Goal: Information Seeking & Learning: Learn about a topic

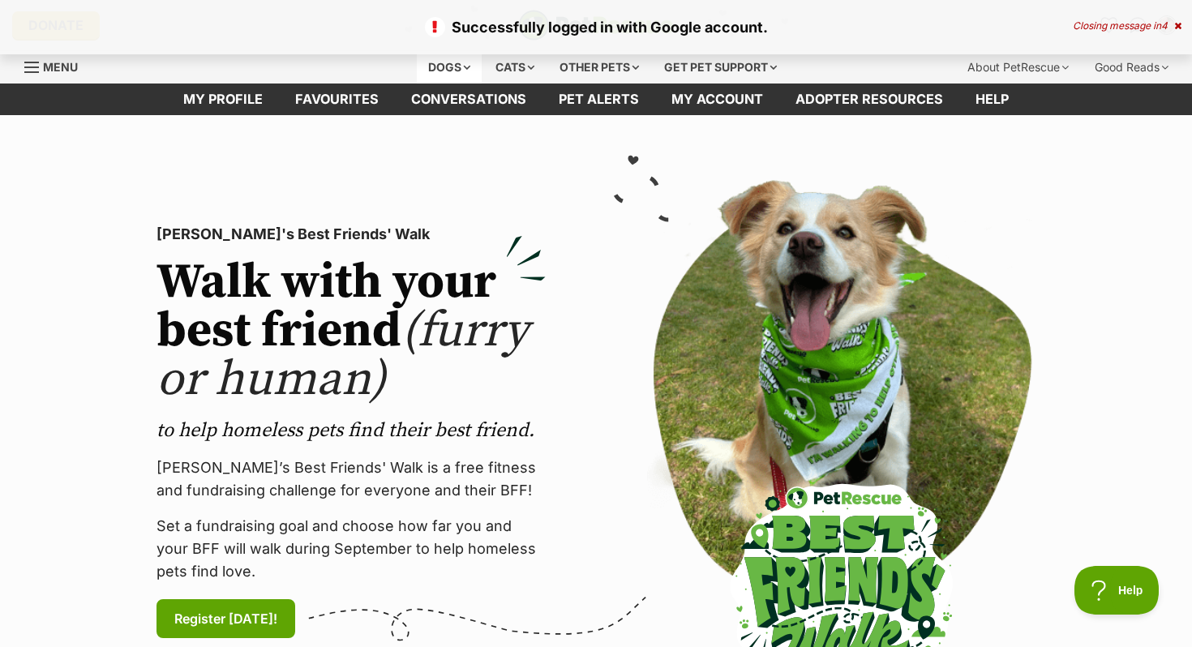
click at [465, 66] on div "Dogs" at bounding box center [449, 67] width 65 height 32
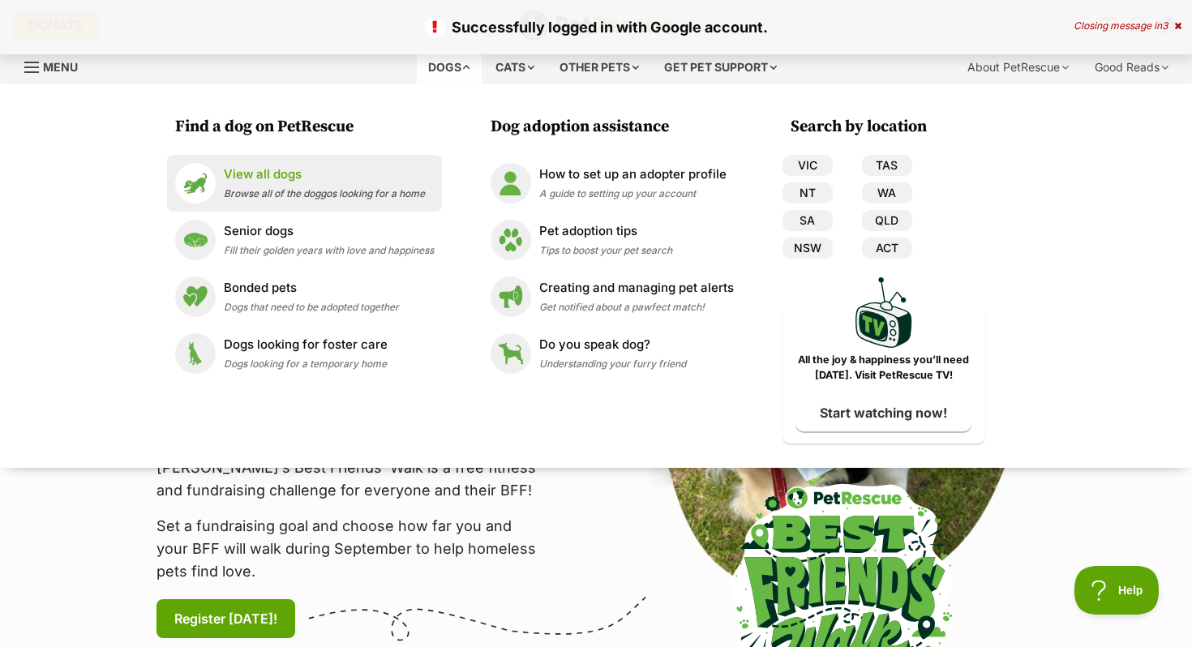
click at [328, 177] on p "View all dogs" at bounding box center [324, 174] width 201 height 19
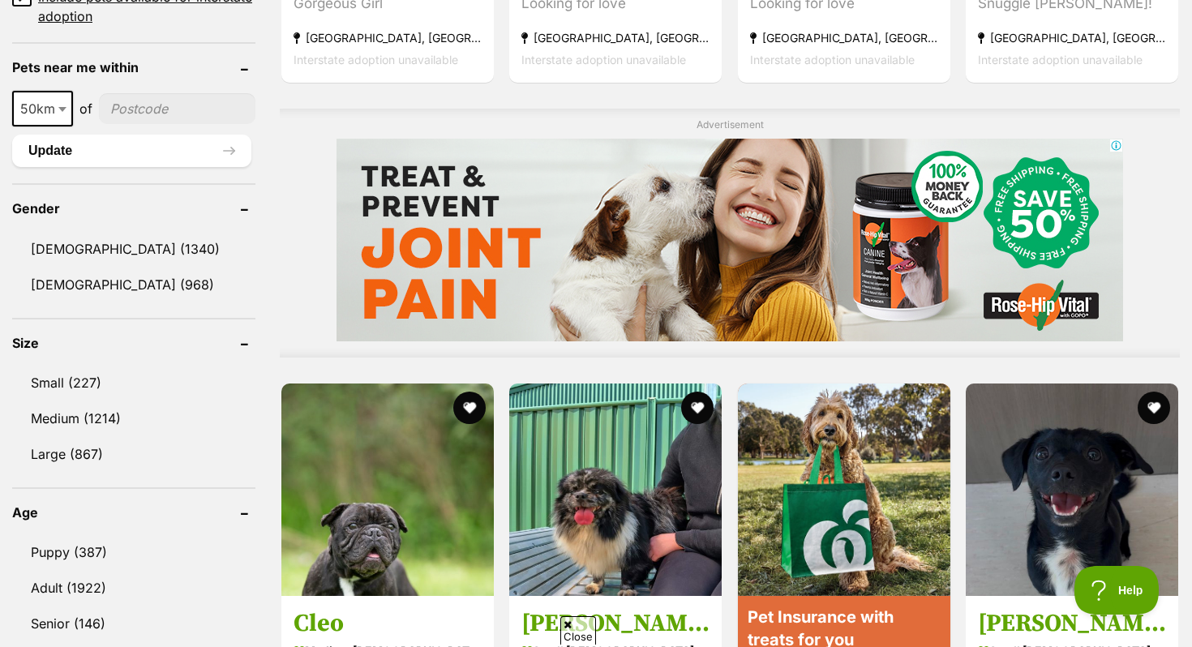
scroll to position [1745, 0]
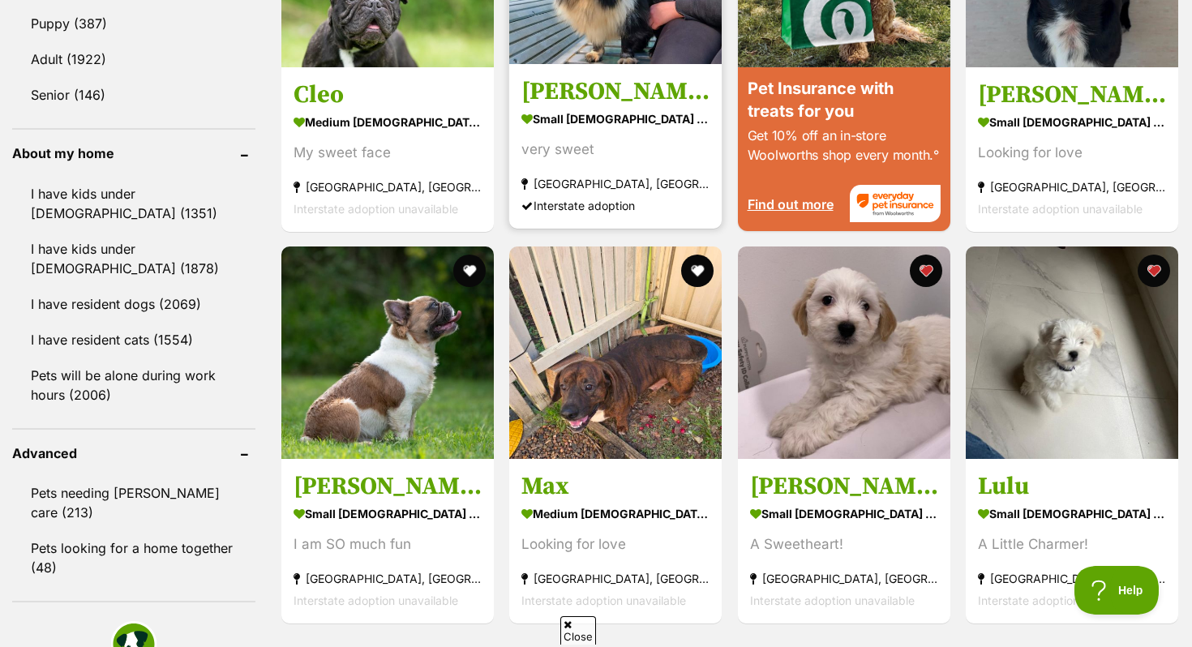
click at [580, 177] on strong "Kunama, NSW" at bounding box center [615, 183] width 188 height 22
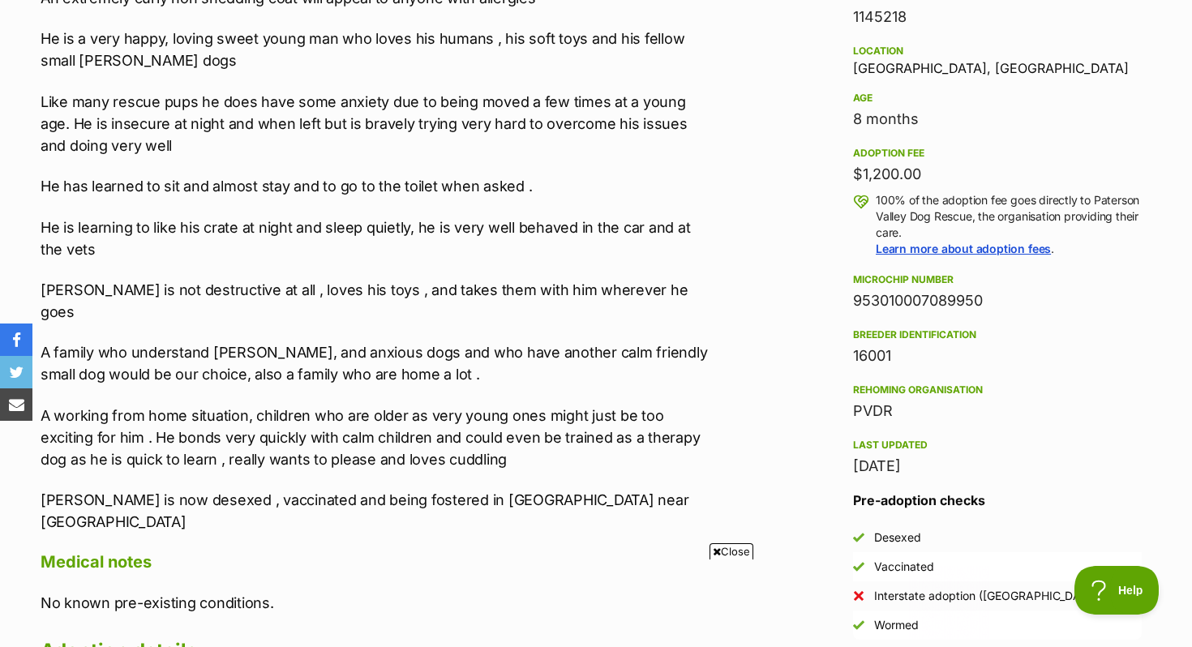
scroll to position [1384, 0]
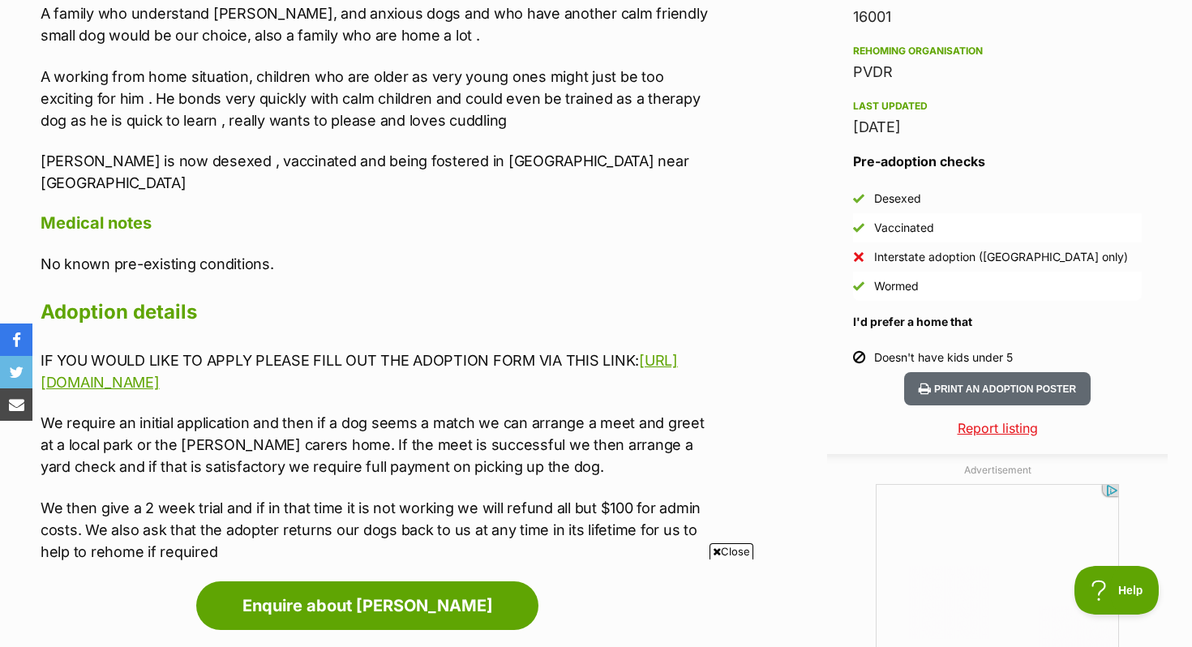
click at [940, 255] on div "Interstate adoption (NSW only)" at bounding box center [1001, 257] width 254 height 16
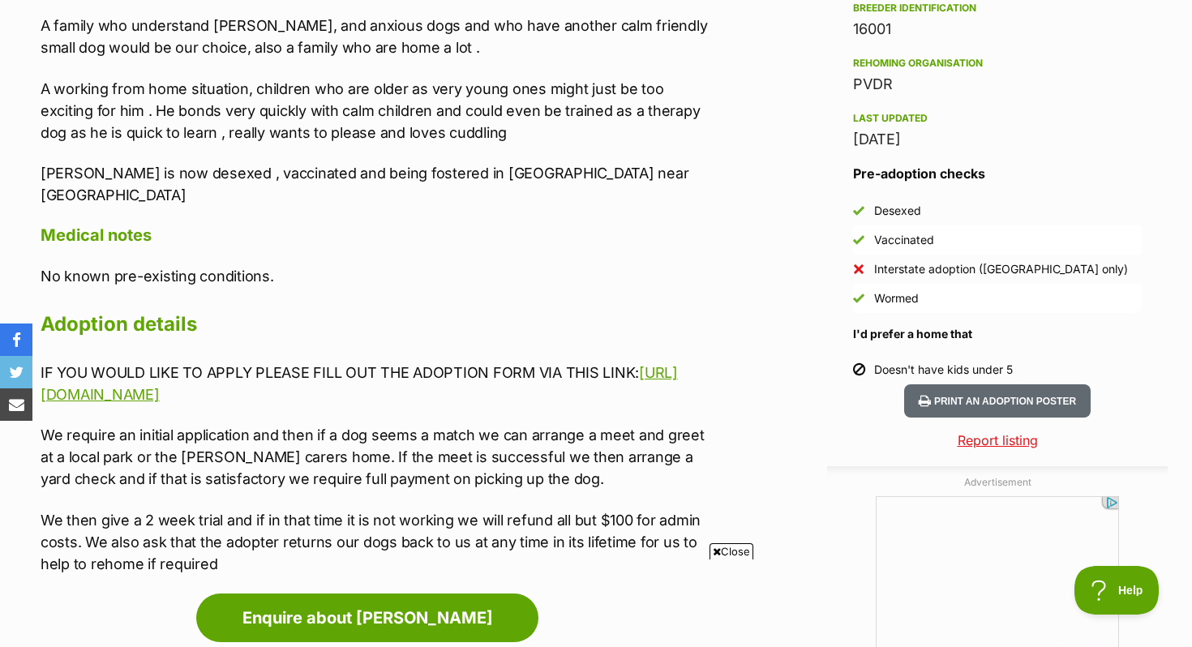
click at [522, 173] on div "About Georgie Georgie is an apricot 9 month old Poodle x cavalier but he shows …" at bounding box center [376, 59] width 670 height 1032
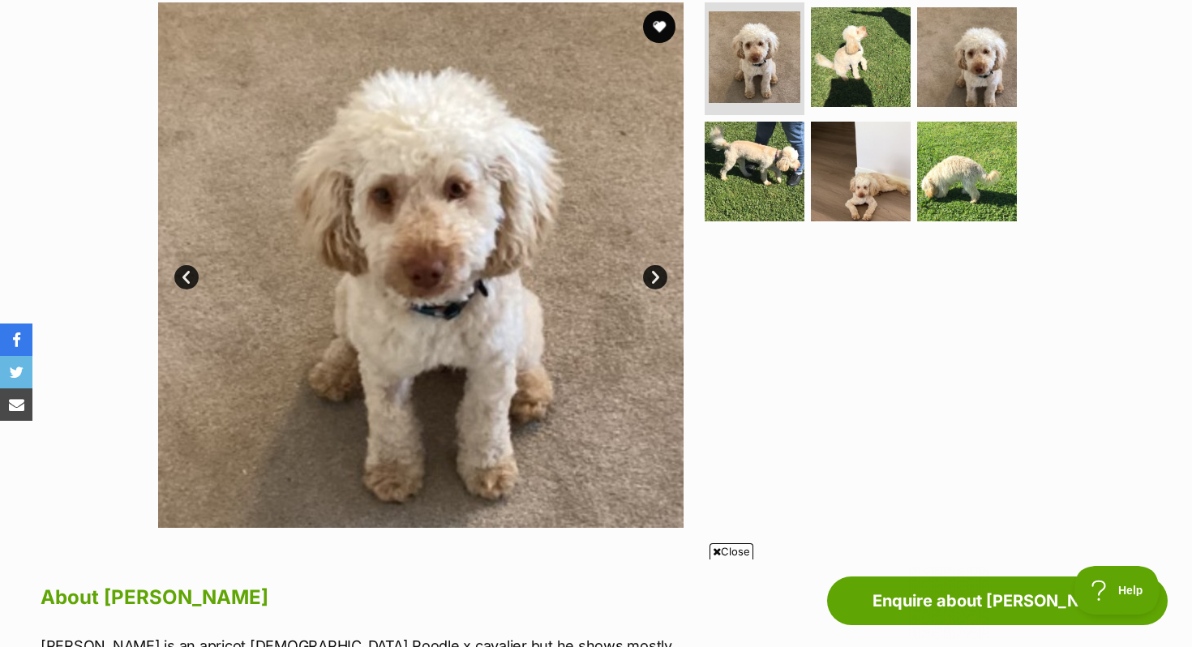
scroll to position [87, 0]
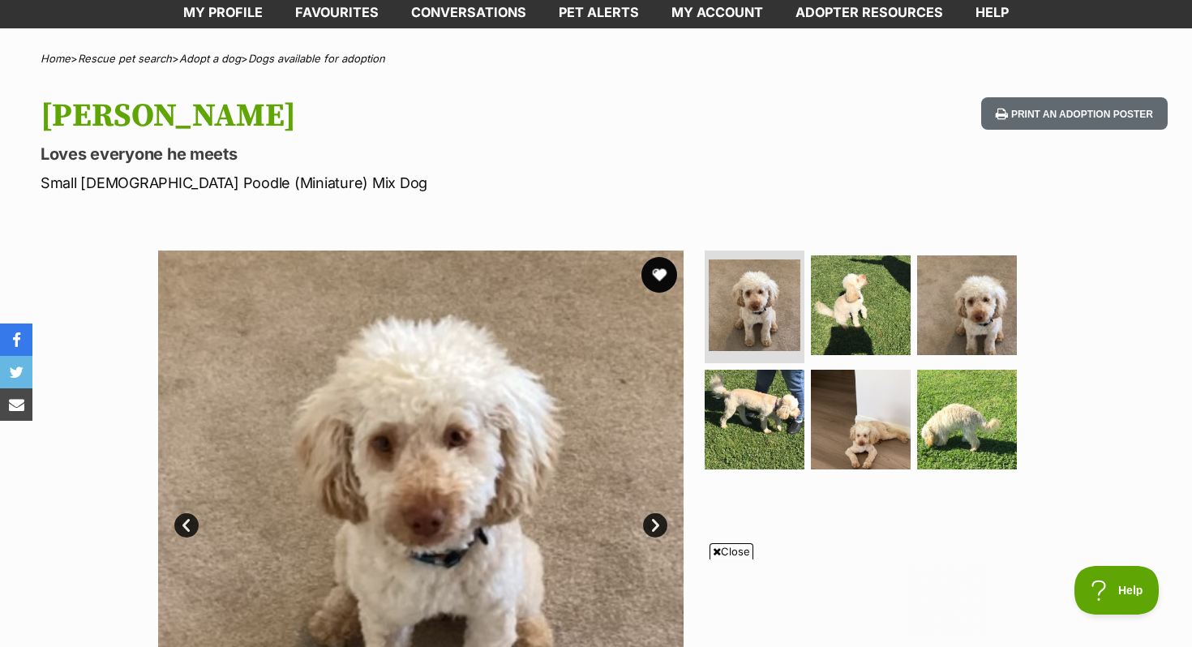
click at [663, 285] on button "favourite" at bounding box center [659, 275] width 36 height 36
click at [975, 312] on img at bounding box center [967, 304] width 105 height 105
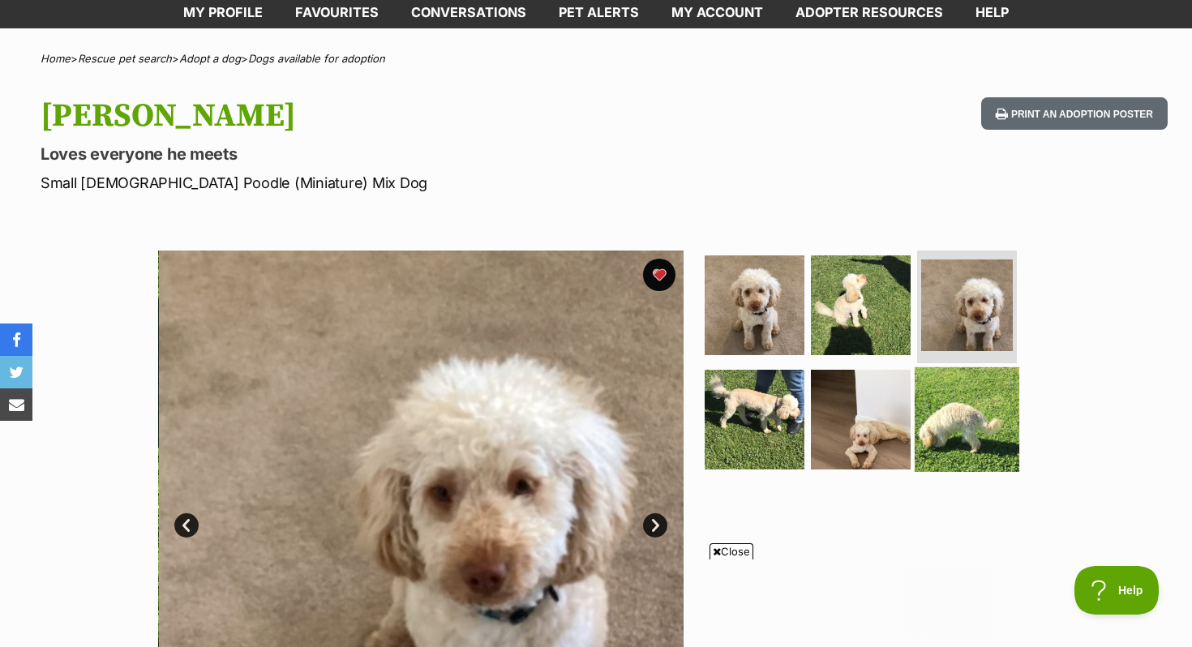
click at [946, 414] on img at bounding box center [967, 419] width 105 height 105
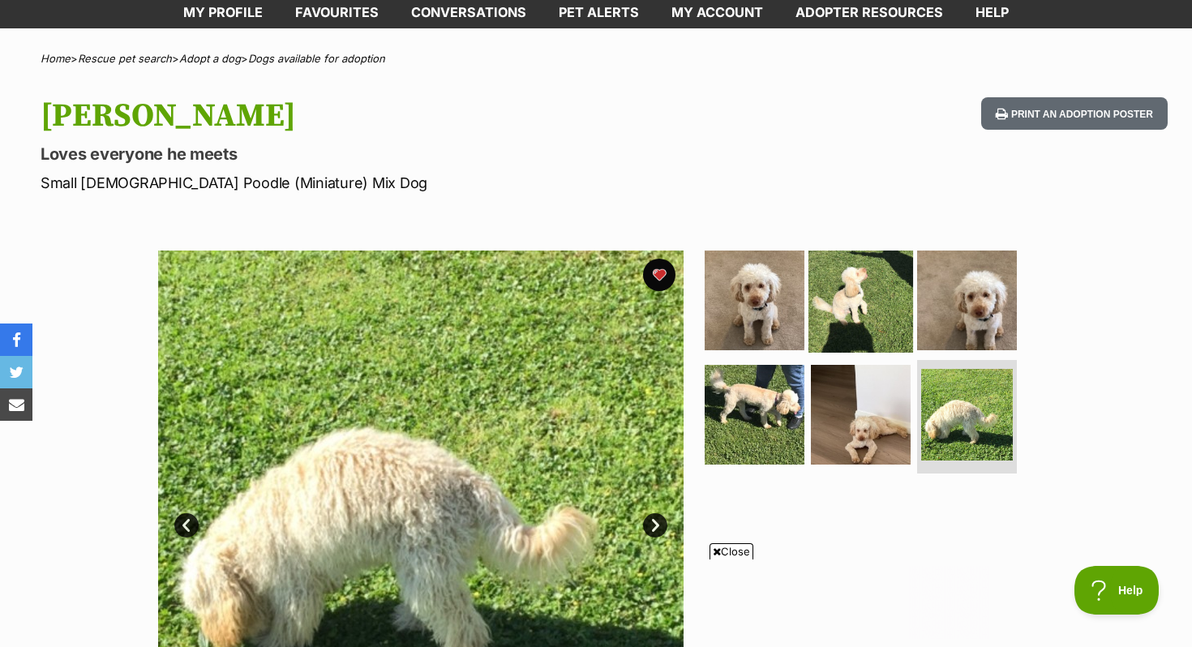
click at [846, 309] on img at bounding box center [861, 299] width 105 height 105
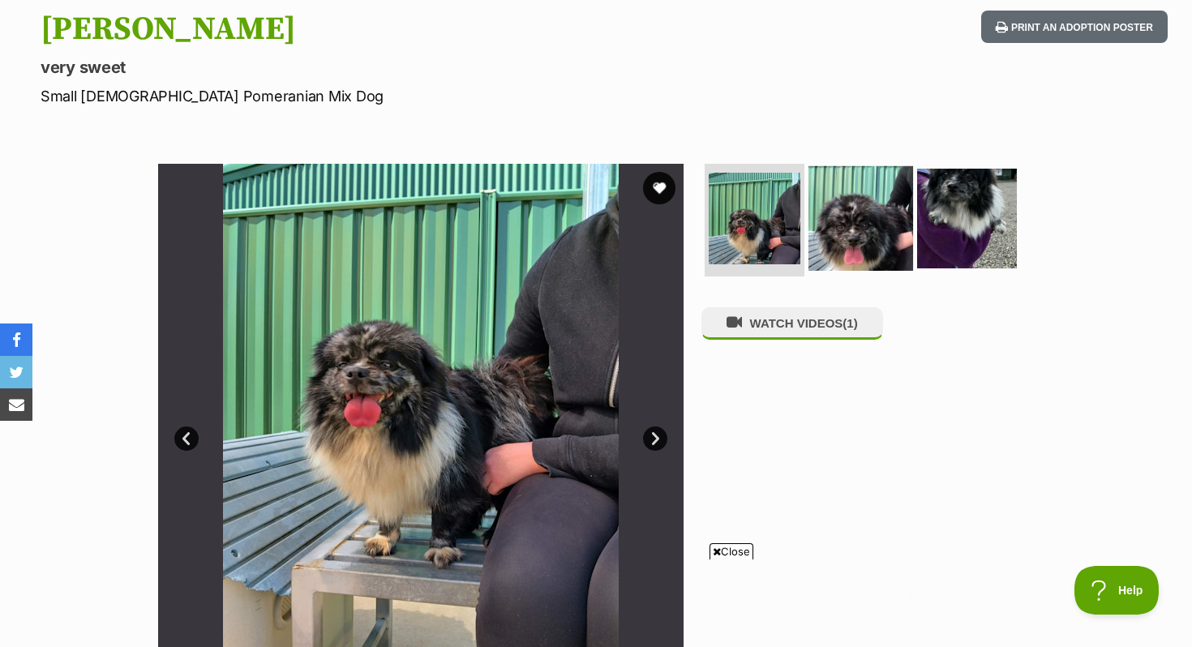
click at [859, 220] on img at bounding box center [861, 217] width 105 height 105
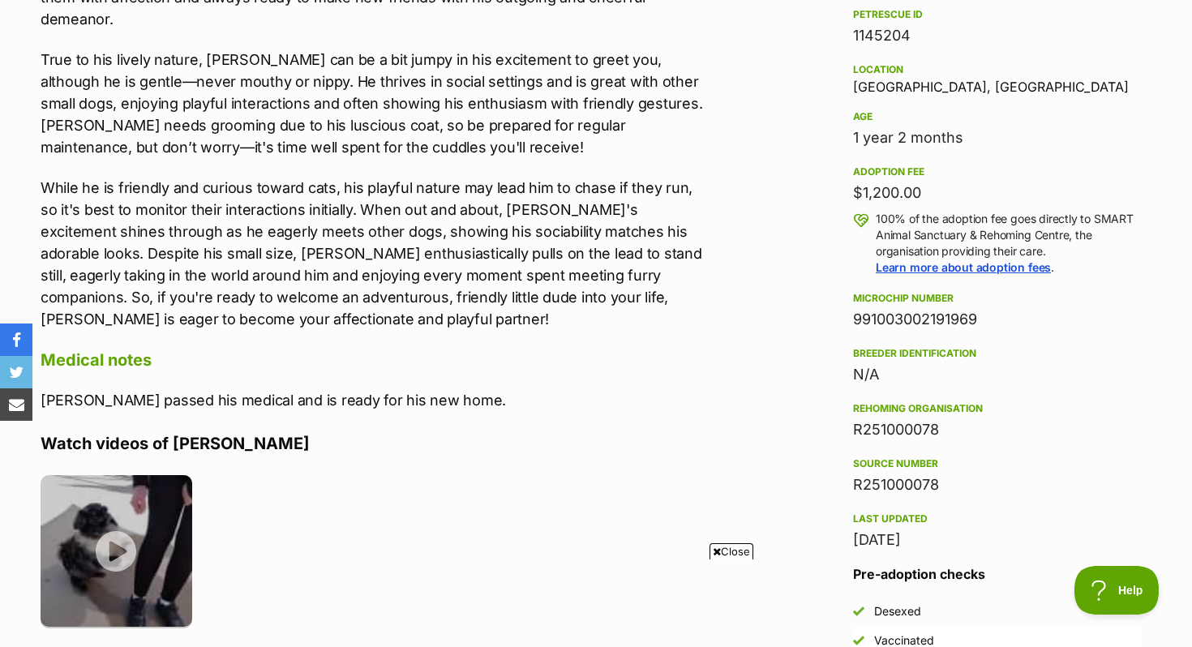
scroll to position [1120, 0]
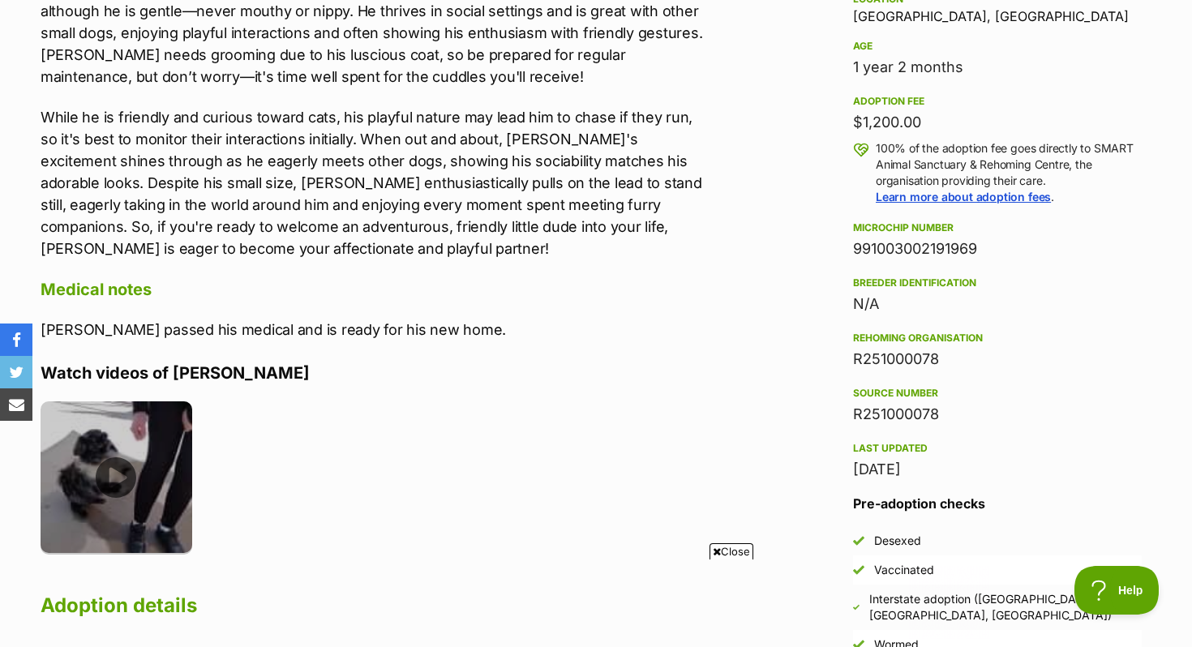
click at [137, 435] on img at bounding box center [117, 477] width 152 height 152
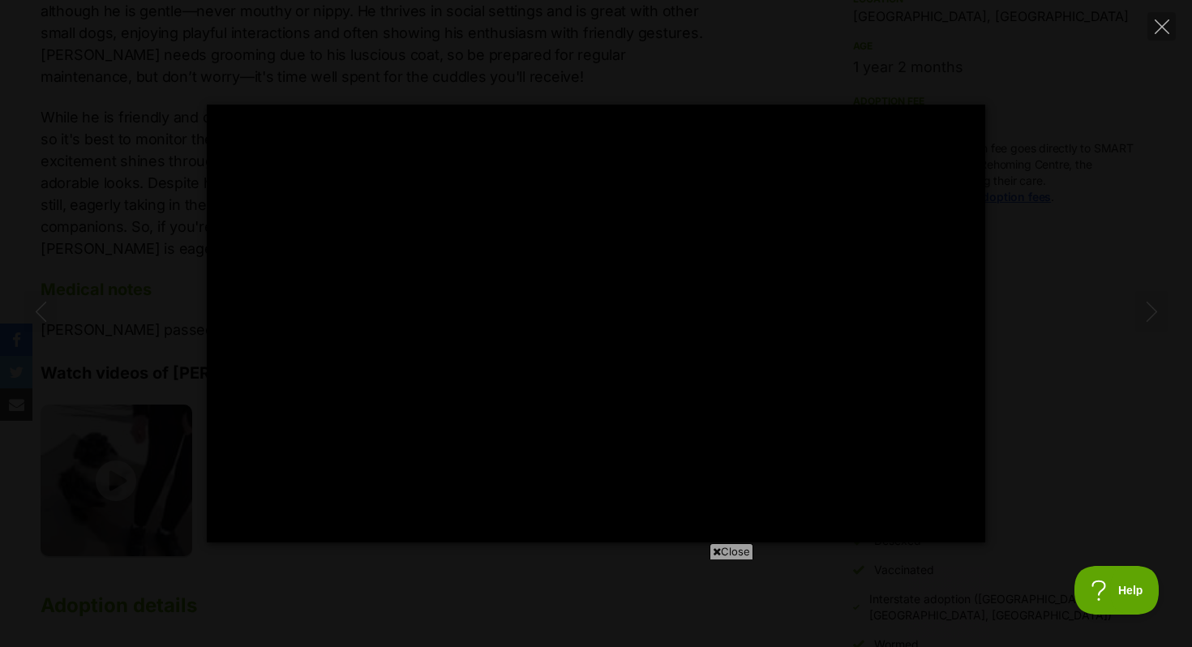
click at [1058, 139] on div "Pause Play % buffered 00:06 -00:06 Unmute Mute Disable captions Enable captions…" at bounding box center [596, 324] width 1192 height 438
type input "46.31"
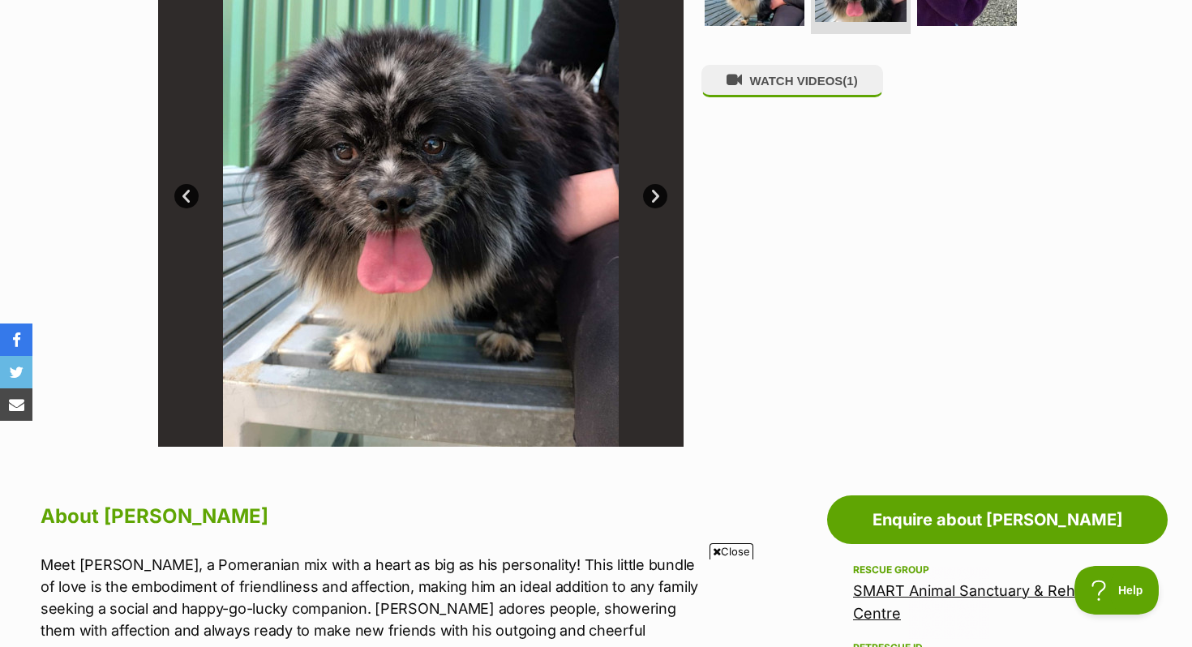
scroll to position [0, 0]
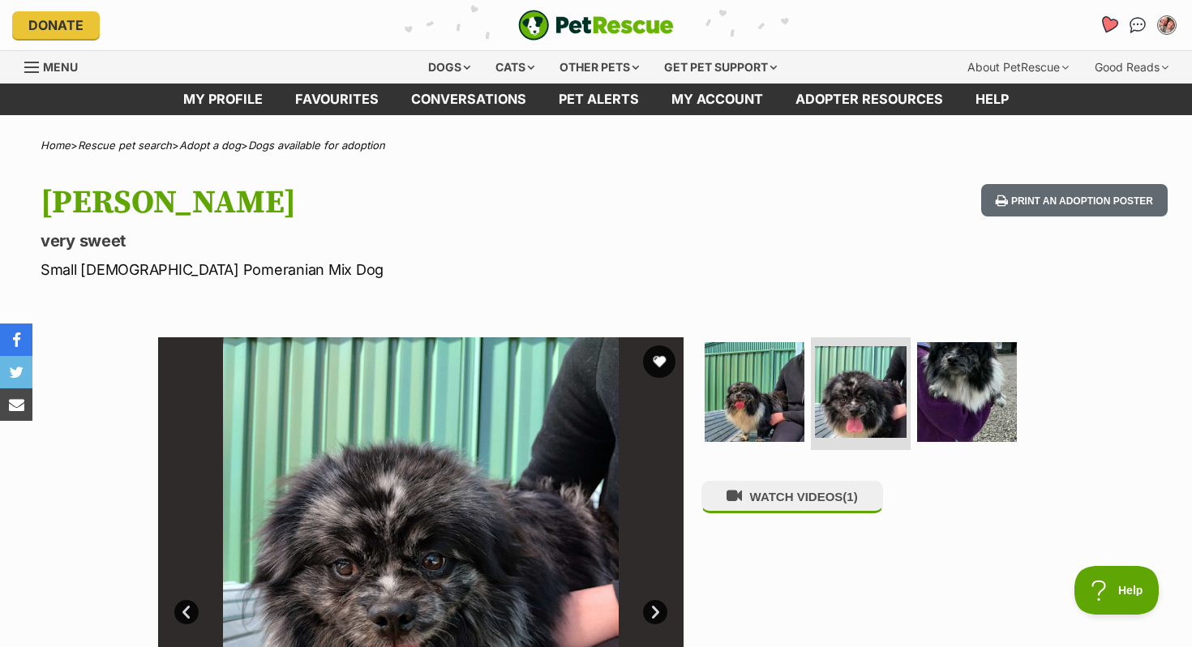
click at [1110, 23] on icon "Favourites" at bounding box center [1108, 24] width 19 height 19
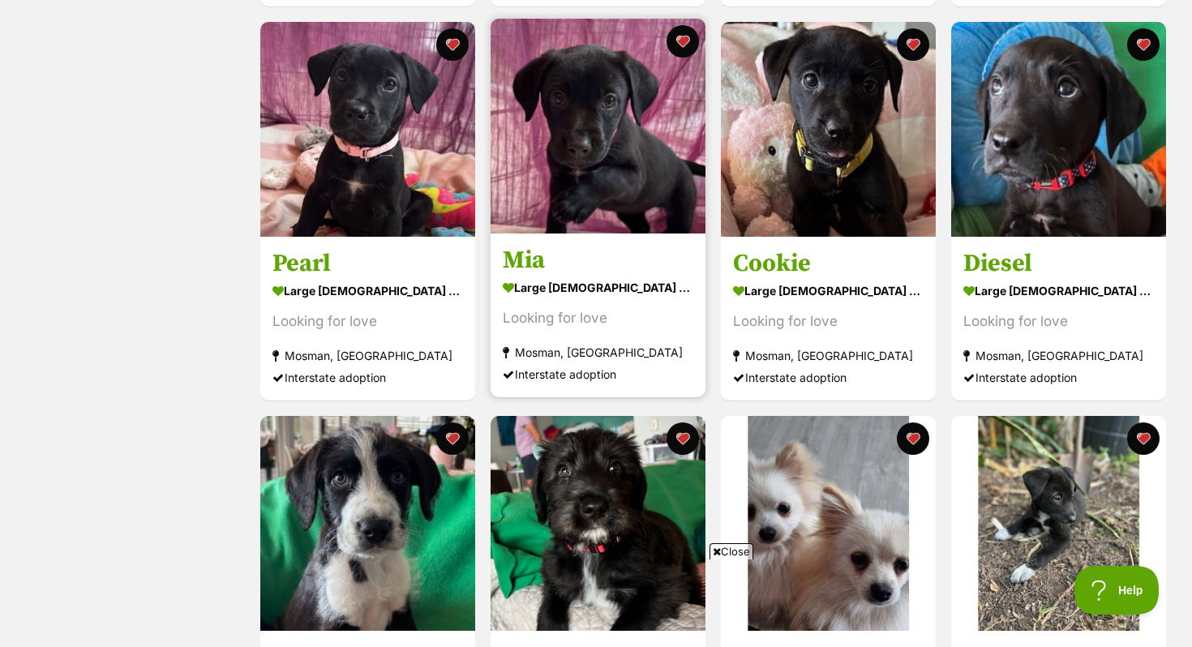
scroll to position [1279, 0]
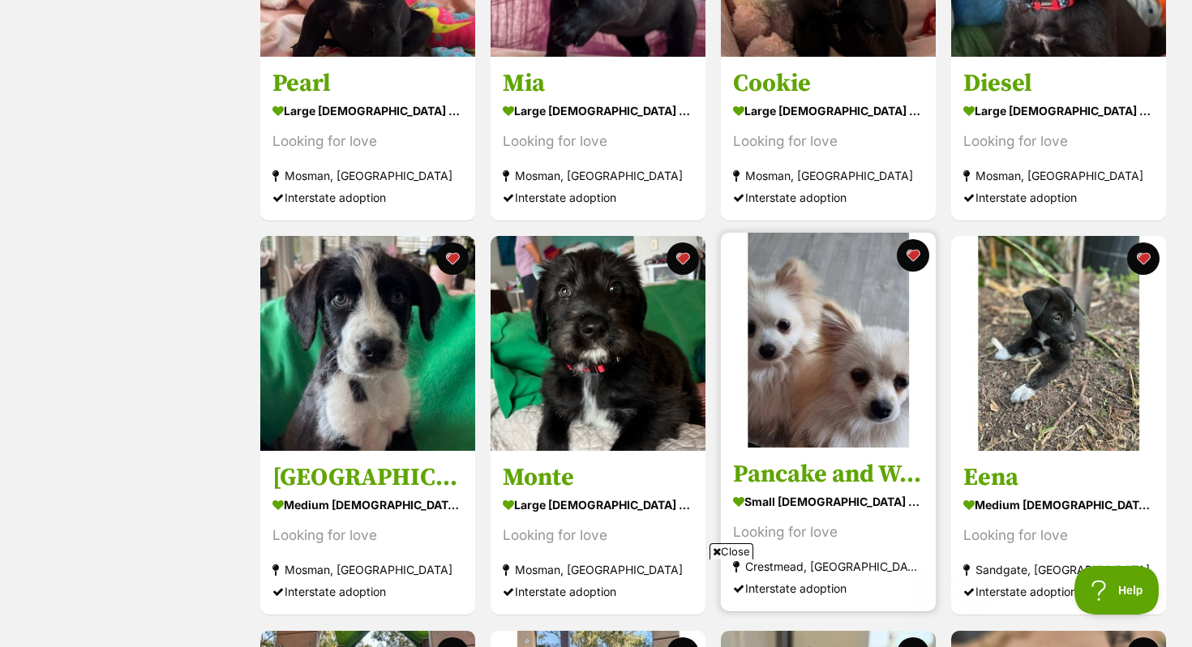
click at [872, 366] on img at bounding box center [828, 340] width 215 height 215
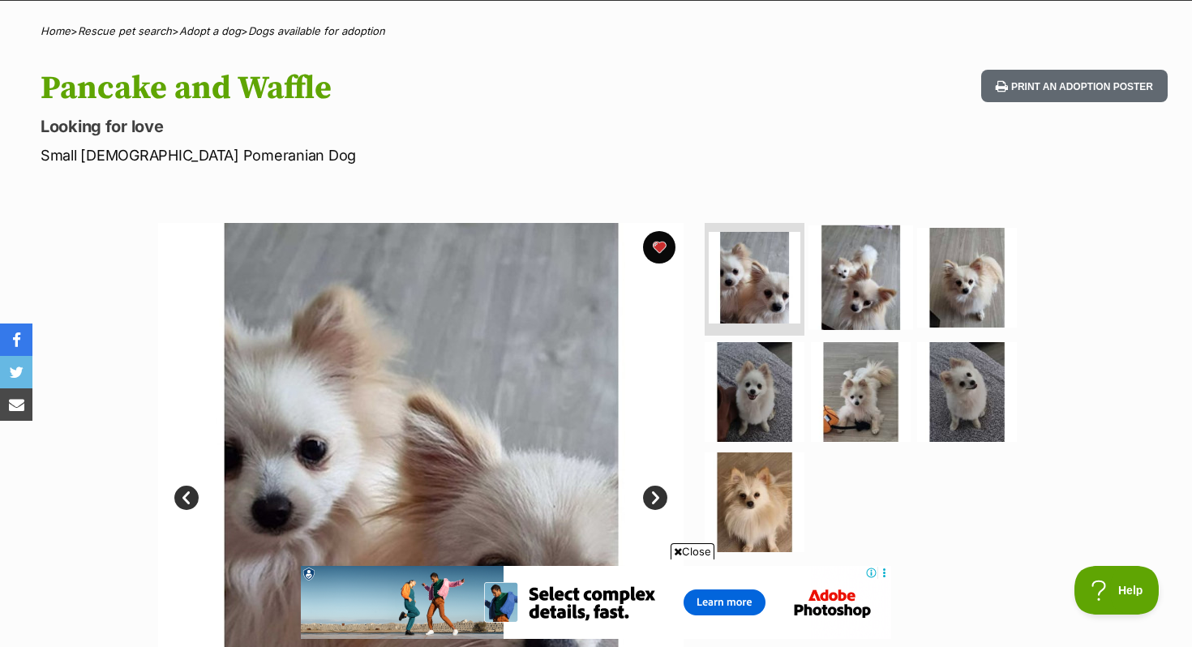
click at [822, 262] on img at bounding box center [861, 277] width 105 height 105
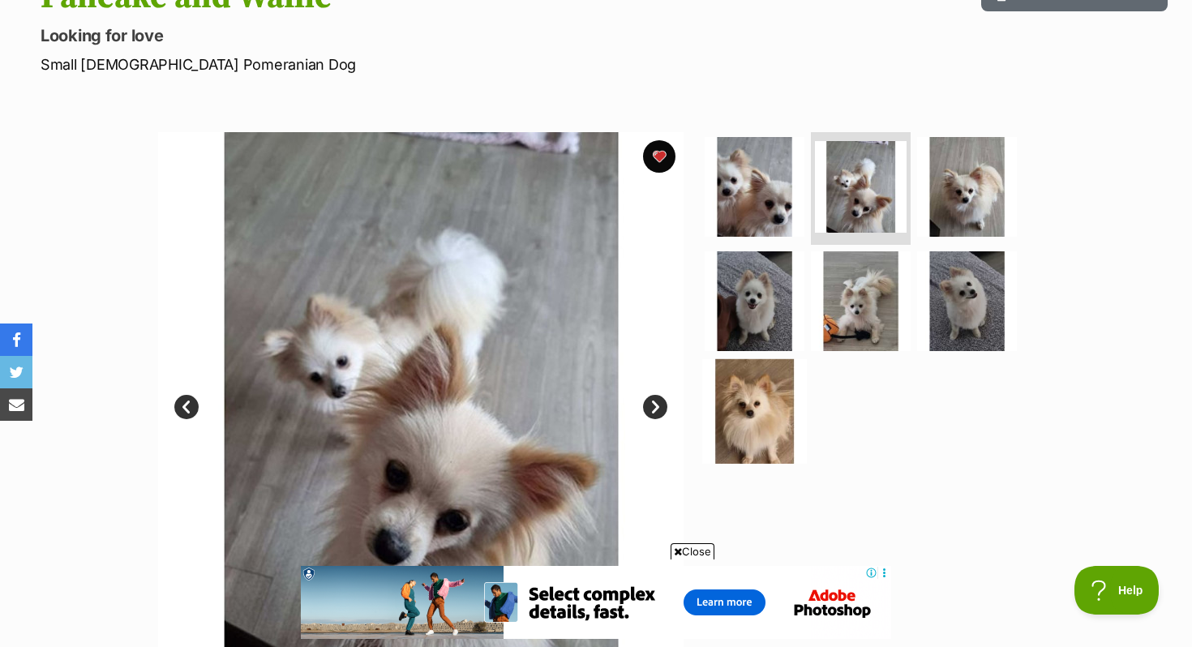
scroll to position [354, 0]
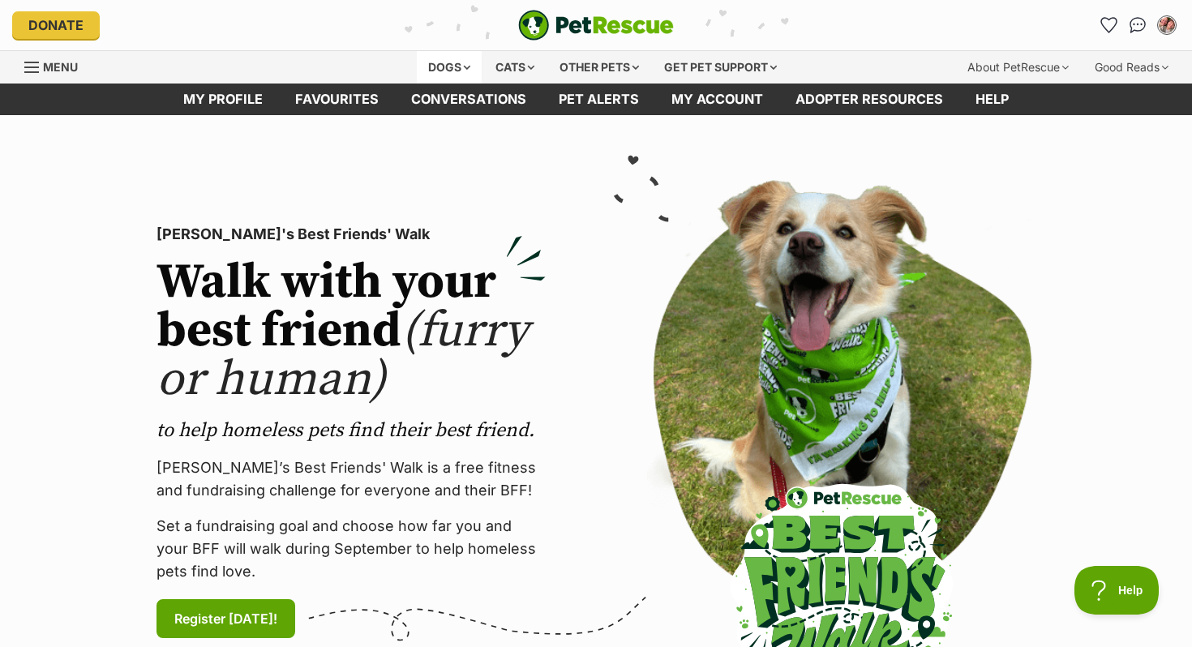
click at [427, 68] on div "Dogs" at bounding box center [449, 67] width 65 height 32
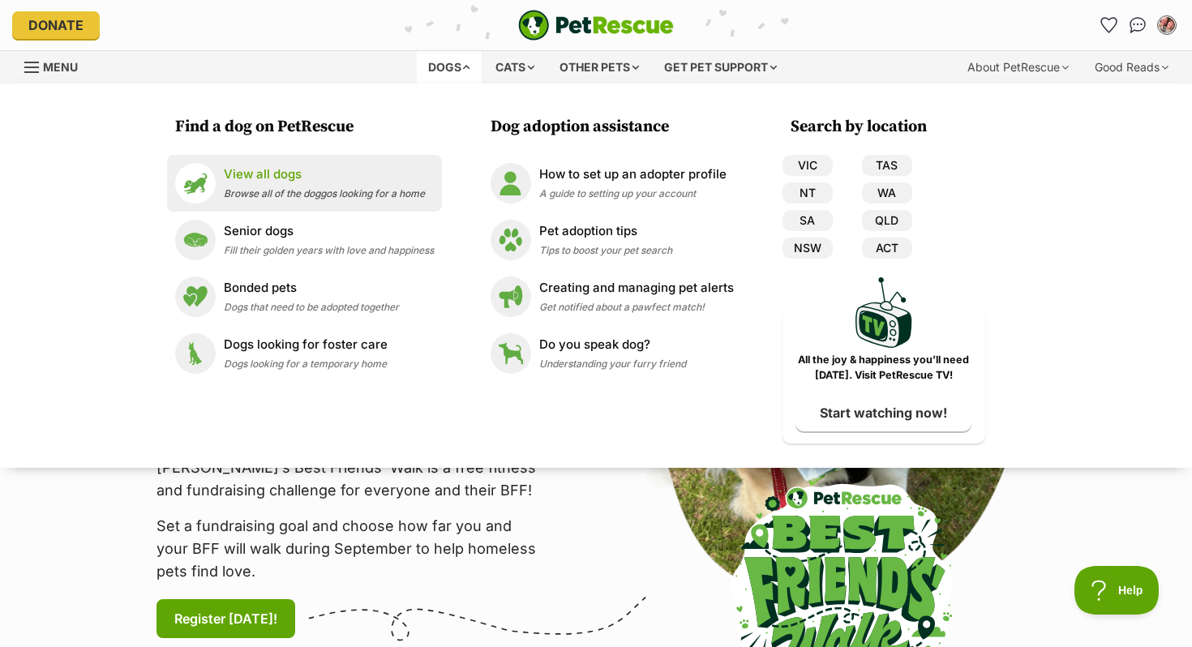
click at [263, 161] on li "View all dogs Browse all of the doggos looking for a home" at bounding box center [304, 183] width 275 height 57
click at [238, 183] on p "View all dogs" at bounding box center [324, 174] width 201 height 19
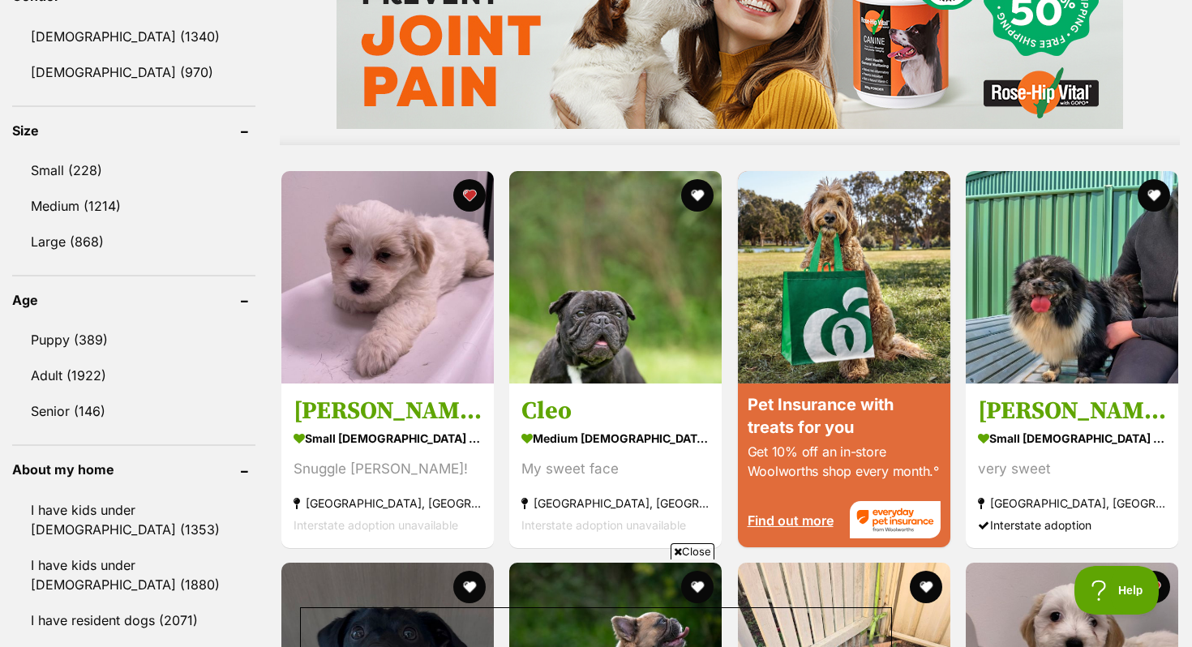
scroll to position [1843, 0]
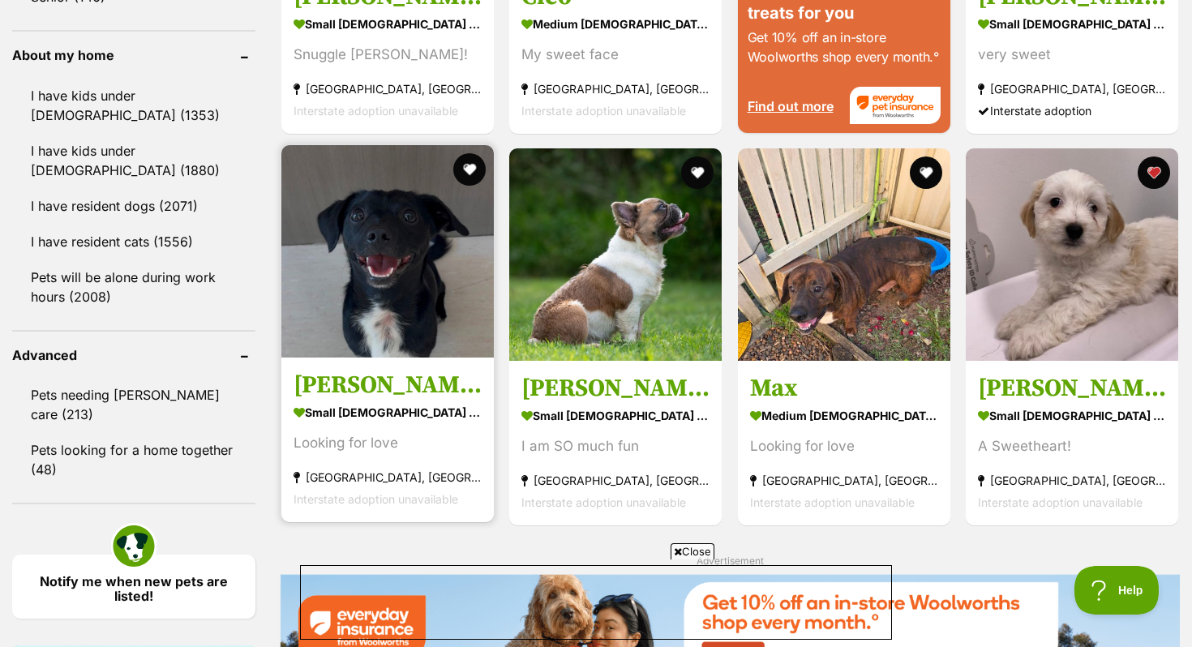
click at [347, 212] on img at bounding box center [387, 251] width 212 height 212
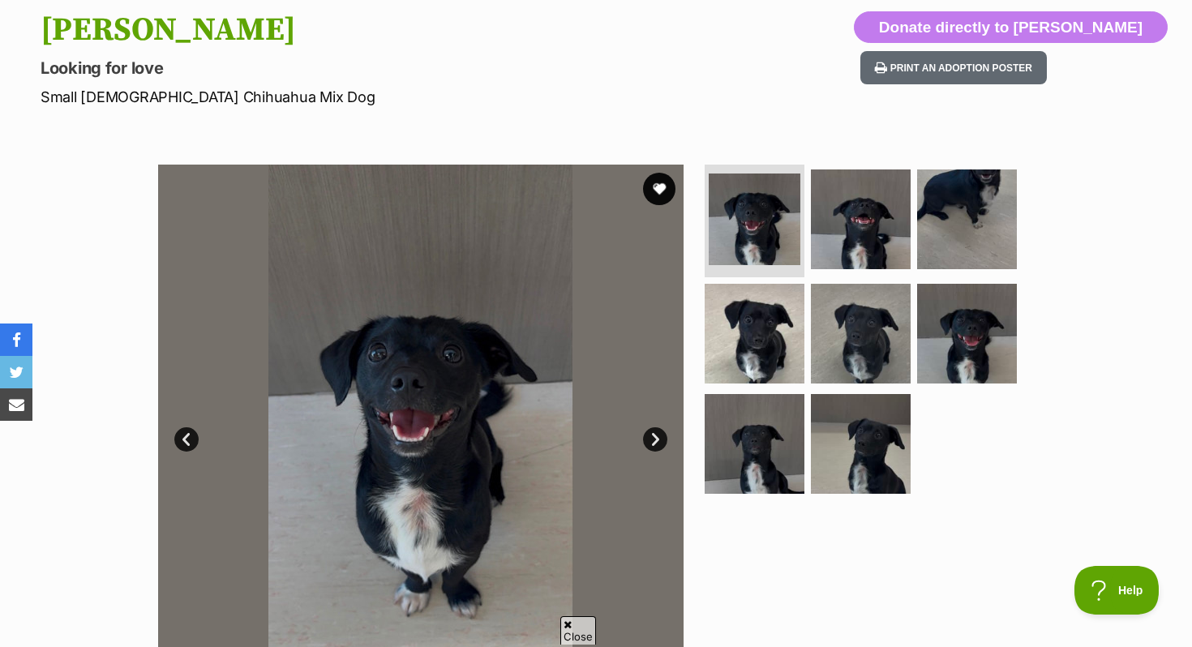
scroll to position [184, 0]
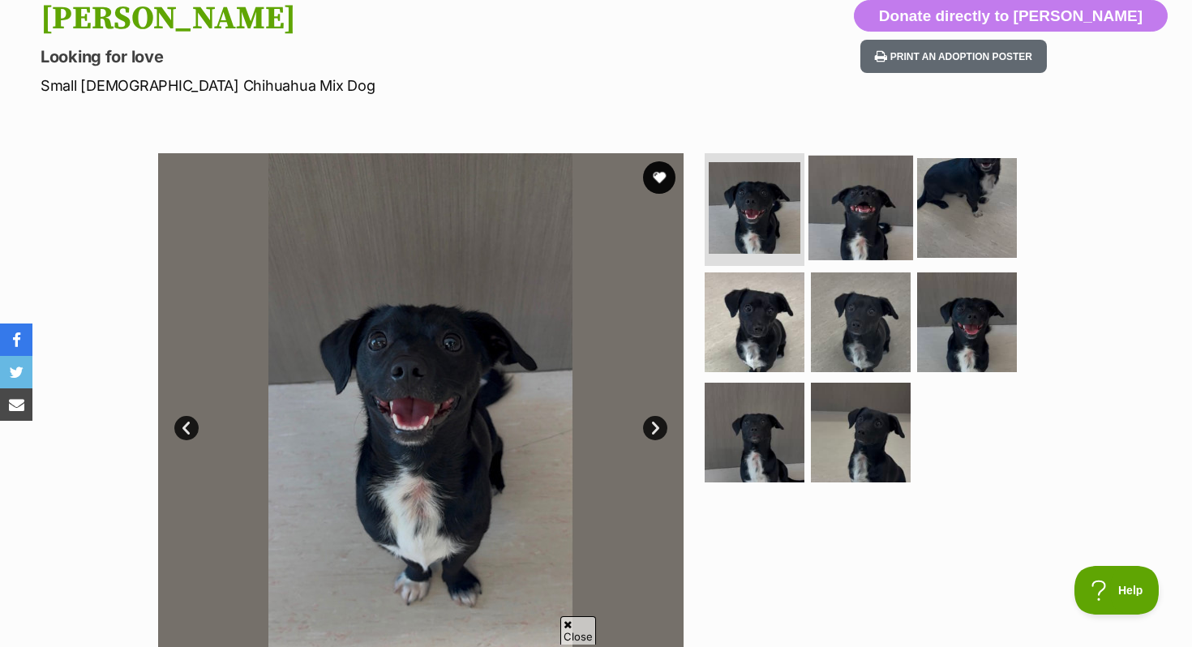
click at [869, 204] on img at bounding box center [861, 207] width 105 height 105
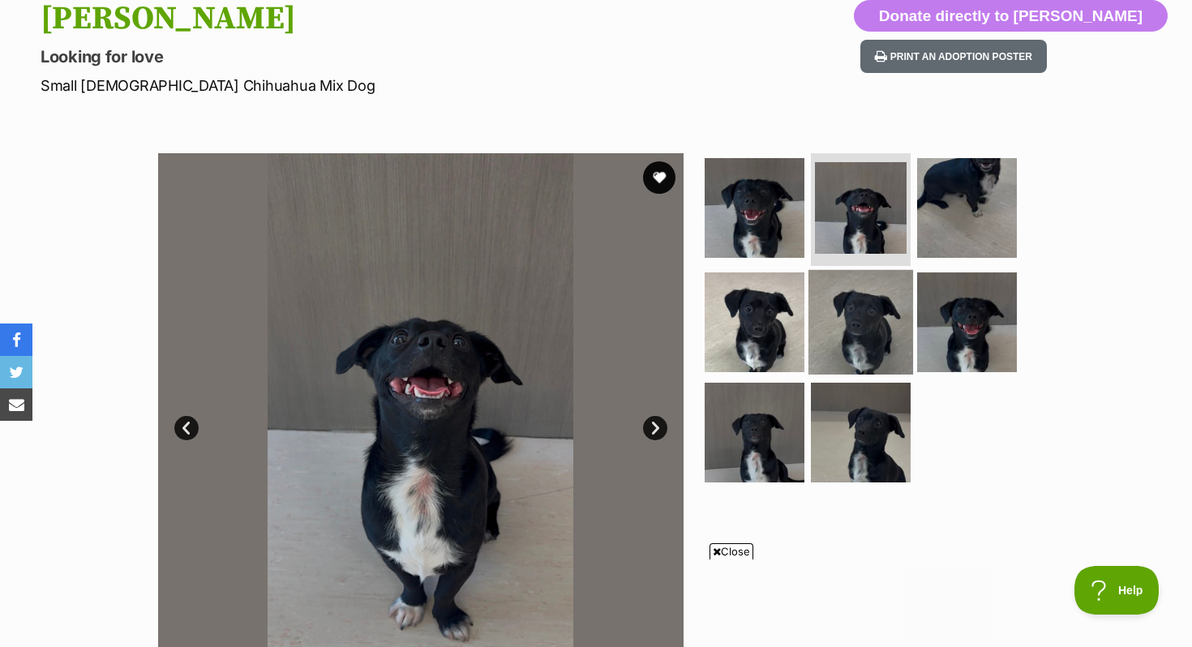
scroll to position [0, 0]
click at [869, 285] on img at bounding box center [861, 322] width 105 height 105
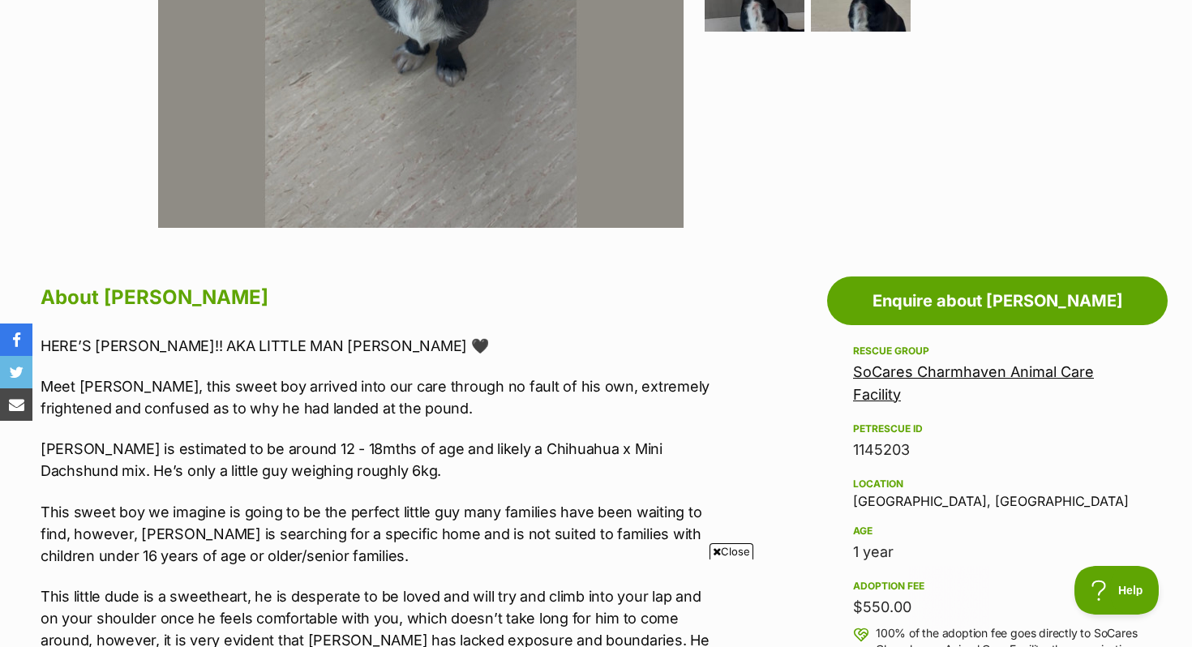
scroll to position [961, 0]
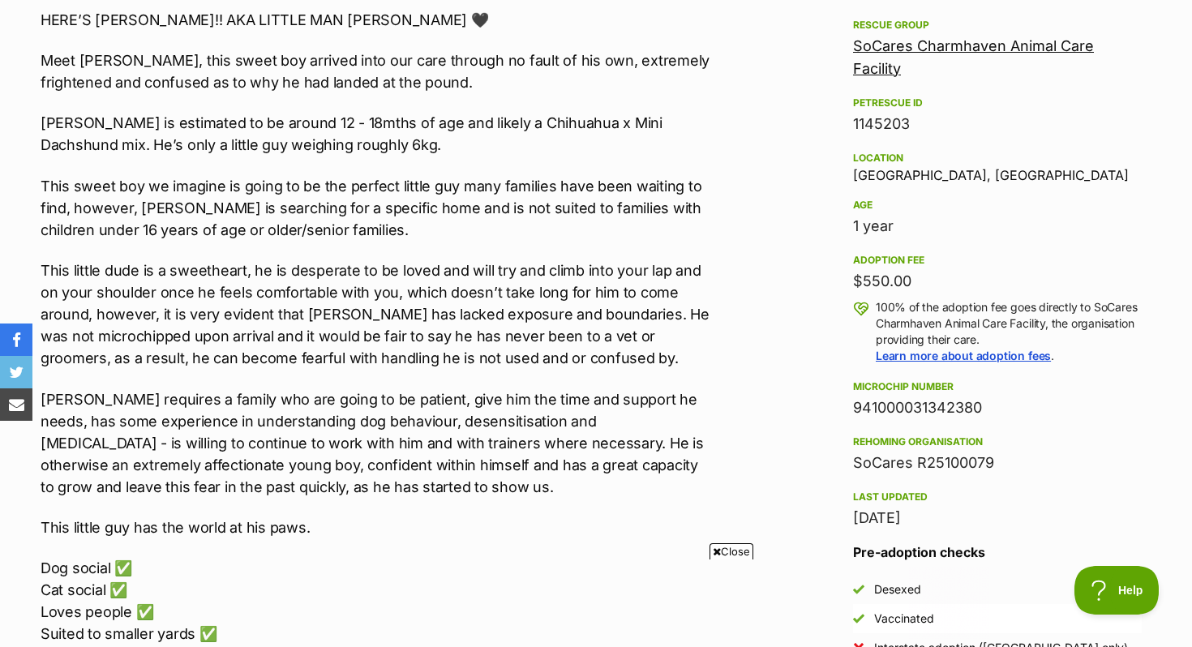
click at [870, 230] on div "1 year" at bounding box center [997, 226] width 289 height 23
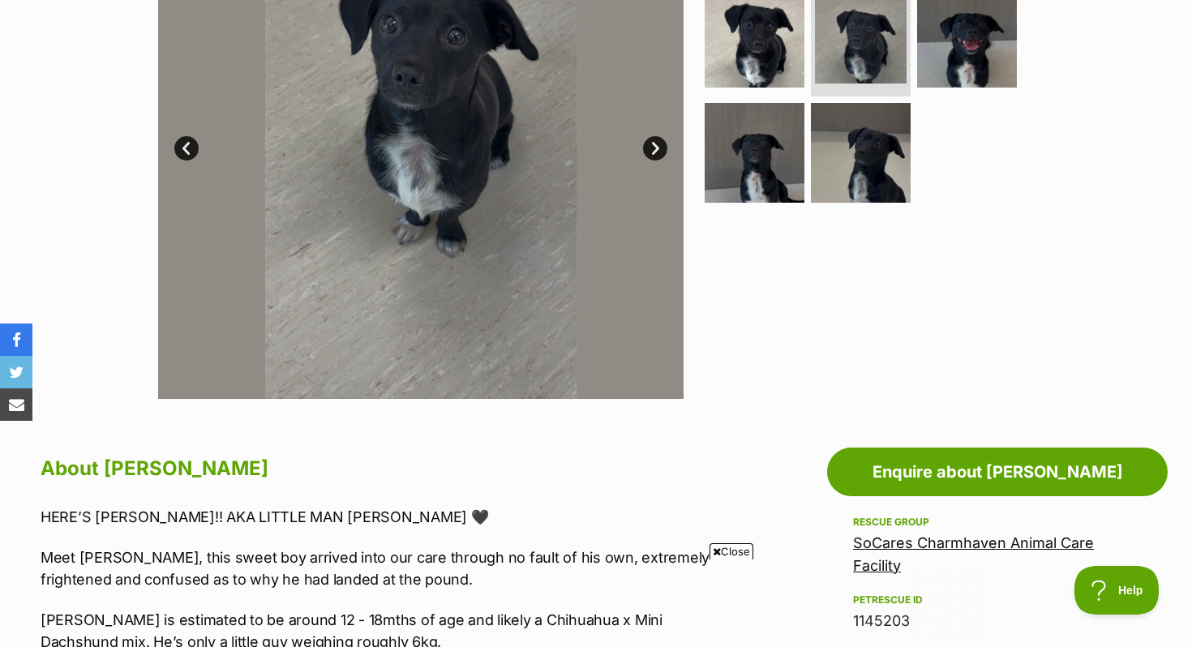
scroll to position [468, 0]
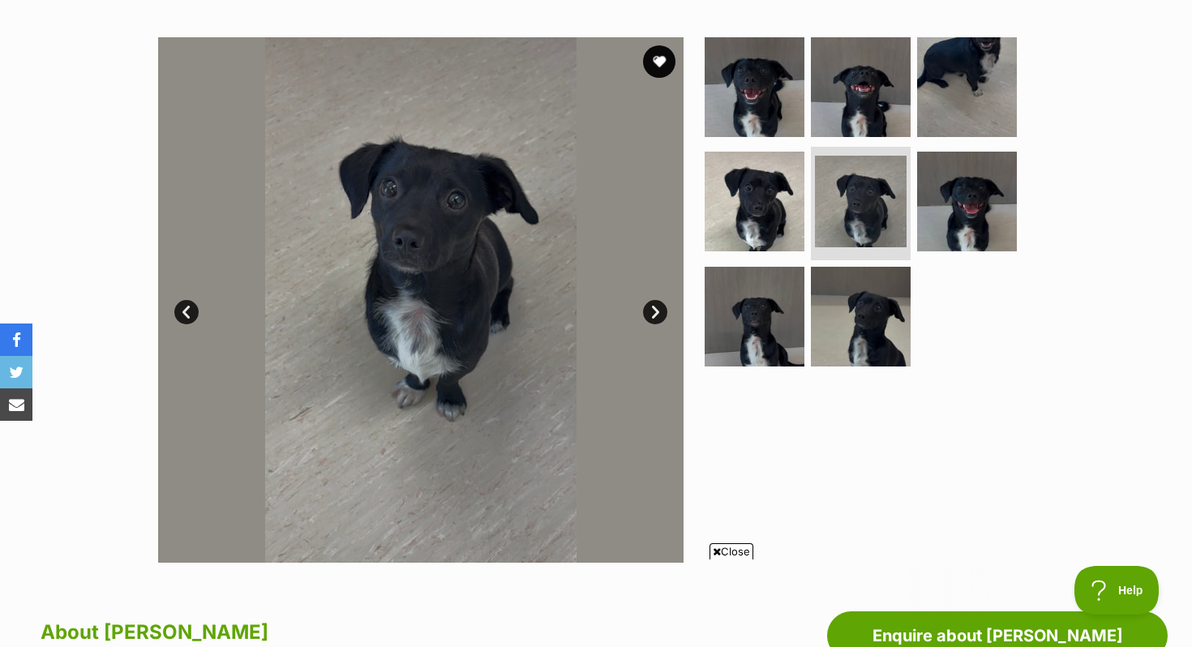
scroll to position [0, 0]
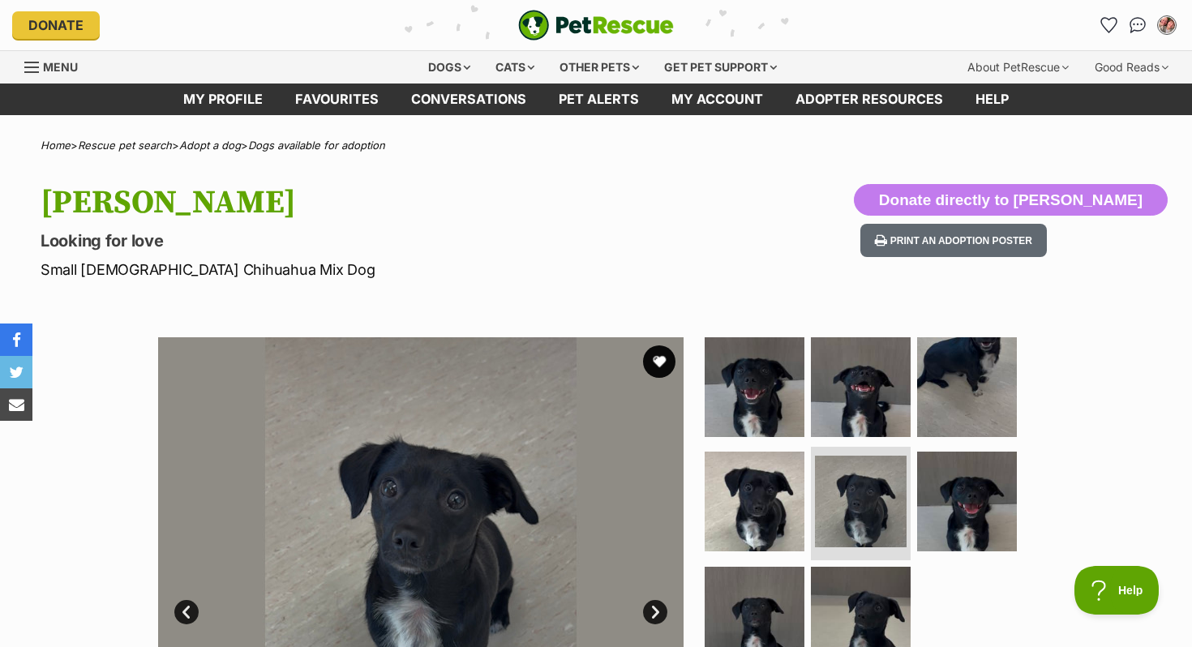
click at [568, 15] on img "PetRescue" at bounding box center [596, 25] width 156 height 31
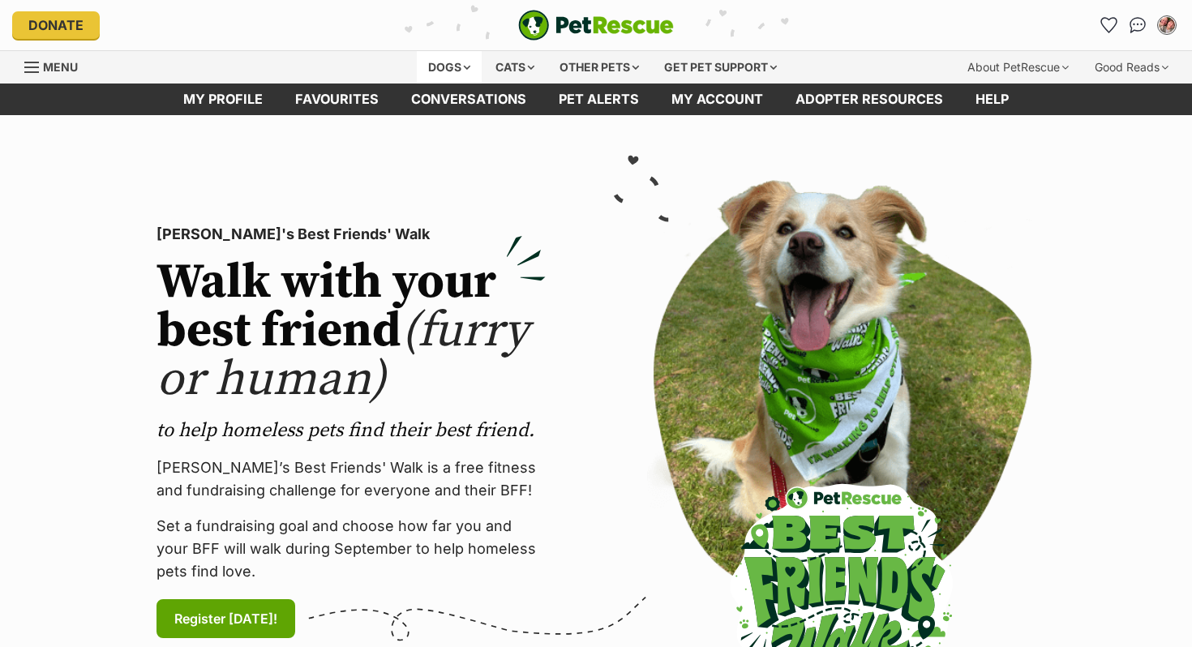
click at [442, 67] on div "Dogs" at bounding box center [449, 67] width 65 height 32
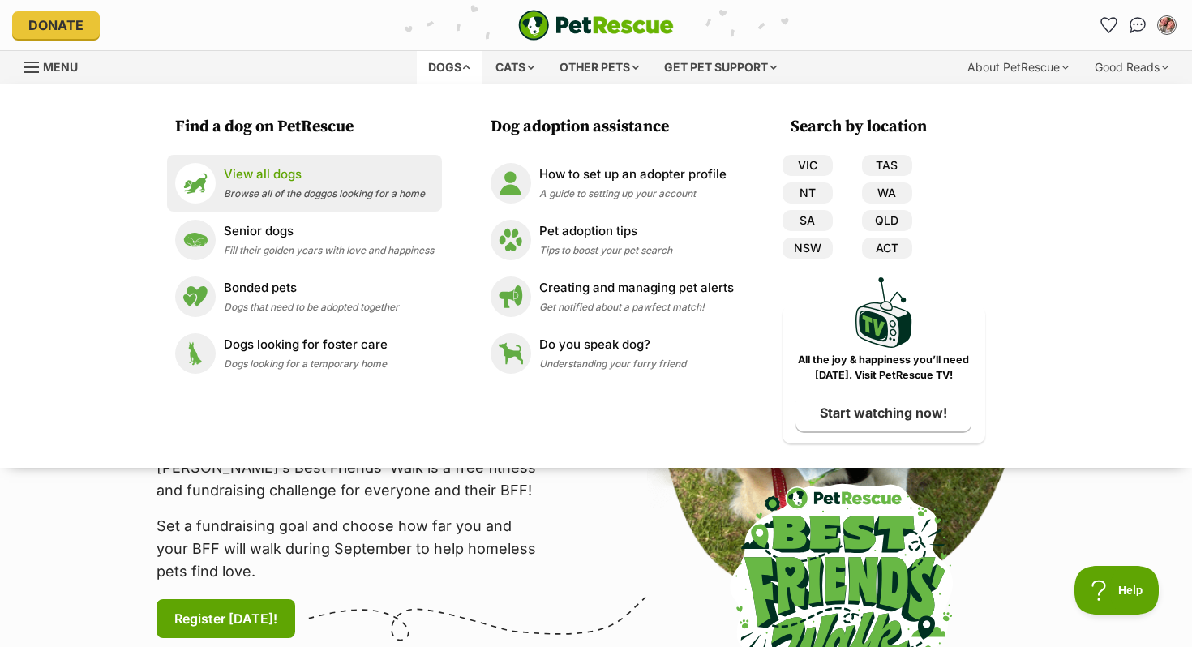
click at [303, 190] on span "Browse all of the doggos looking for a home" at bounding box center [324, 193] width 201 height 12
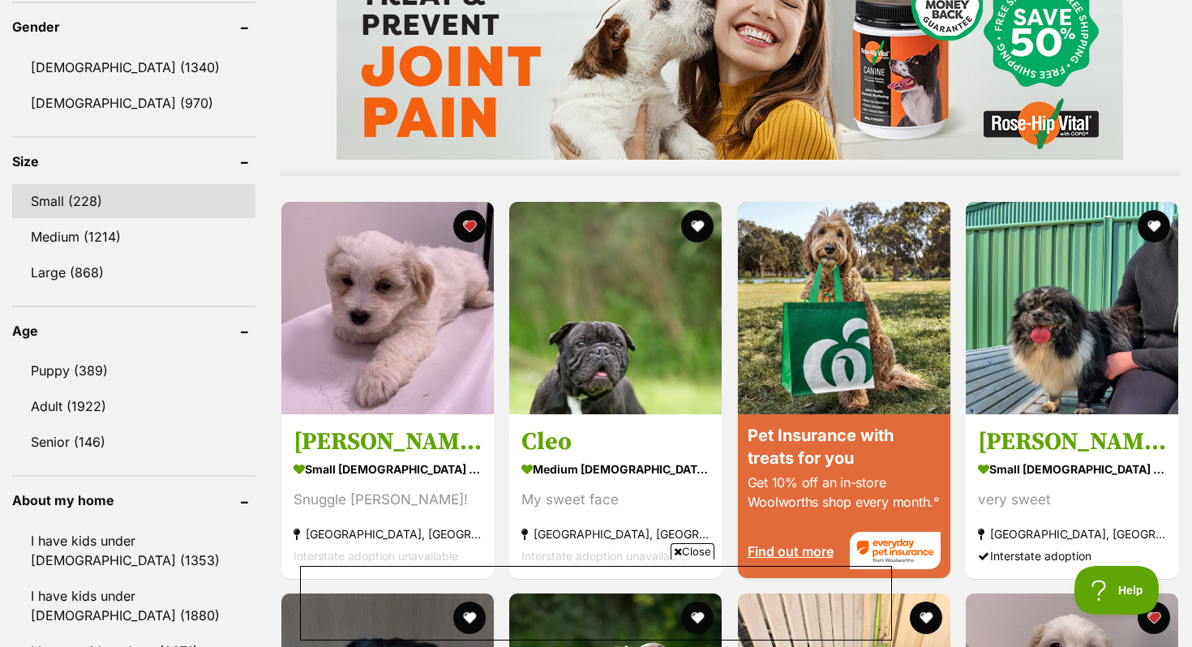
scroll to position [1399, 0]
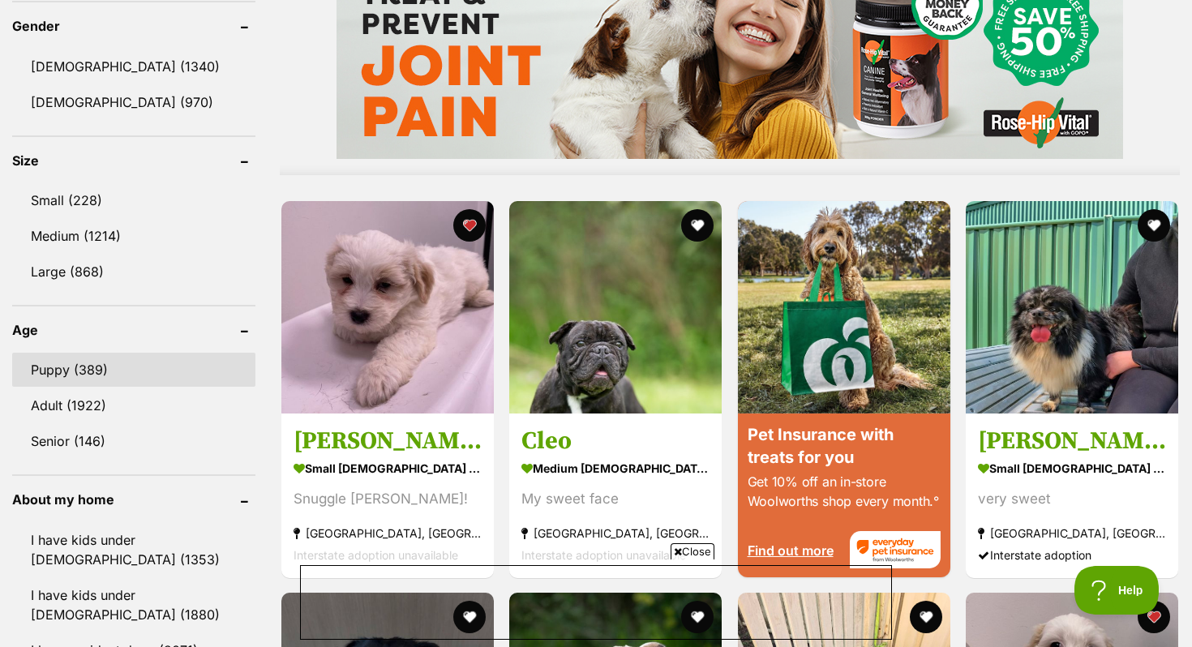
click at [104, 359] on link "Puppy (389)" at bounding box center [133, 370] width 243 height 34
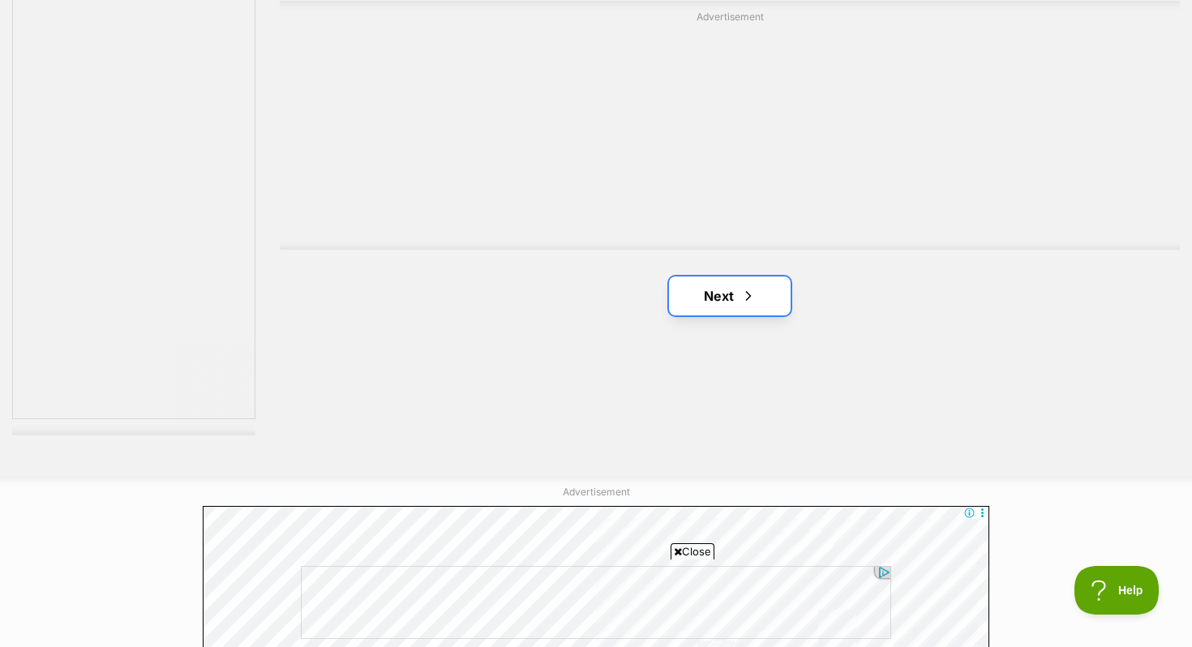
scroll to position [2953, 0]
click at [775, 294] on link "Next" at bounding box center [730, 298] width 122 height 39
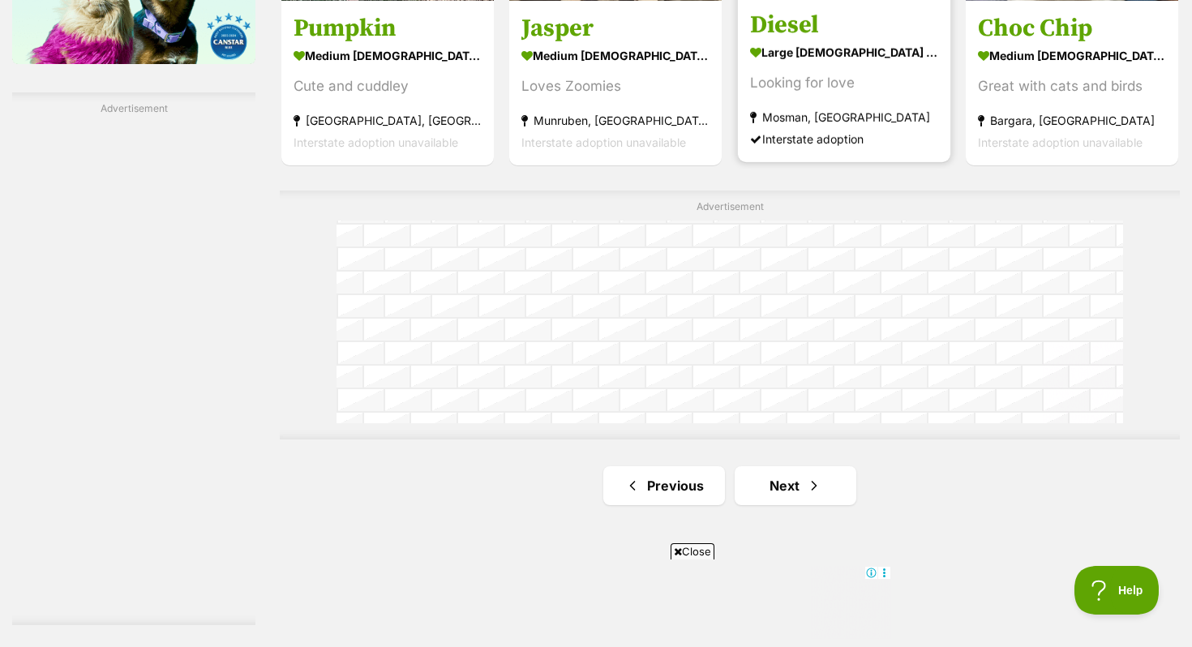
scroll to position [3188, 0]
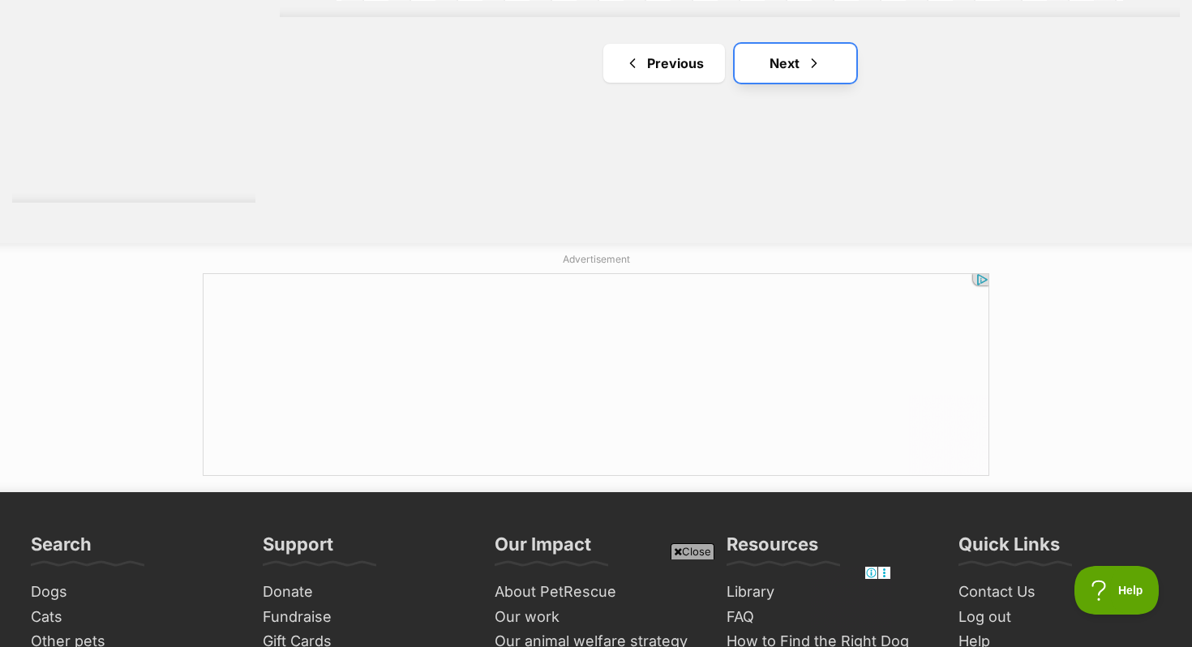
click at [761, 63] on link "Next" at bounding box center [796, 63] width 122 height 39
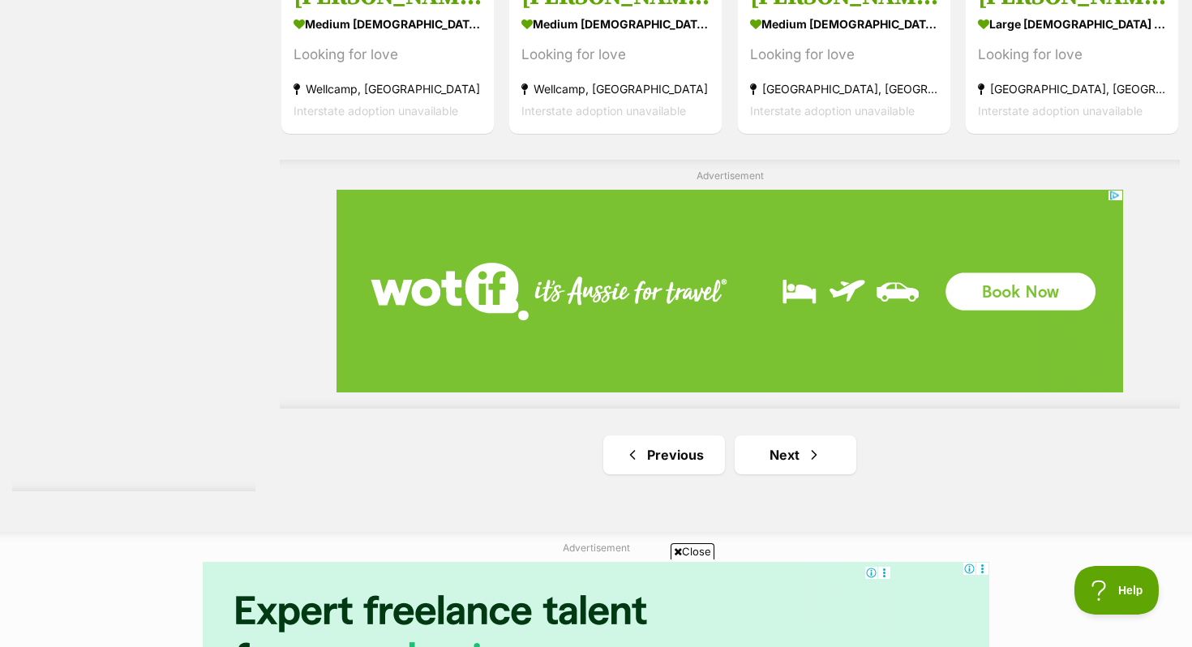
scroll to position [2895, 0]
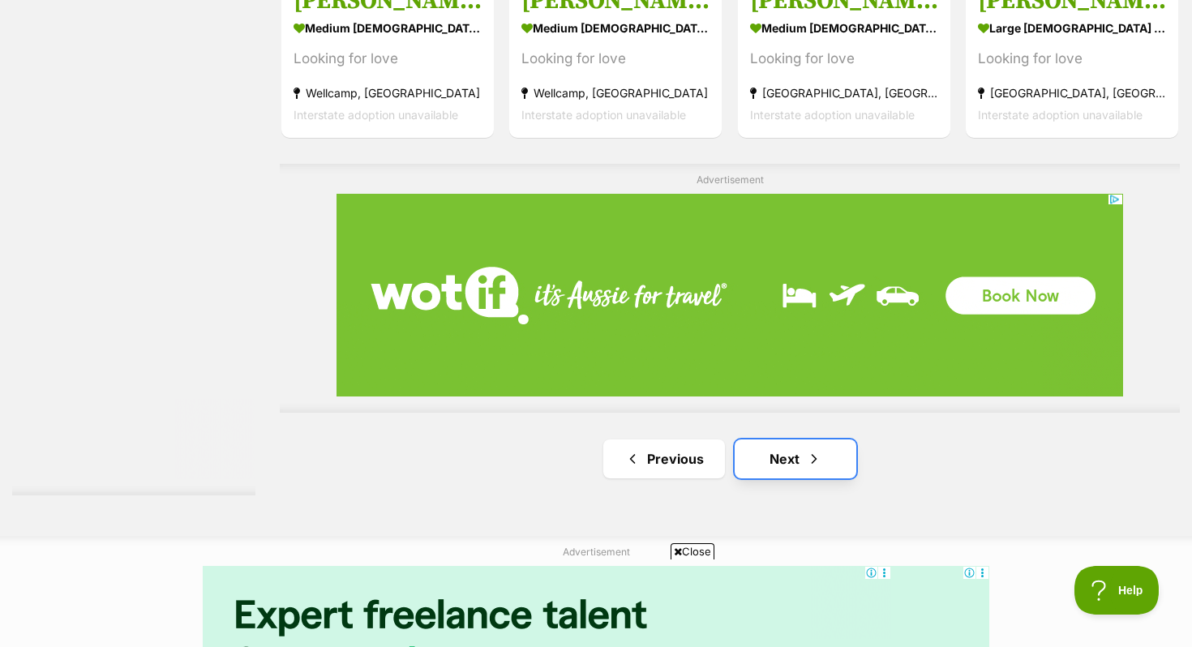
click at [766, 446] on link "Next" at bounding box center [796, 459] width 122 height 39
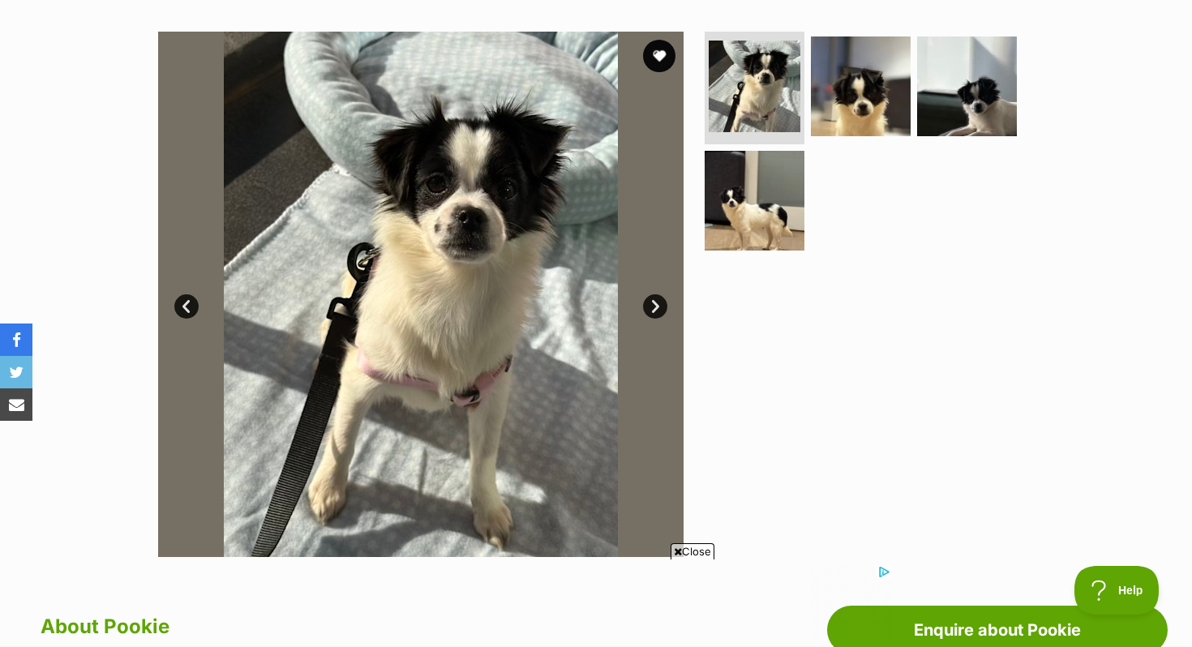
scroll to position [308, 0]
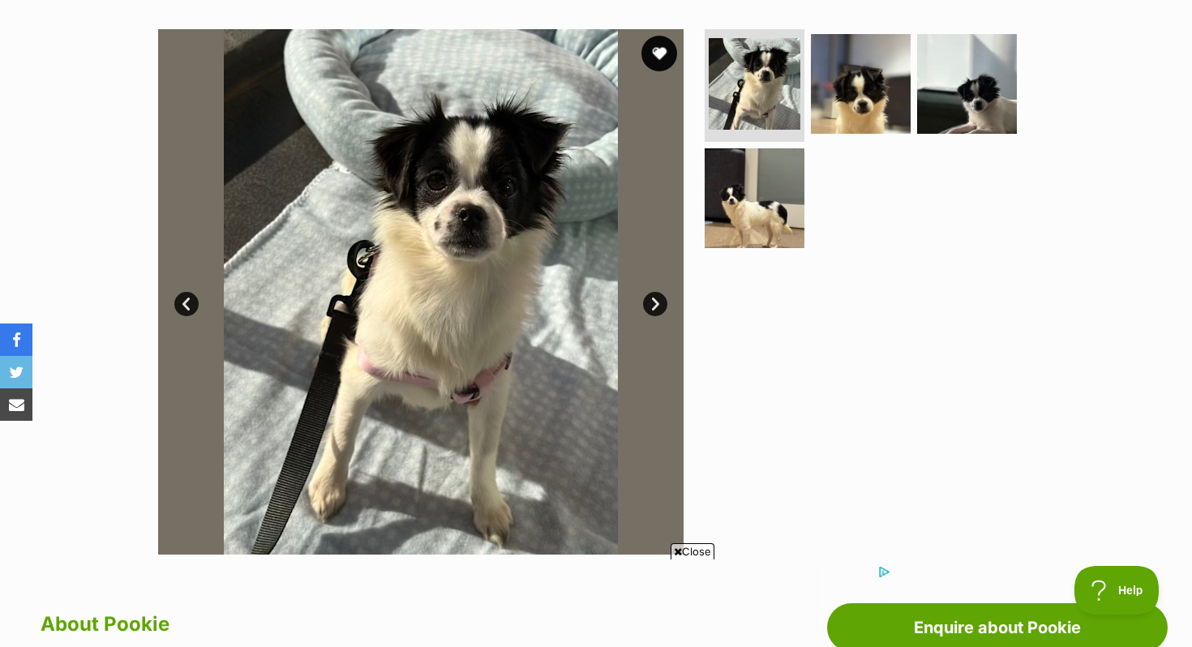
click at [659, 45] on button "favourite" at bounding box center [659, 54] width 36 height 36
click at [863, 63] on img at bounding box center [861, 83] width 105 height 105
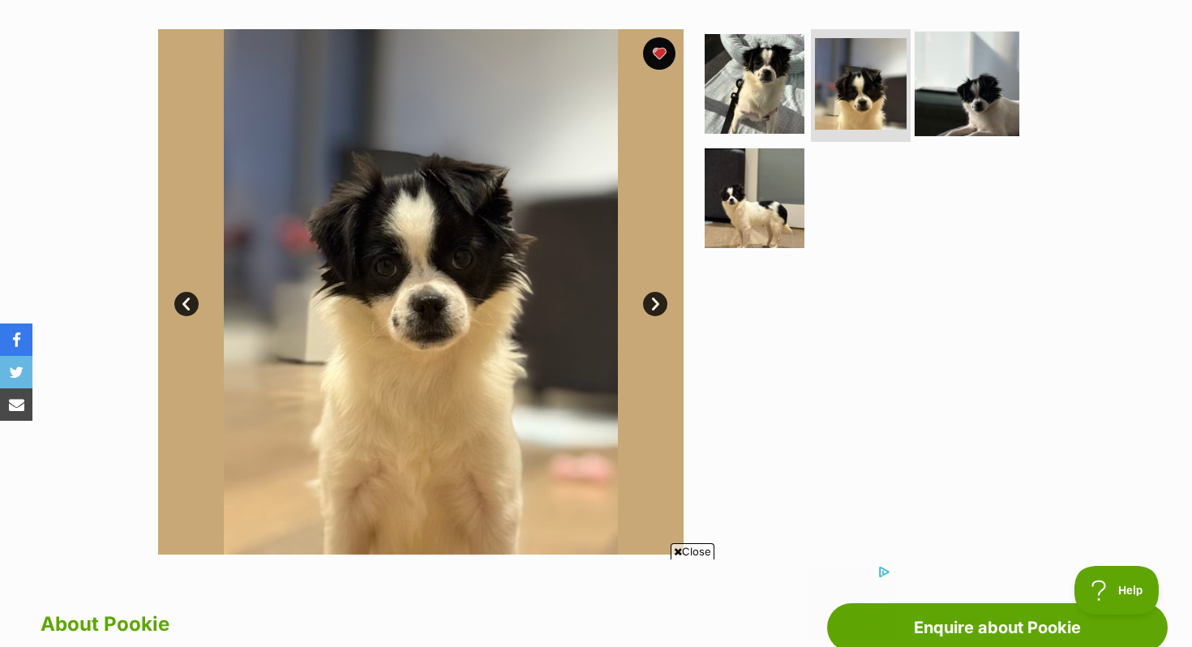
click at [969, 62] on img at bounding box center [967, 83] width 105 height 105
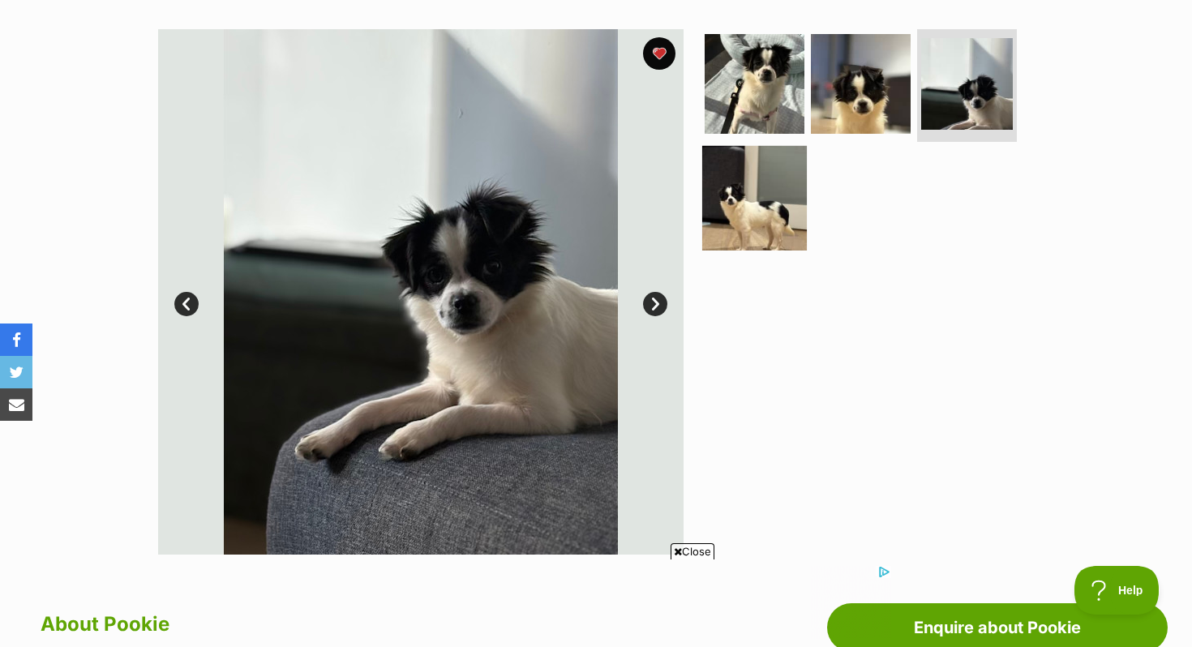
click at [726, 198] on img at bounding box center [754, 198] width 105 height 105
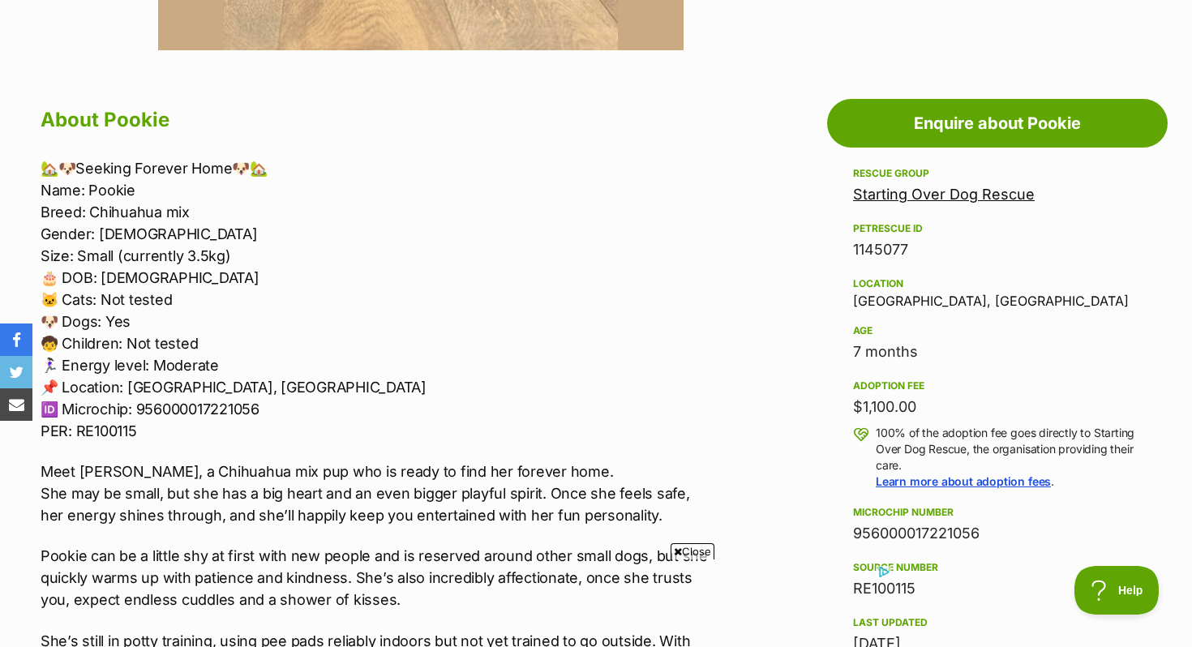
scroll to position [1011, 0]
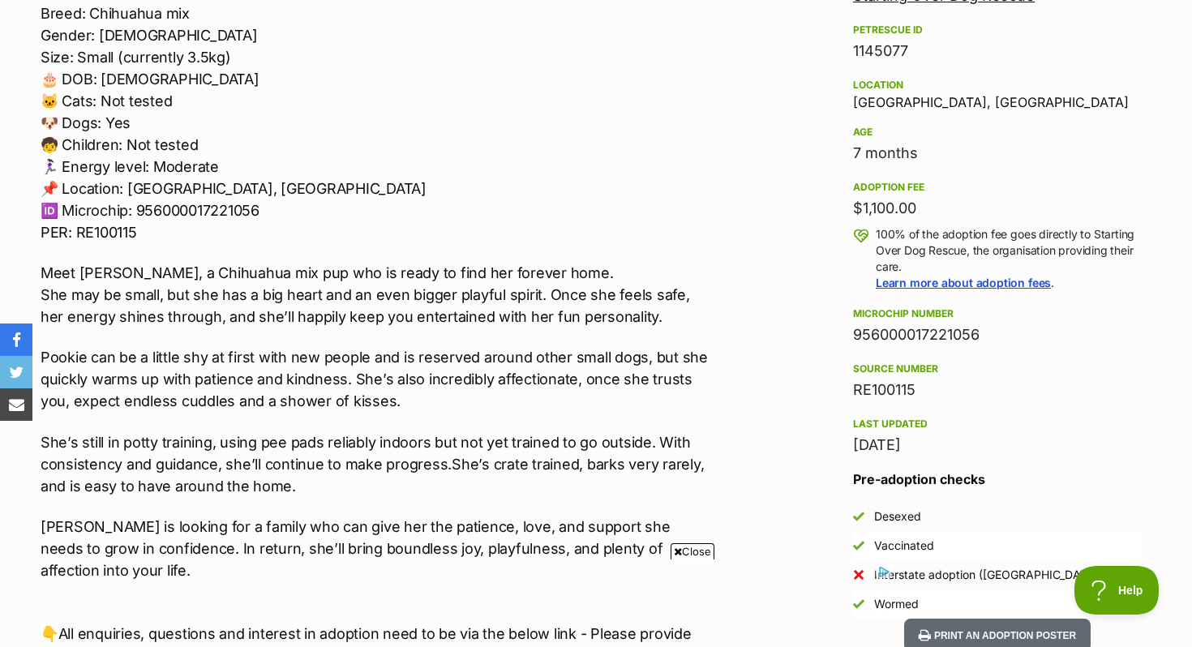
click at [483, 363] on p "Pookie can be a little shy at first with new people and is reserved around othe…" at bounding box center [376, 379] width 670 height 66
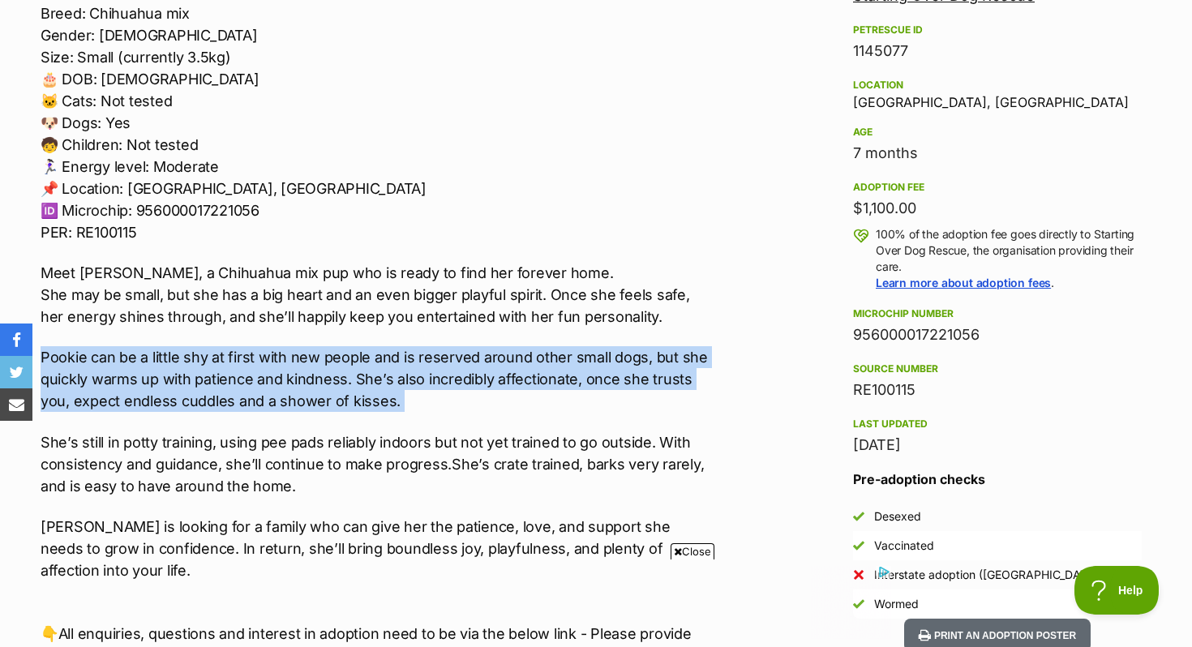
click at [483, 363] on p "Pookie can be a little shy at first with new people and is reserved around othe…" at bounding box center [376, 379] width 670 height 66
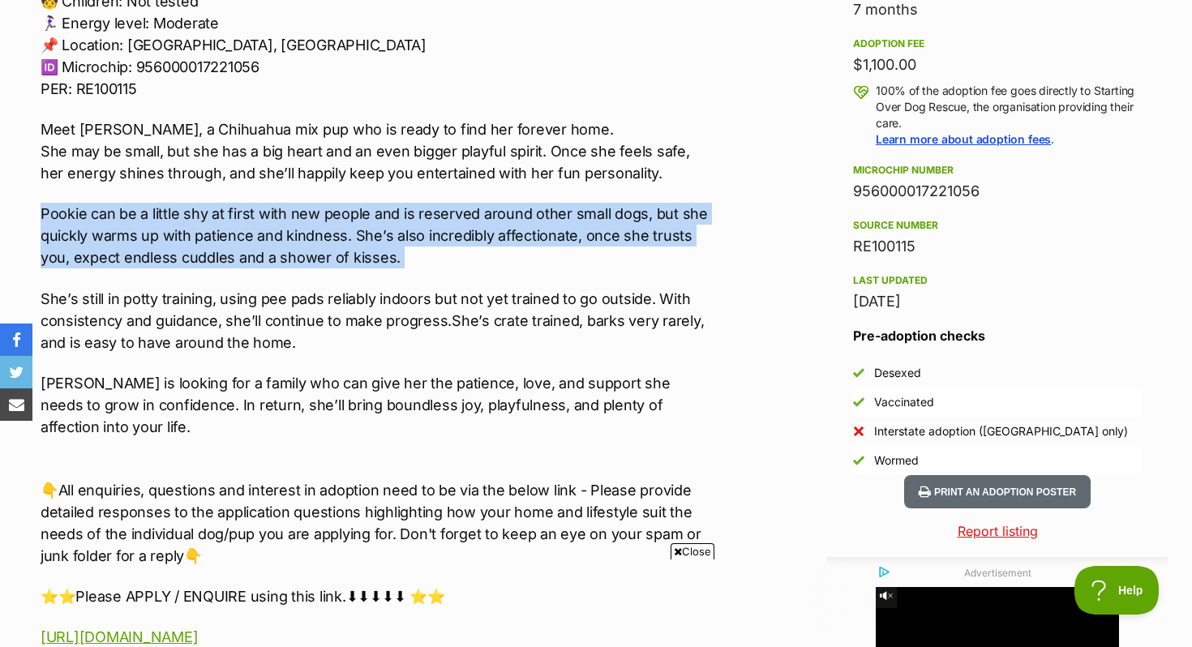
scroll to position [1156, 0]
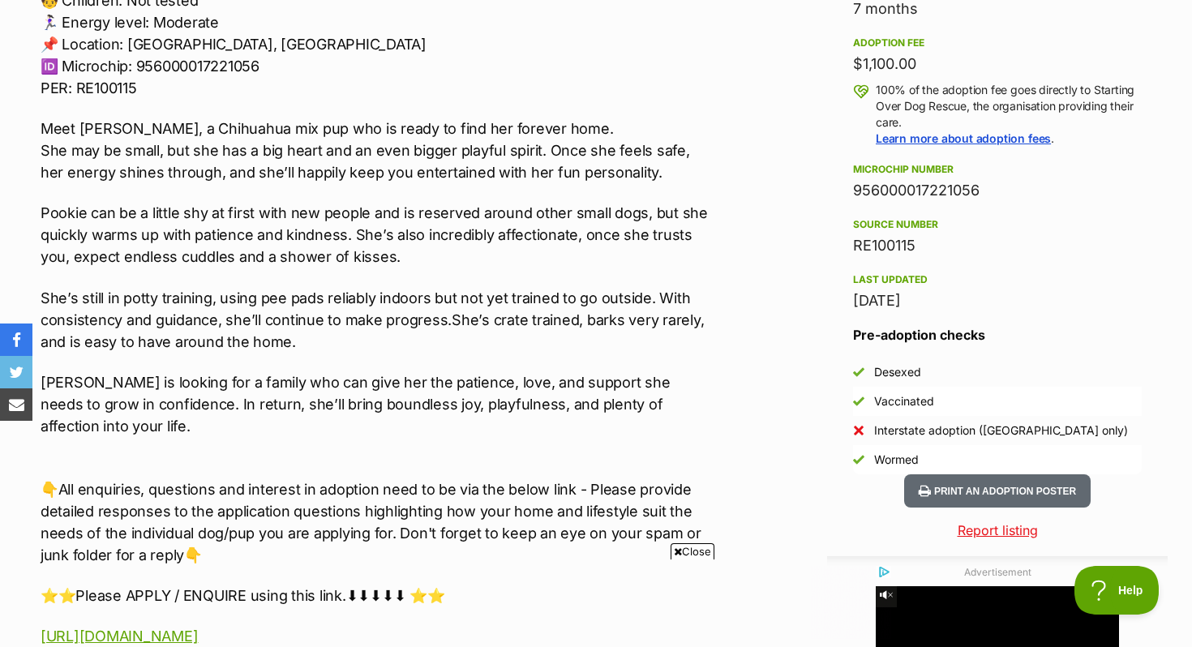
click at [483, 384] on p "Pookie is looking for a family who can give her the patience, love, and support…" at bounding box center [376, 404] width 670 height 66
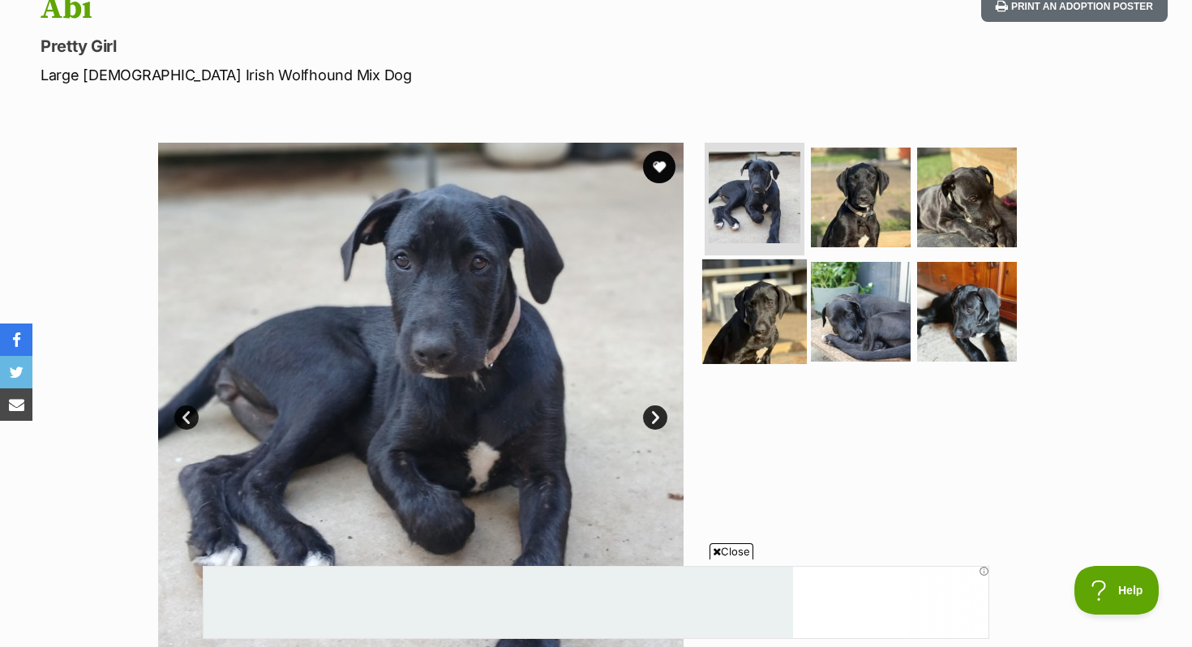
click at [758, 308] on img at bounding box center [754, 312] width 105 height 105
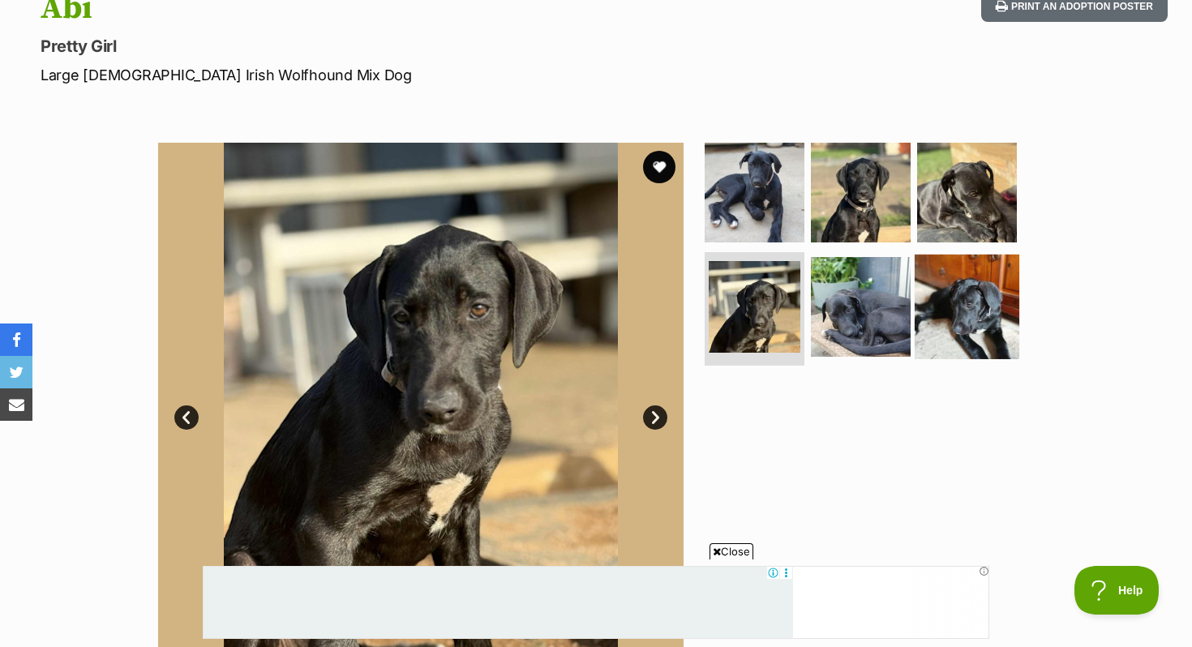
click at [960, 272] on img at bounding box center [967, 307] width 105 height 105
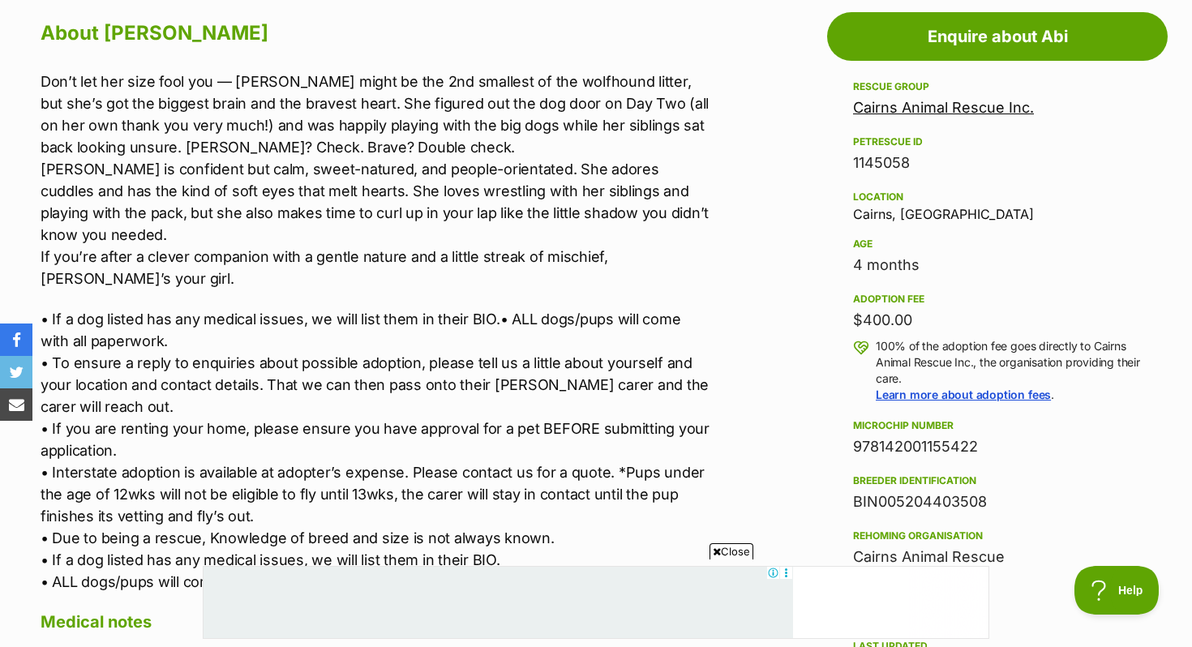
scroll to position [904, 0]
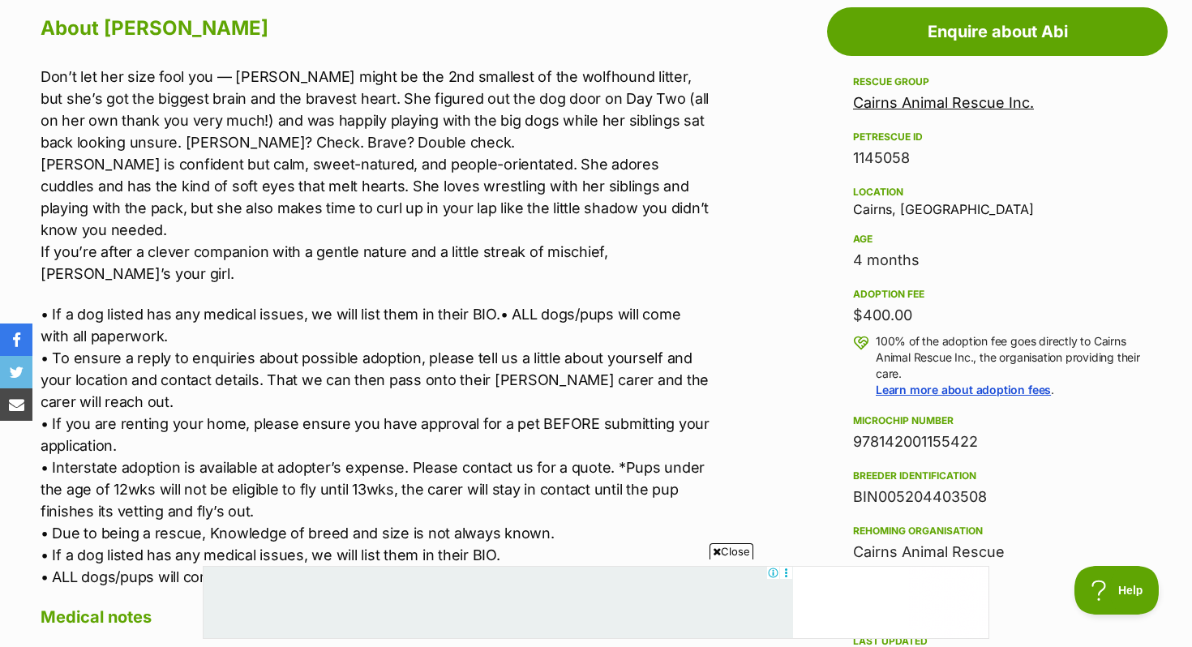
click at [471, 103] on p "Don’t let her size fool you — Abi might be the 2nd smallest of the wolfhound li…" at bounding box center [376, 175] width 670 height 219
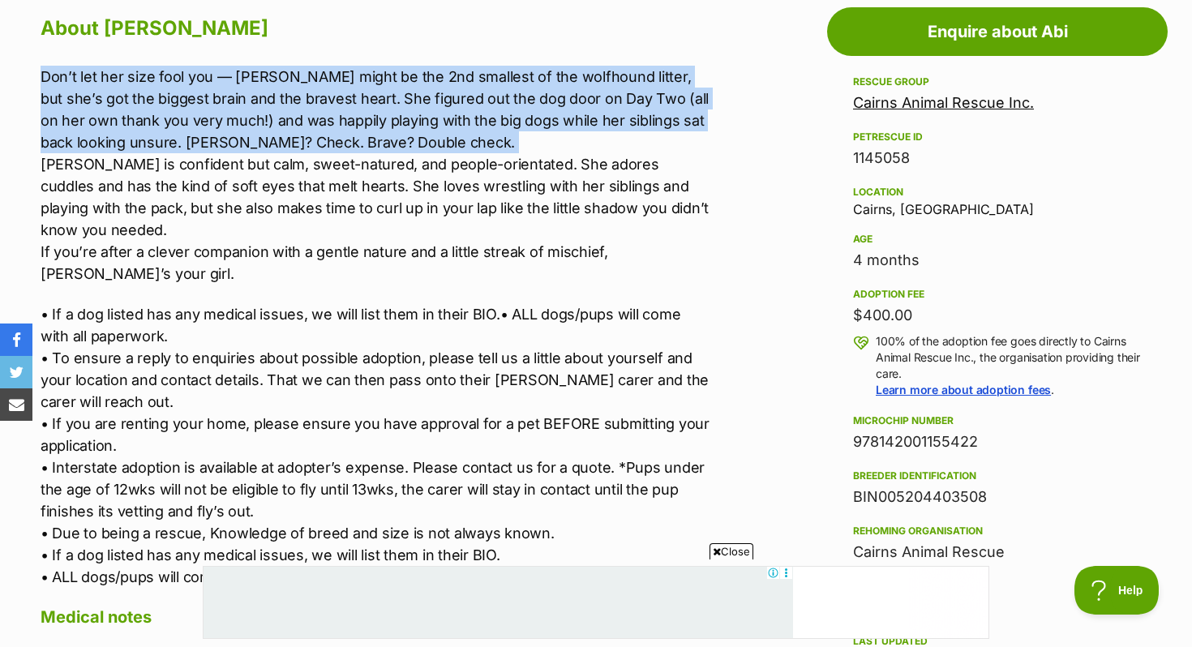
click at [471, 103] on p "Don’t let her size fool you — Abi might be the 2nd smallest of the wolfhound li…" at bounding box center [376, 175] width 670 height 219
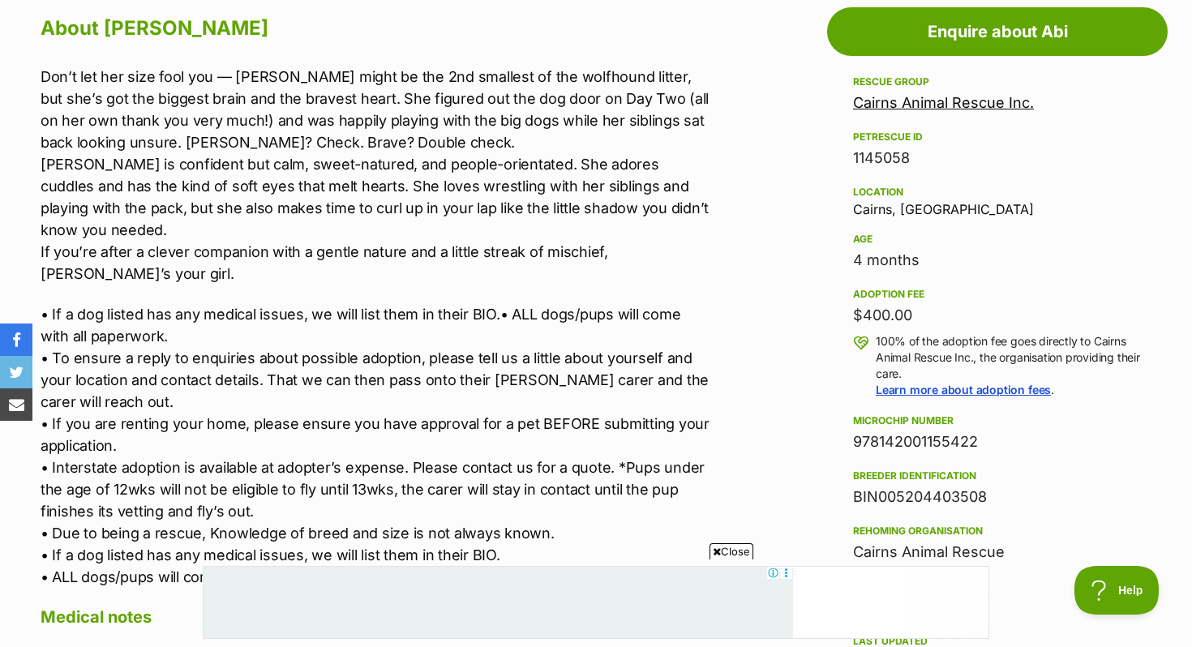
click at [437, 196] on p "Don’t let her size fool you — Abi might be the 2nd smallest of the wolfhound li…" at bounding box center [376, 175] width 670 height 219
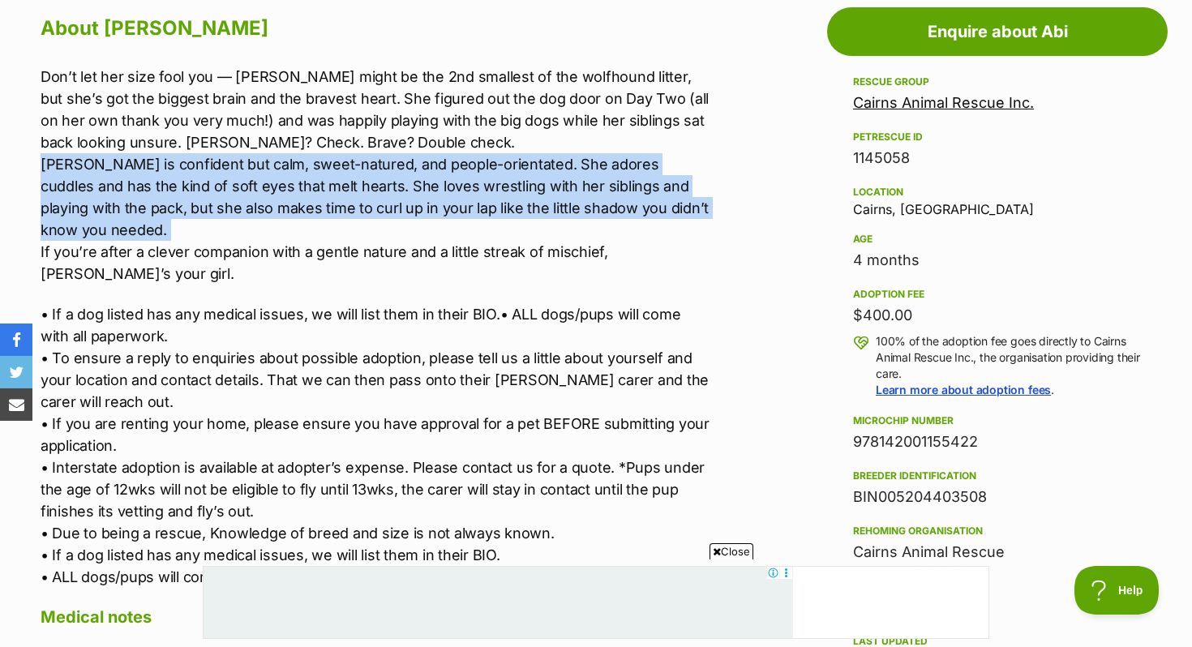
click at [437, 196] on p "Don’t let her size fool you — Abi might be the 2nd smallest of the wolfhound li…" at bounding box center [376, 175] width 670 height 219
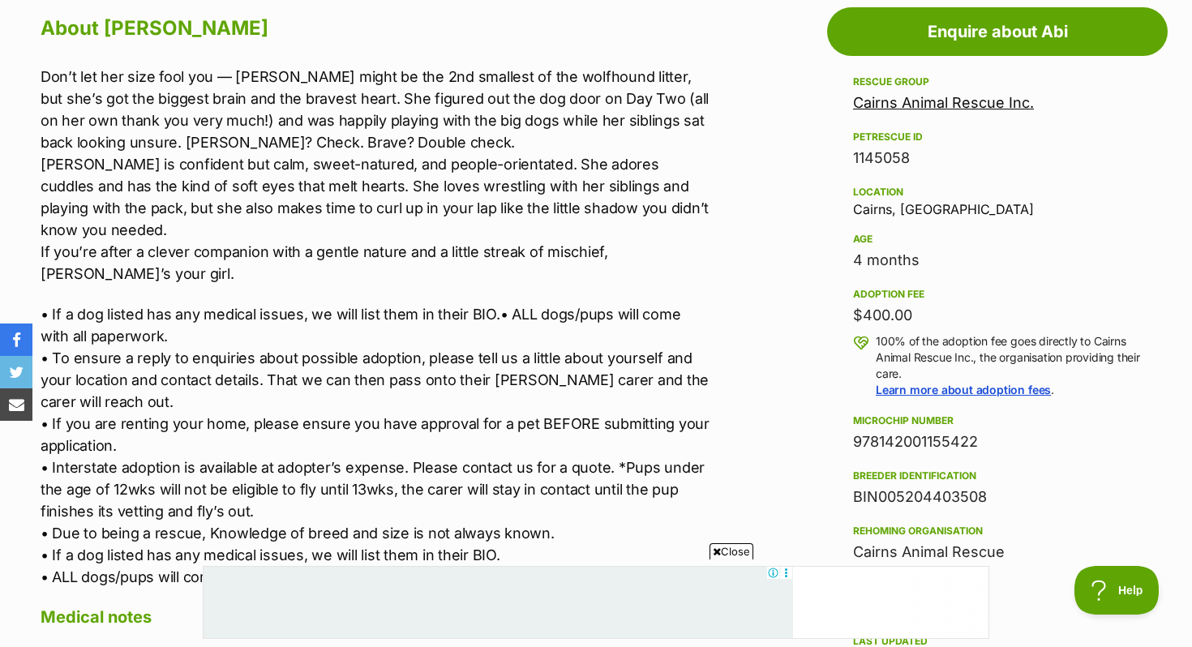
click at [432, 230] on p "Don’t let her size fool you — Abi might be the 2nd smallest of the wolfhound li…" at bounding box center [376, 175] width 670 height 219
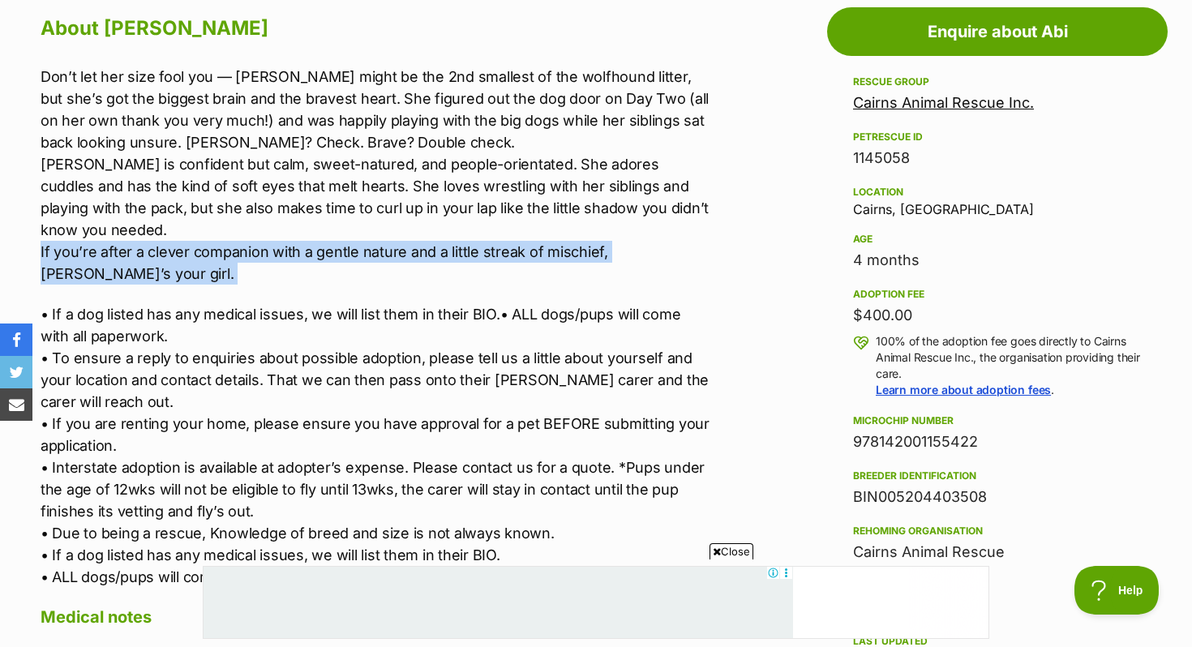
click at [432, 230] on p "Don’t let her size fool you — Abi might be the 2nd smallest of the wolfhound li…" at bounding box center [376, 175] width 670 height 219
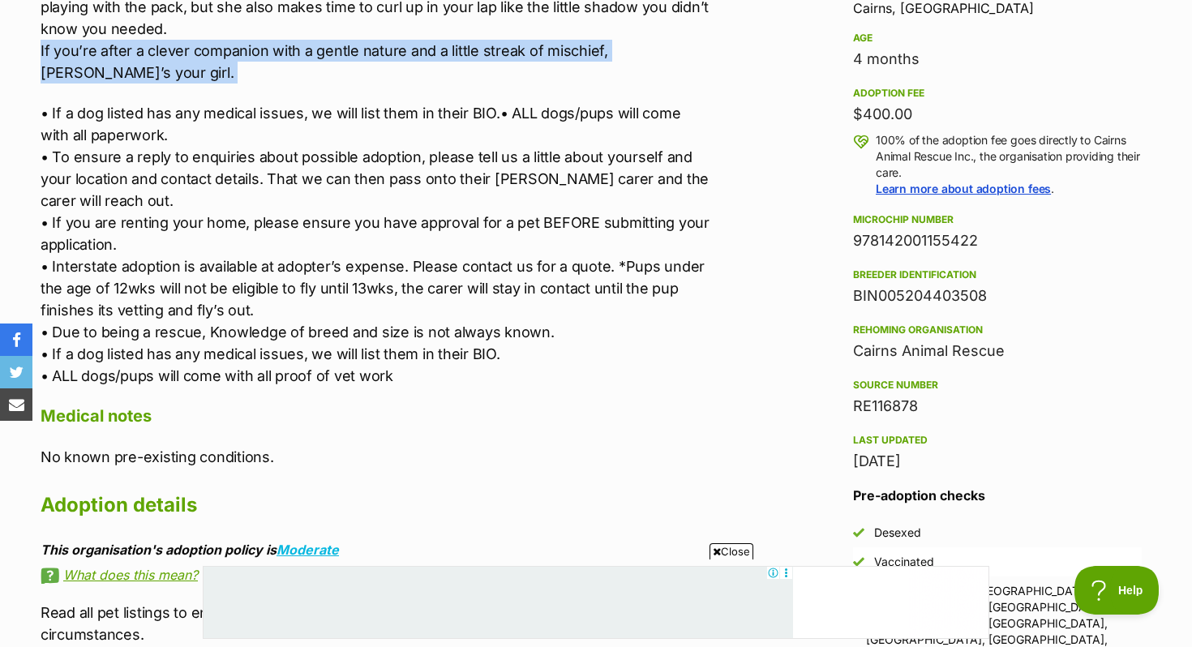
scroll to position [1112, 0]
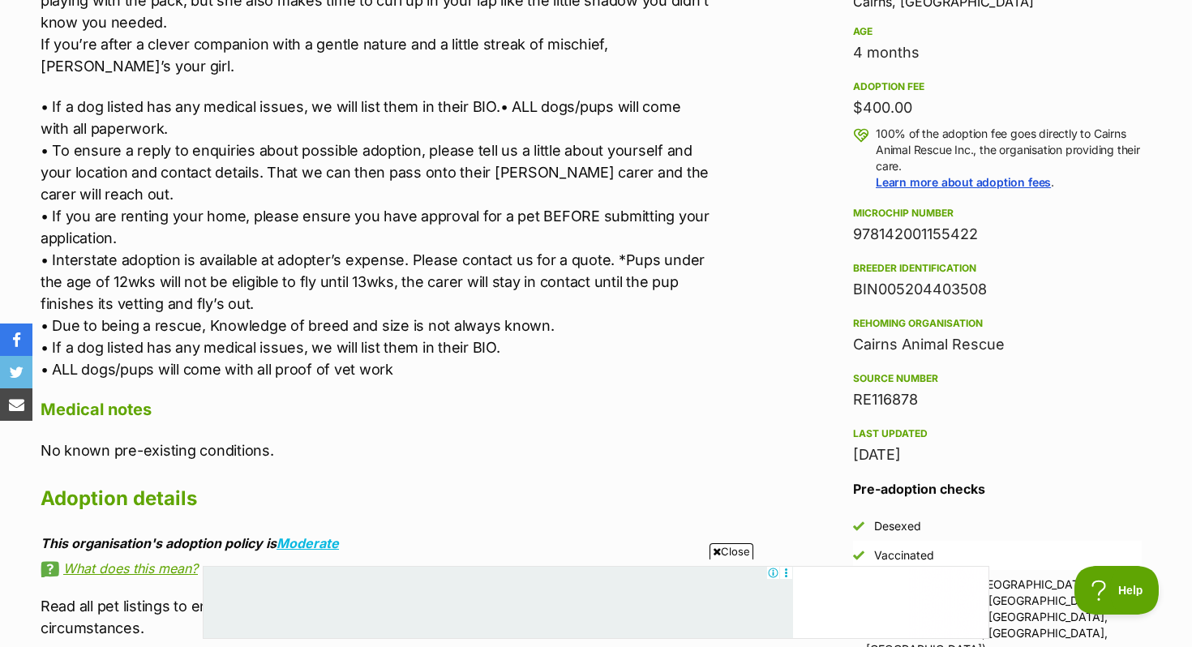
click at [418, 207] on p "• If a dog listed has any medical issues, we will list them in their BIO.• ALL …" at bounding box center [376, 238] width 670 height 285
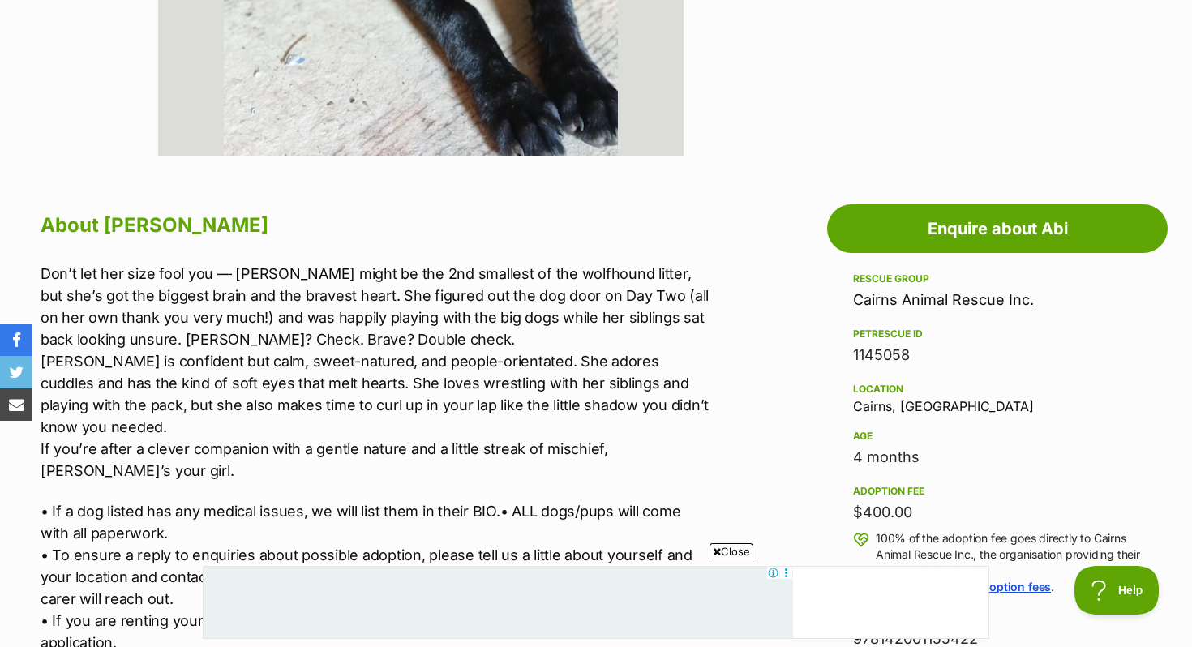
scroll to position [242, 0]
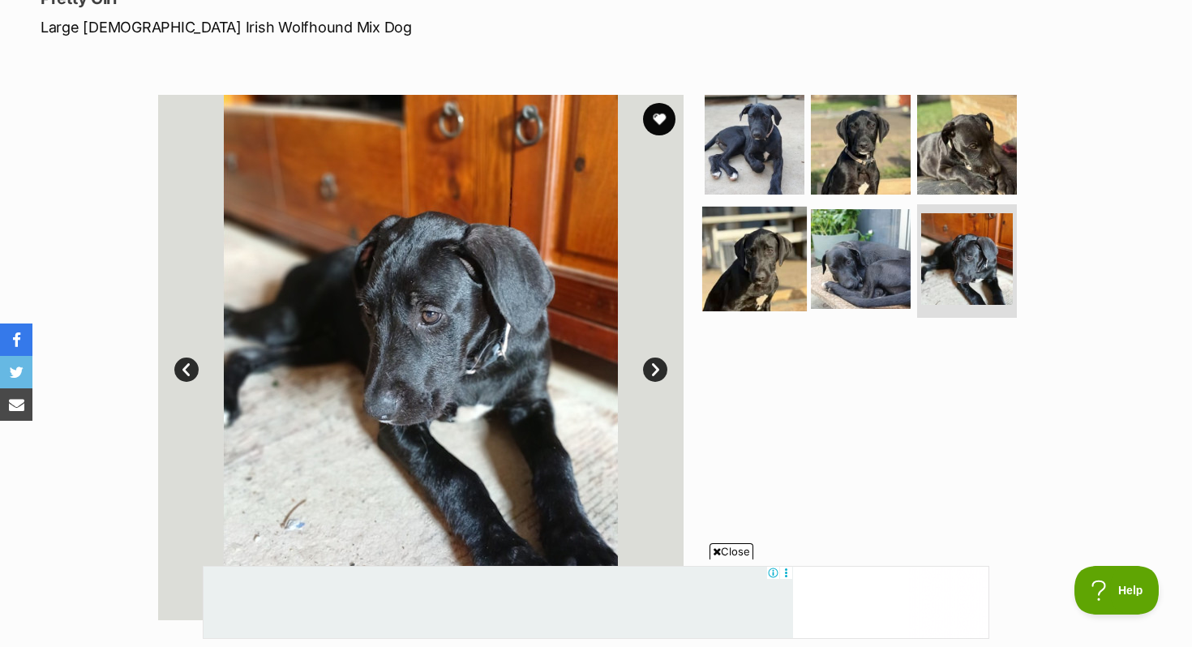
click at [774, 248] on img at bounding box center [754, 259] width 105 height 105
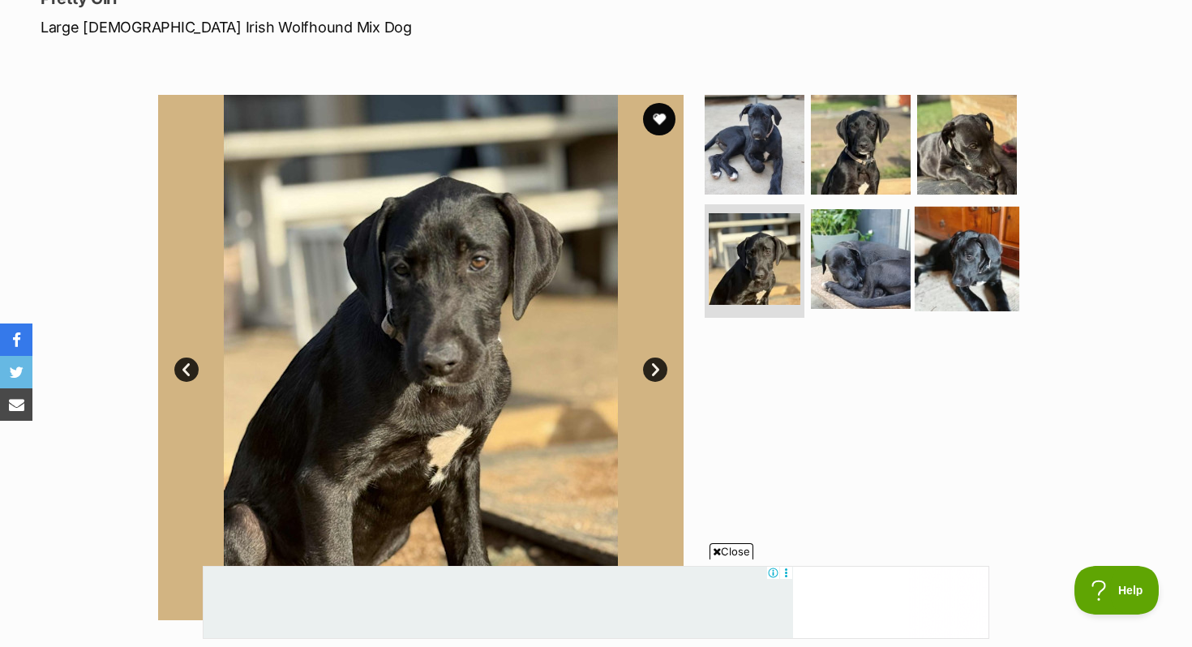
click at [985, 239] on img at bounding box center [967, 259] width 105 height 105
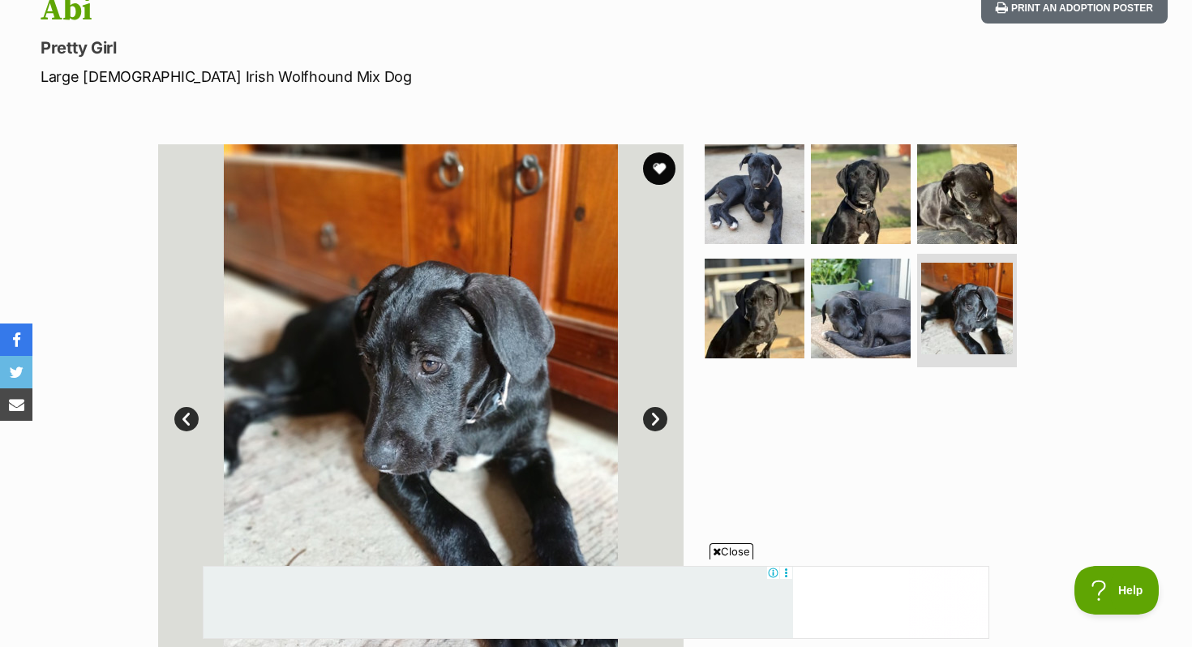
scroll to position [171, 0]
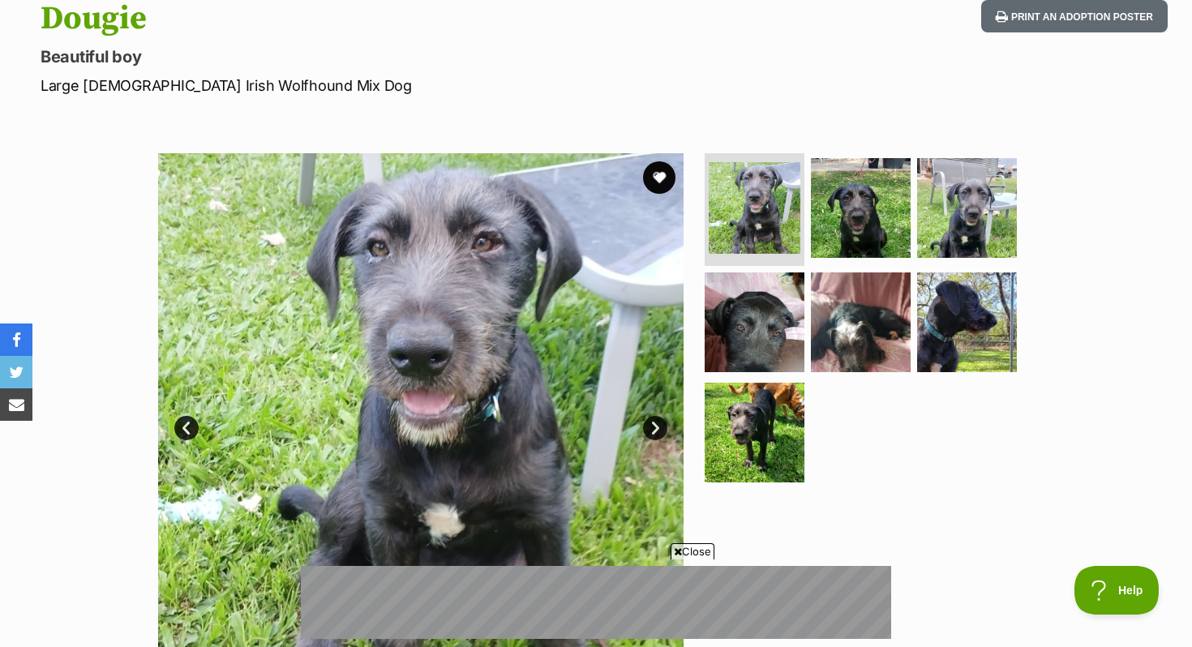
scroll to position [421, 0]
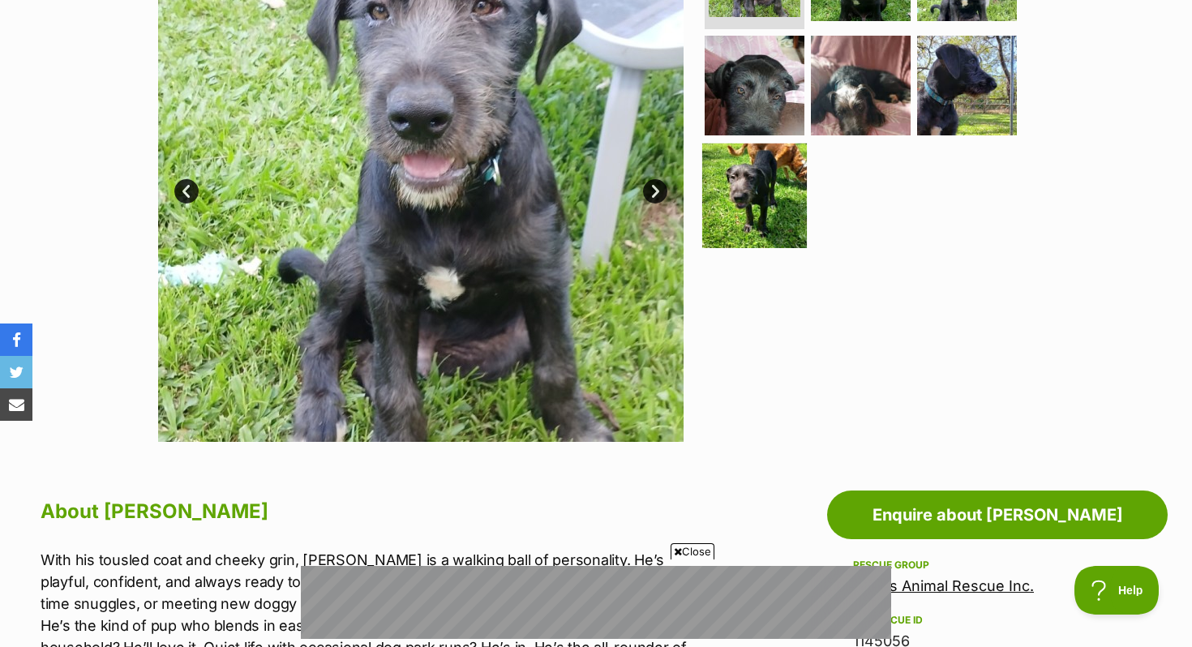
click at [738, 172] on img at bounding box center [754, 196] width 105 height 105
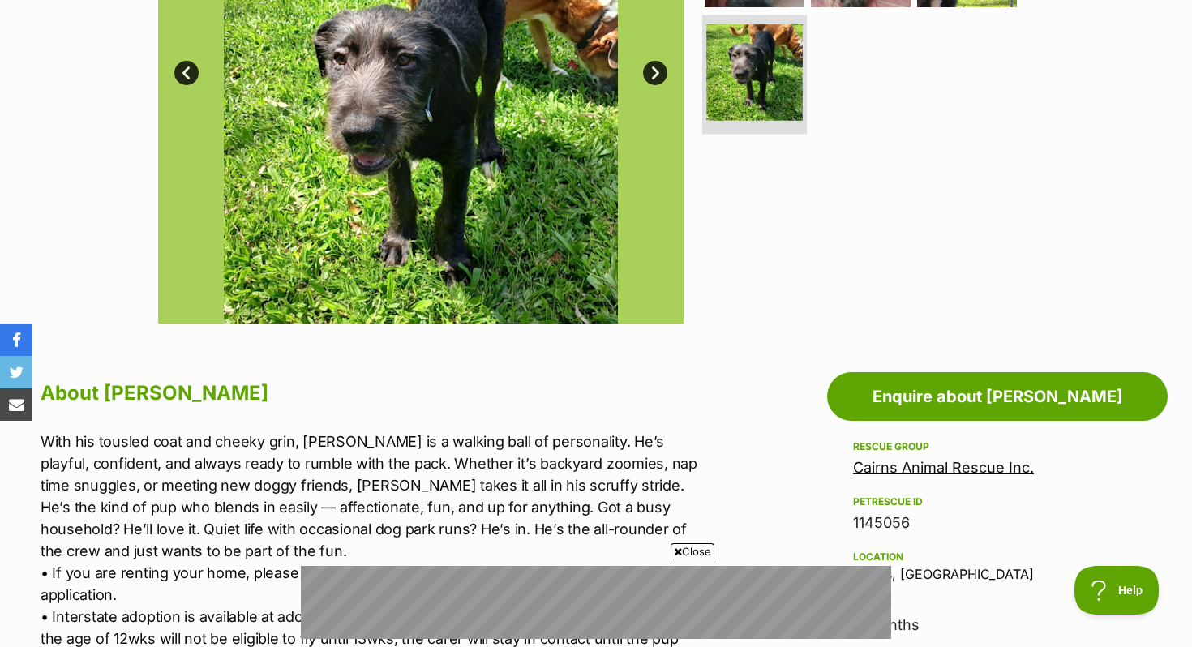
scroll to position [717, 0]
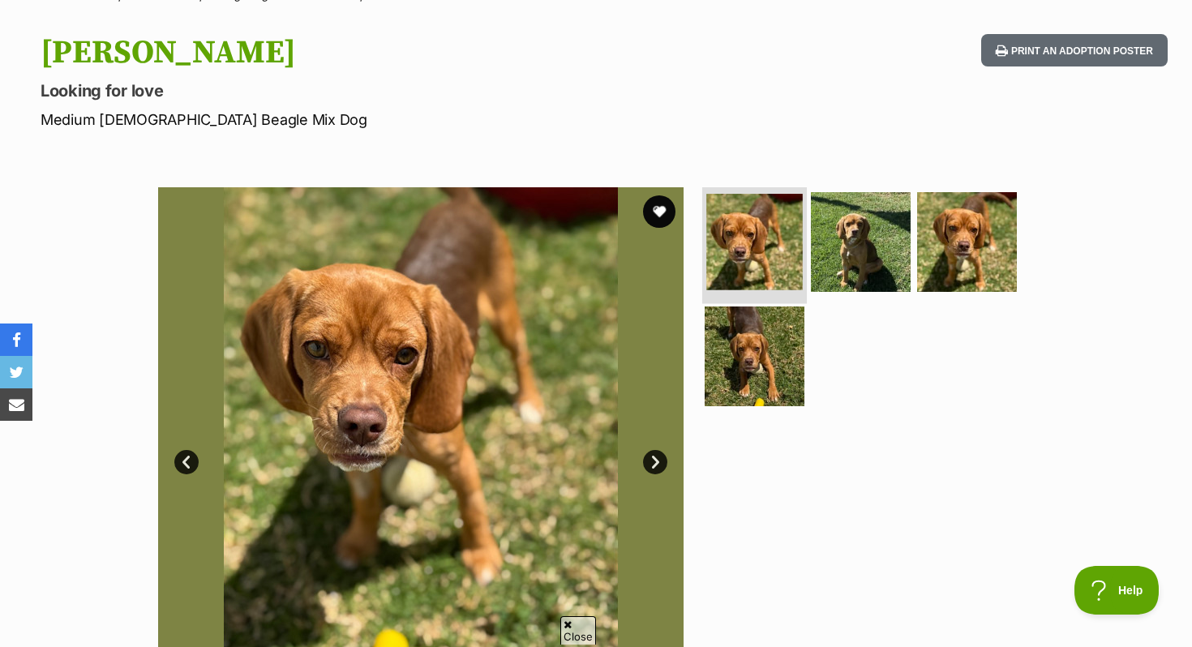
scroll to position [151, 0]
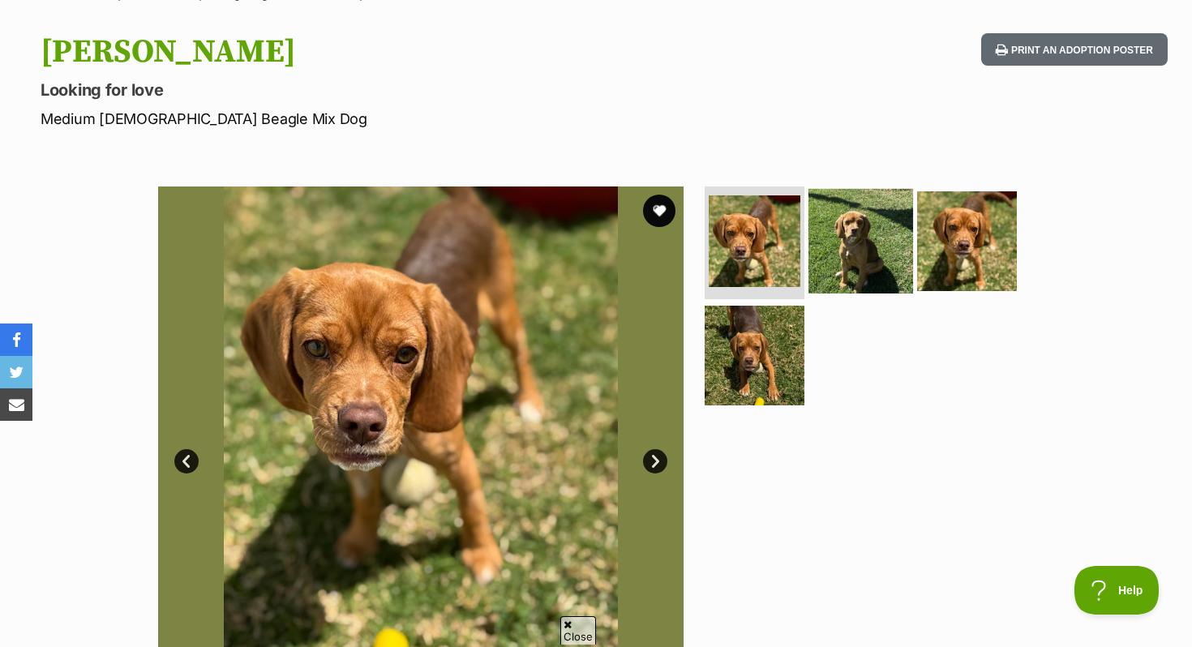
click at [872, 221] on img at bounding box center [861, 240] width 105 height 105
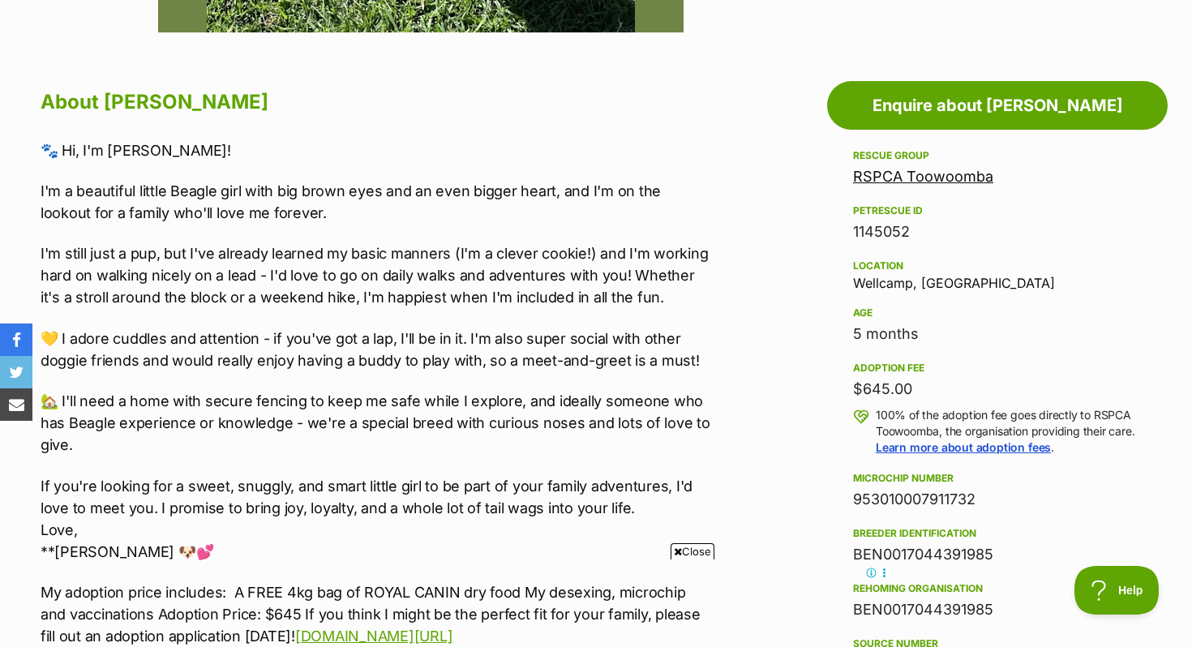
scroll to position [894, 0]
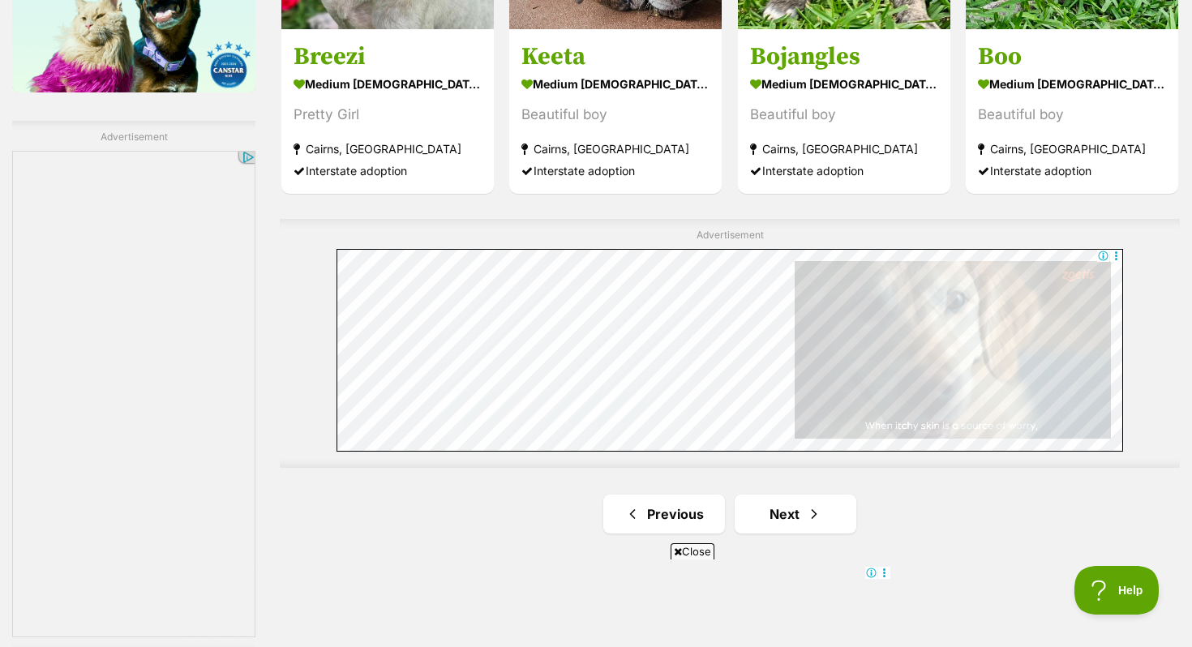
scroll to position [2750, 0]
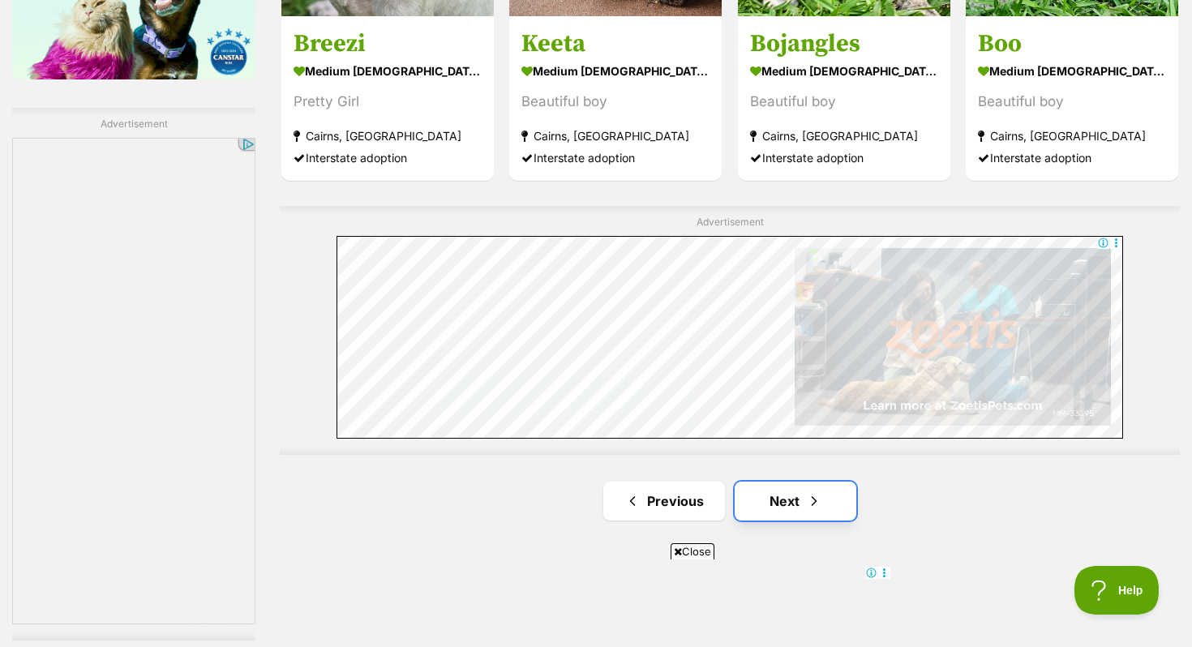
click at [770, 505] on link "Next" at bounding box center [796, 501] width 122 height 39
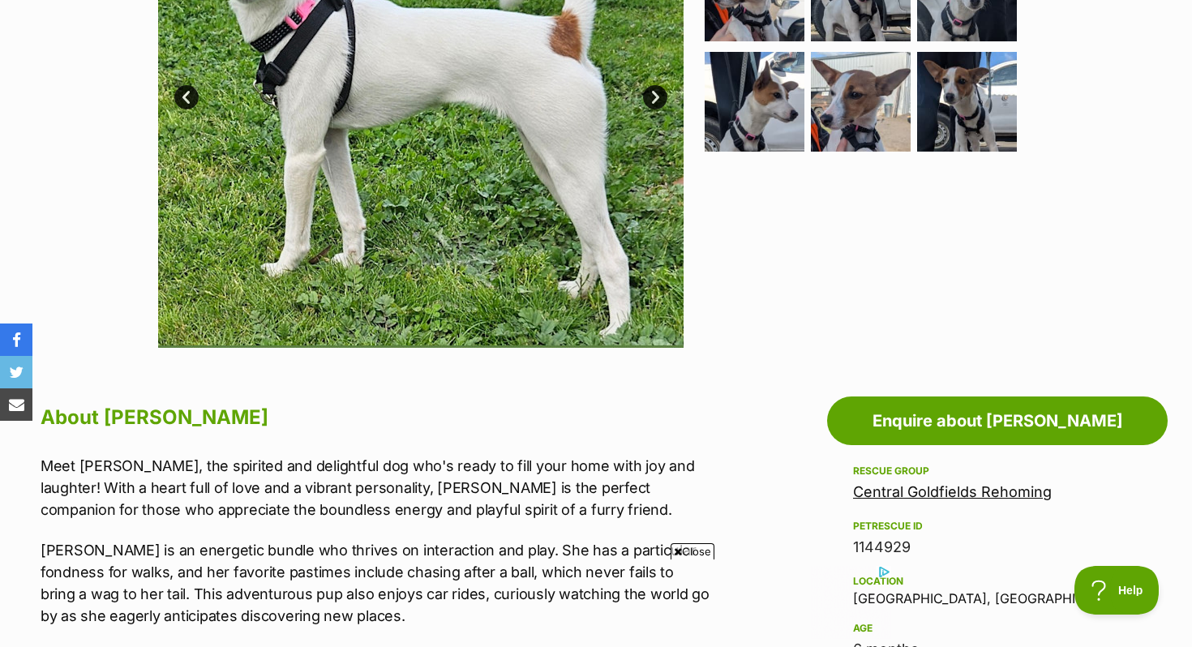
scroll to position [366, 0]
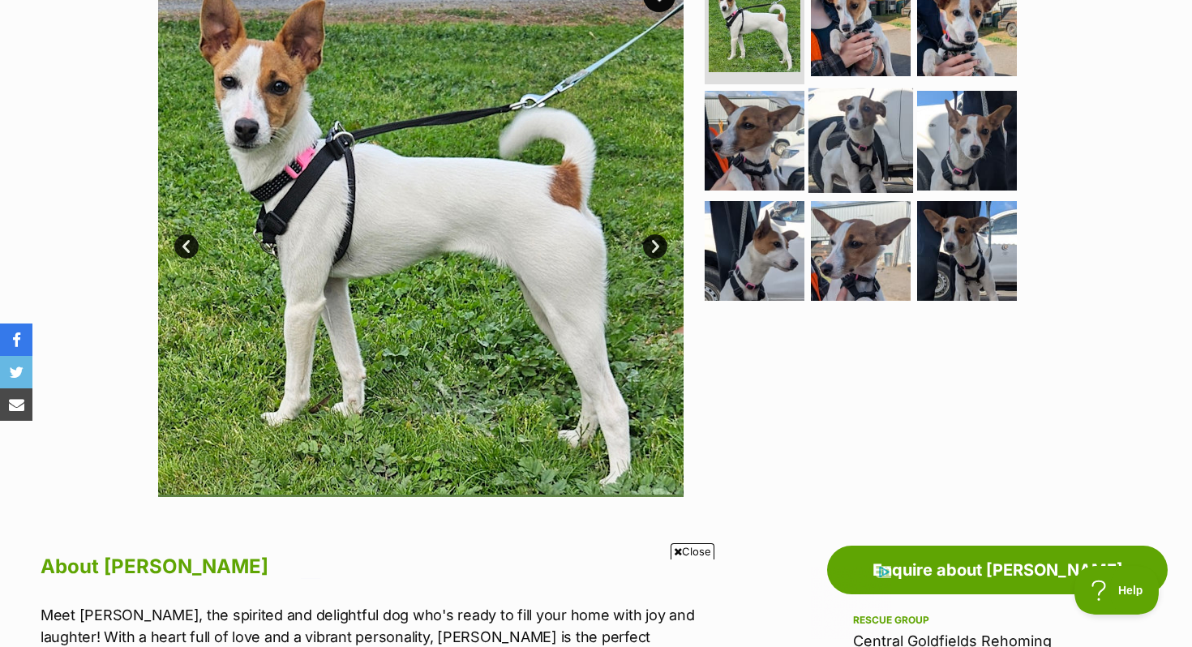
click at [833, 158] on img at bounding box center [861, 140] width 105 height 105
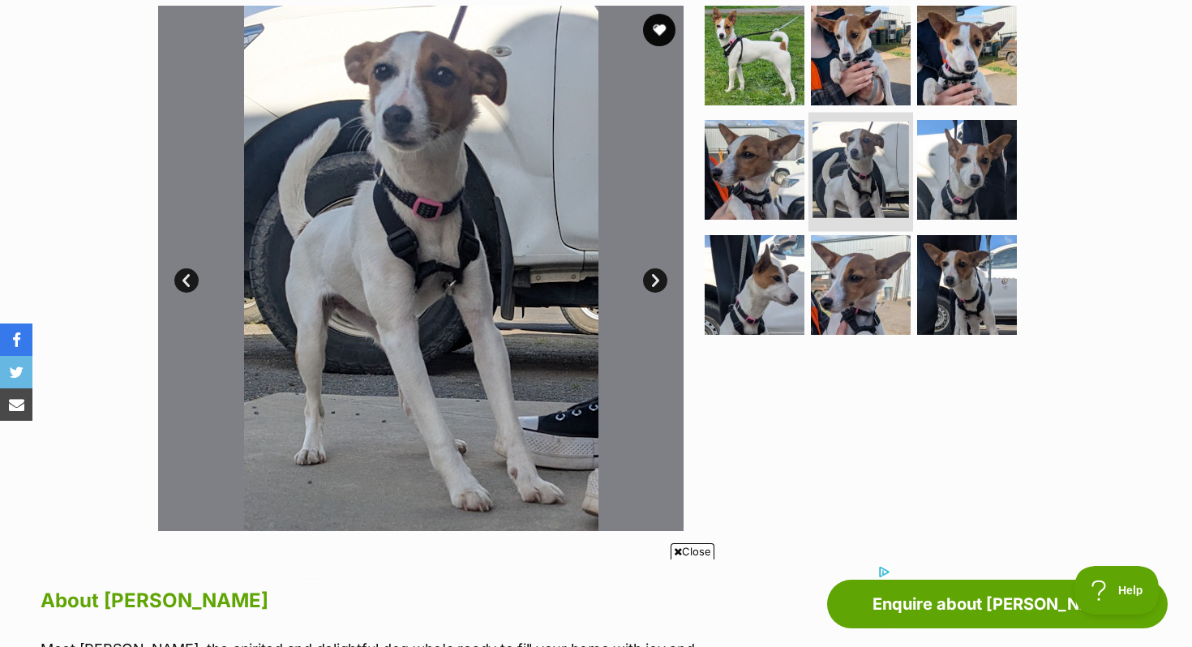
scroll to position [330, 0]
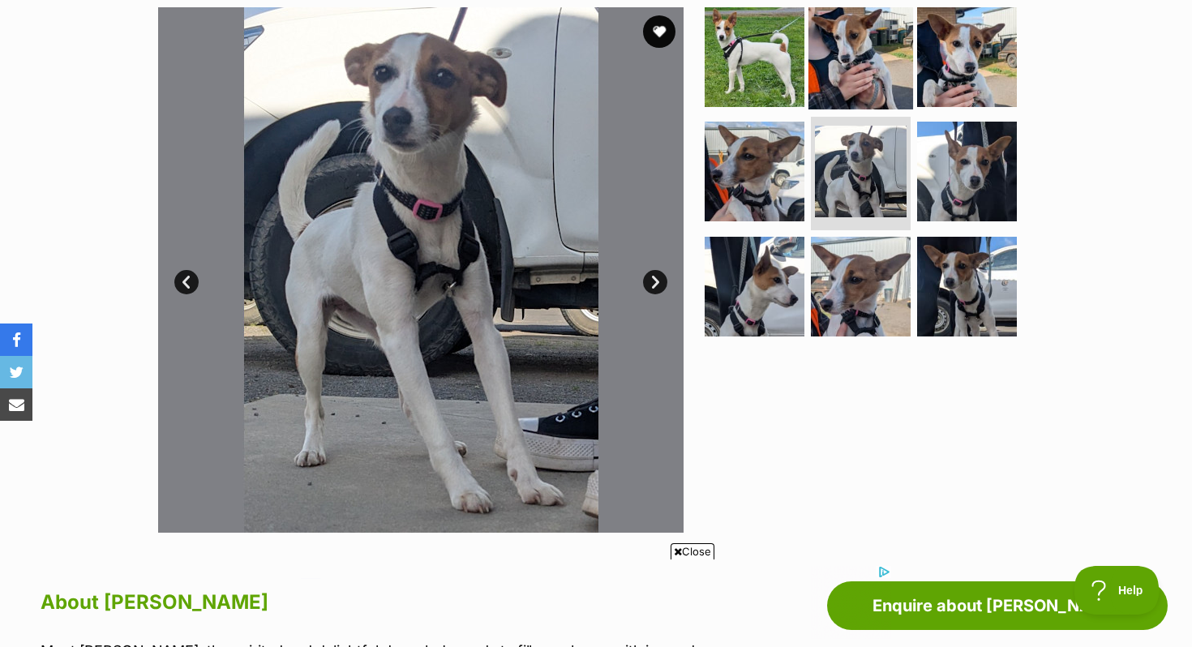
click at [849, 92] on img at bounding box center [861, 56] width 105 height 105
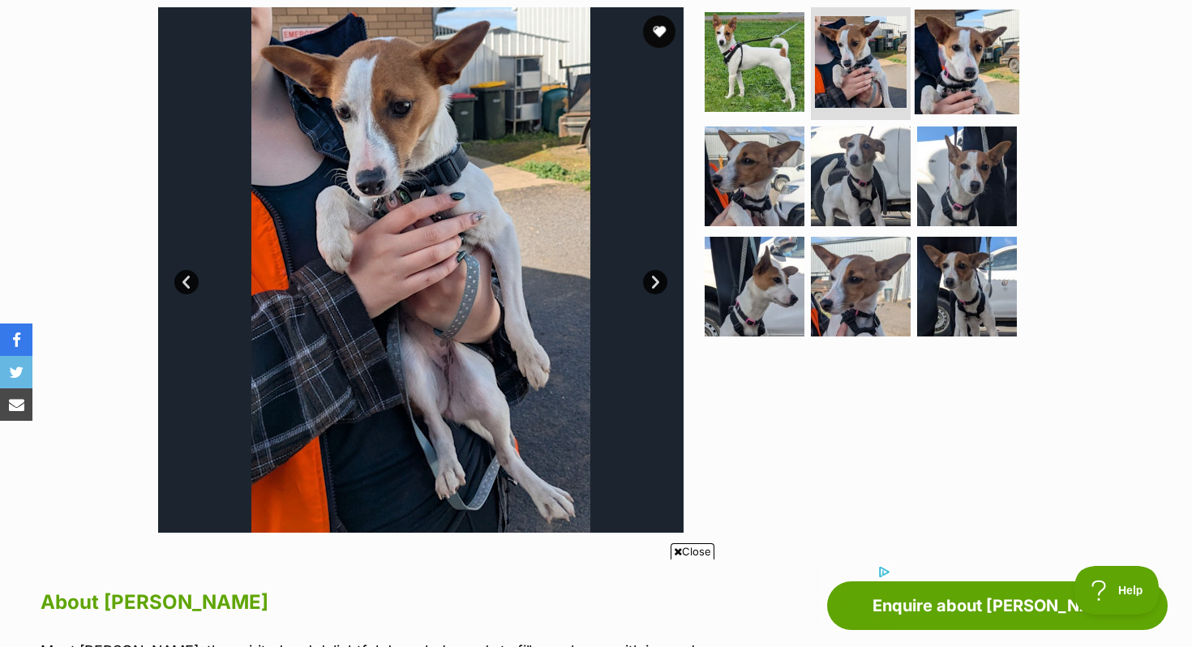
click at [968, 91] on img at bounding box center [967, 61] width 105 height 105
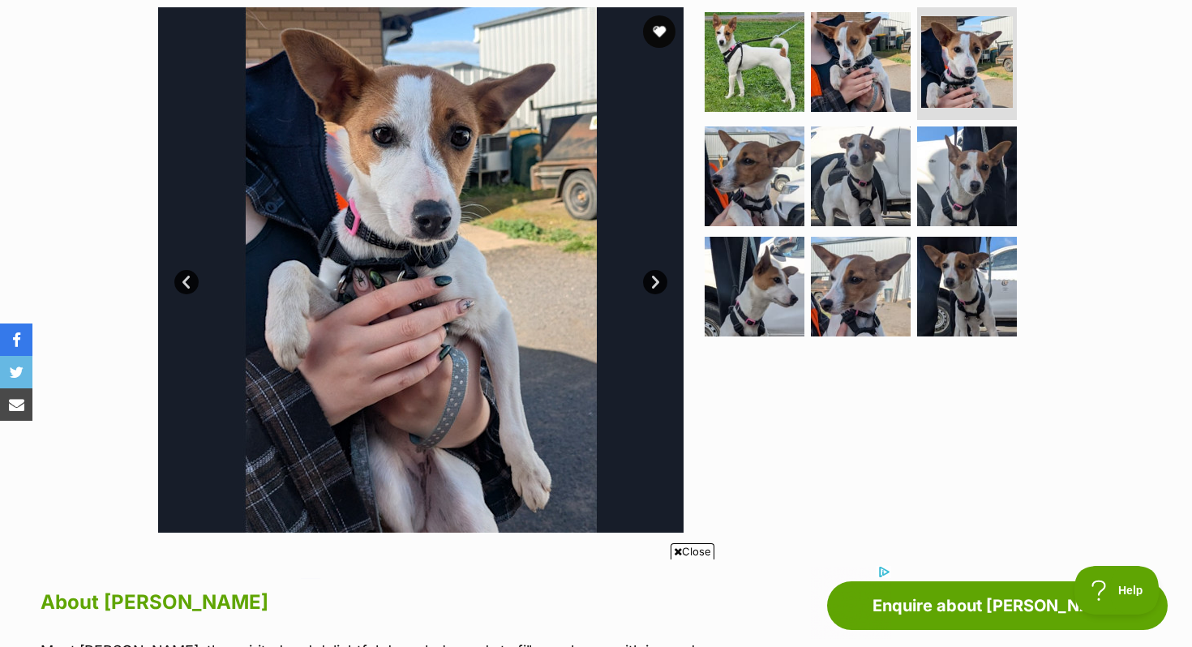
click at [909, 281] on ul at bounding box center [868, 177] width 333 height 340
click at [846, 279] on img at bounding box center [861, 286] width 105 height 105
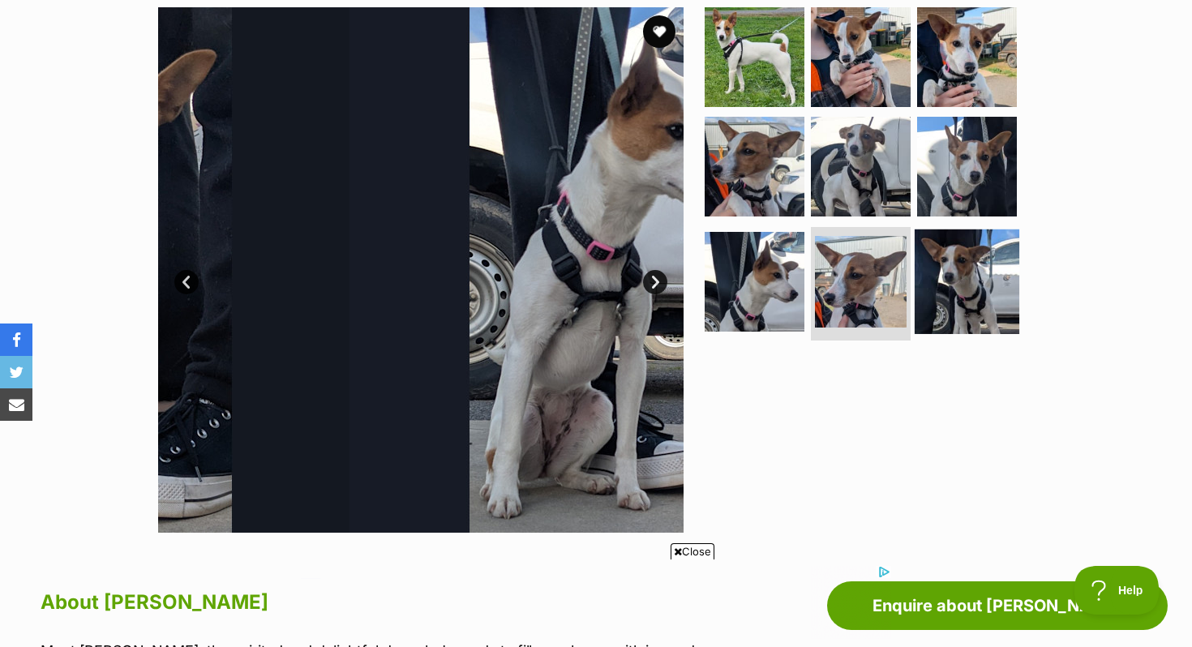
click at [950, 275] on img at bounding box center [967, 282] width 105 height 105
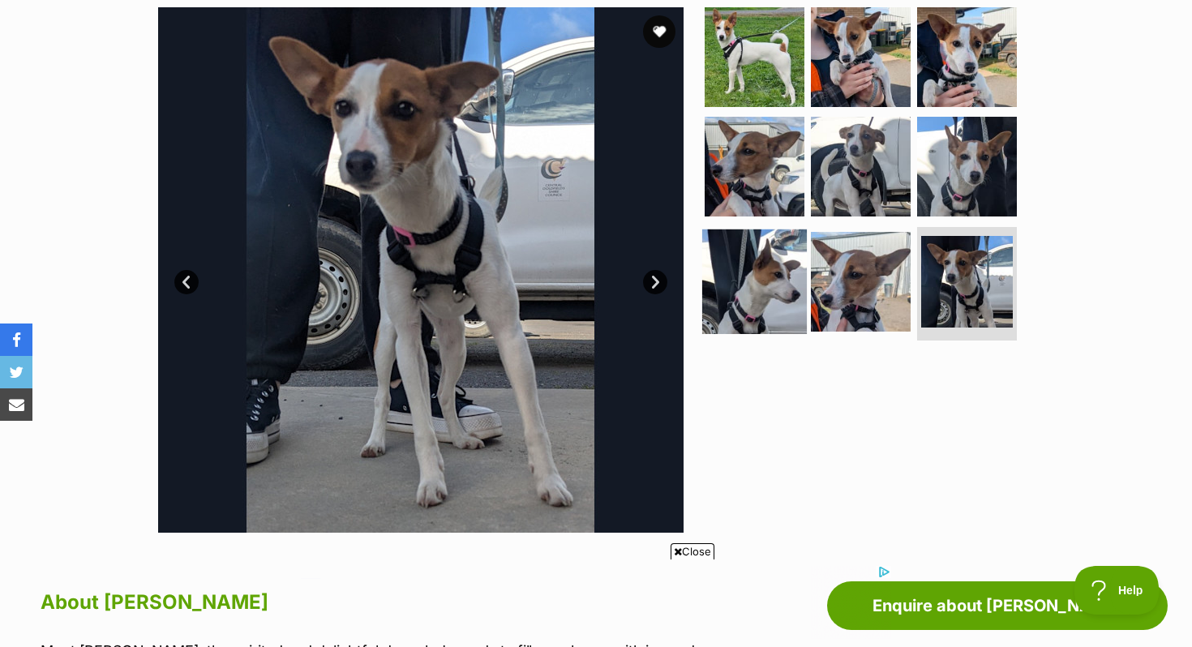
click at [754, 297] on img at bounding box center [754, 282] width 105 height 105
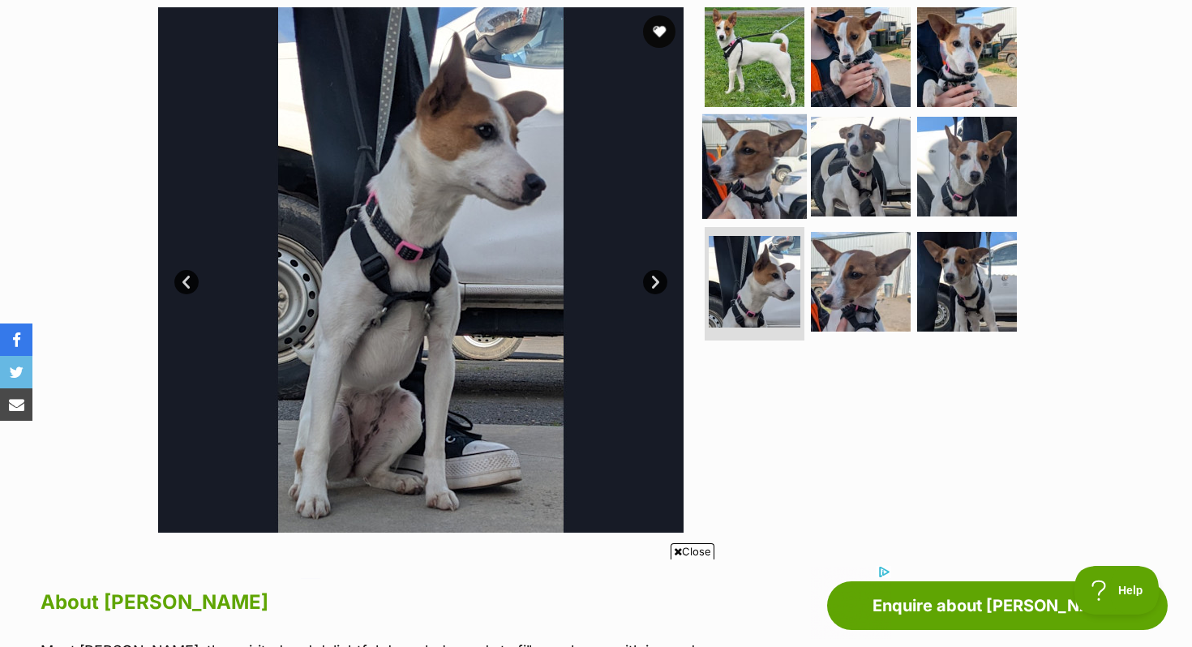
click at [775, 180] on img at bounding box center [754, 166] width 105 height 105
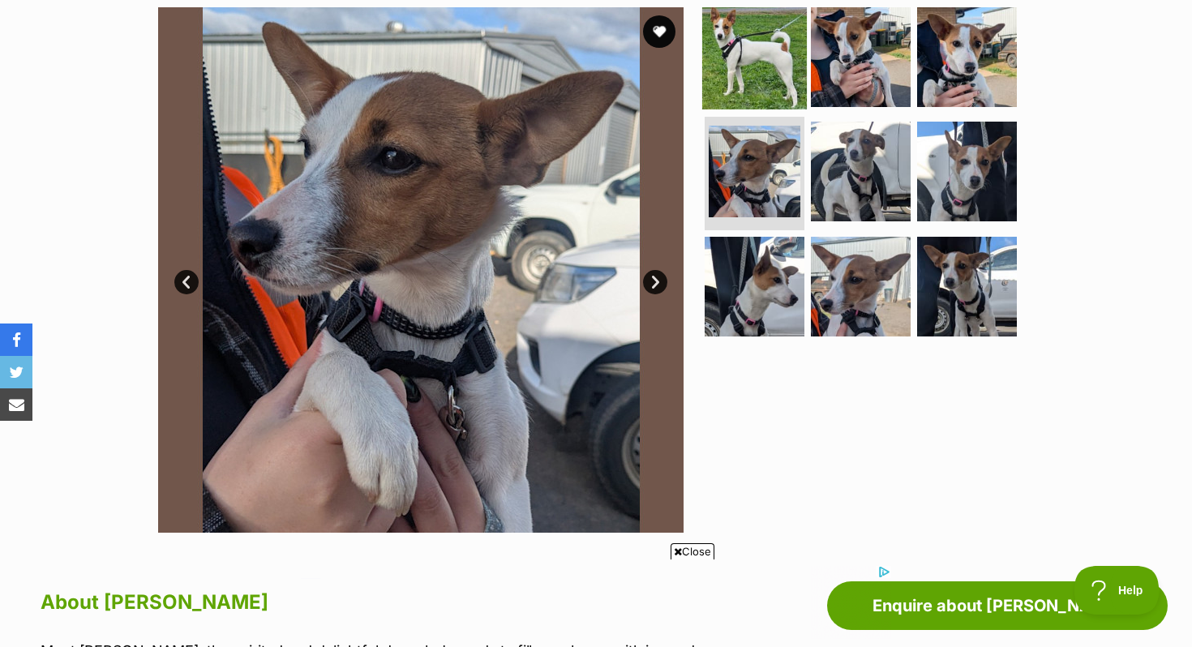
click at [756, 41] on img at bounding box center [754, 56] width 105 height 105
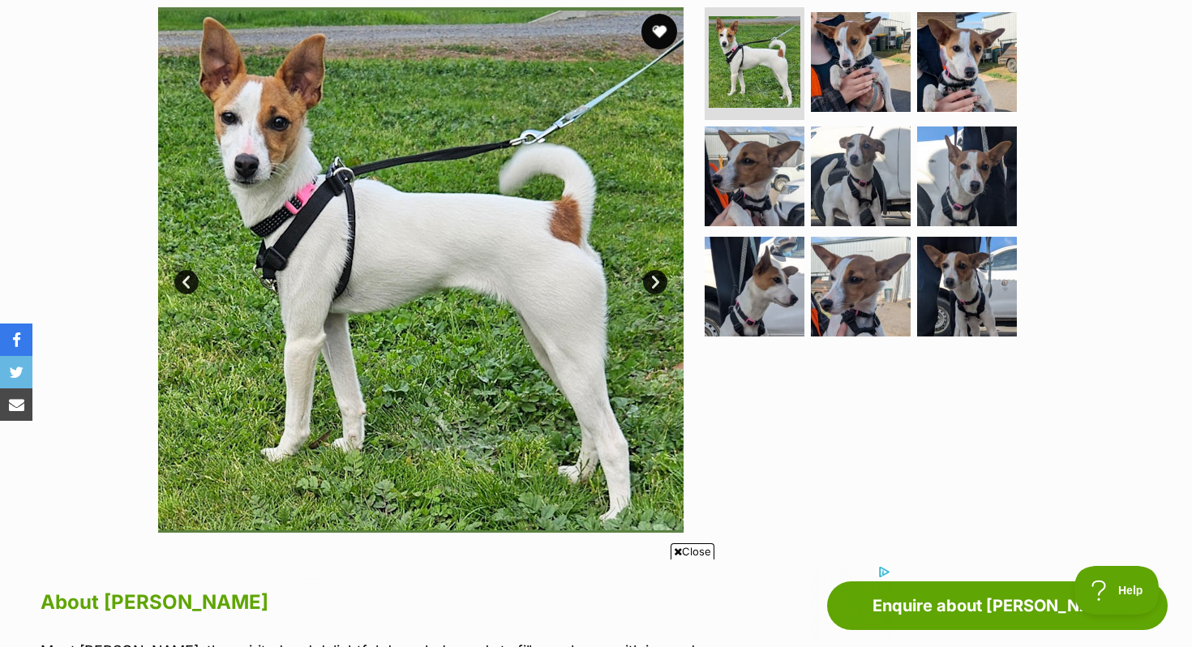
scroll to position [0, 0]
click at [663, 37] on button "favourite" at bounding box center [659, 32] width 36 height 36
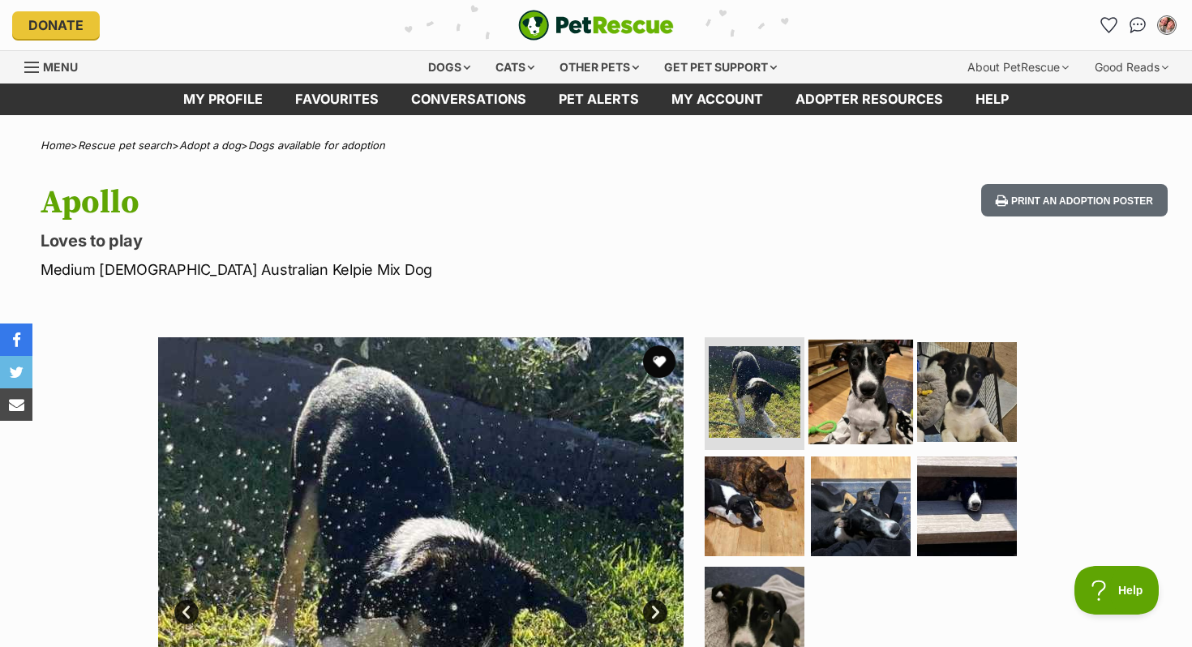
click at [868, 363] on img at bounding box center [861, 391] width 105 height 105
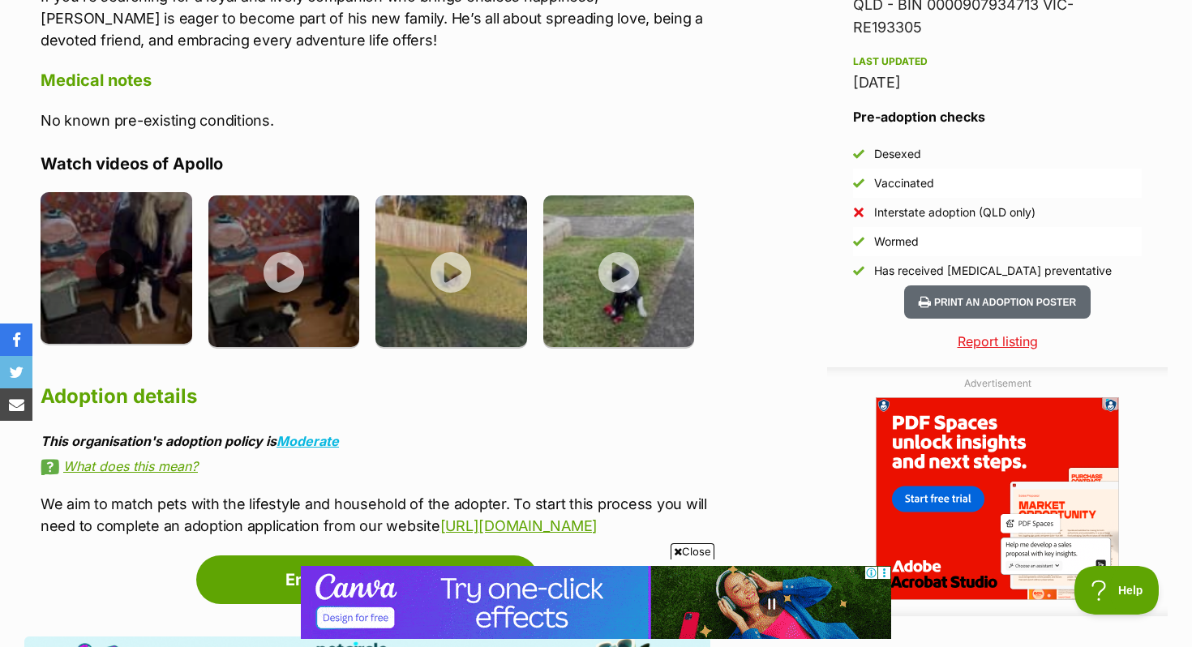
click at [168, 192] on img at bounding box center [117, 268] width 152 height 152
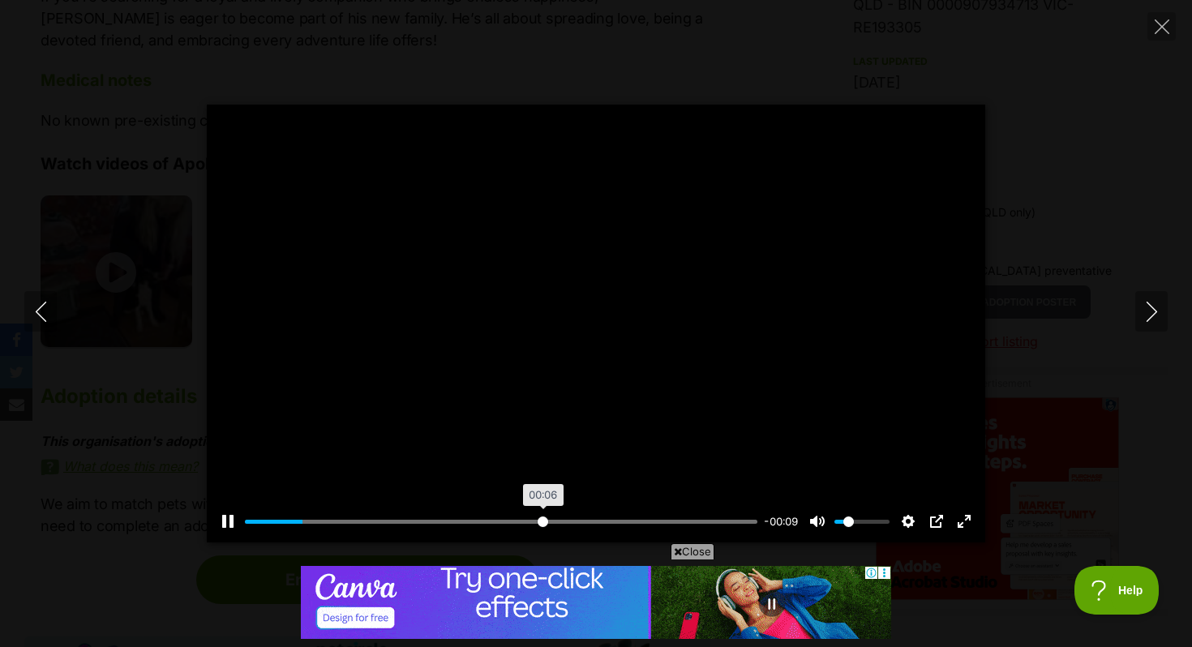
click at [542, 519] on input "Seek" at bounding box center [501, 521] width 513 height 15
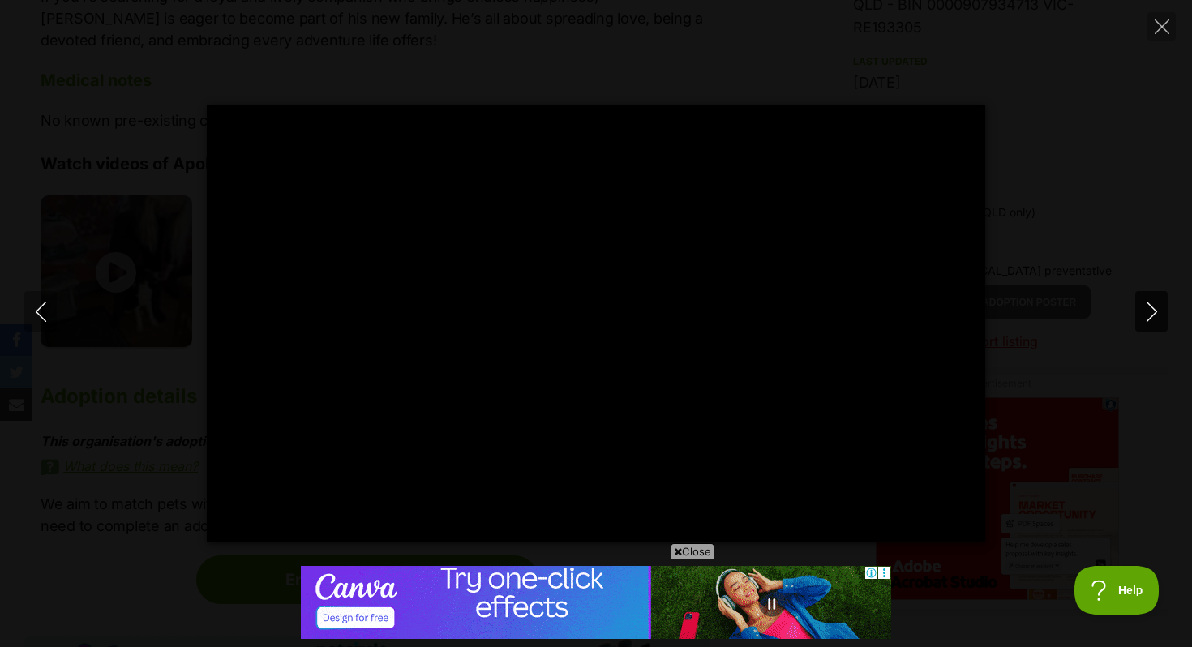
click at [1146, 303] on icon "Next" at bounding box center [1152, 312] width 20 height 20
type input "70.06"
click at [1152, 313] on icon "Next" at bounding box center [1152, 312] width 20 height 20
type input "27.64"
click at [1144, 315] on icon "Next" at bounding box center [1152, 312] width 20 height 20
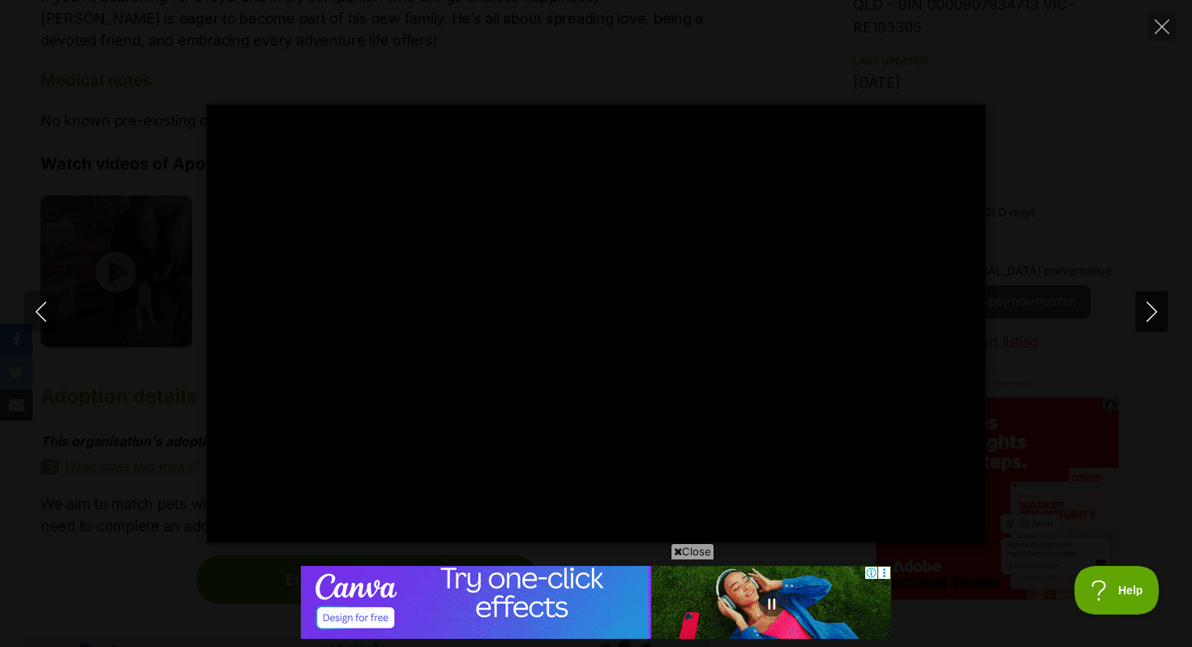
type input "17.21"
click at [632, 33] on div "Pause Play % buffered 00:00 -00:33 Unmute Mute Disable captions Enable captions…" at bounding box center [596, 323] width 1192 height 647
type input "10.18"
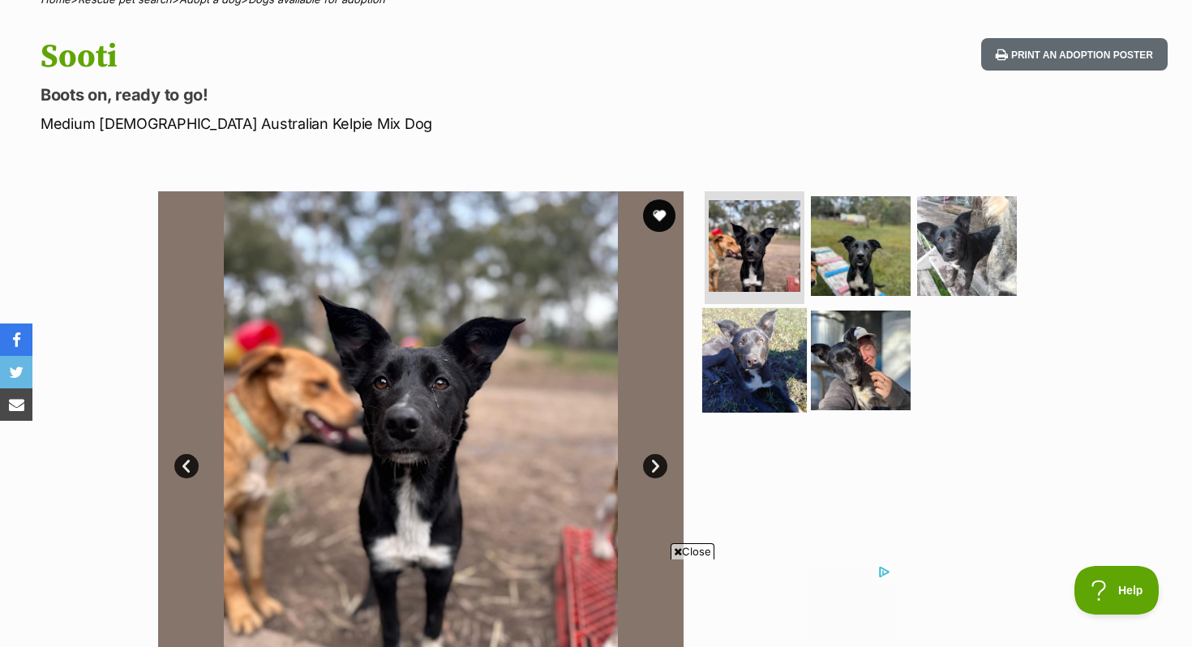
click at [761, 348] on img at bounding box center [754, 360] width 105 height 105
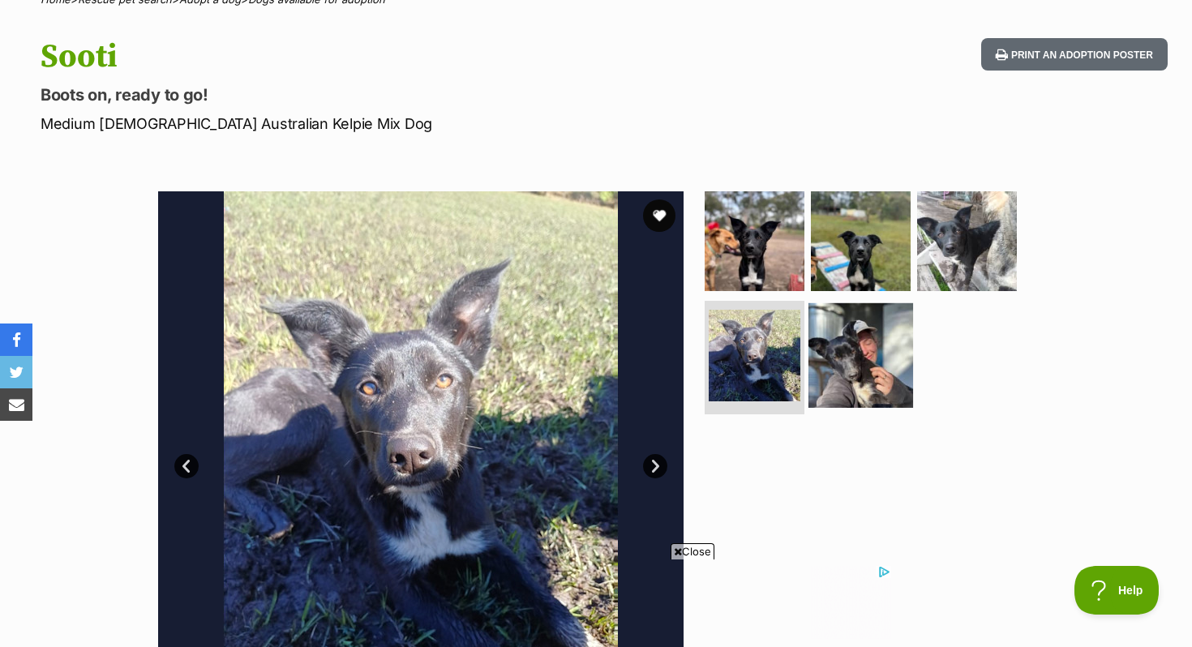
click at [864, 341] on img at bounding box center [861, 355] width 105 height 105
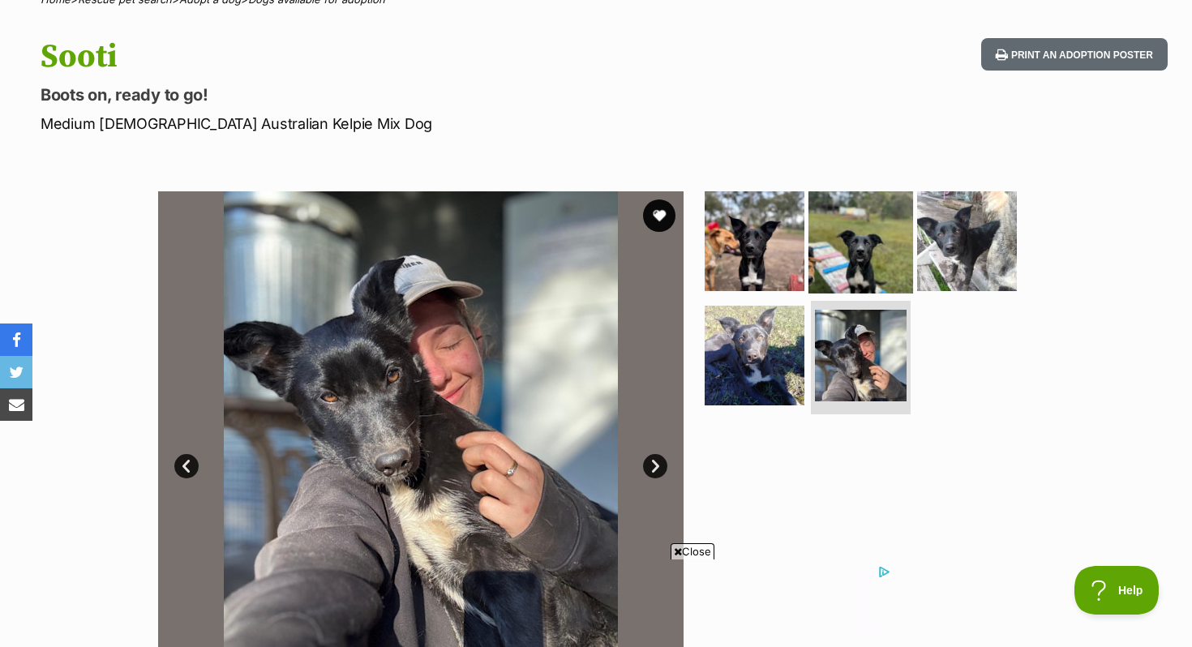
click at [817, 222] on img at bounding box center [861, 240] width 105 height 105
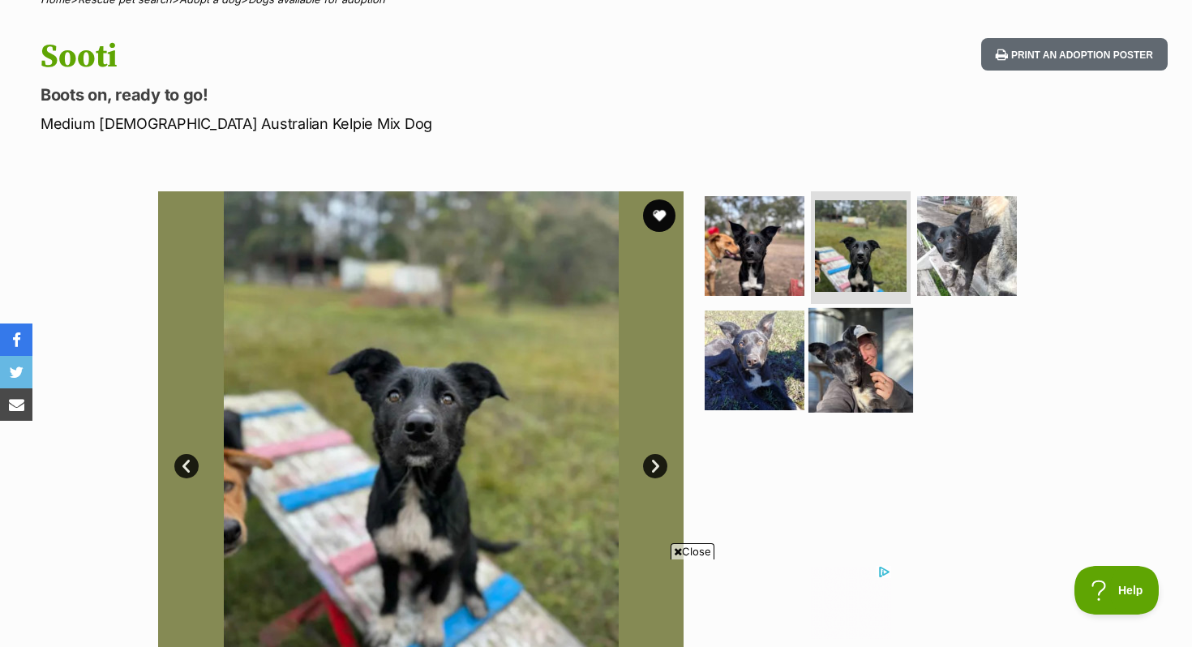
click at [880, 324] on img at bounding box center [861, 360] width 105 height 105
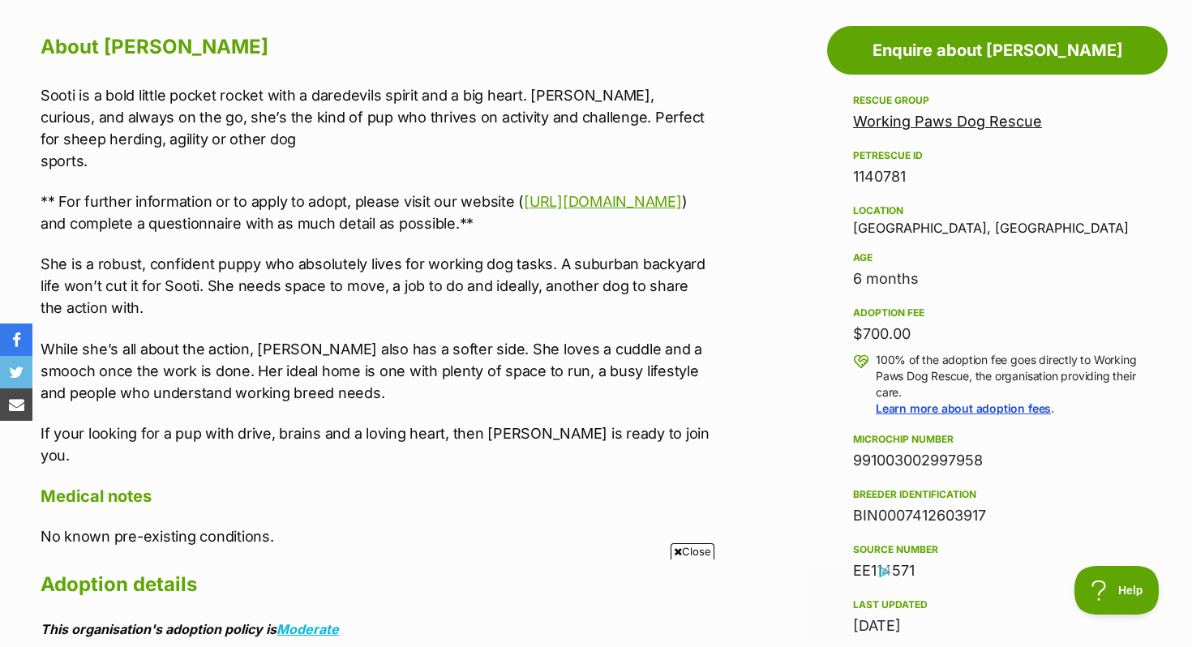
scroll to position [887, 0]
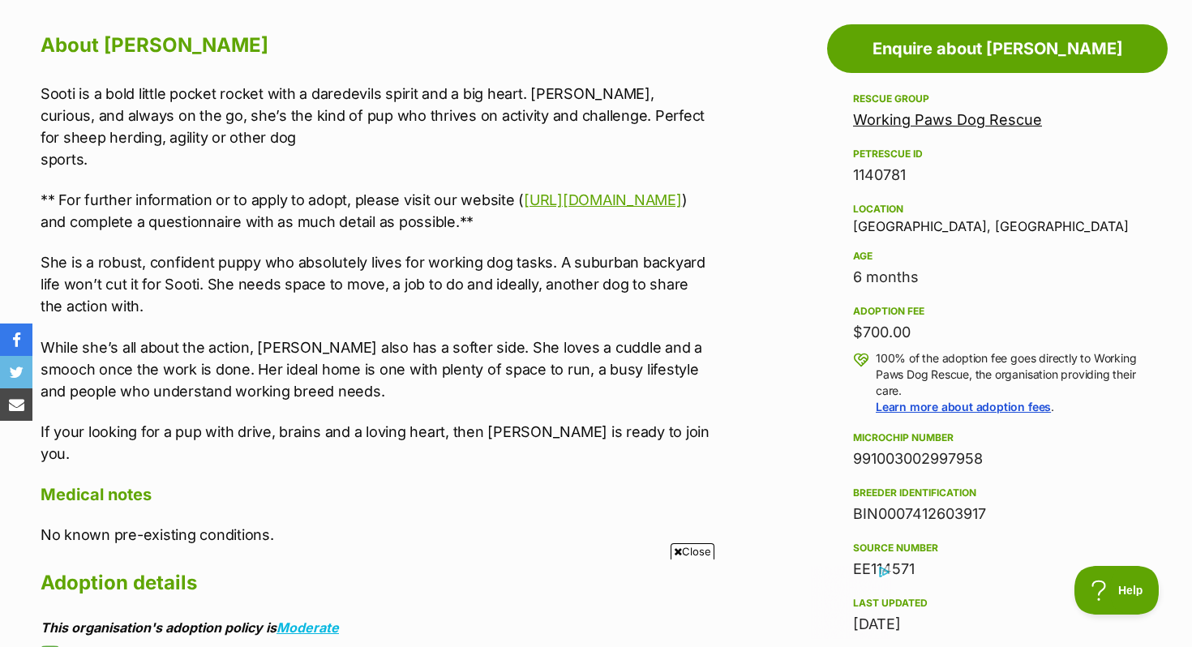
click at [498, 113] on p "Sooti is a bold little pocket rocket with a daredevils spirit and a big heart. …" at bounding box center [376, 127] width 670 height 88
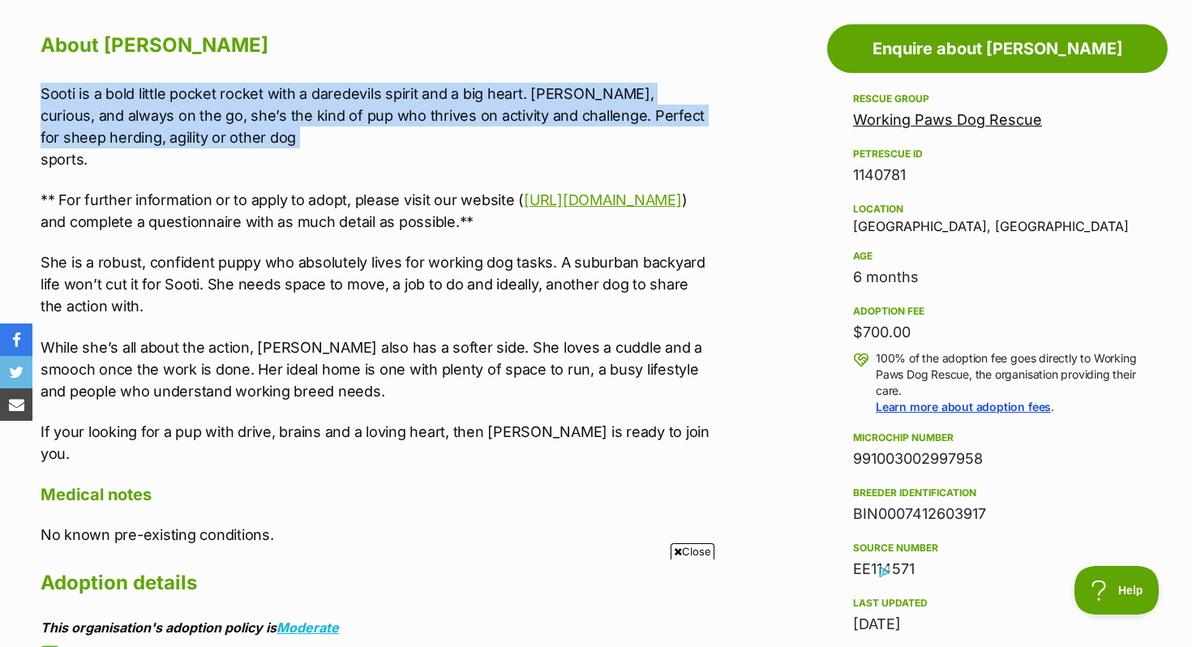
click at [498, 113] on p "Sooti is a bold little pocket rocket with a daredevils spirit and a big heart. …" at bounding box center [376, 127] width 670 height 88
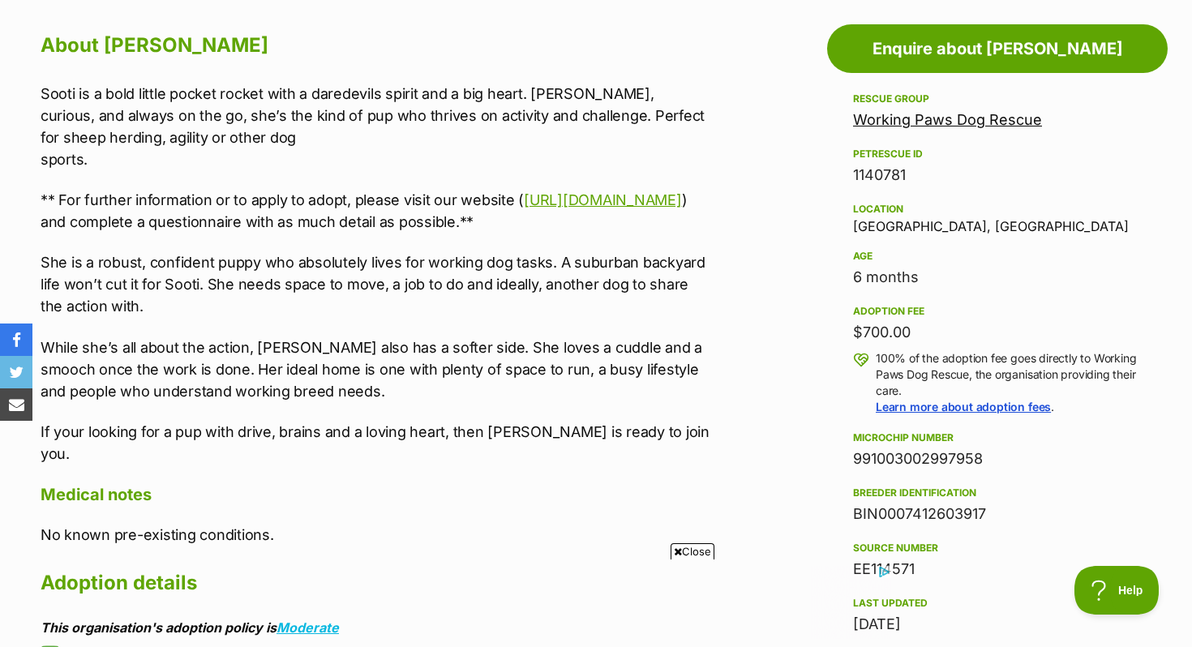
click at [569, 100] on p "Sooti is a bold little pocket rocket with a daredevils spirit and a big heart. …" at bounding box center [376, 127] width 670 height 88
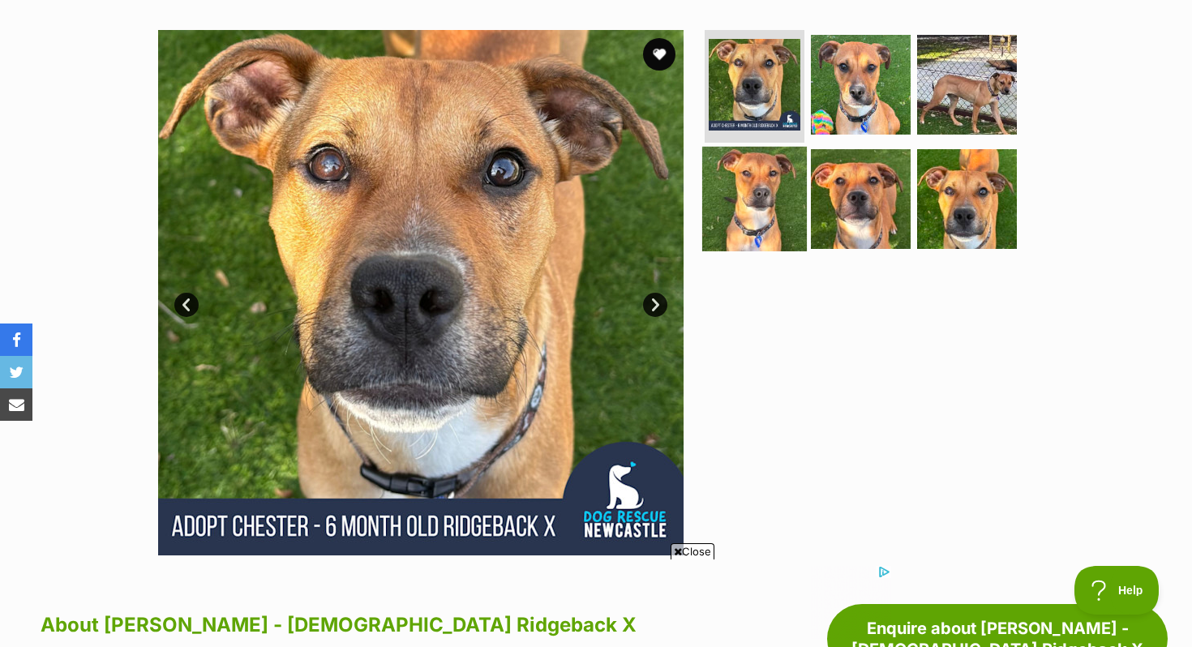
click at [763, 184] on img at bounding box center [754, 199] width 105 height 105
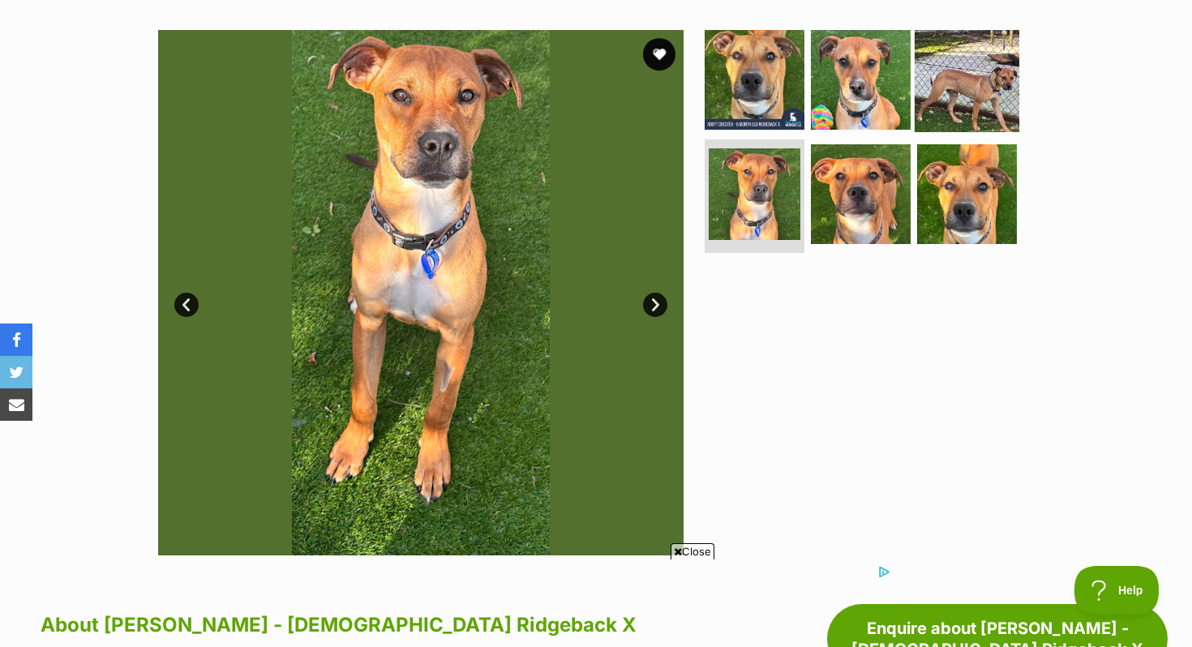
click at [959, 70] on img at bounding box center [967, 79] width 105 height 105
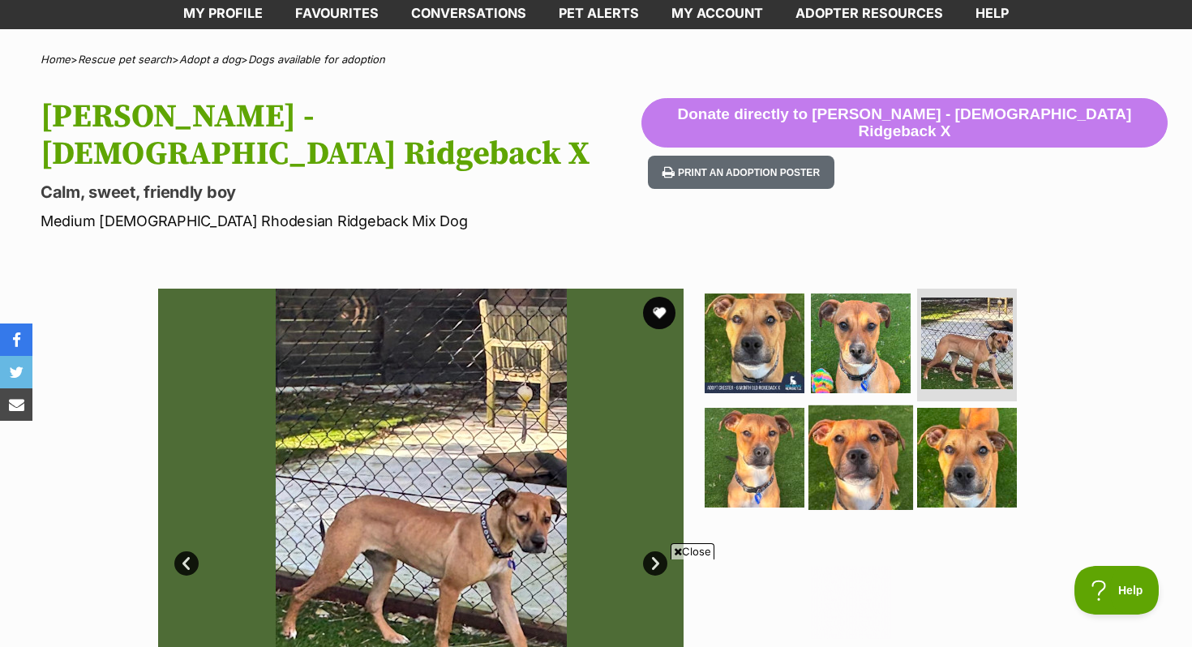
click at [827, 418] on img at bounding box center [861, 457] width 105 height 105
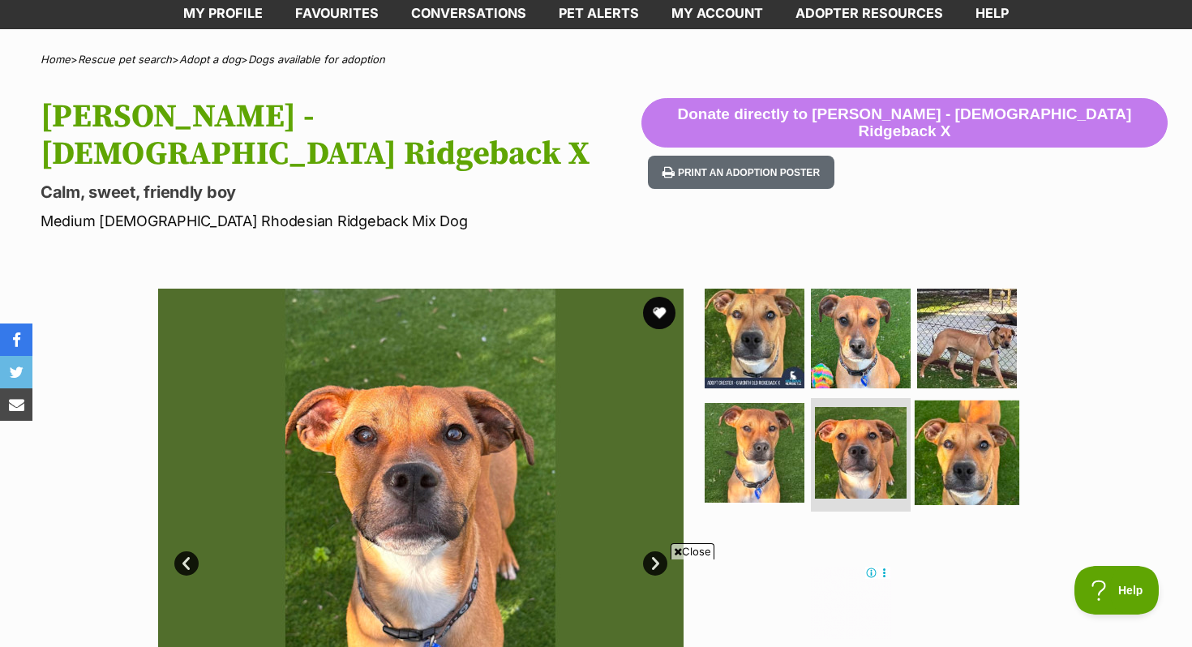
click at [969, 408] on img at bounding box center [967, 453] width 105 height 105
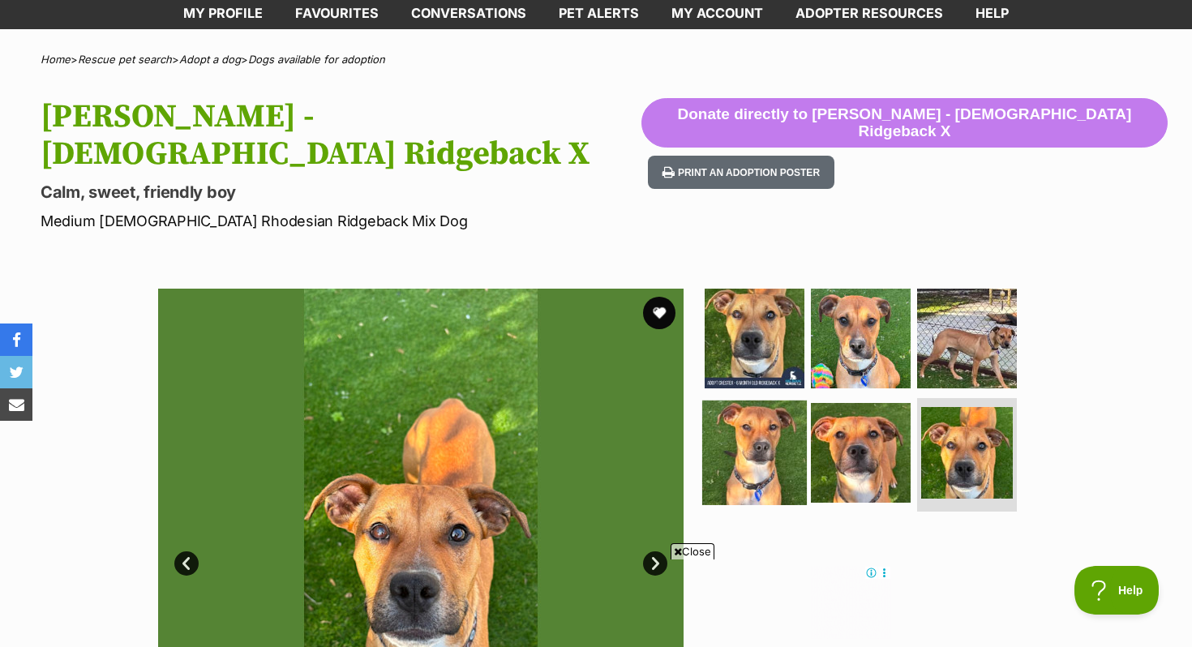
click at [780, 433] on img at bounding box center [754, 453] width 105 height 105
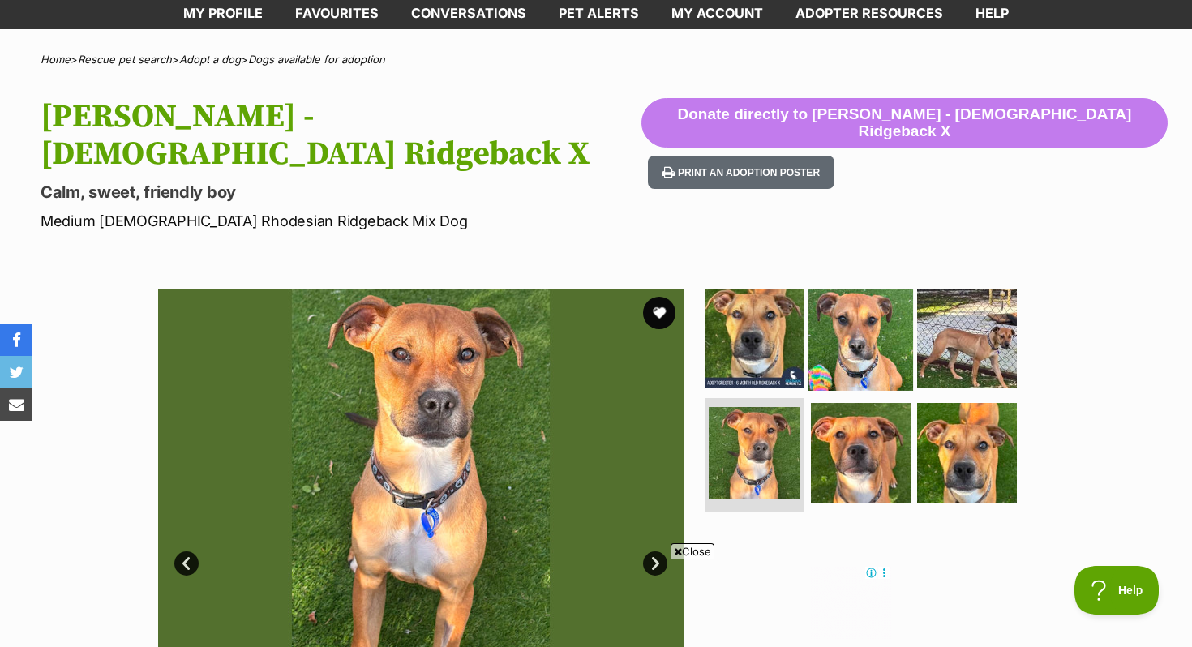
click at [832, 325] on img at bounding box center [861, 337] width 105 height 105
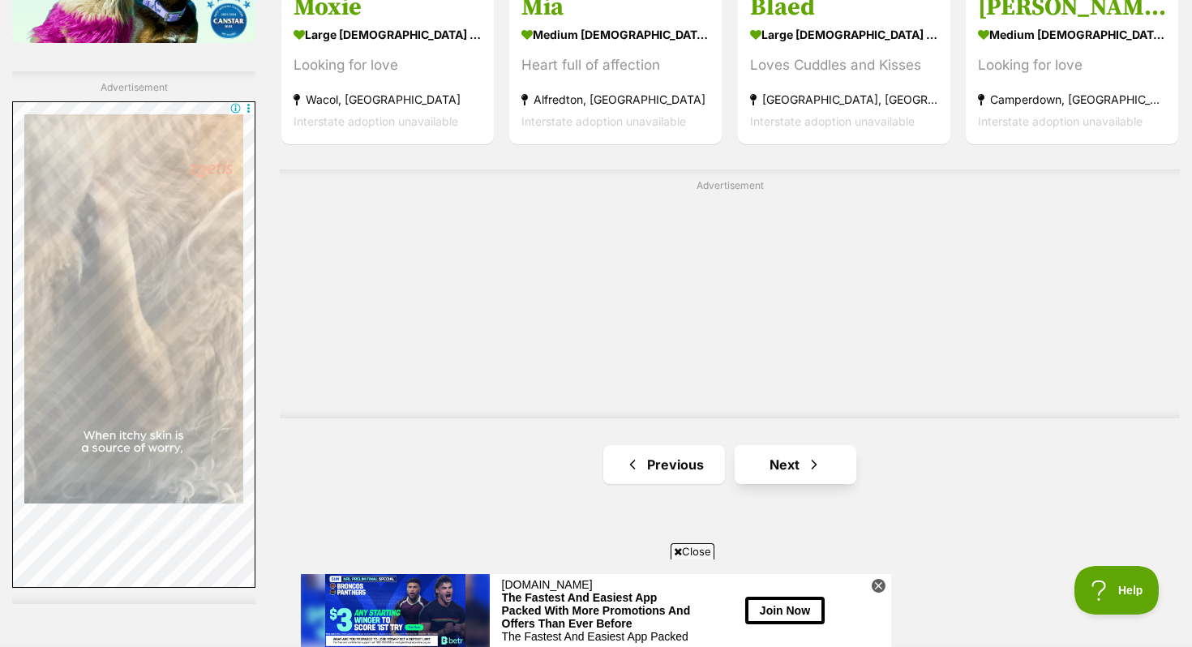
scroll to position [2788, 0]
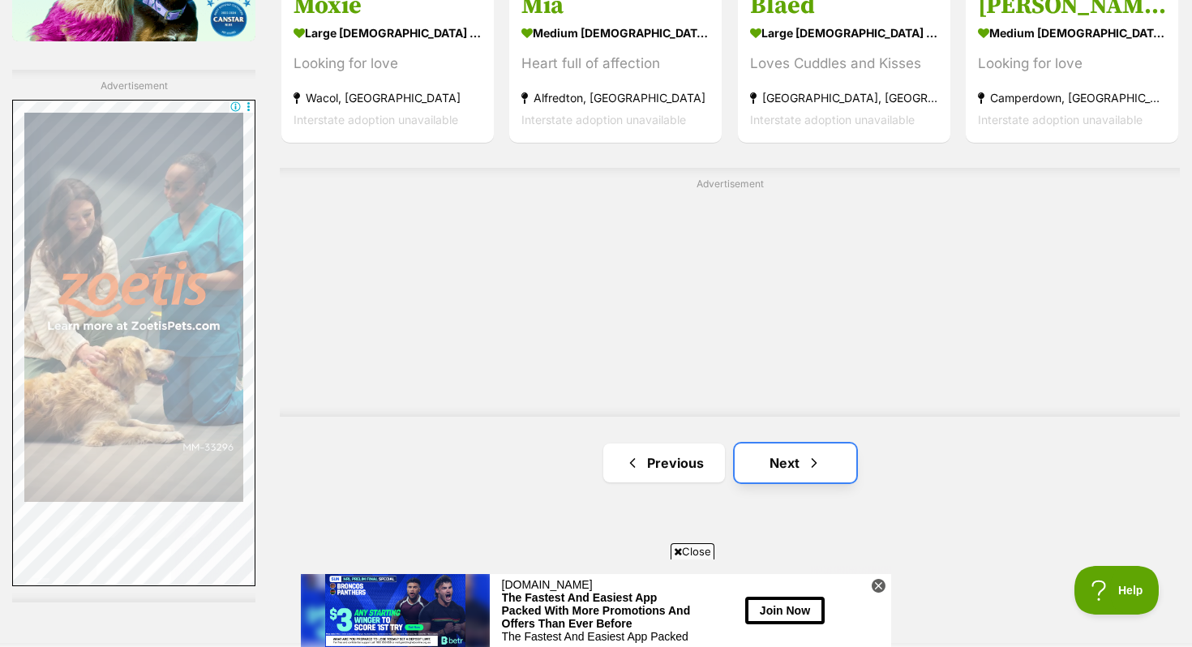
click at [787, 461] on link "Next" at bounding box center [796, 463] width 122 height 39
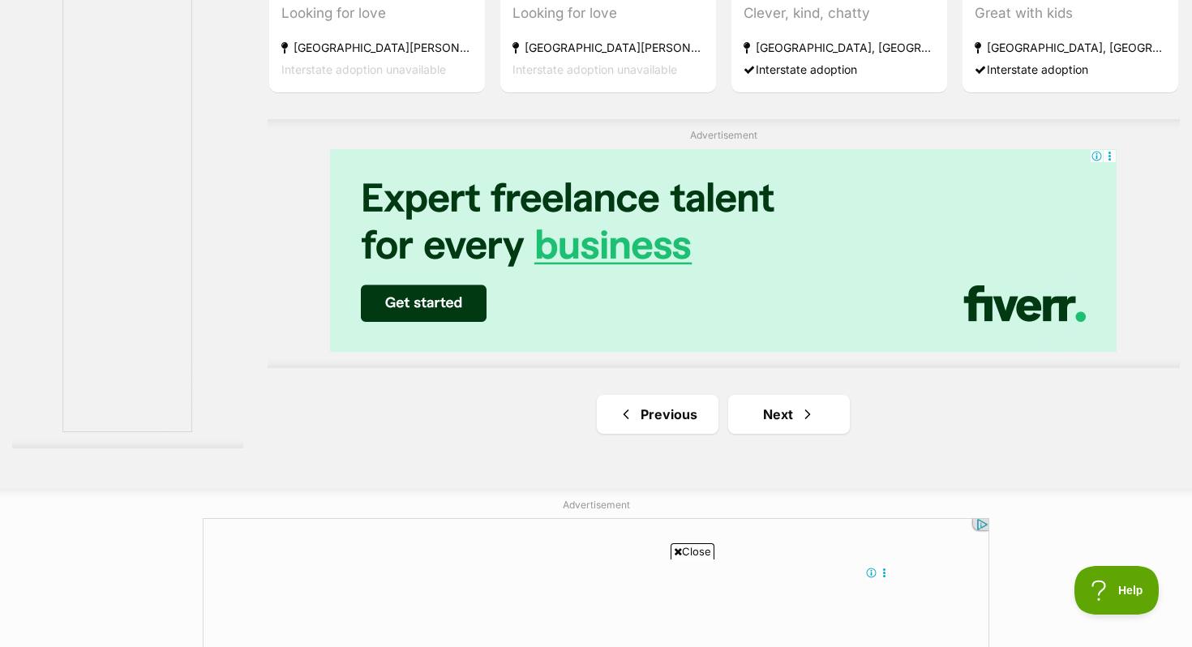
scroll to position [2985, 0]
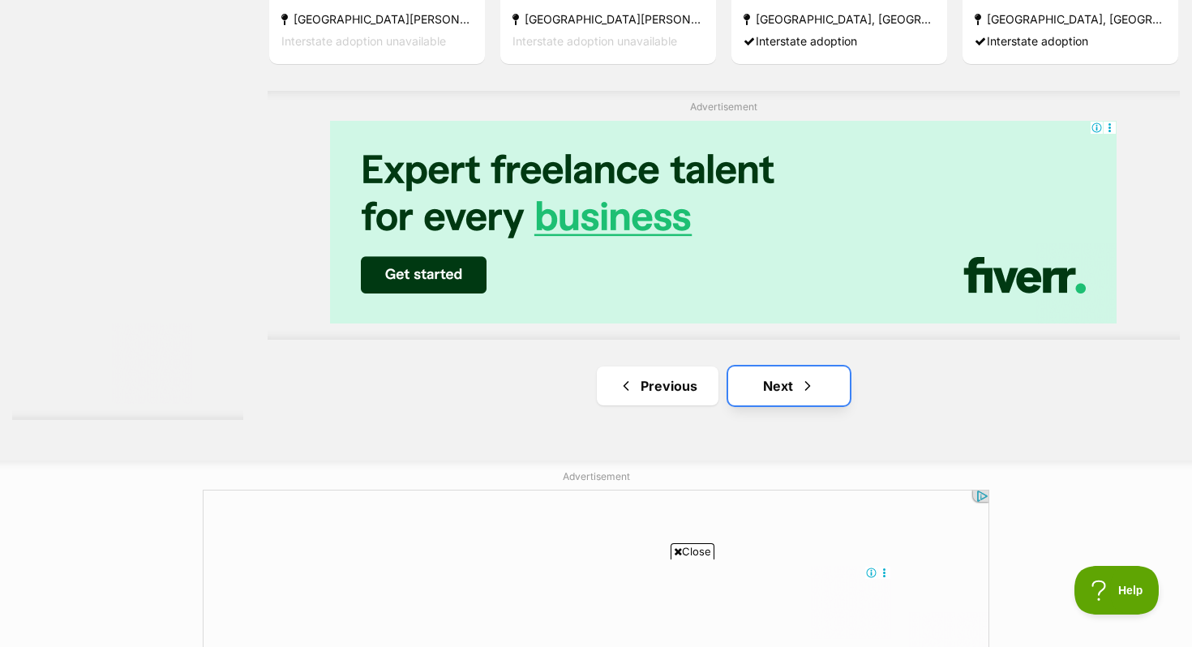
click at [770, 393] on link "Next" at bounding box center [789, 386] width 122 height 39
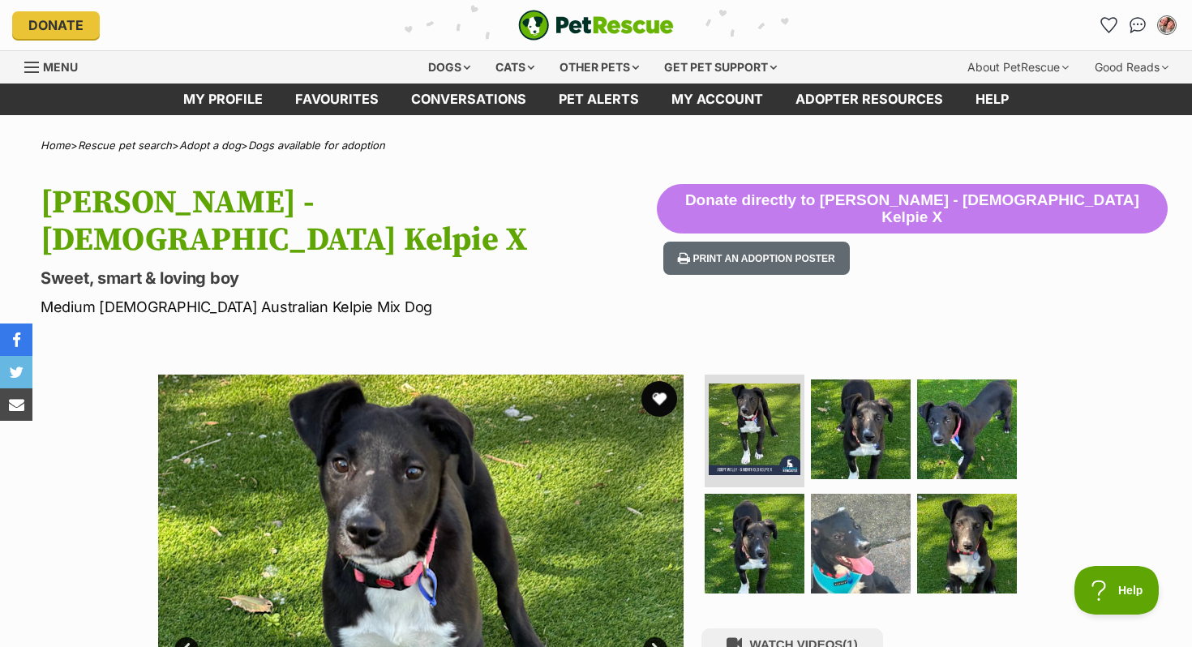
click at [650, 381] on button "favourite" at bounding box center [659, 399] width 36 height 36
click at [866, 376] on img at bounding box center [861, 428] width 105 height 105
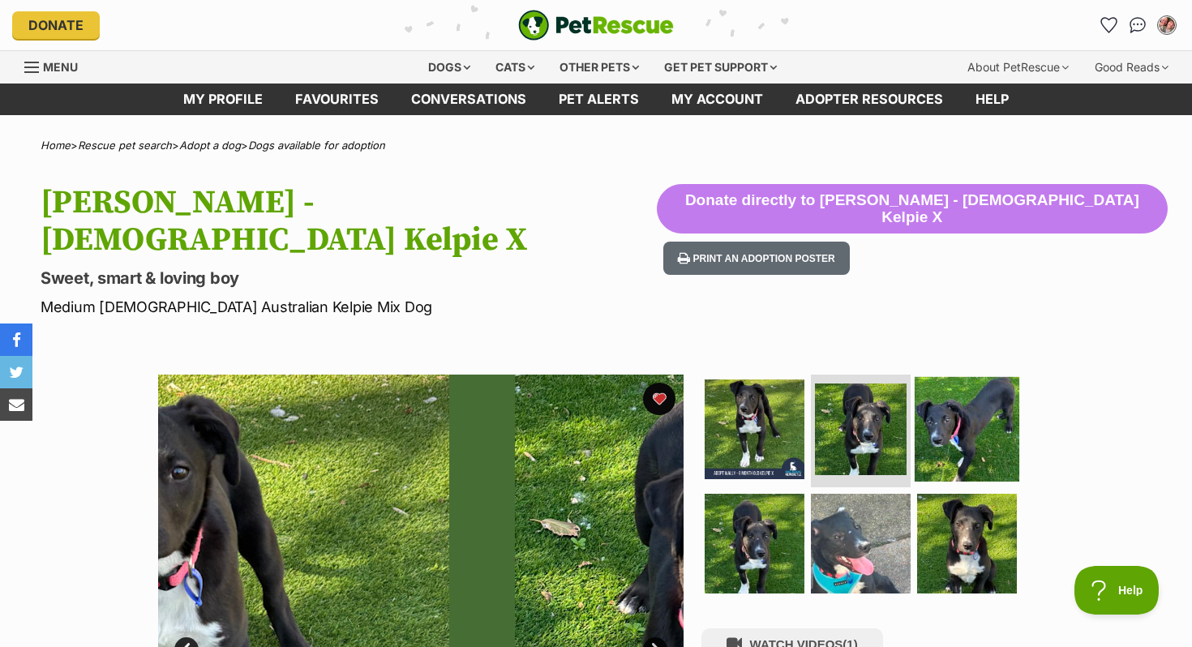
click at [969, 376] on img at bounding box center [967, 428] width 105 height 105
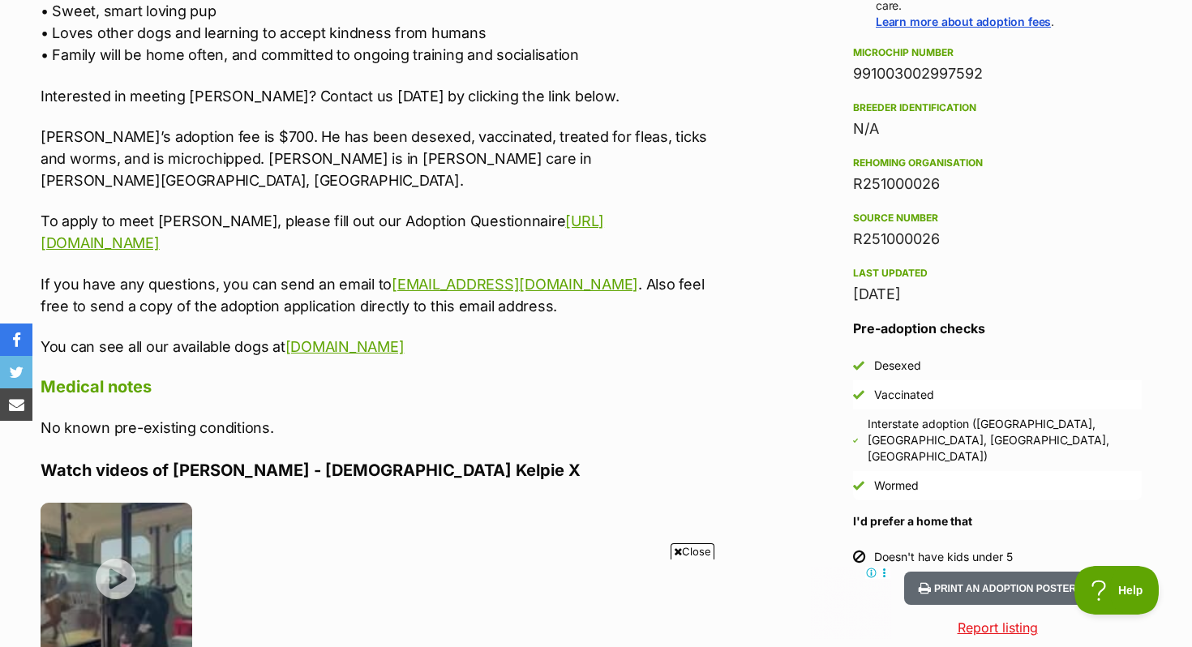
scroll to position [1363, 0]
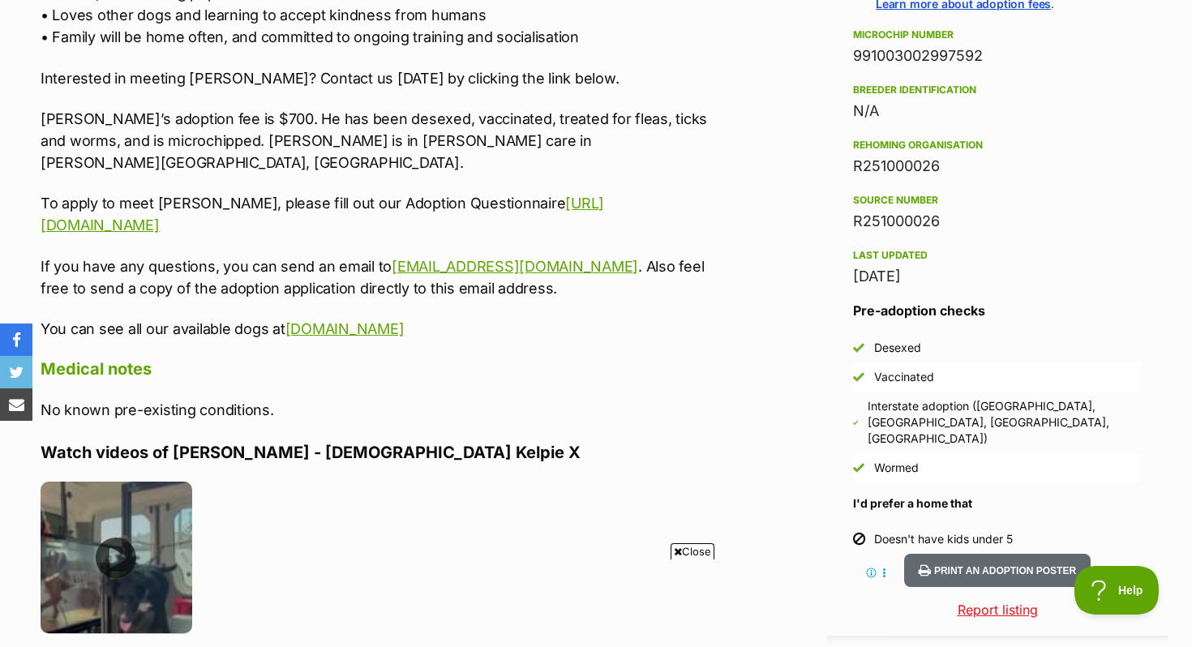
click at [67, 482] on img at bounding box center [117, 558] width 152 height 152
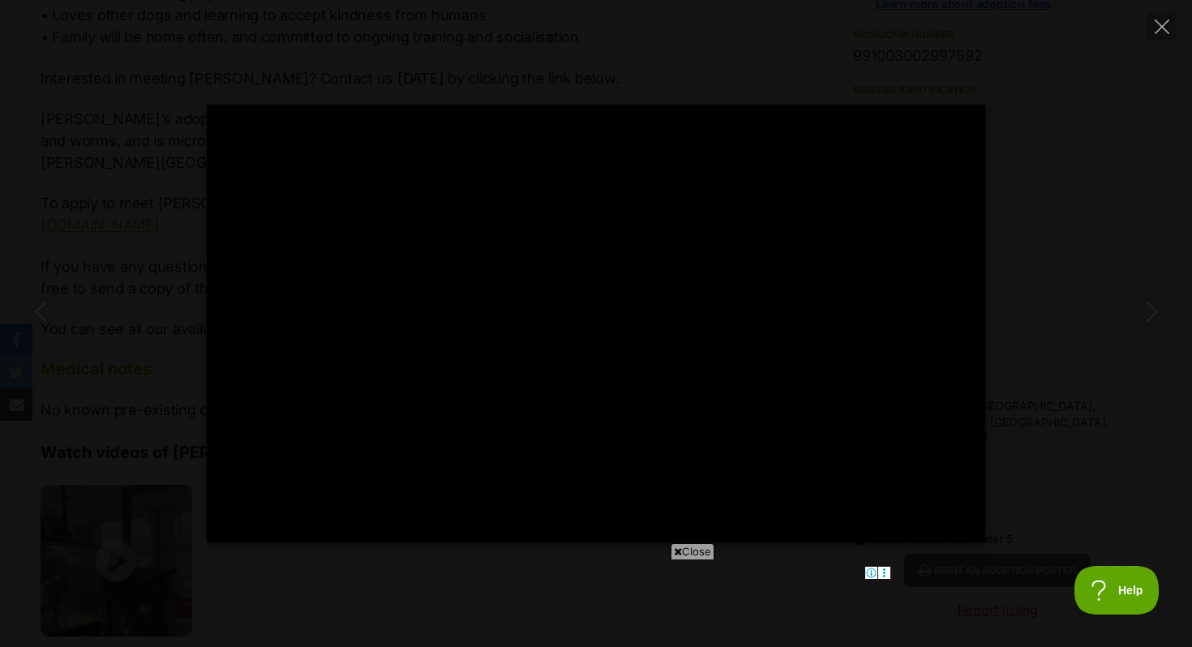
click at [1085, 65] on div "Pause Play % buffered 00:00 -00:00 Unmute Mute Disable captions Enable captions…" at bounding box center [596, 323] width 1192 height 647
type input "95.43"
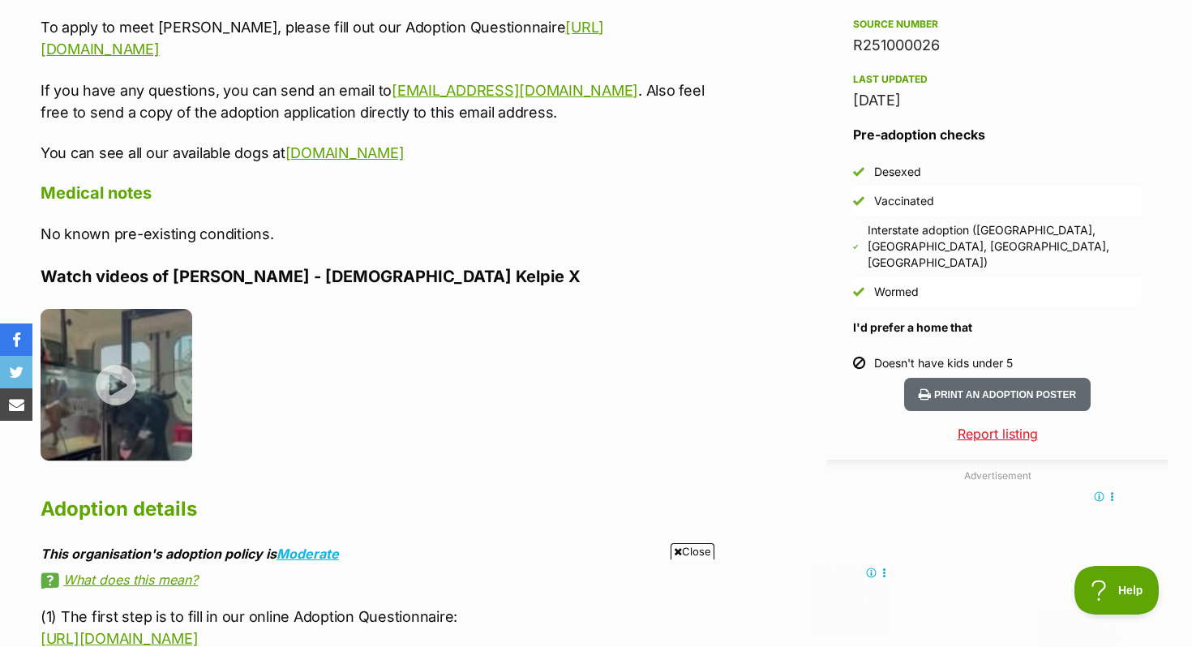
scroll to position [976, 0]
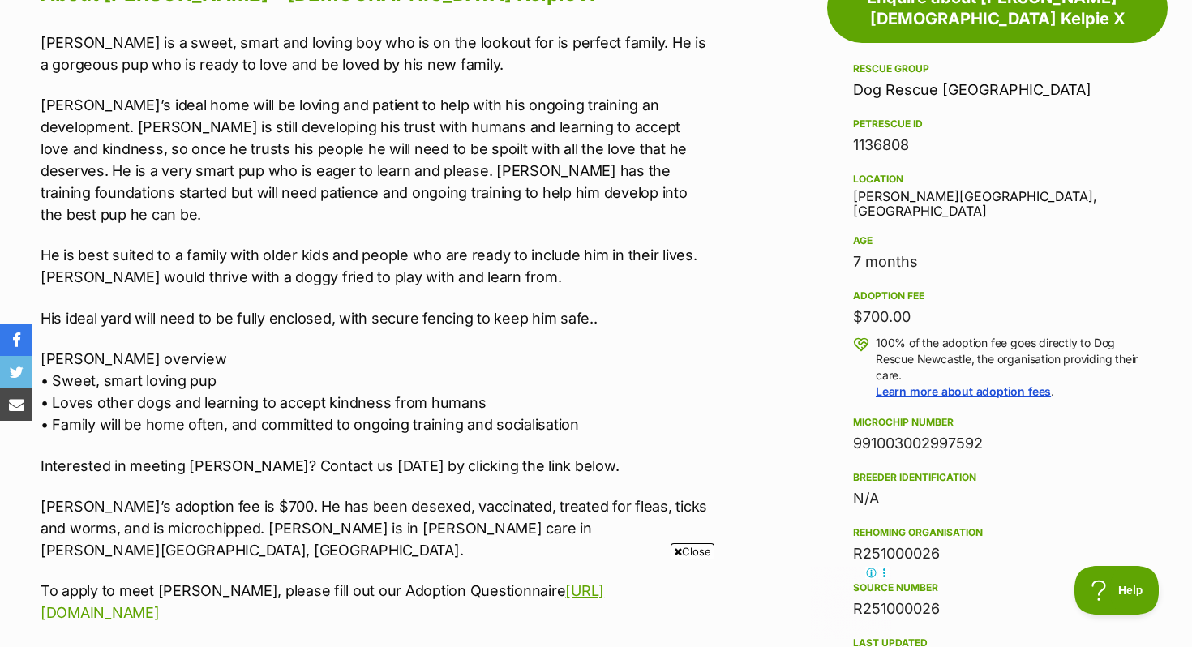
click at [526, 307] on p "His ideal yard will need to be fully enclosed, with secure fencing to keep him …" at bounding box center [376, 318] width 670 height 22
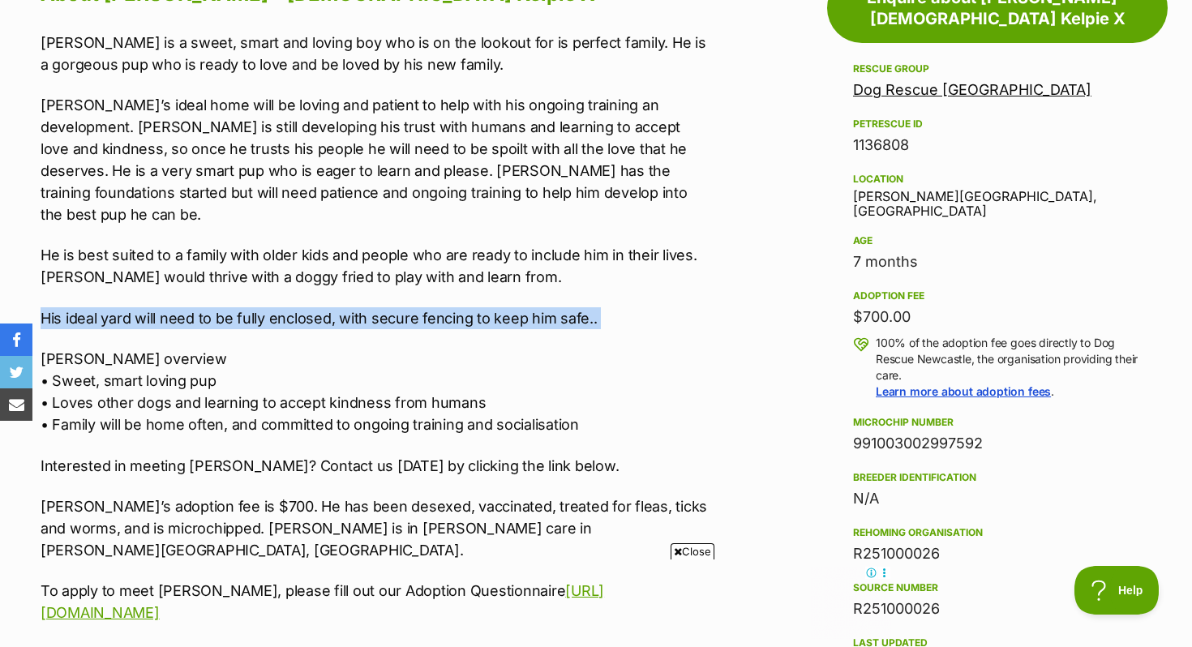
click at [526, 307] on p "His ideal yard will need to be fully enclosed, with secure fencing to keep him …" at bounding box center [376, 318] width 670 height 22
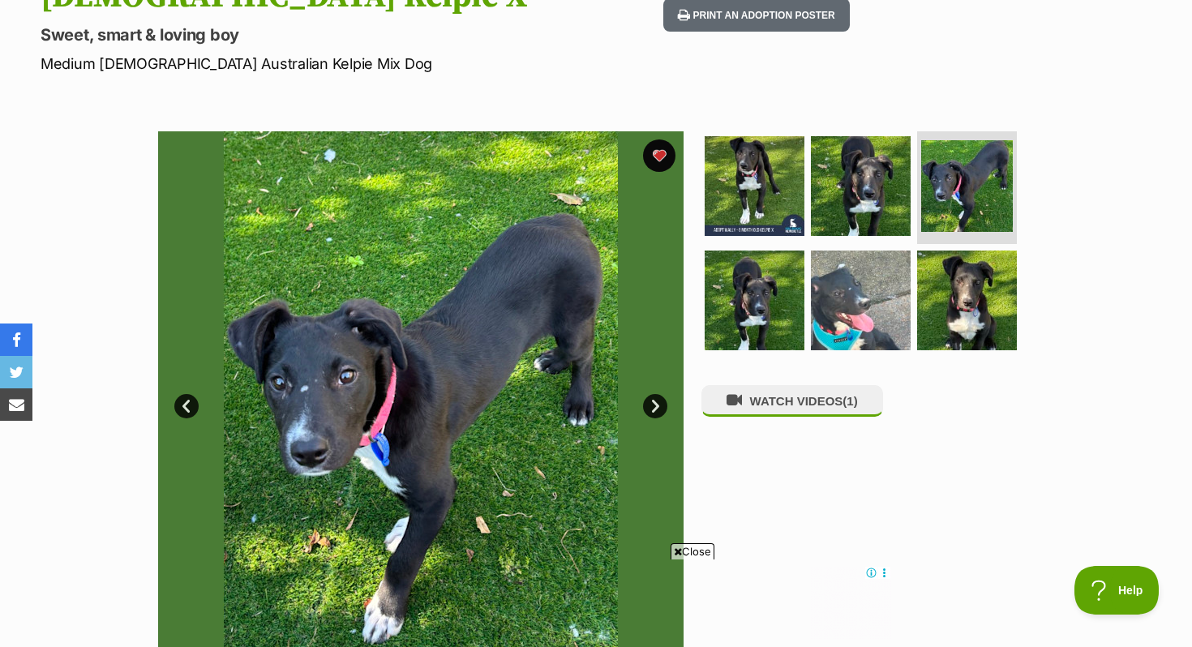
scroll to position [0, 0]
click at [833, 248] on img at bounding box center [861, 300] width 105 height 105
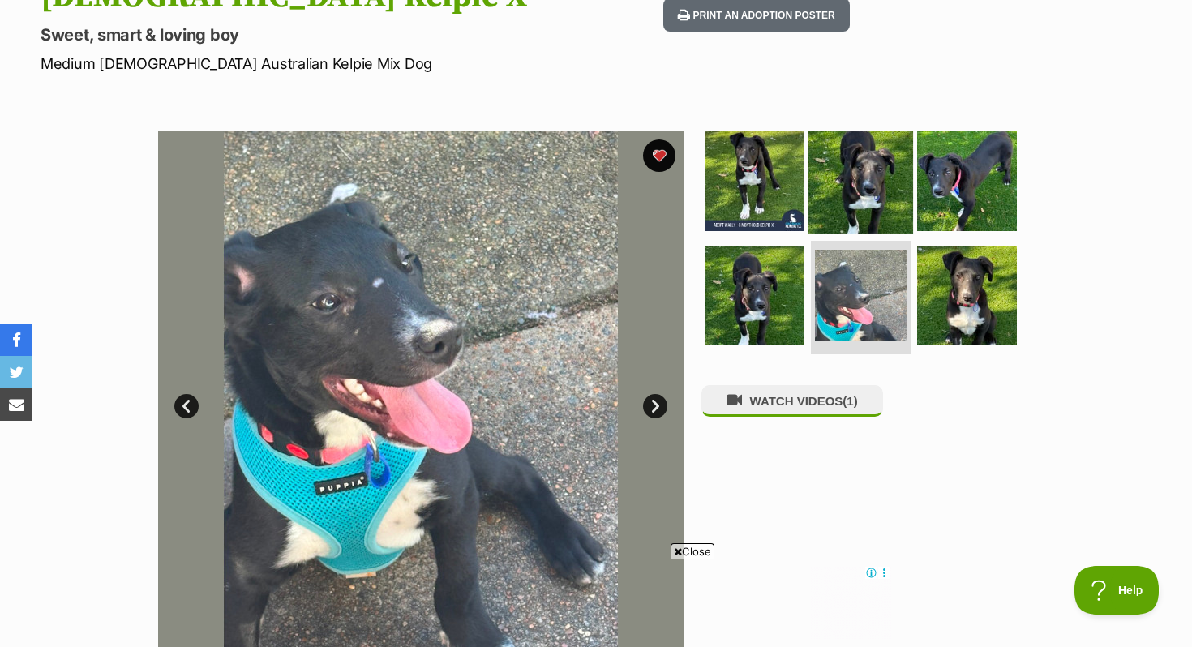
click at [826, 139] on img at bounding box center [861, 180] width 105 height 105
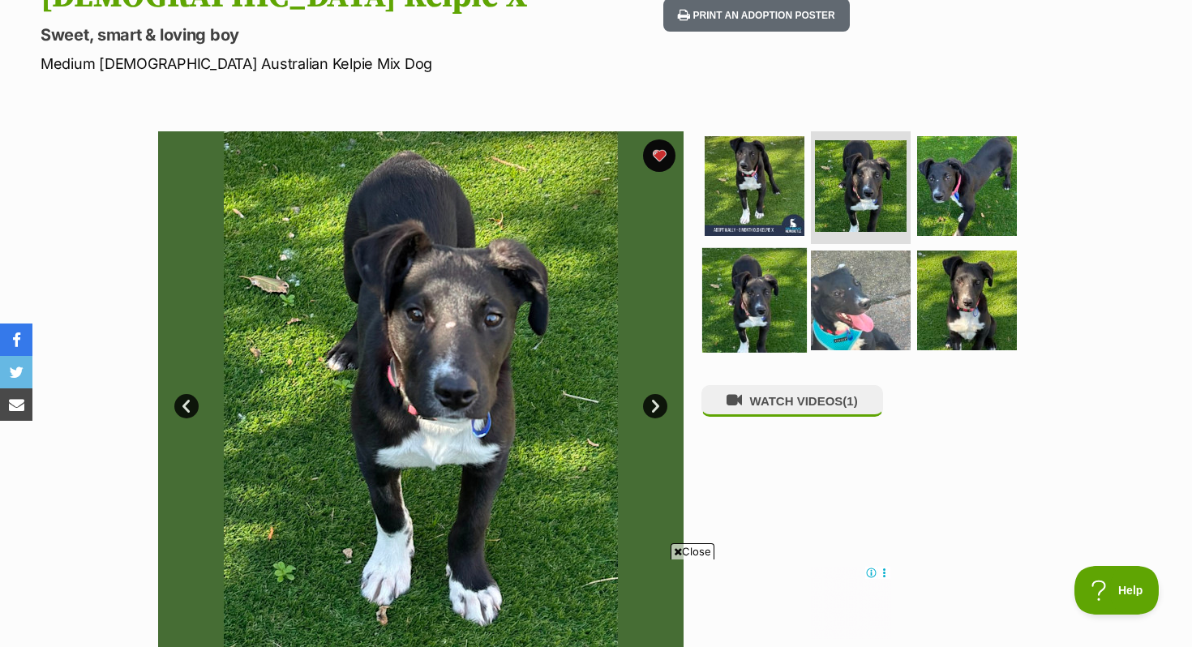
click at [775, 255] on img at bounding box center [754, 300] width 105 height 105
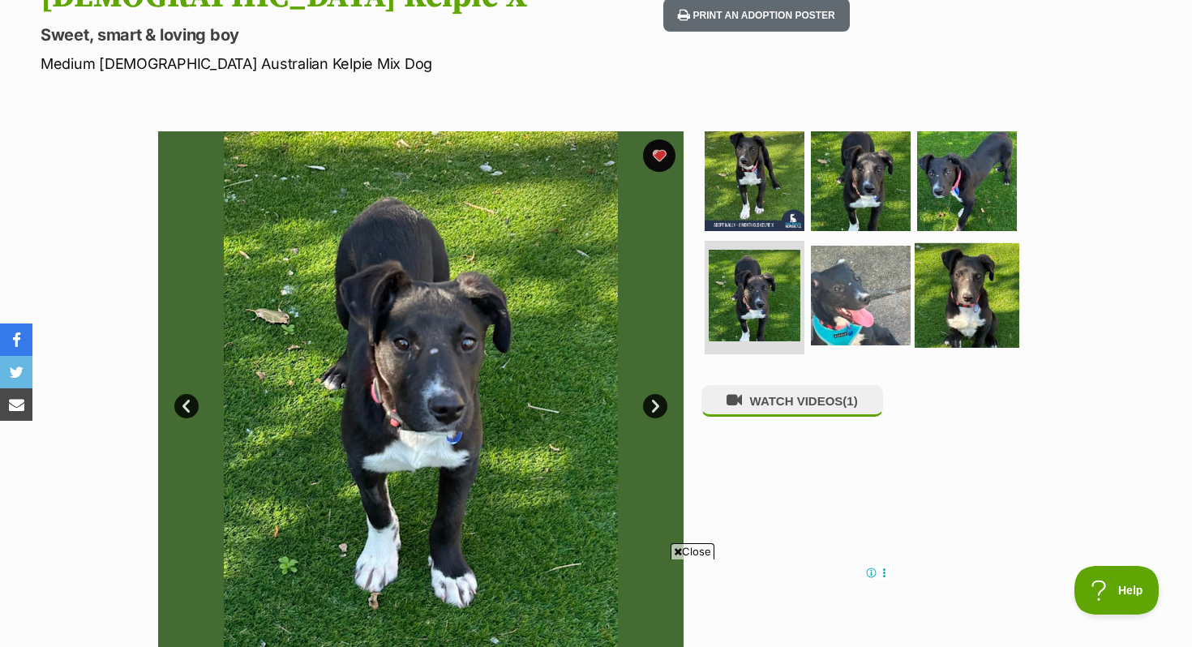
click at [983, 272] on img at bounding box center [967, 295] width 105 height 105
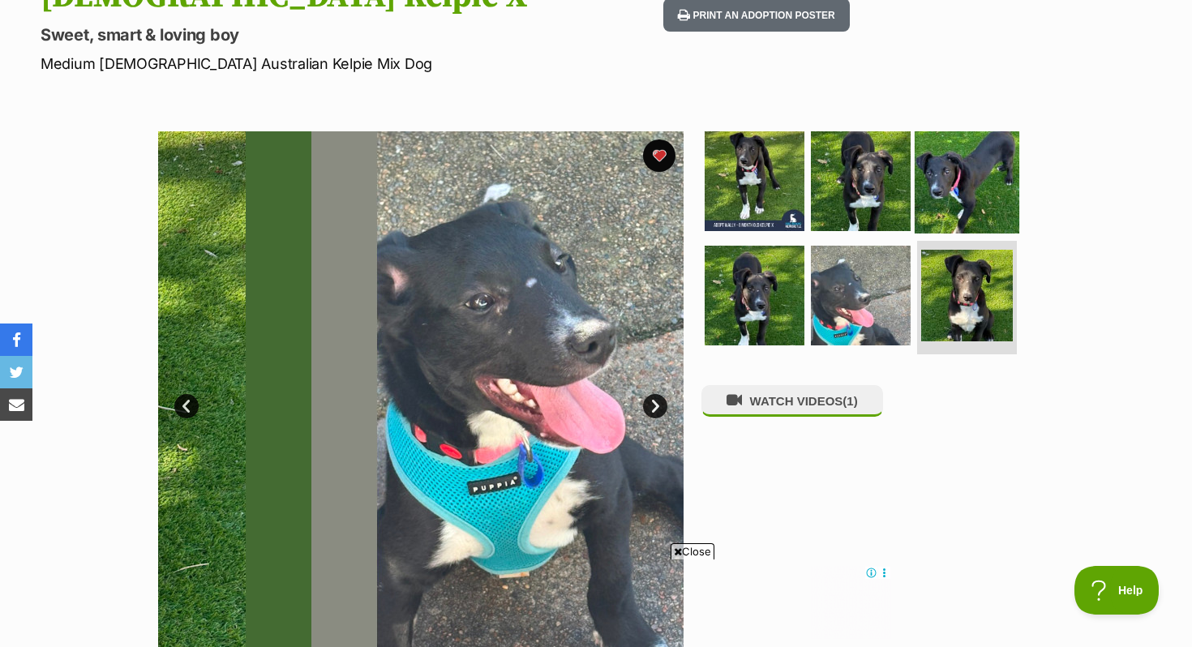
click at [958, 139] on img at bounding box center [967, 180] width 105 height 105
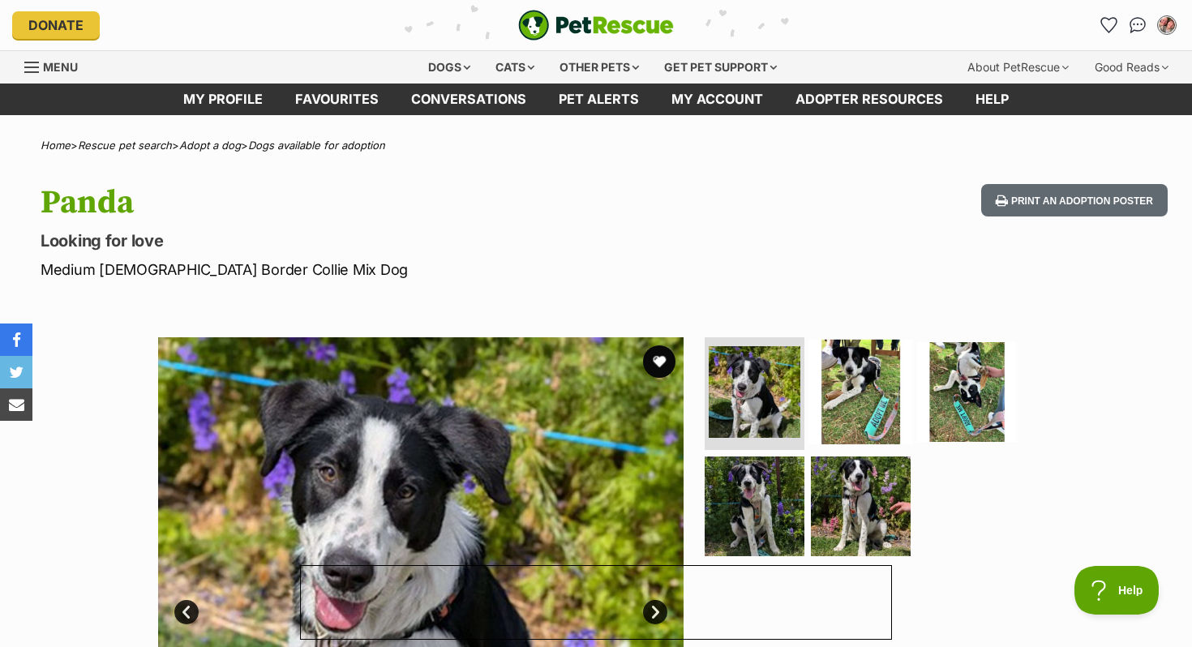
click at [858, 398] on img at bounding box center [861, 391] width 105 height 105
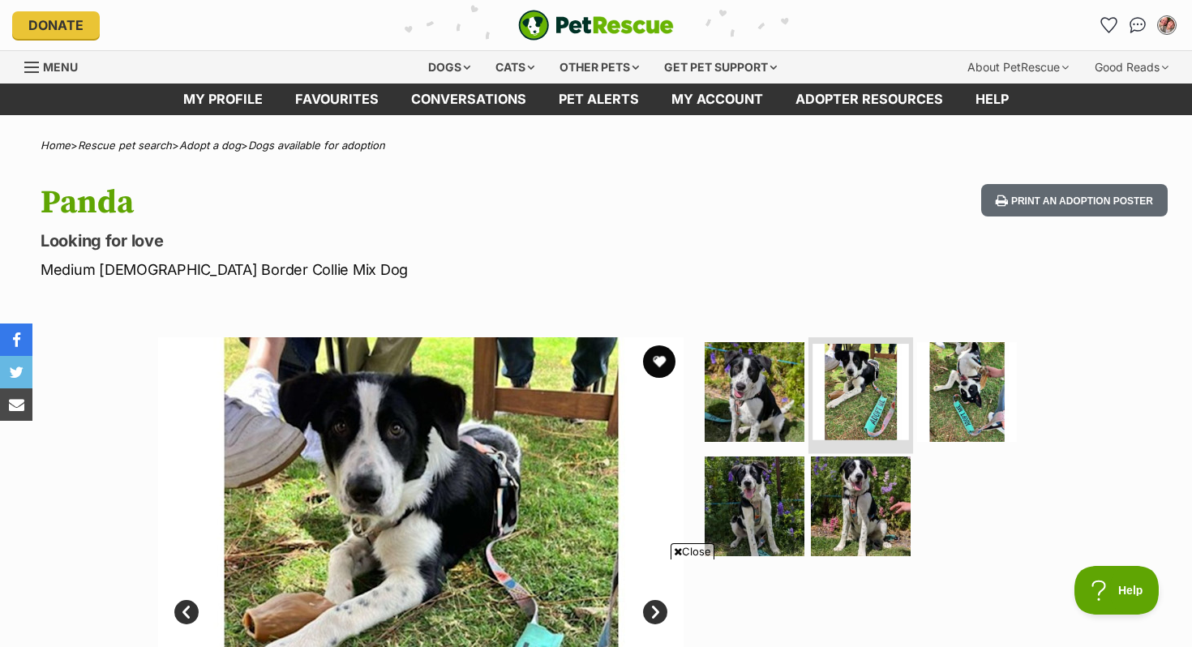
scroll to position [159, 0]
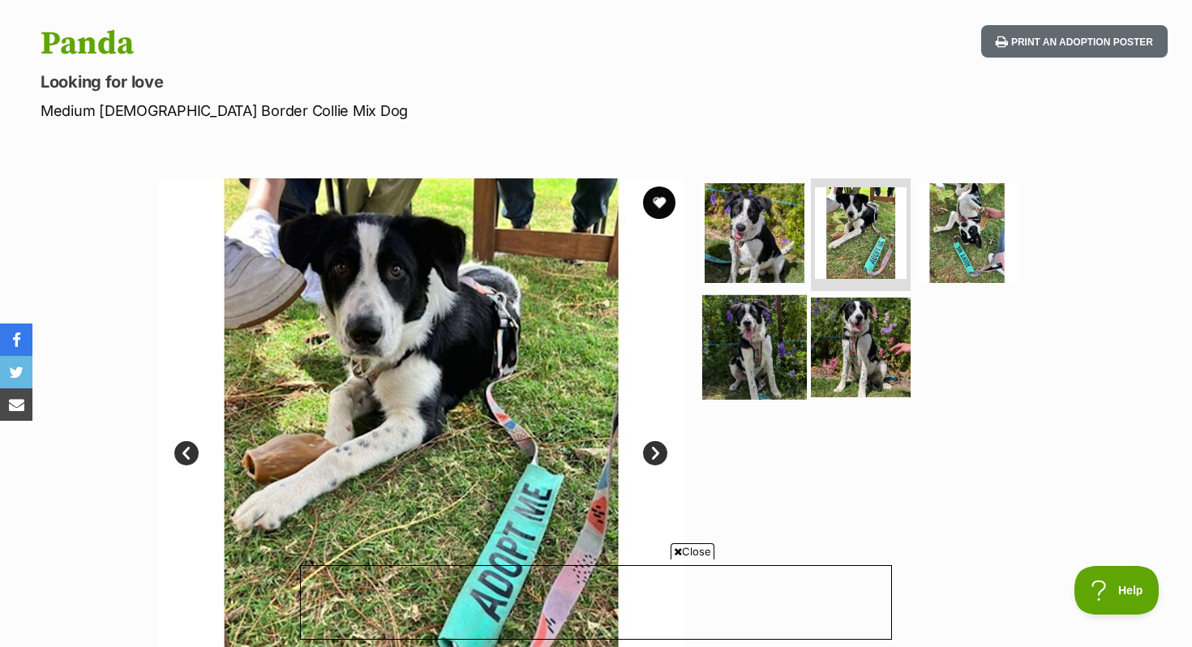
click at [750, 363] on img at bounding box center [754, 347] width 105 height 105
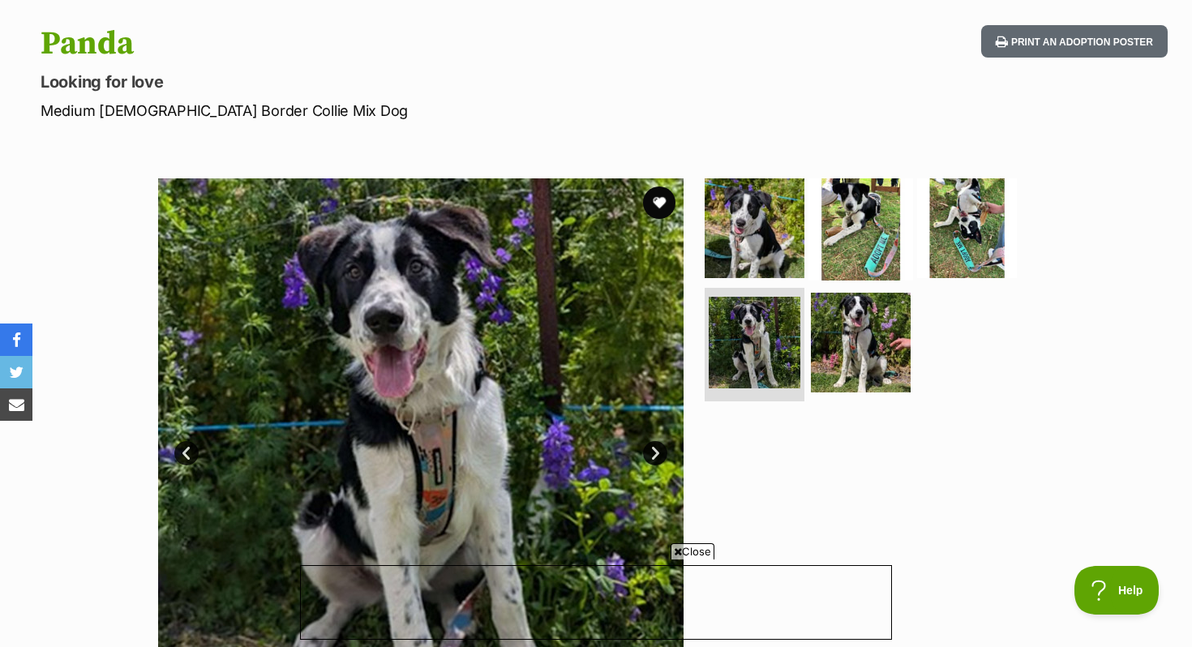
click at [897, 257] on img at bounding box center [861, 227] width 105 height 105
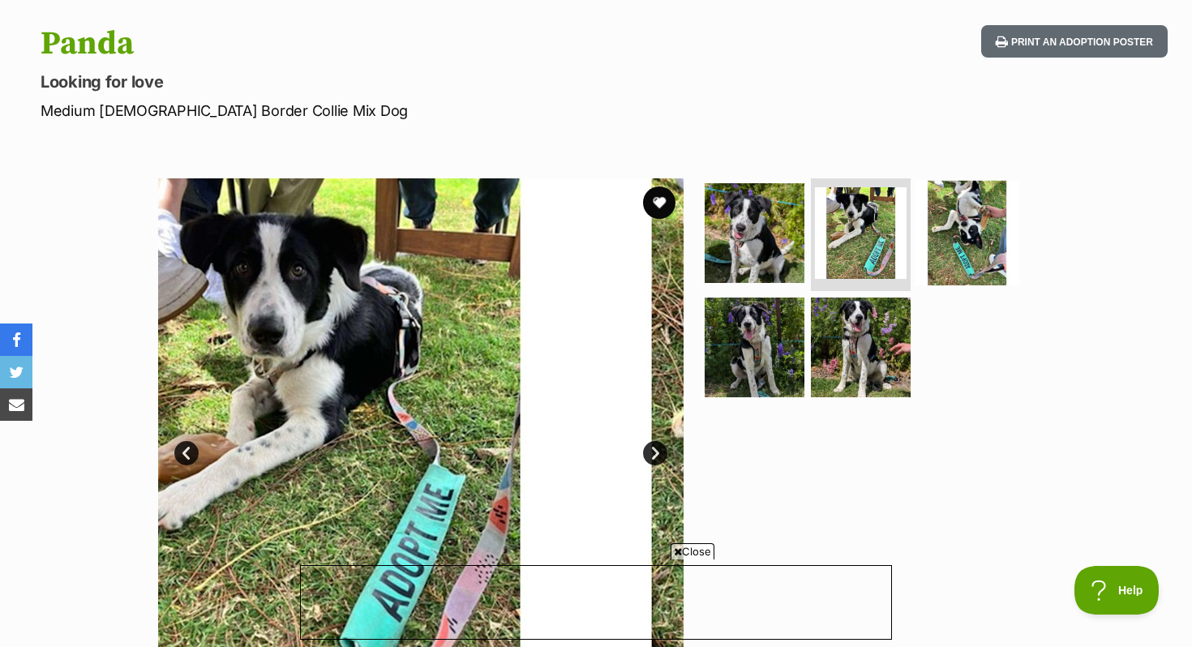
click at [946, 243] on img at bounding box center [967, 232] width 105 height 105
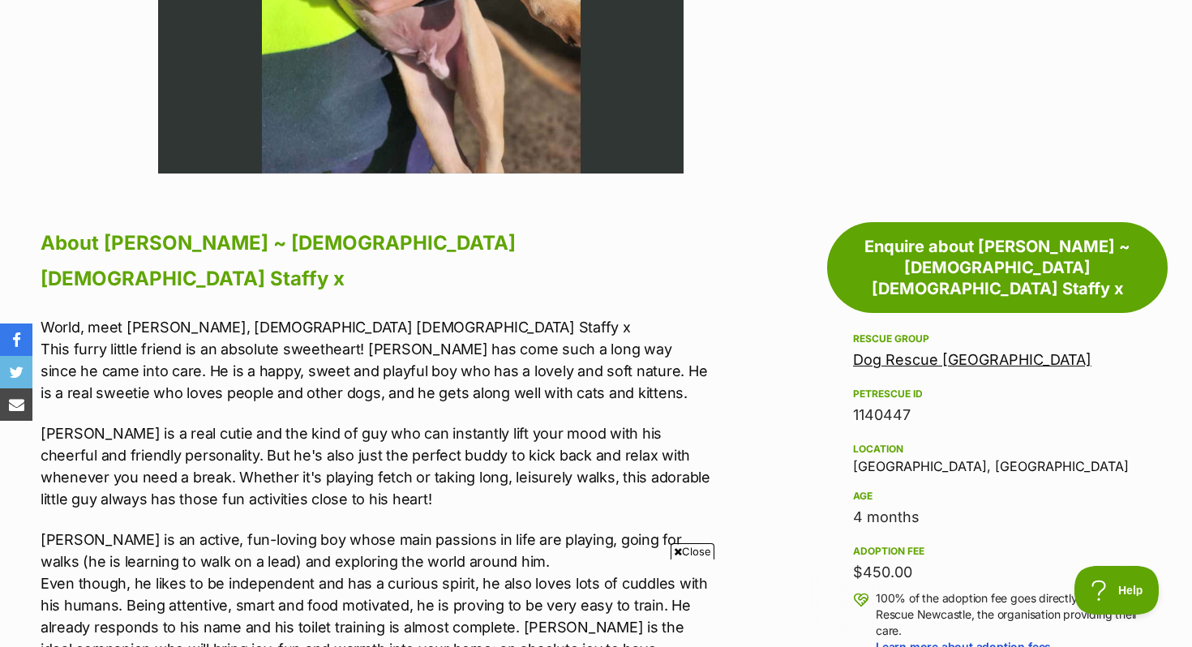
scroll to position [475, 0]
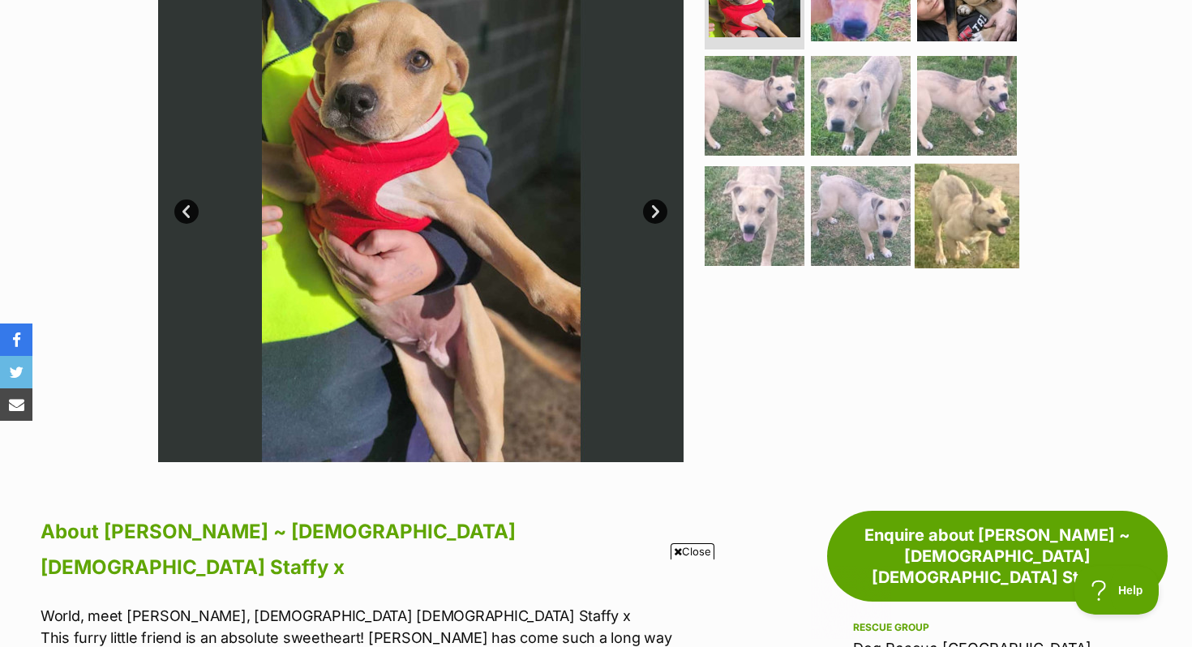
click at [968, 164] on img at bounding box center [967, 216] width 105 height 105
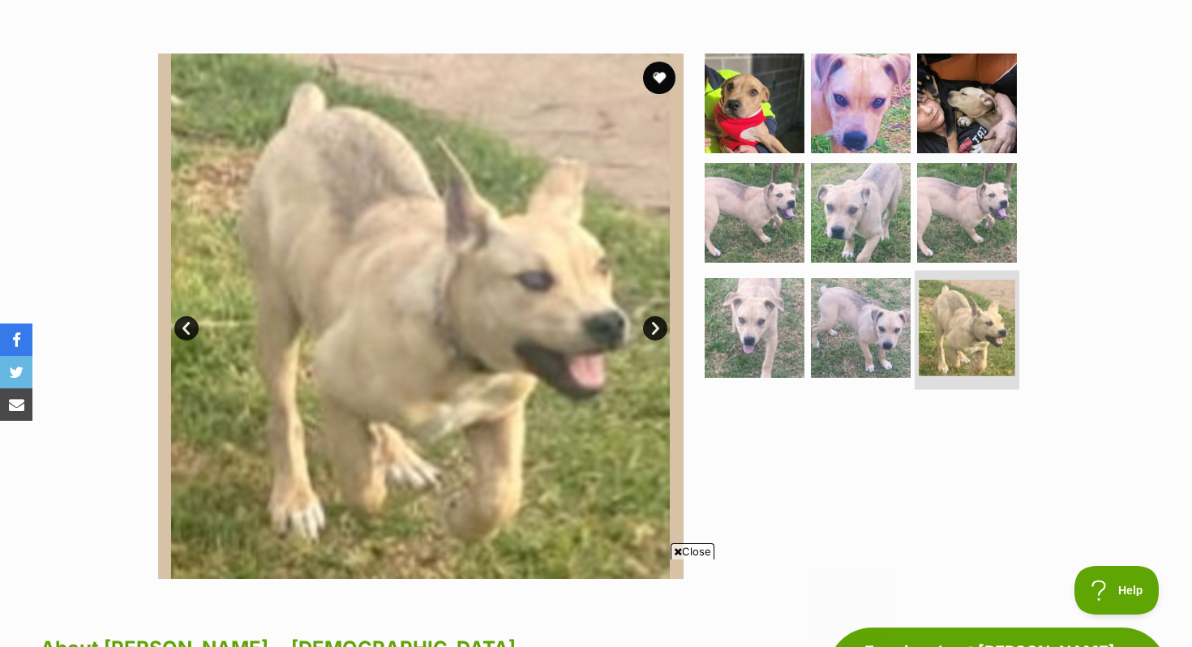
scroll to position [358, 0]
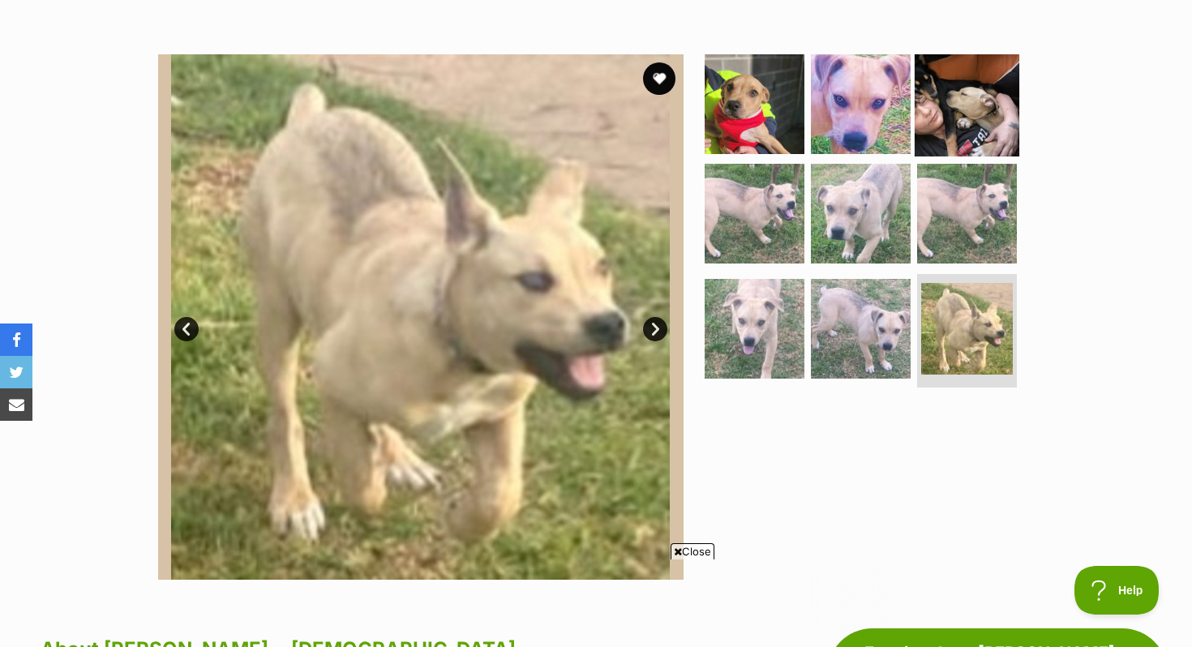
click at [966, 55] on img at bounding box center [967, 103] width 105 height 105
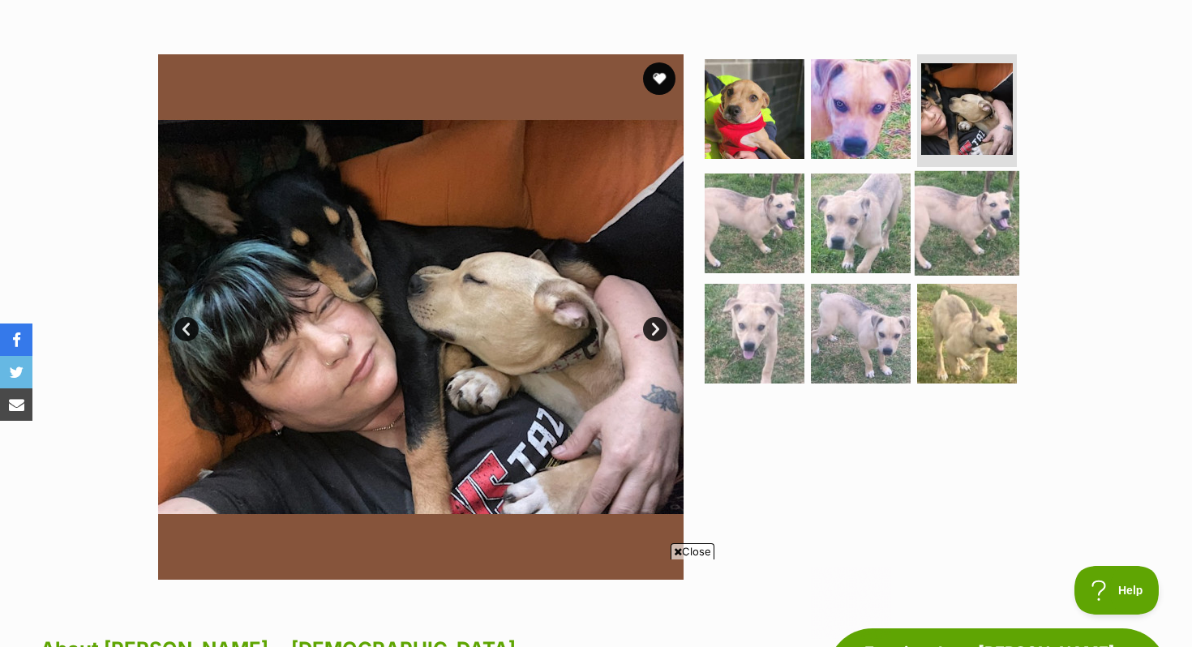
click at [963, 171] on img at bounding box center [967, 223] width 105 height 105
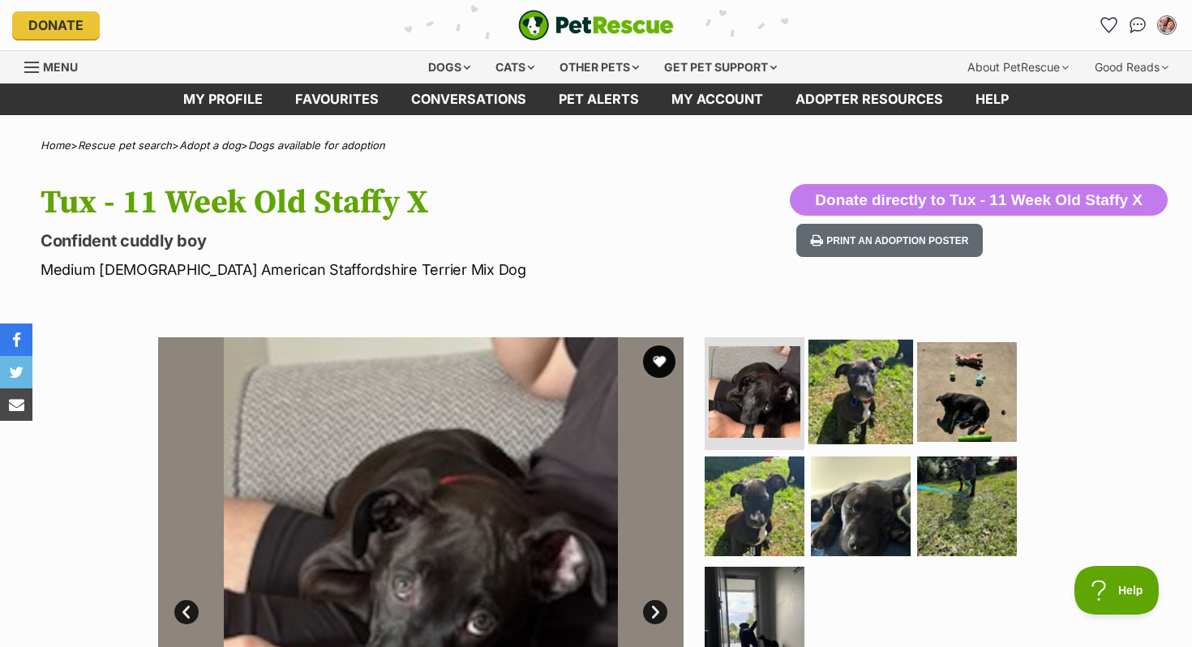
click at [887, 397] on img at bounding box center [861, 391] width 105 height 105
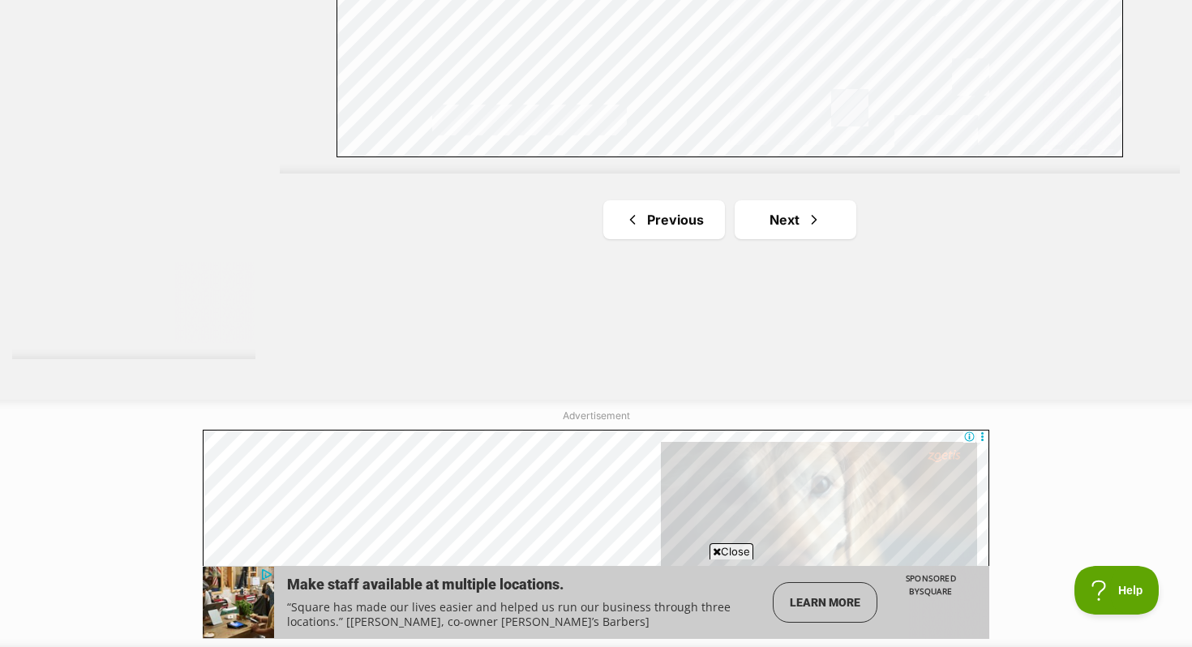
scroll to position [3087, 0]
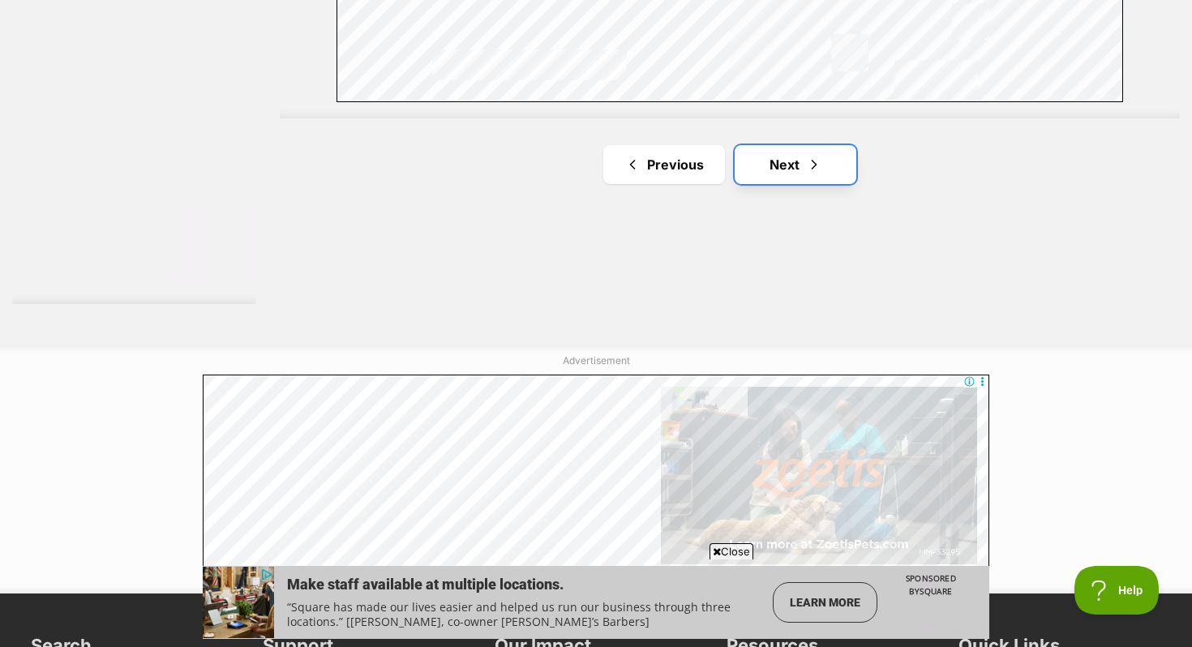
click at [796, 165] on link "Next" at bounding box center [796, 164] width 122 height 39
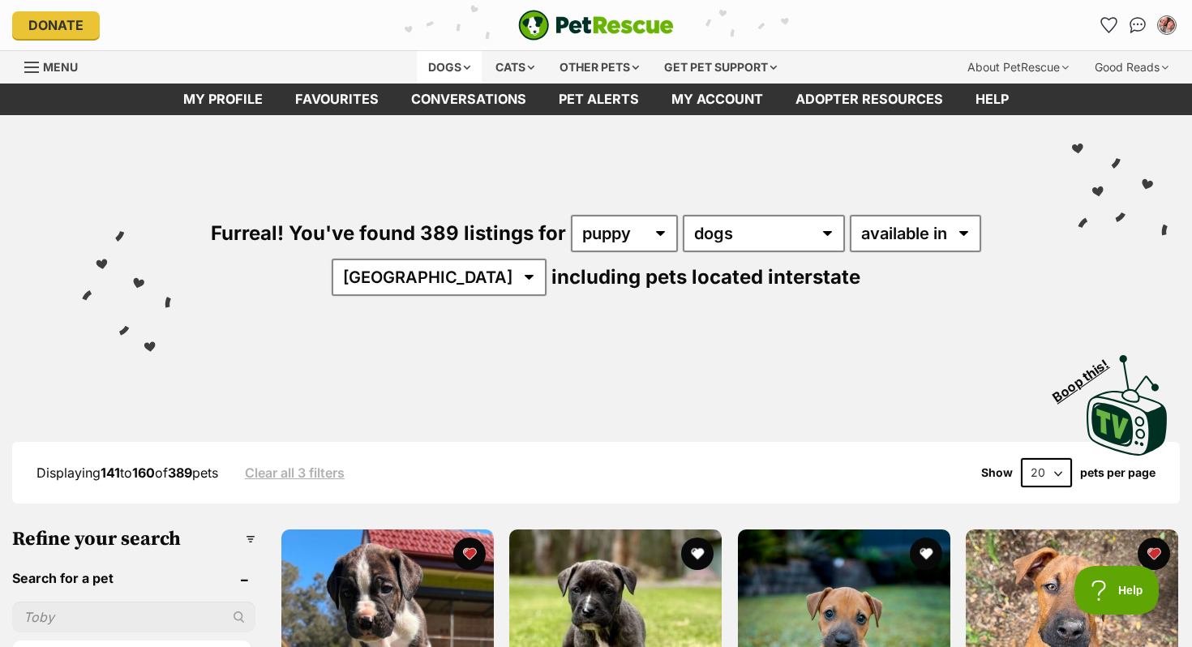
click at [436, 71] on div "Dogs" at bounding box center [449, 67] width 65 height 32
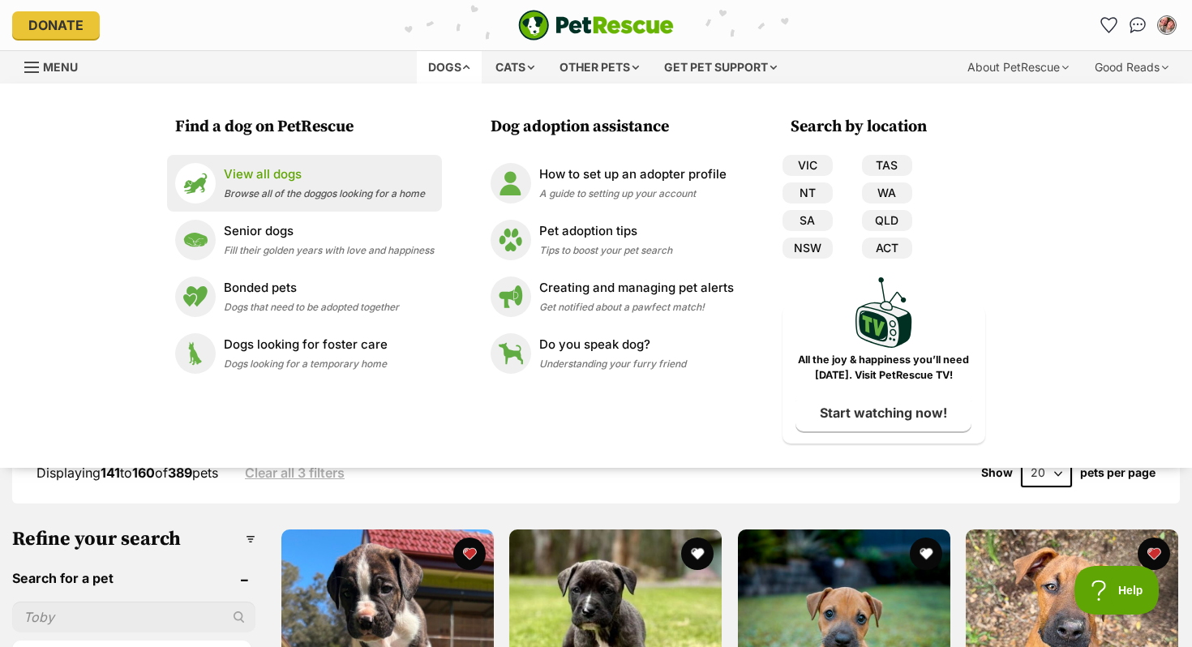
click at [346, 182] on p "View all dogs" at bounding box center [324, 174] width 201 height 19
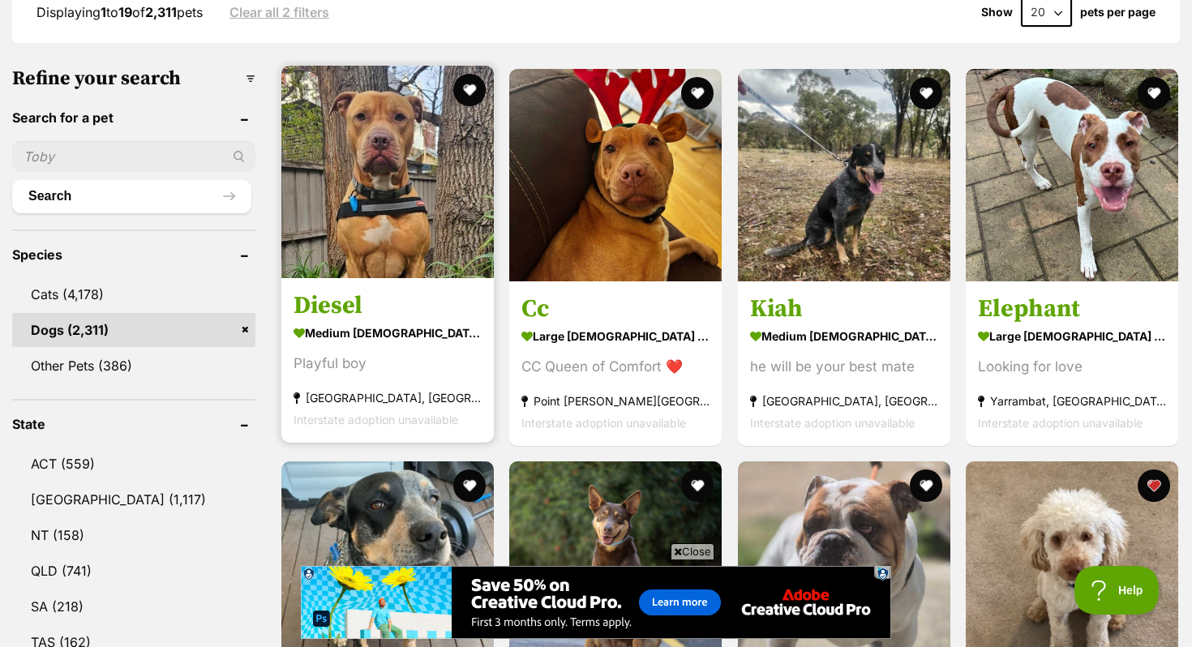
scroll to position [466, 0]
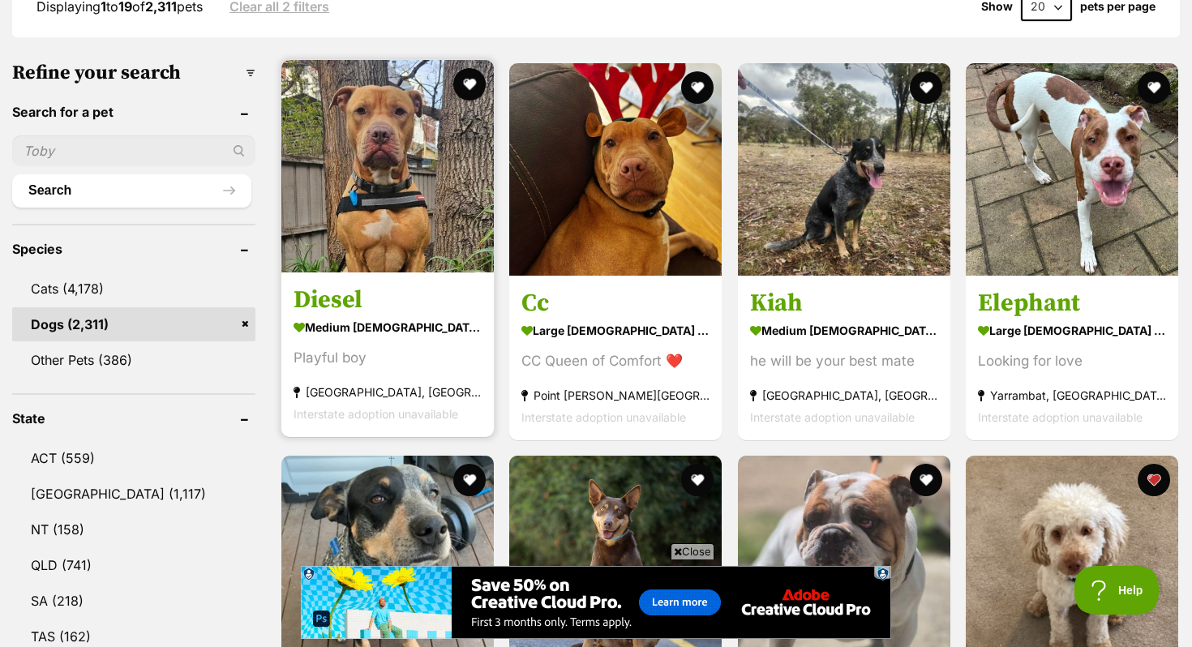
click at [409, 271] on link at bounding box center [387, 268] width 212 height 16
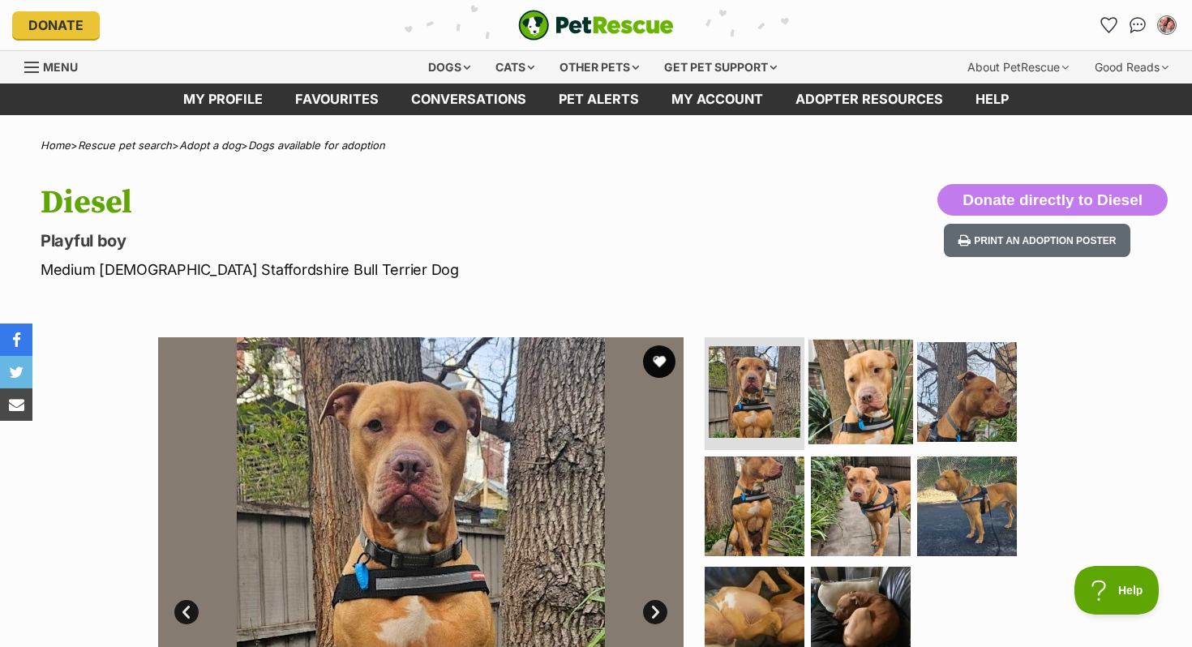
click at [843, 393] on img at bounding box center [861, 391] width 105 height 105
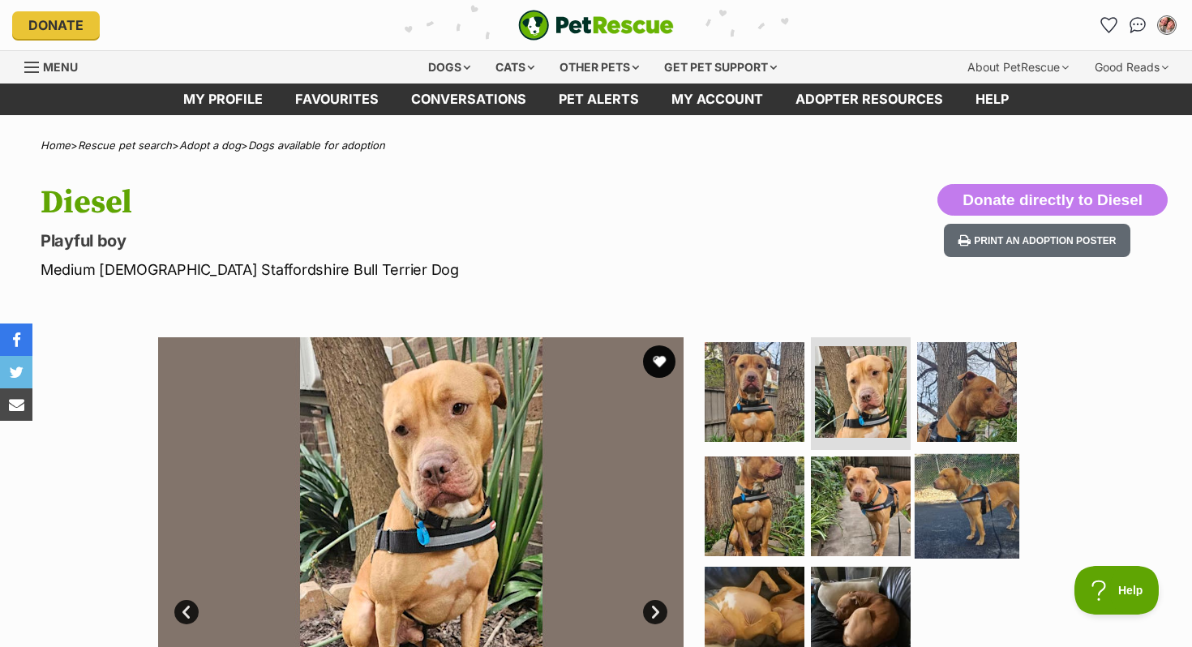
click at [948, 495] on img at bounding box center [967, 506] width 105 height 105
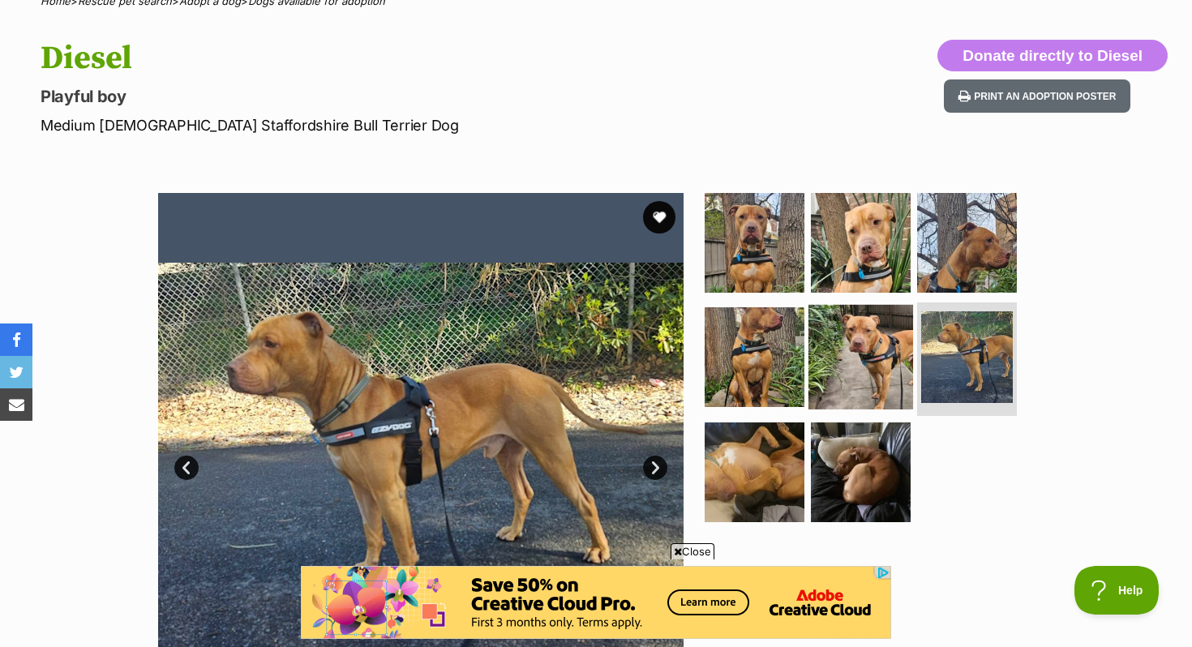
click at [851, 399] on img at bounding box center [861, 357] width 105 height 105
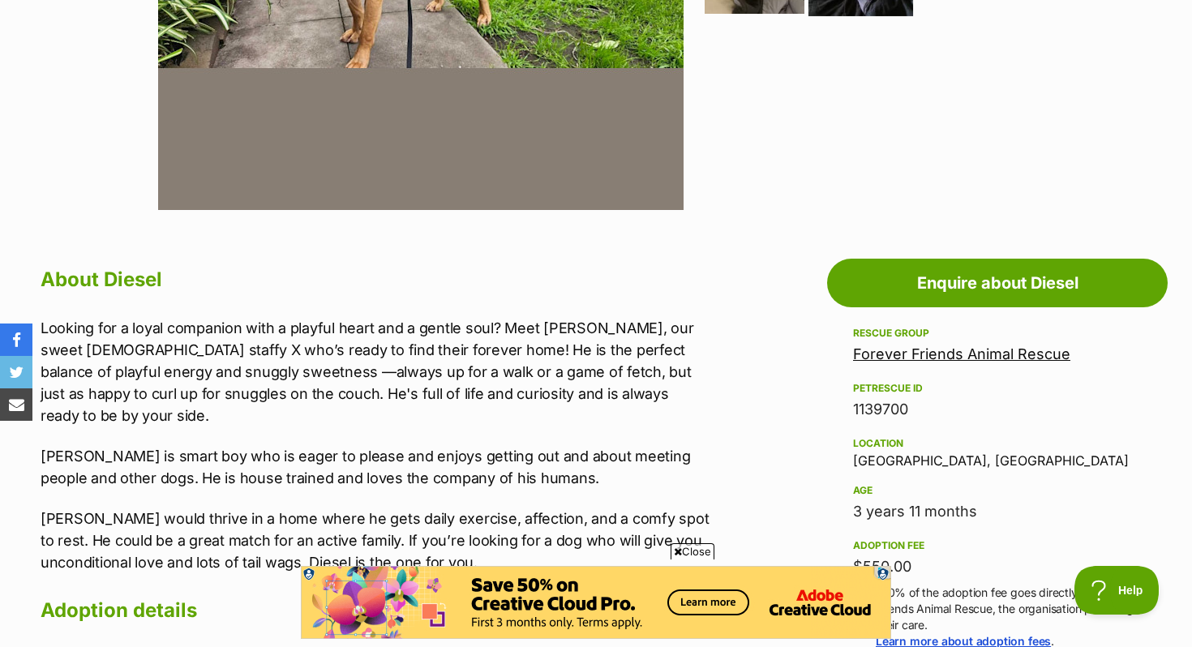
scroll to position [721, 0]
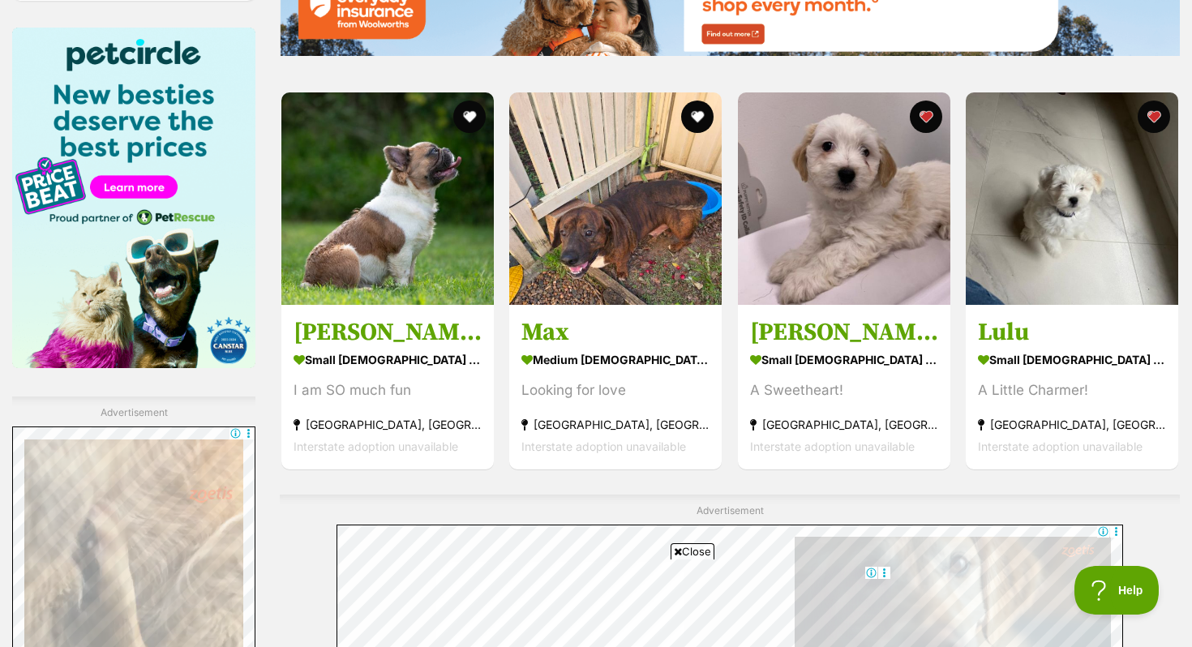
scroll to position [2193, 0]
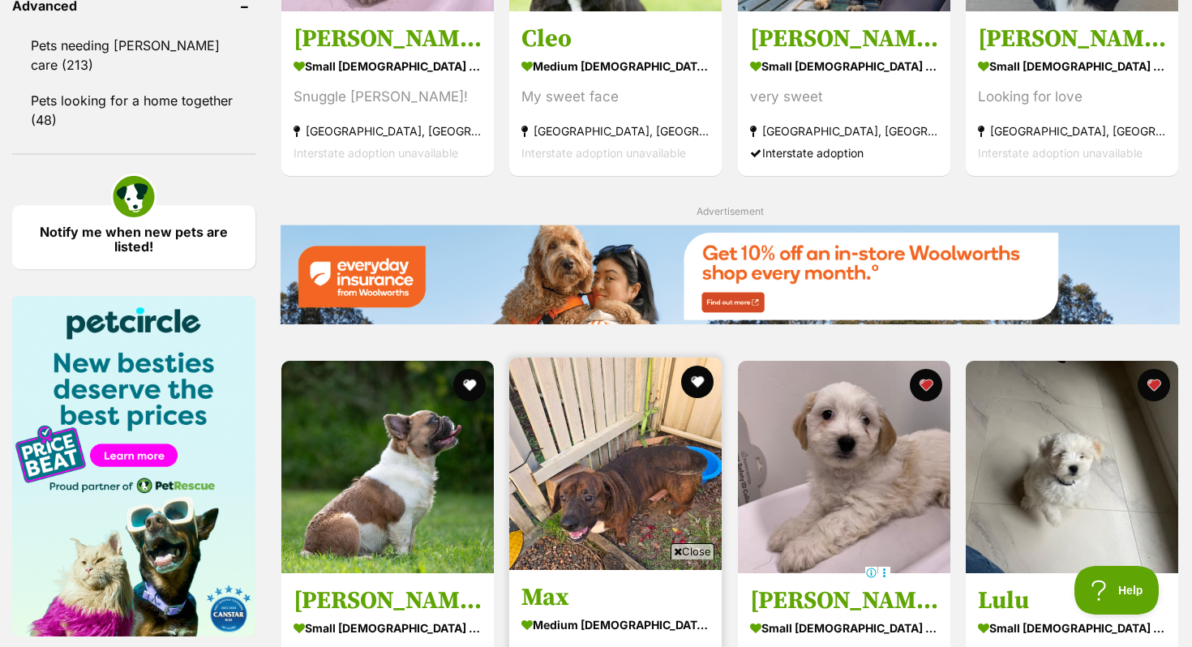
click at [577, 380] on img at bounding box center [615, 464] width 212 height 212
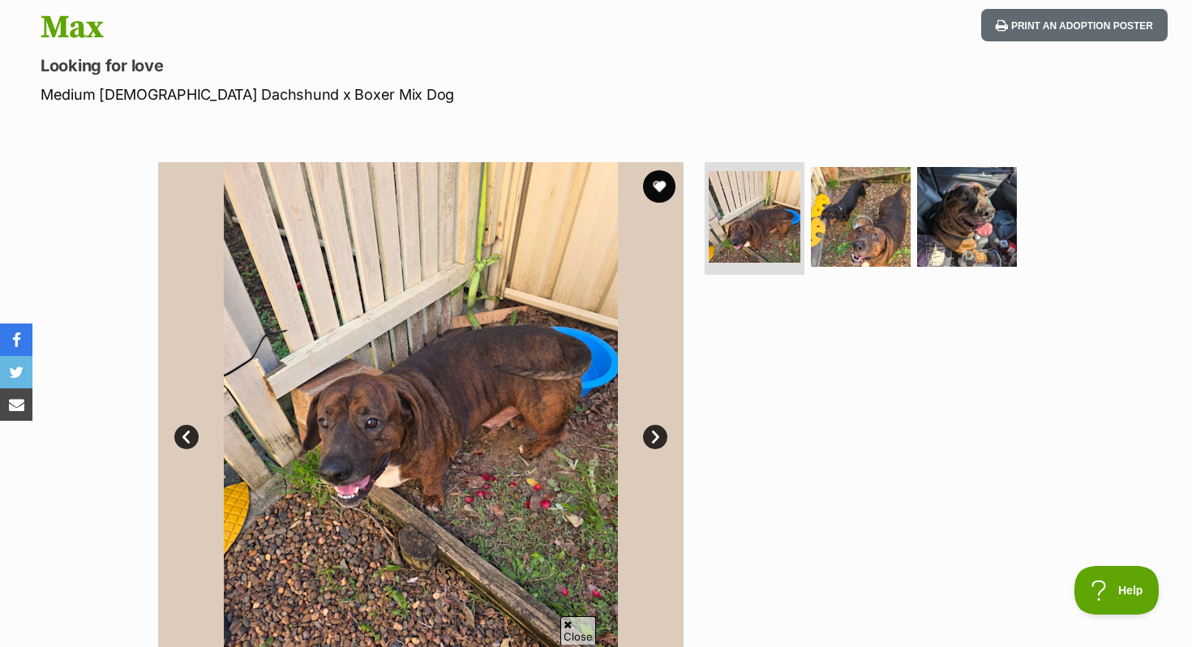
scroll to position [174, 0]
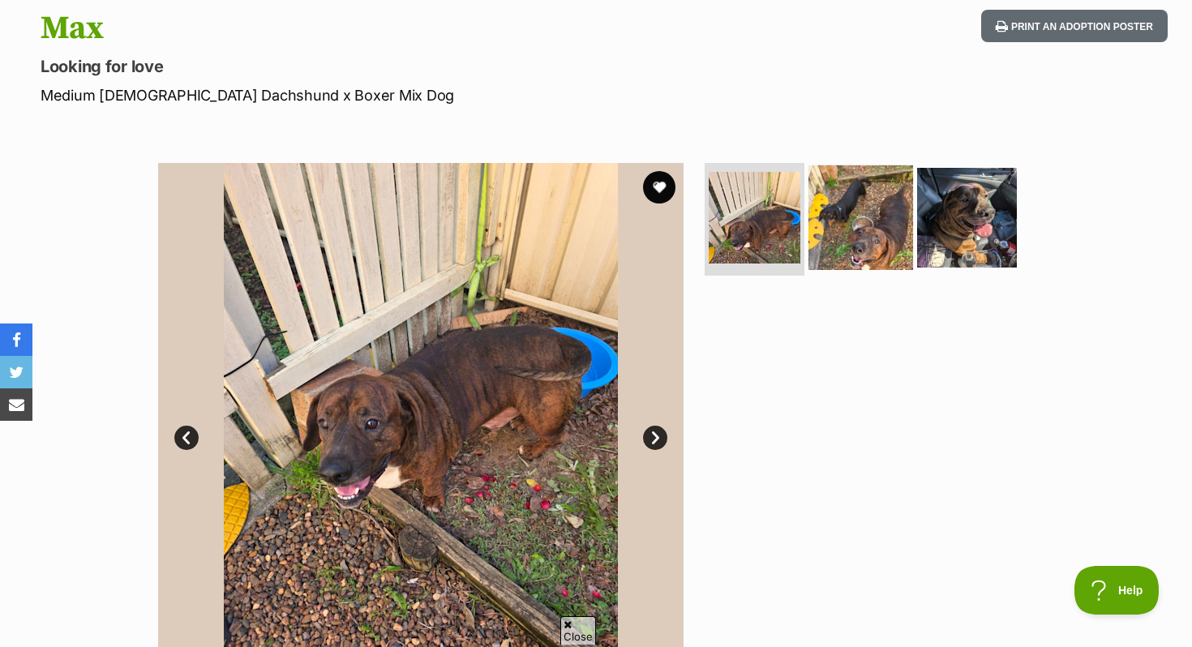
click at [870, 217] on img at bounding box center [861, 217] width 105 height 105
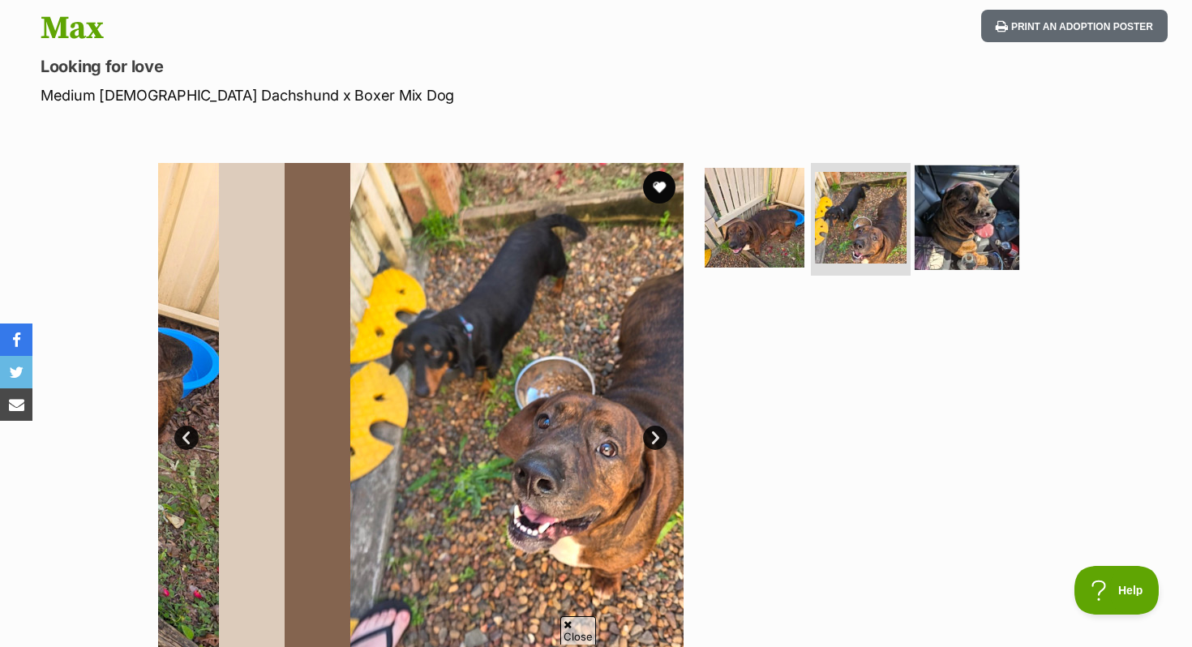
scroll to position [0, 0]
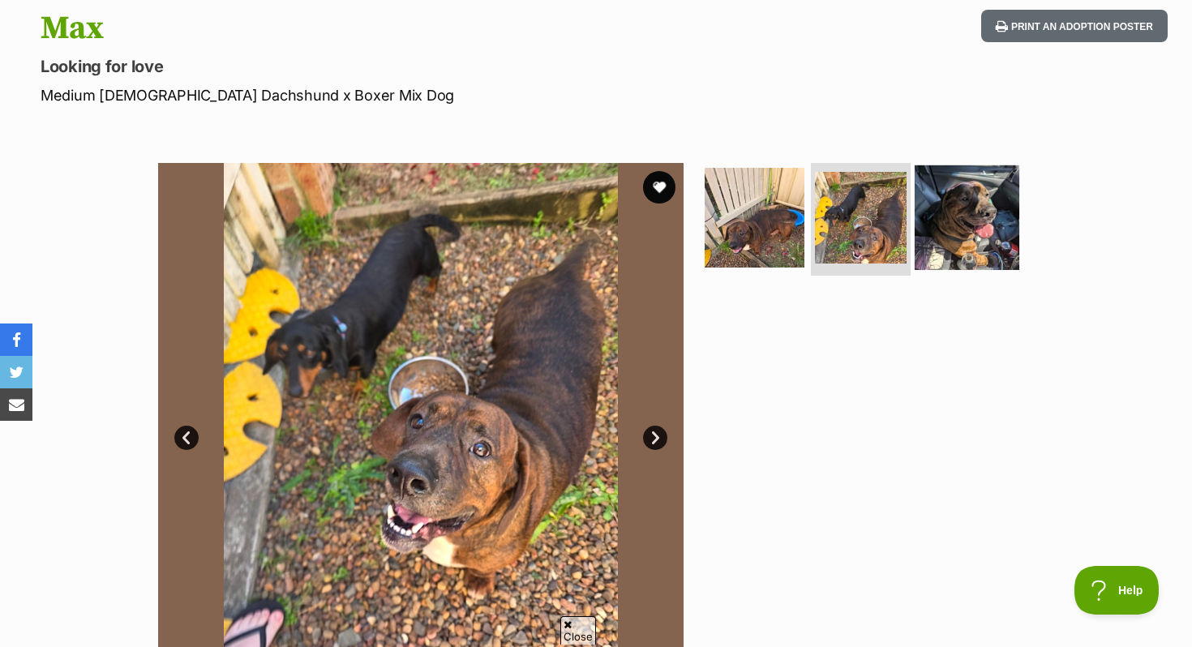
click at [985, 210] on img at bounding box center [967, 217] width 105 height 105
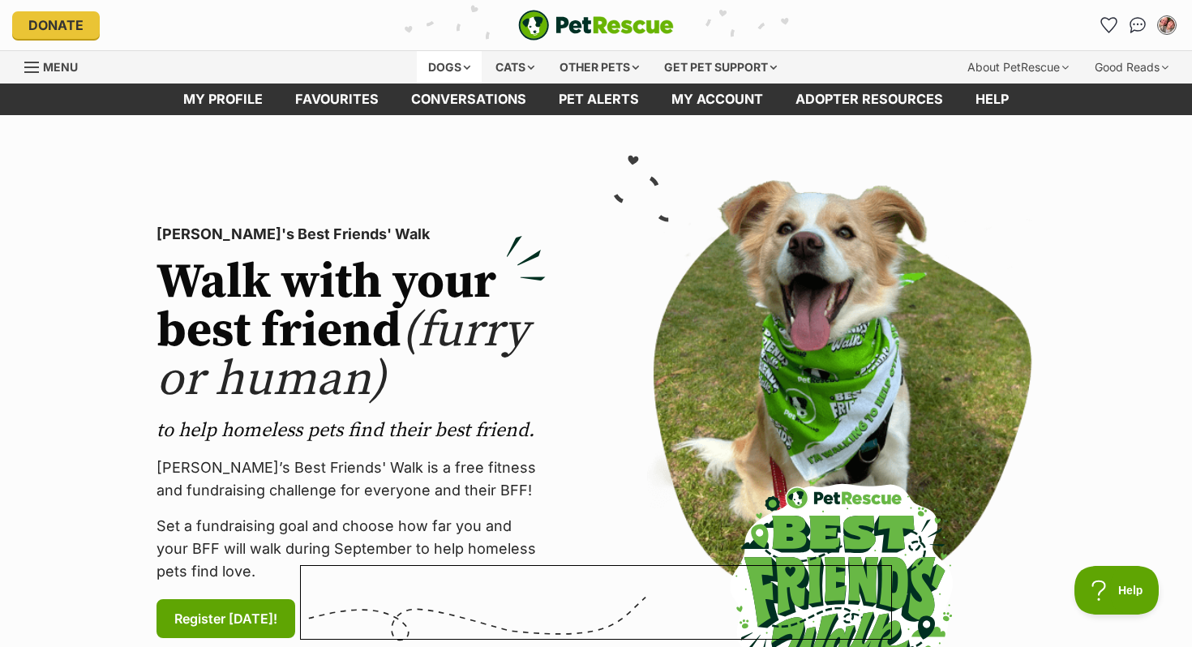
click at [427, 59] on div "Dogs" at bounding box center [449, 67] width 65 height 32
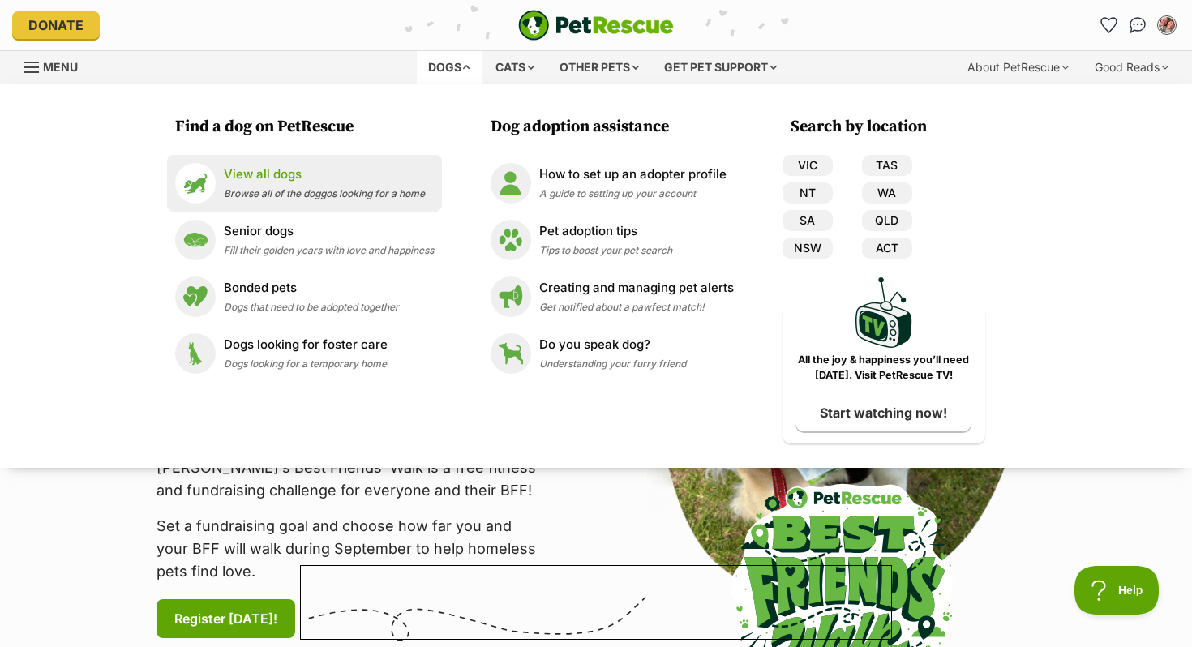
click at [261, 180] on p "View all dogs" at bounding box center [324, 174] width 201 height 19
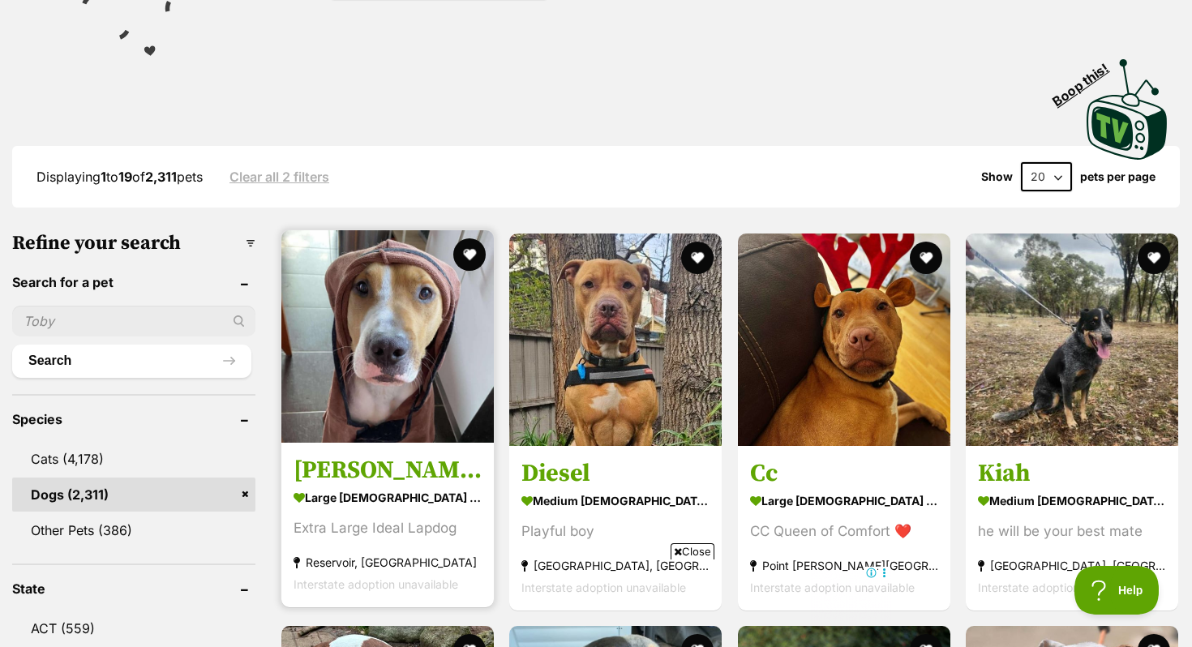
scroll to position [352, 0]
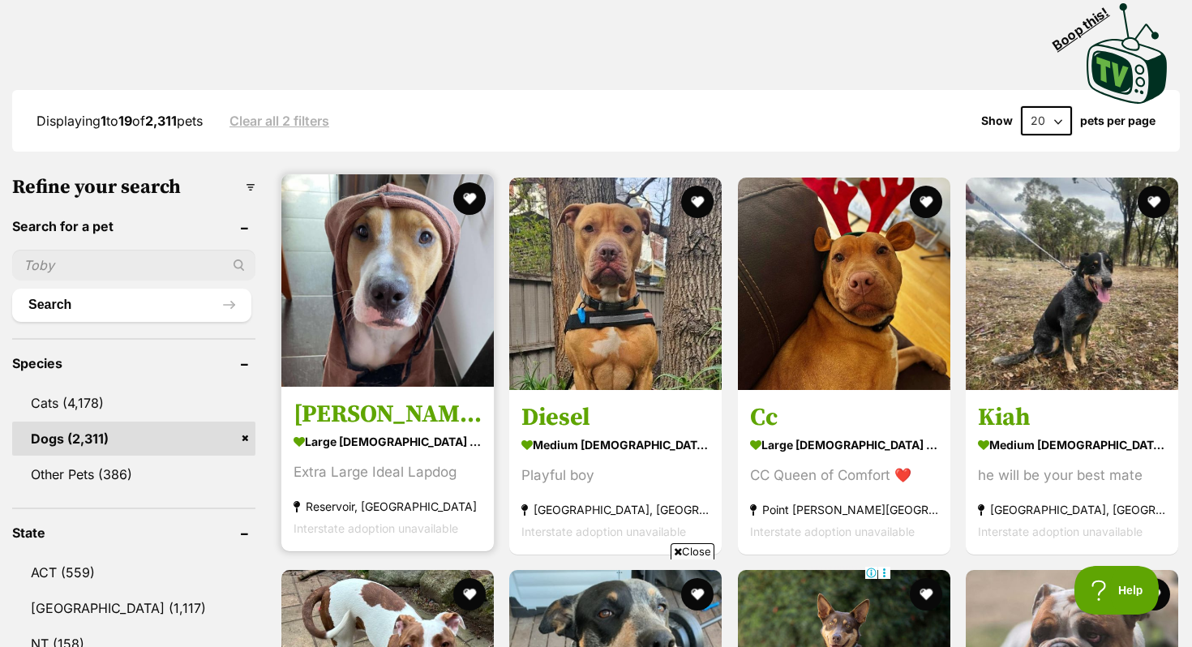
click at [367, 304] on img at bounding box center [387, 280] width 212 height 212
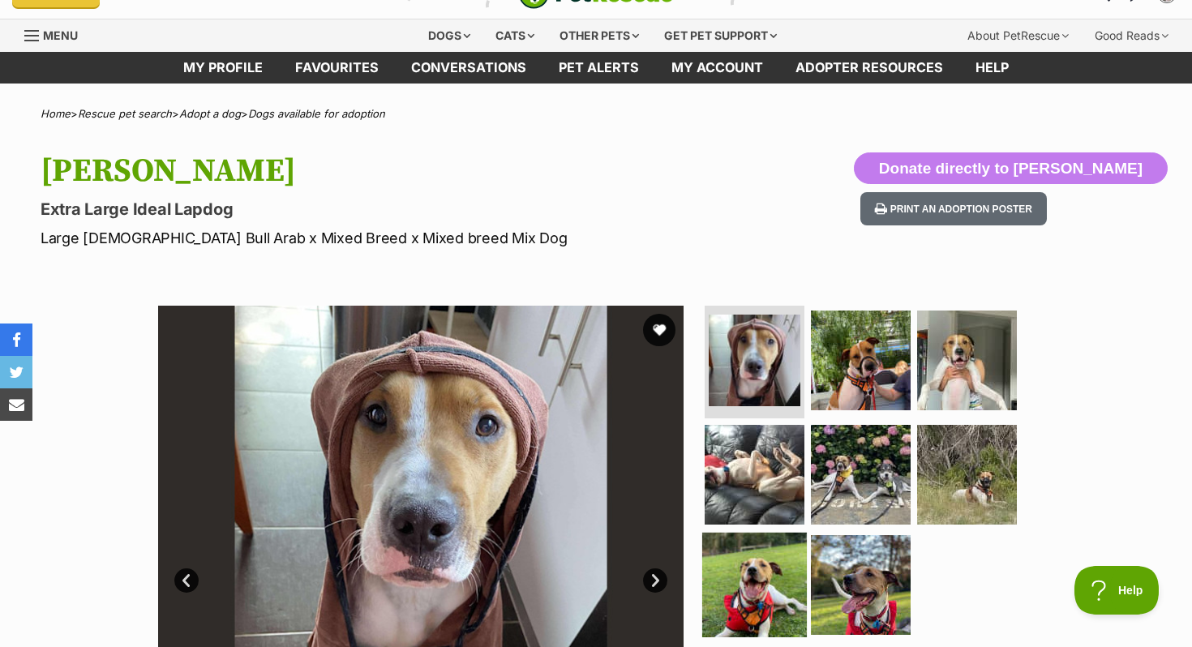
click at [778, 577] on img at bounding box center [754, 585] width 105 height 105
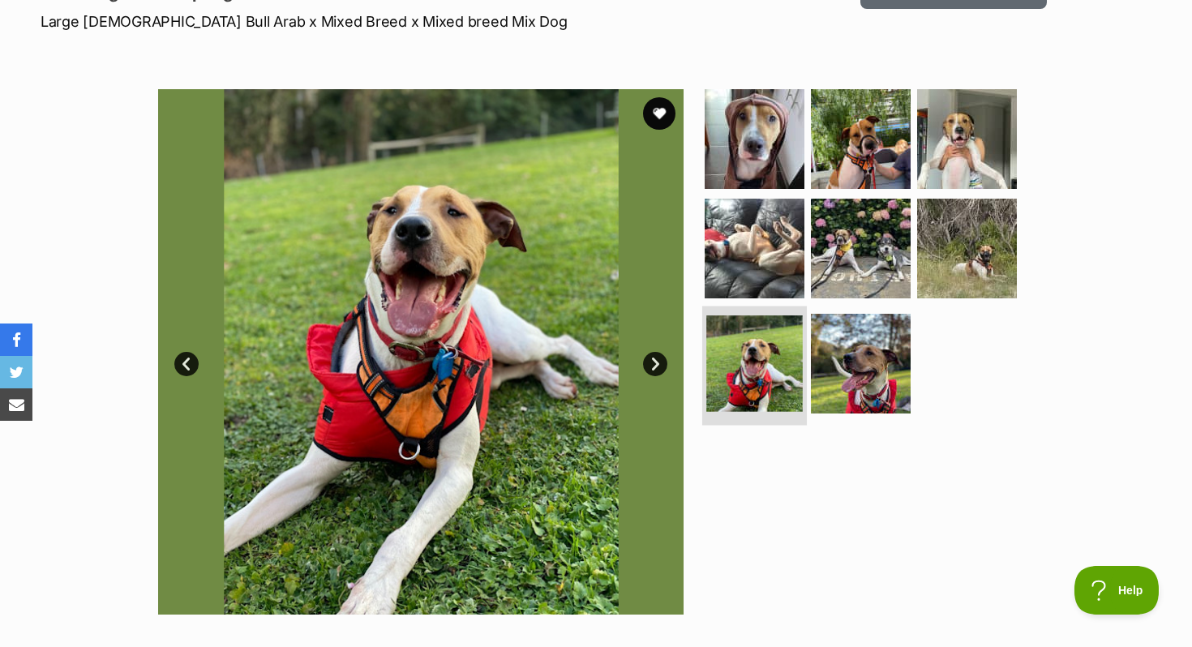
scroll to position [787, 0]
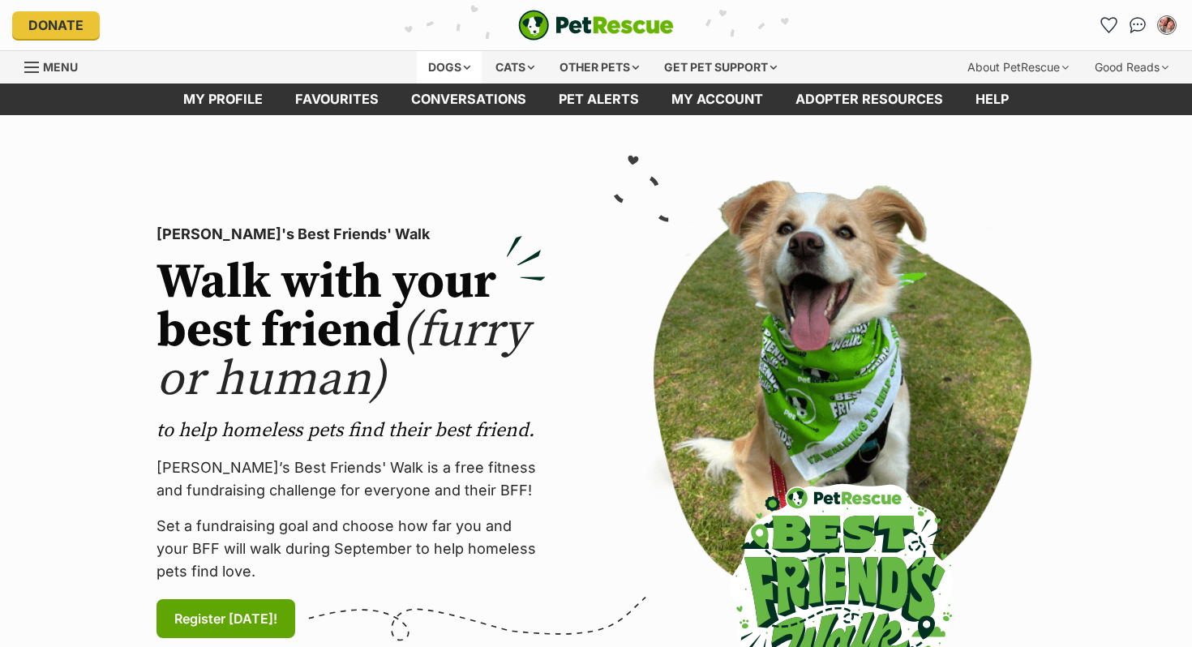
click at [457, 75] on div "Dogs" at bounding box center [449, 67] width 65 height 32
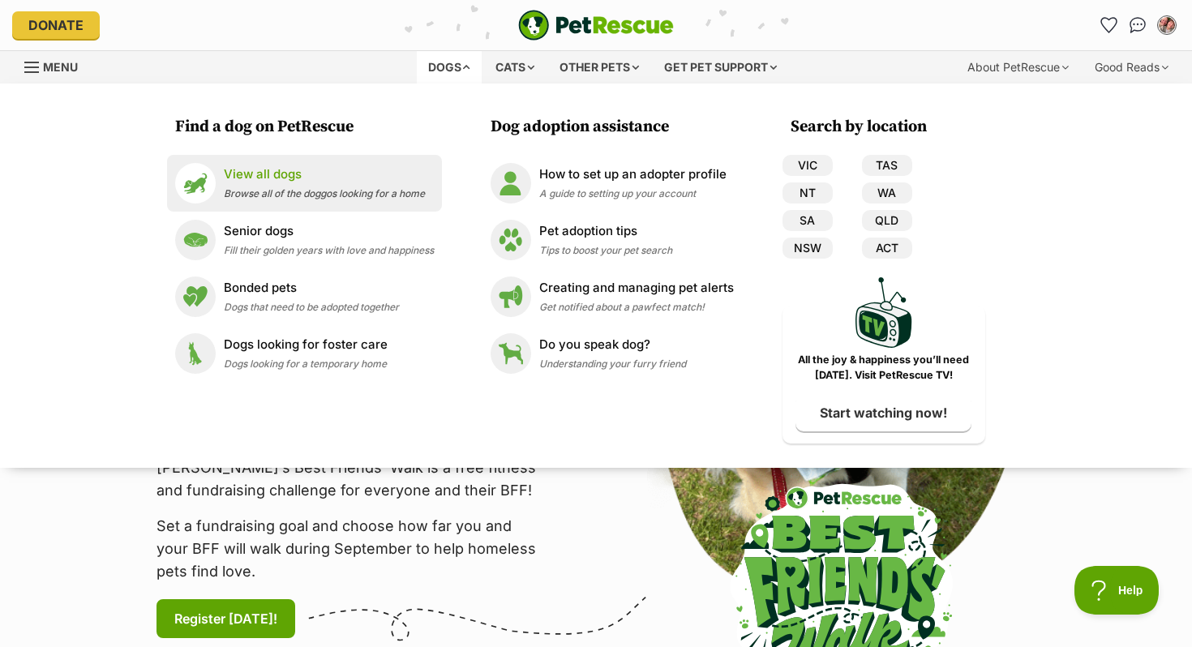
click at [337, 197] on span "Browse all of the doggos looking for a home" at bounding box center [324, 193] width 201 height 12
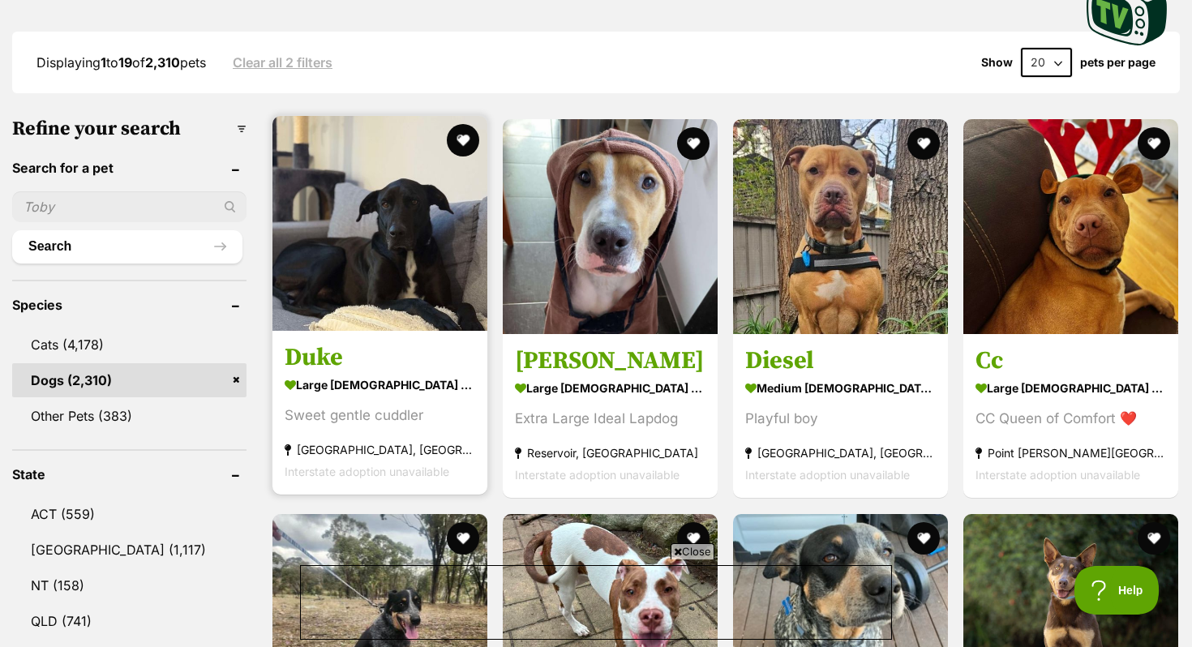
click at [393, 217] on img at bounding box center [379, 223] width 215 height 215
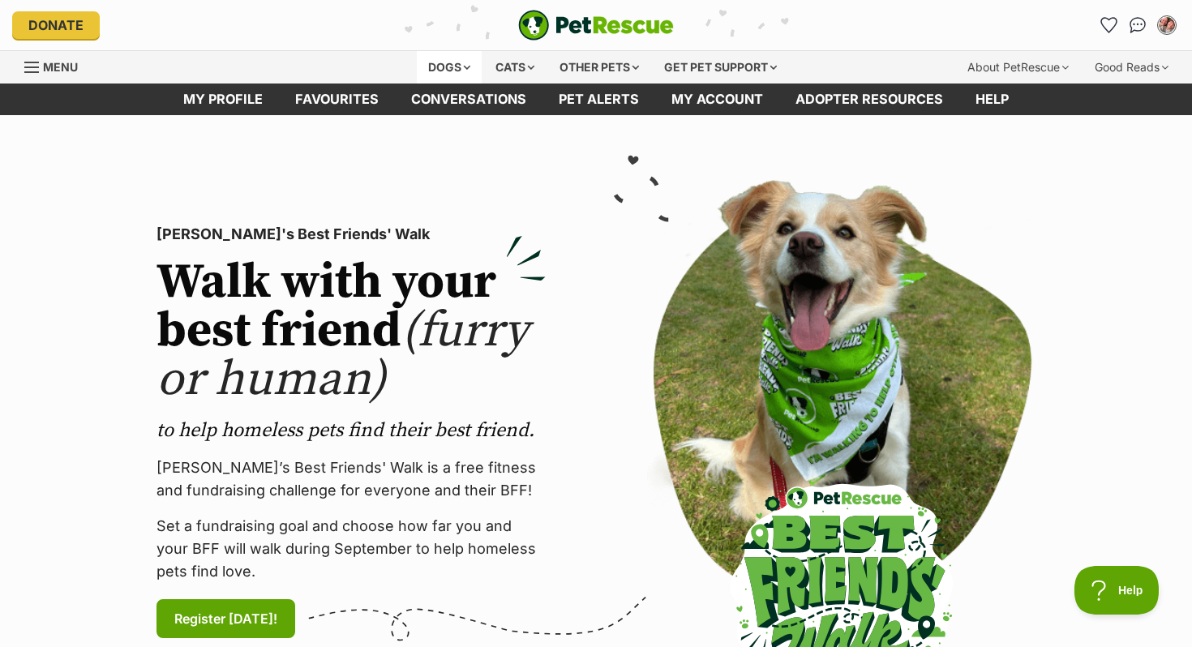
click at [426, 55] on div "Dogs" at bounding box center [449, 67] width 65 height 32
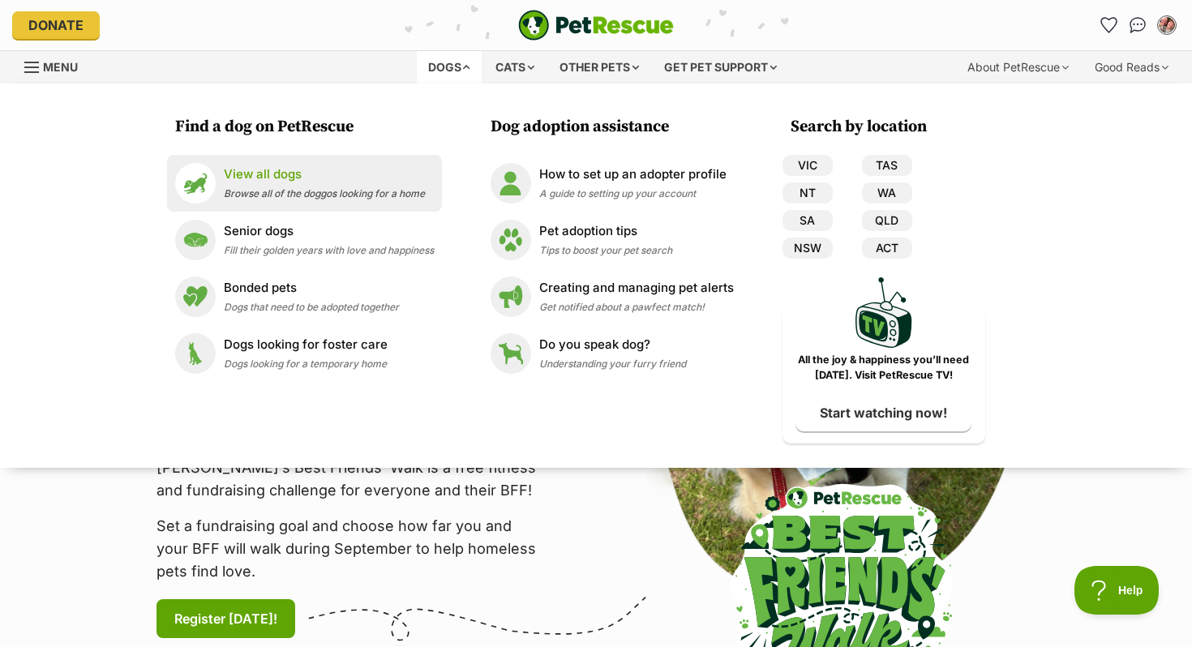
click at [299, 161] on li "View all dogs Browse all of the doggos looking for a home" at bounding box center [304, 183] width 275 height 57
click at [292, 177] on p "View all dogs" at bounding box center [324, 174] width 201 height 19
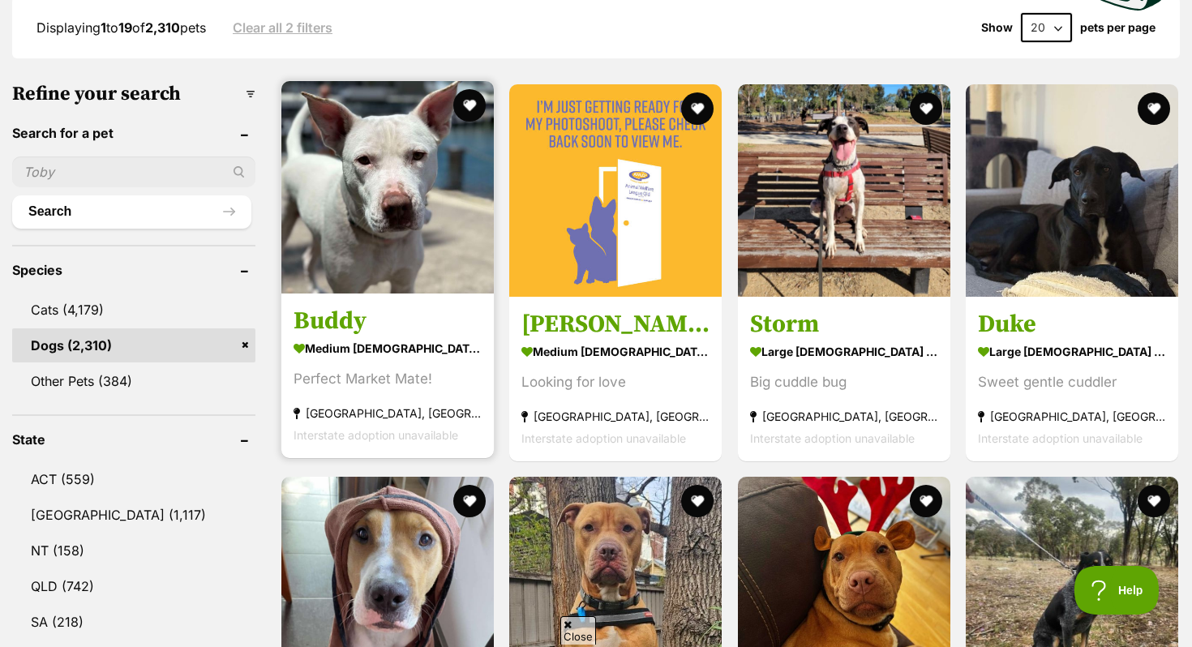
click at [316, 217] on img at bounding box center [387, 187] width 212 height 212
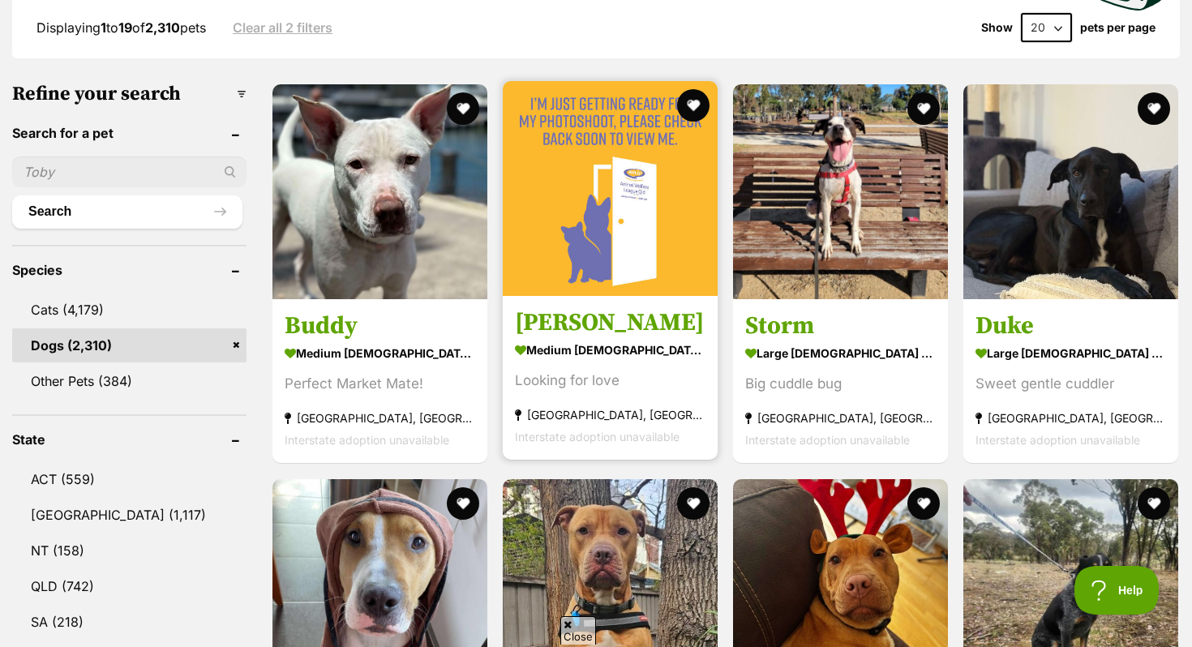
click at [569, 149] on img at bounding box center [610, 188] width 215 height 215
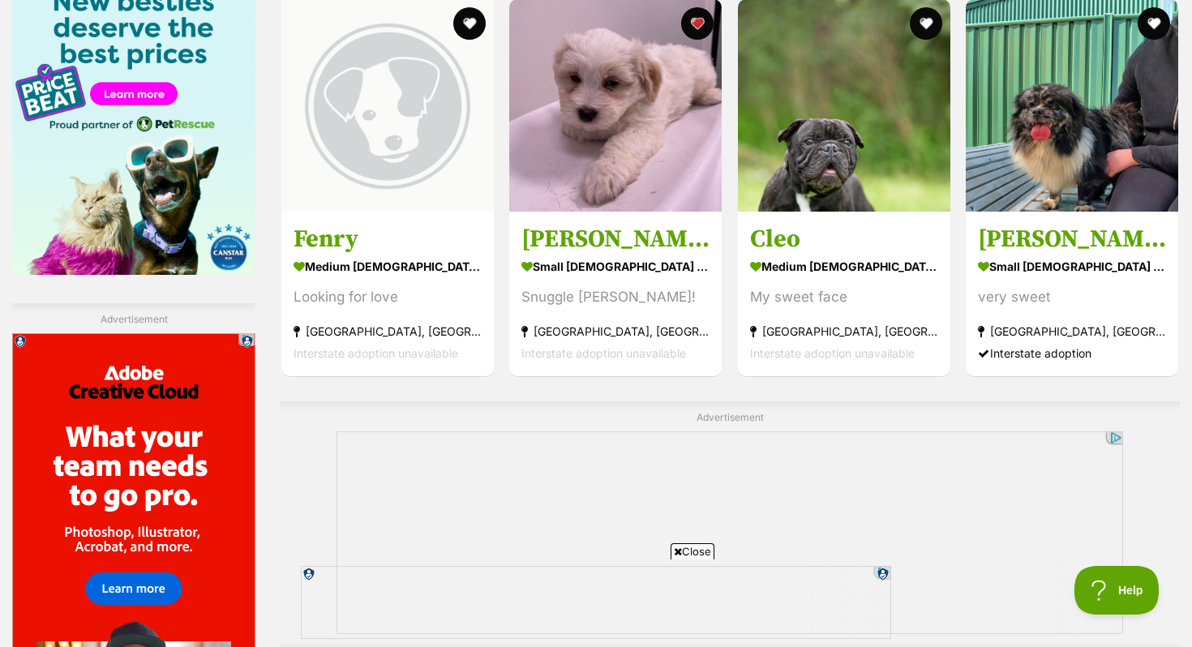
scroll to position [2521, 0]
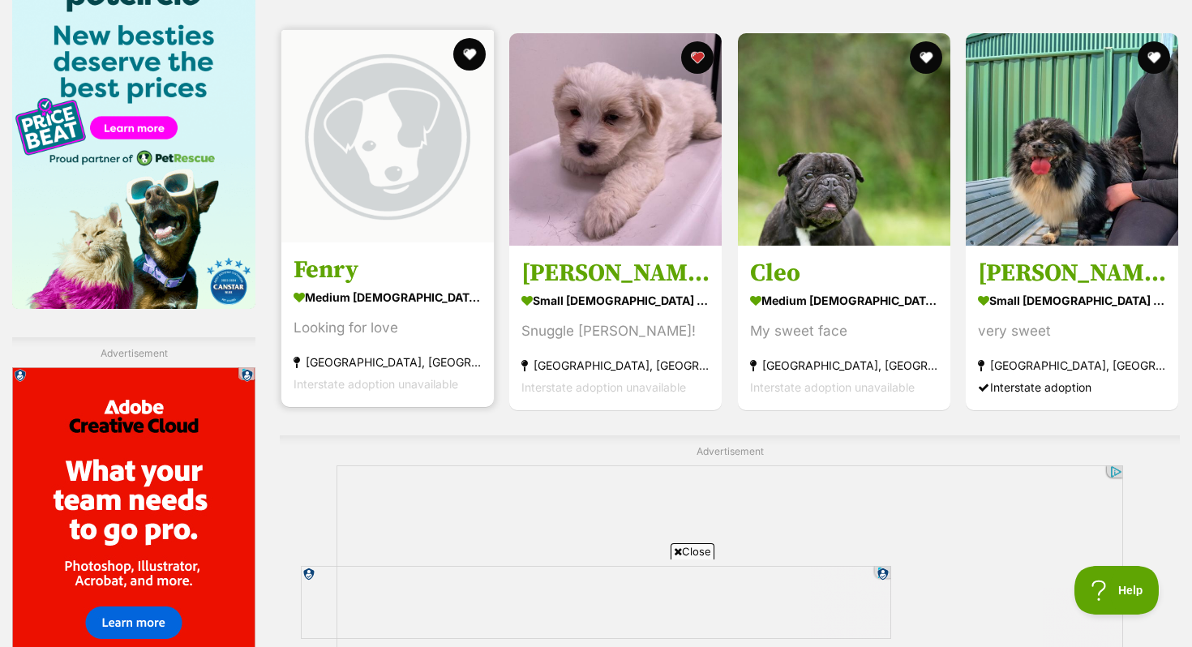
click at [384, 130] on img at bounding box center [387, 136] width 212 height 212
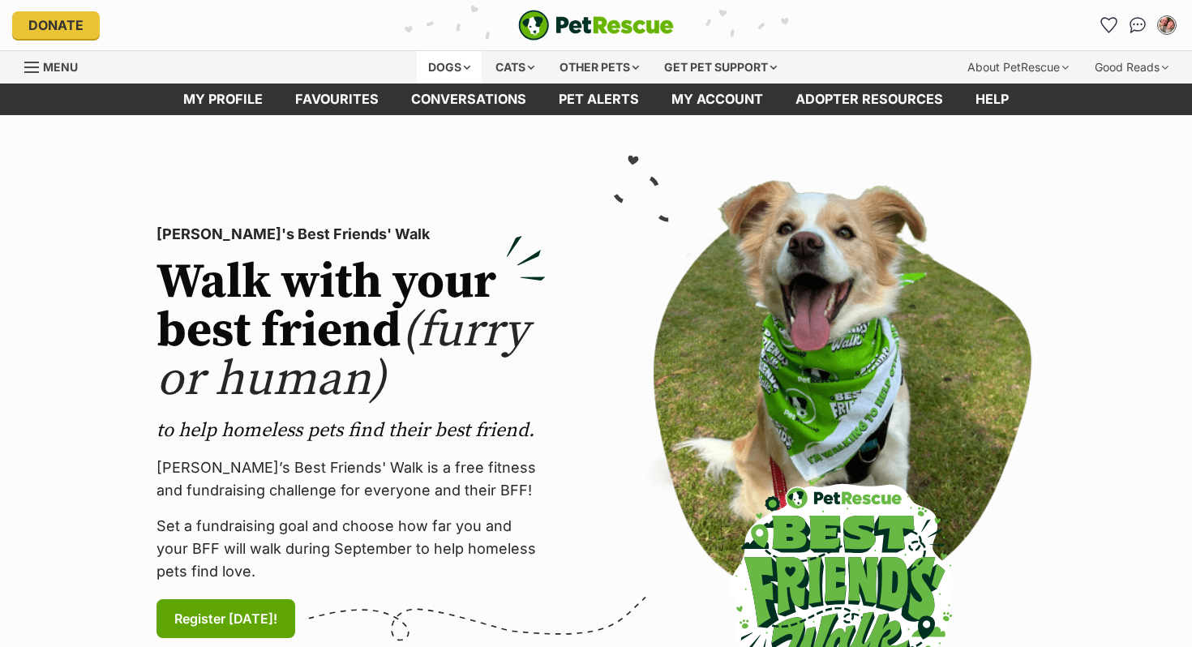
click at [439, 82] on div "Dogs" at bounding box center [449, 67] width 65 height 32
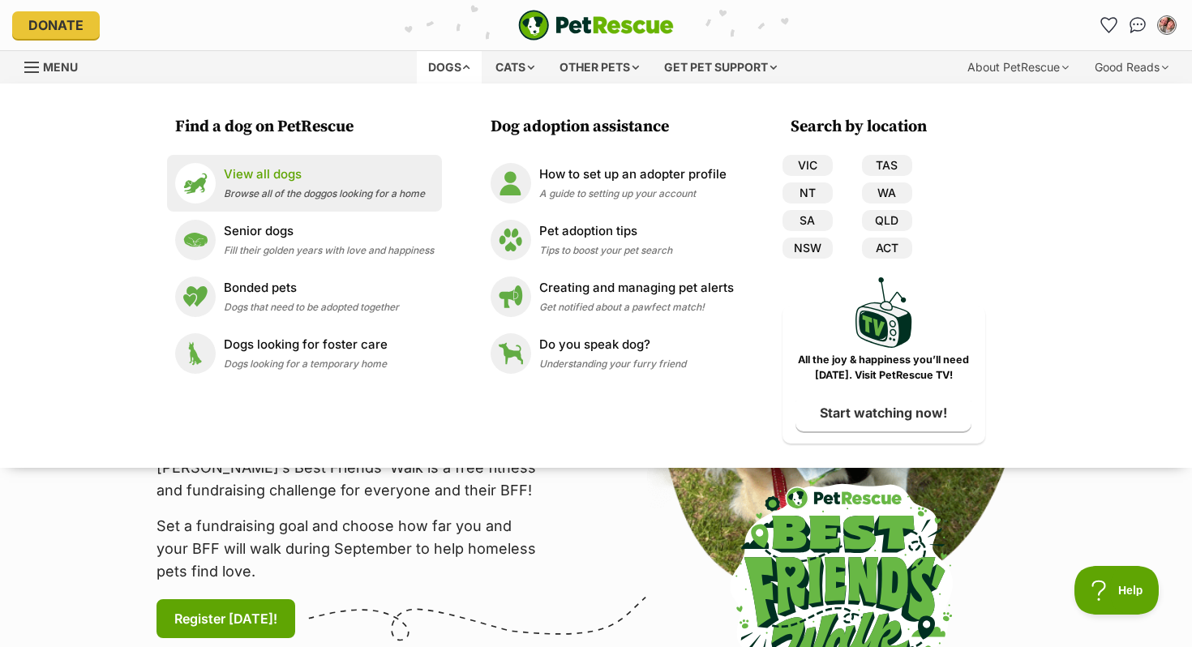
click at [269, 155] on li "View all dogs Browse all of the doggos looking for a home" at bounding box center [304, 183] width 275 height 57
click at [277, 175] on p "View all dogs" at bounding box center [324, 174] width 201 height 19
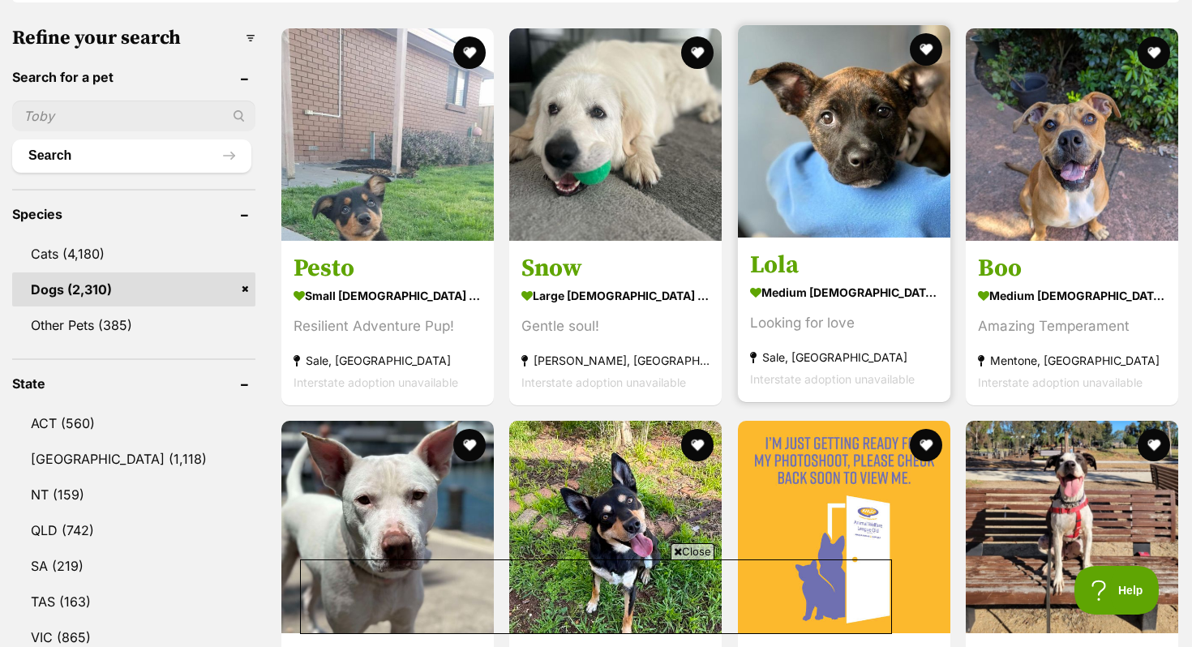
scroll to position [508, 0]
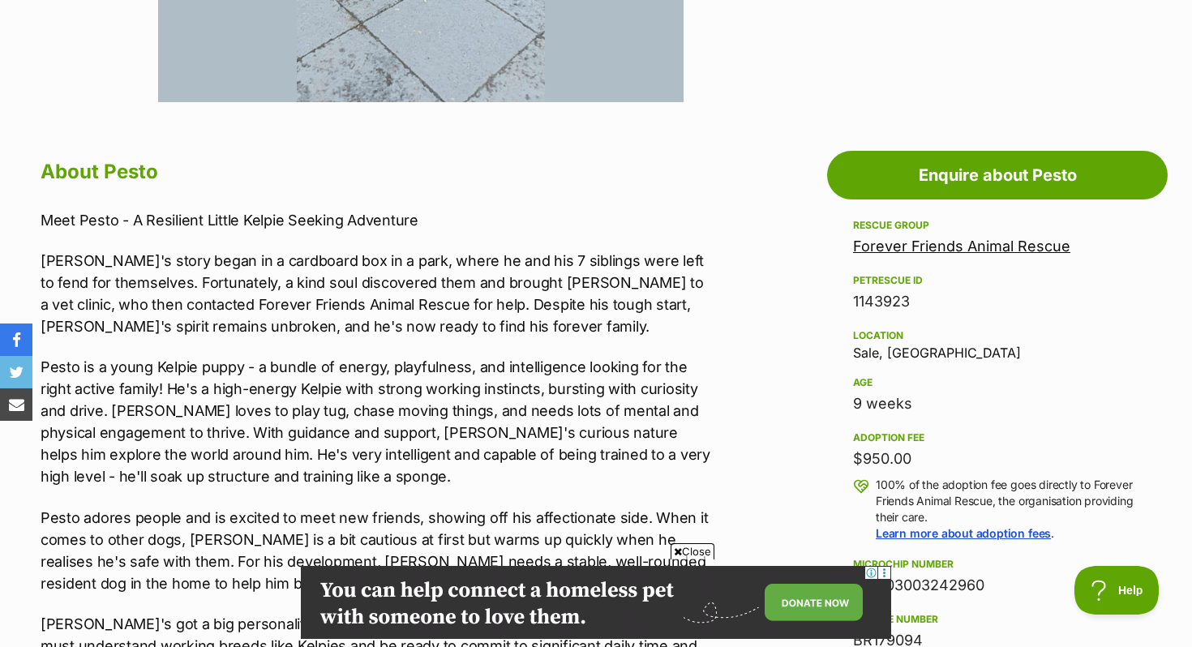
scroll to position [817, 0]
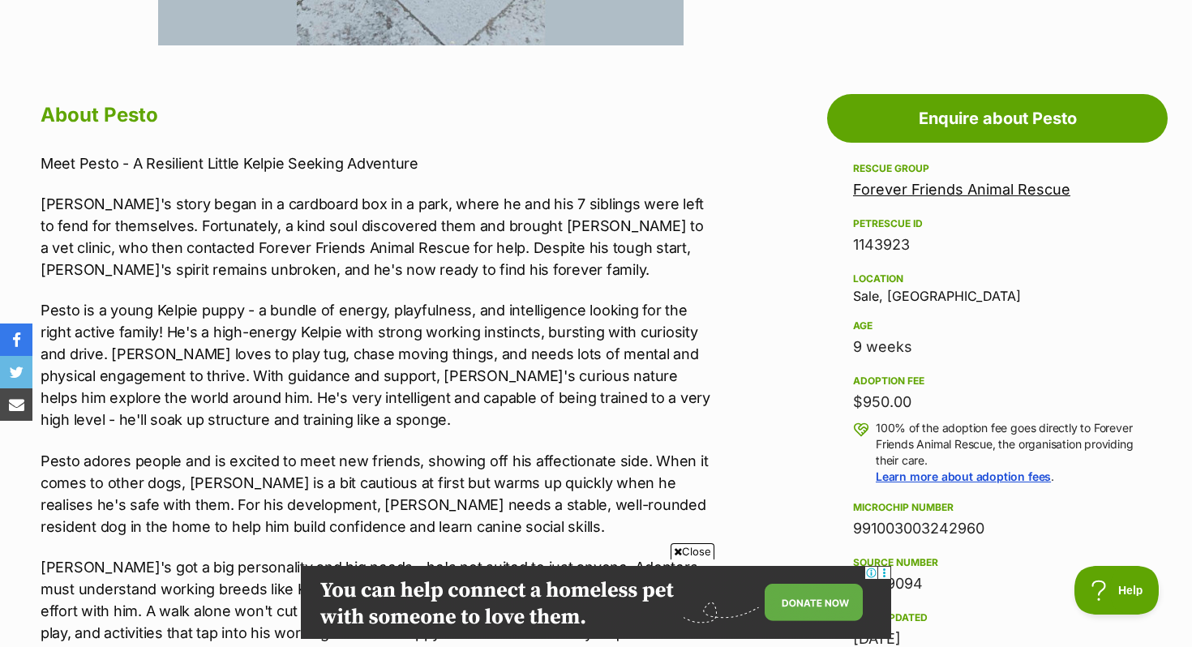
click at [320, 203] on p "Pesto's story began in a cardboard box in a park, where he and his 7 siblings w…" at bounding box center [376, 237] width 670 height 88
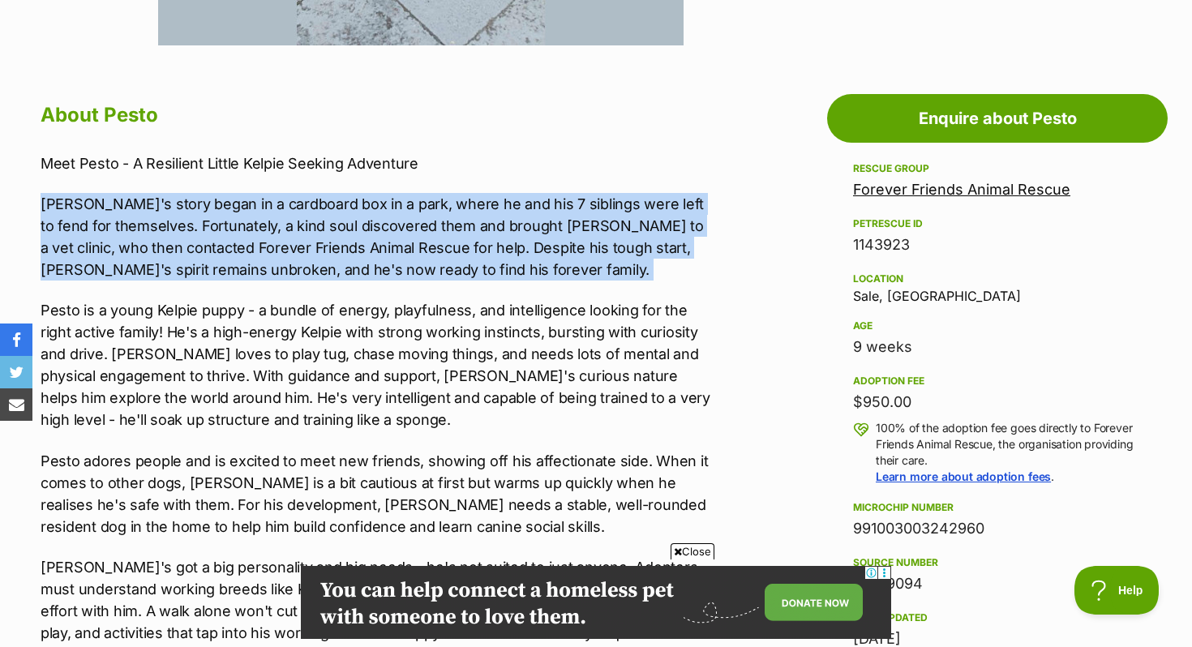
click at [320, 203] on p "Pesto's story began in a cardboard box in a park, where he and his 7 siblings w…" at bounding box center [376, 237] width 670 height 88
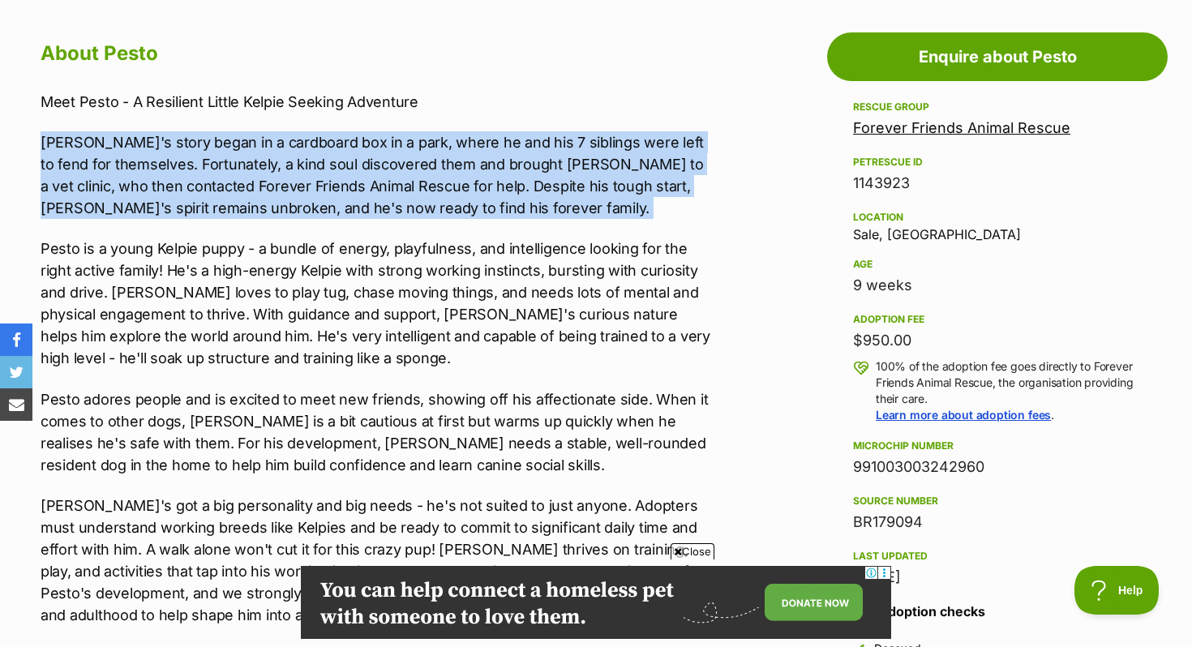
scroll to position [894, 0]
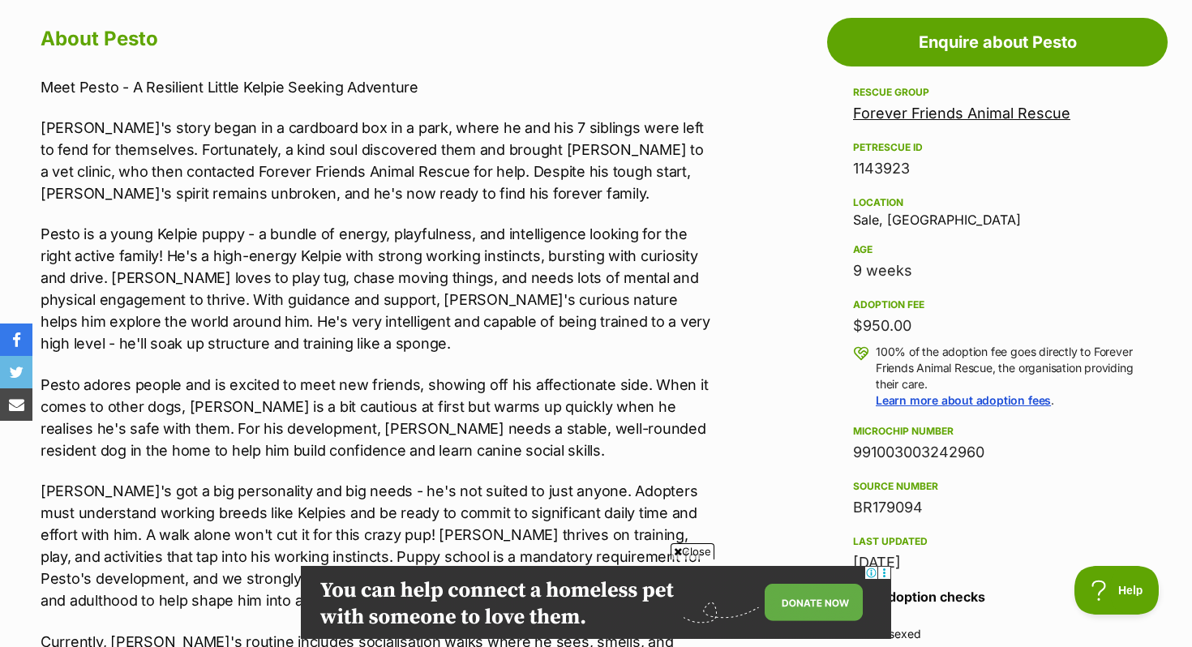
click at [322, 270] on p "Pesto is a young Kelpie puppy - a bundle of energy, playfulness, and intelligen…" at bounding box center [376, 288] width 670 height 131
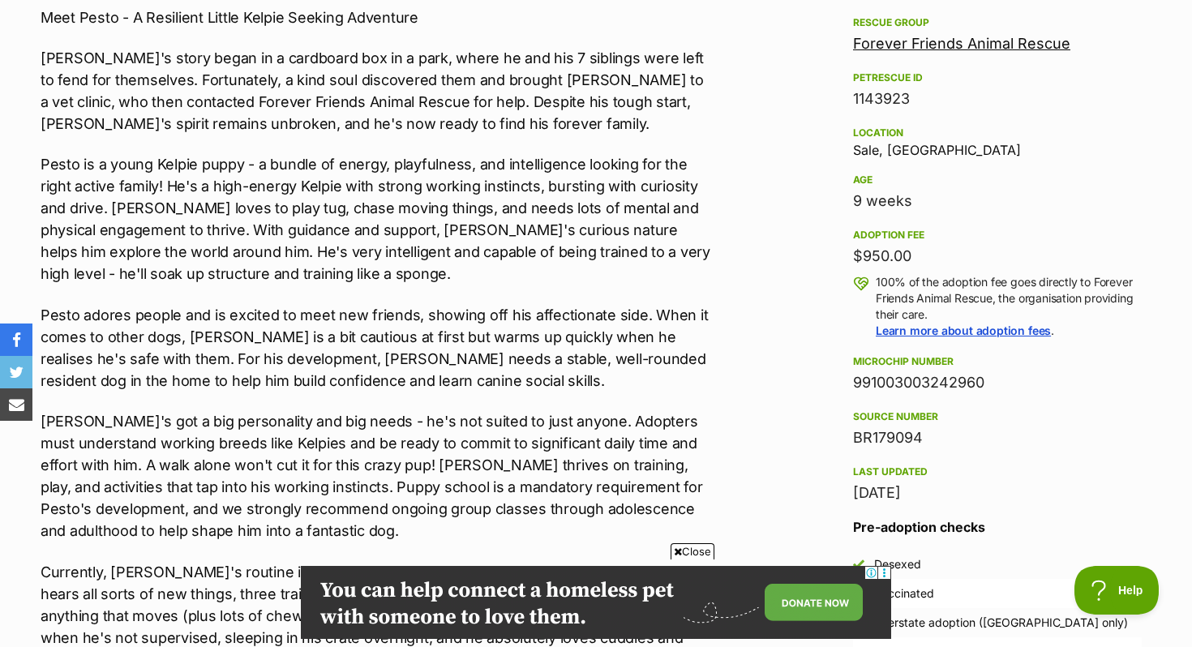
scroll to position [1056, 0]
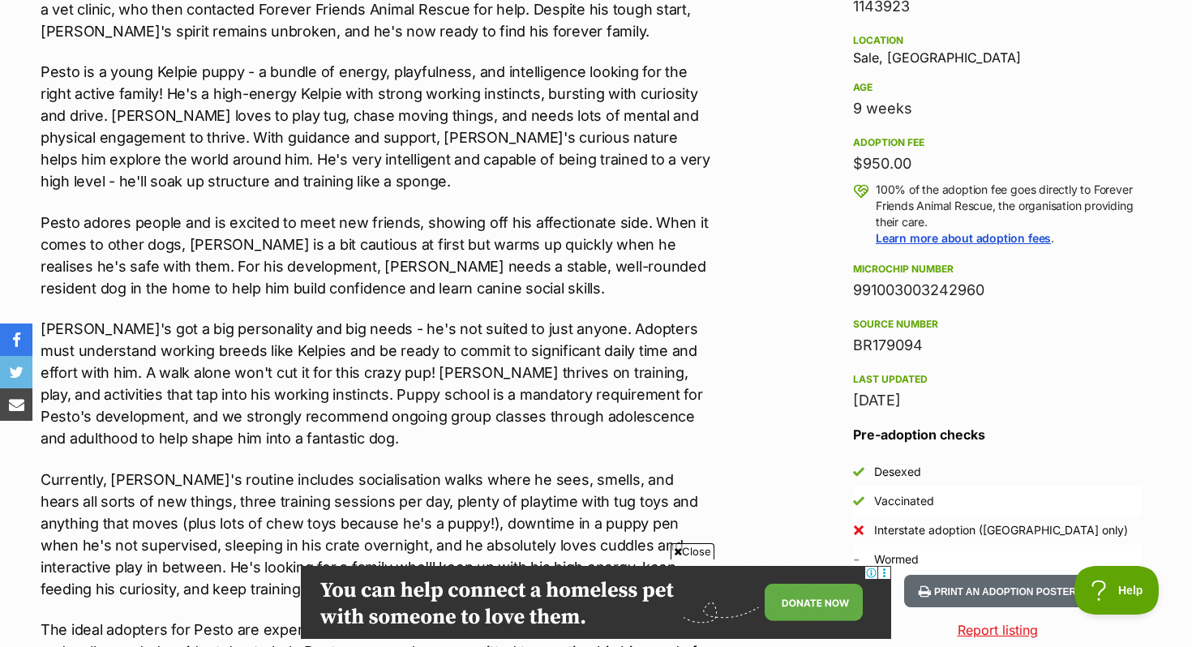
click at [326, 131] on p "Pesto is a young Kelpie puppy - a bundle of energy, playfulness, and intelligen…" at bounding box center [376, 126] width 670 height 131
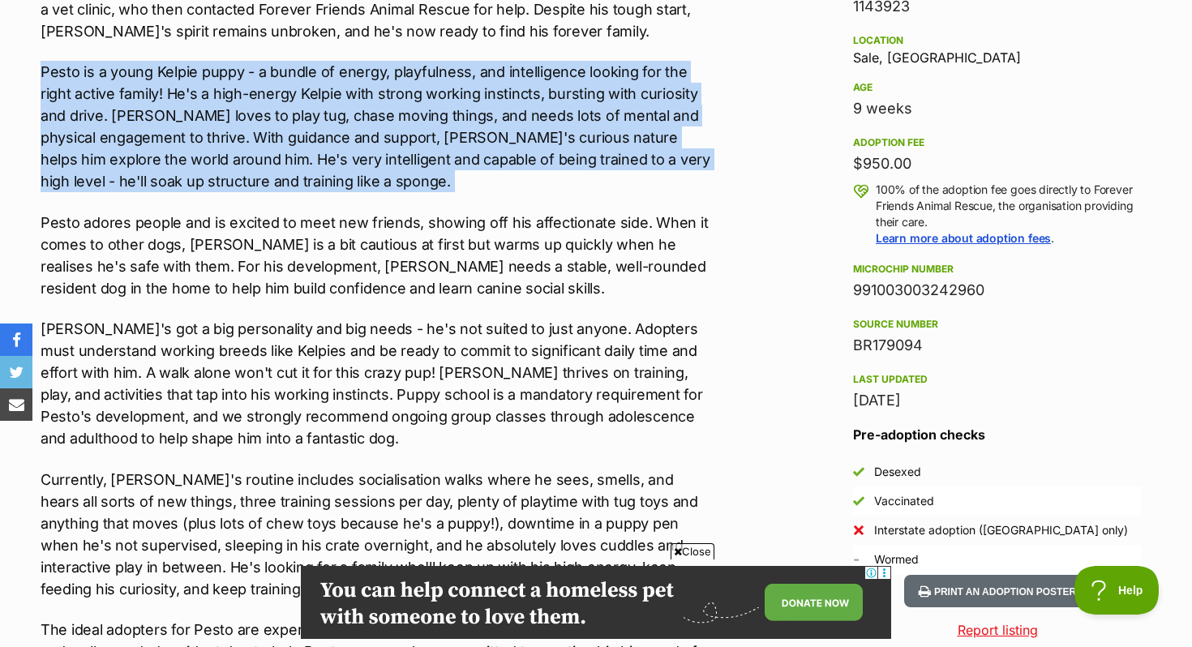
click at [326, 131] on p "Pesto is a young Kelpie puppy - a bundle of energy, playfulness, and intelligen…" at bounding box center [376, 126] width 670 height 131
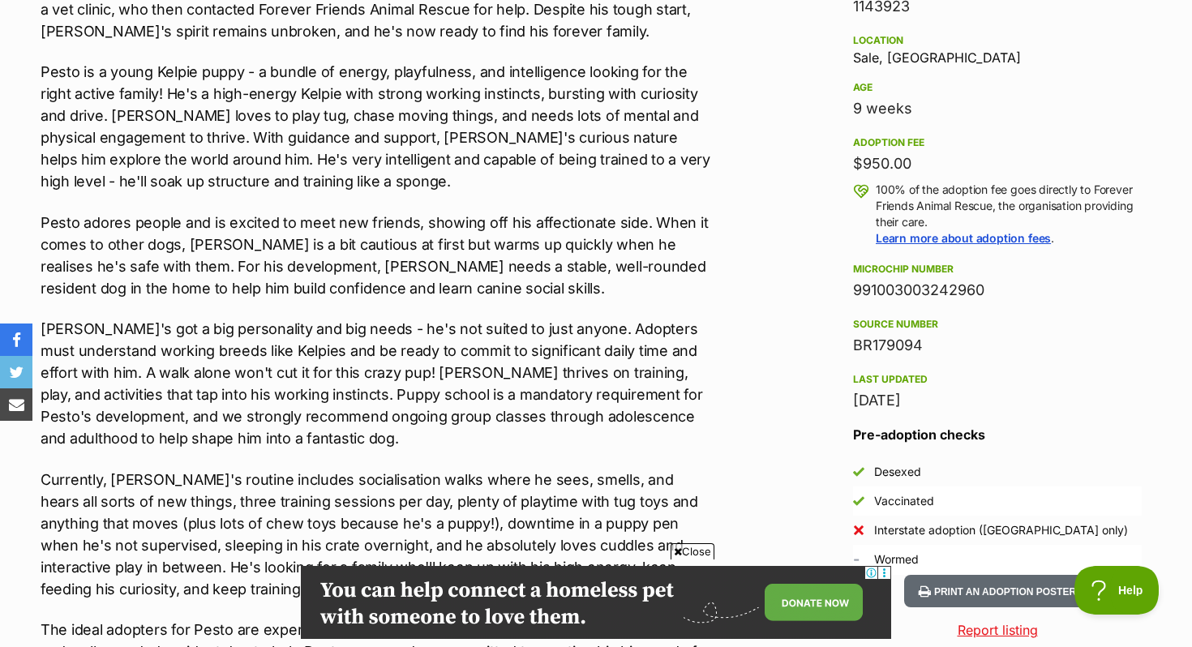
click at [324, 256] on p "Pesto adores people and is excited to meet new friends, showing off his affecti…" at bounding box center [376, 256] width 670 height 88
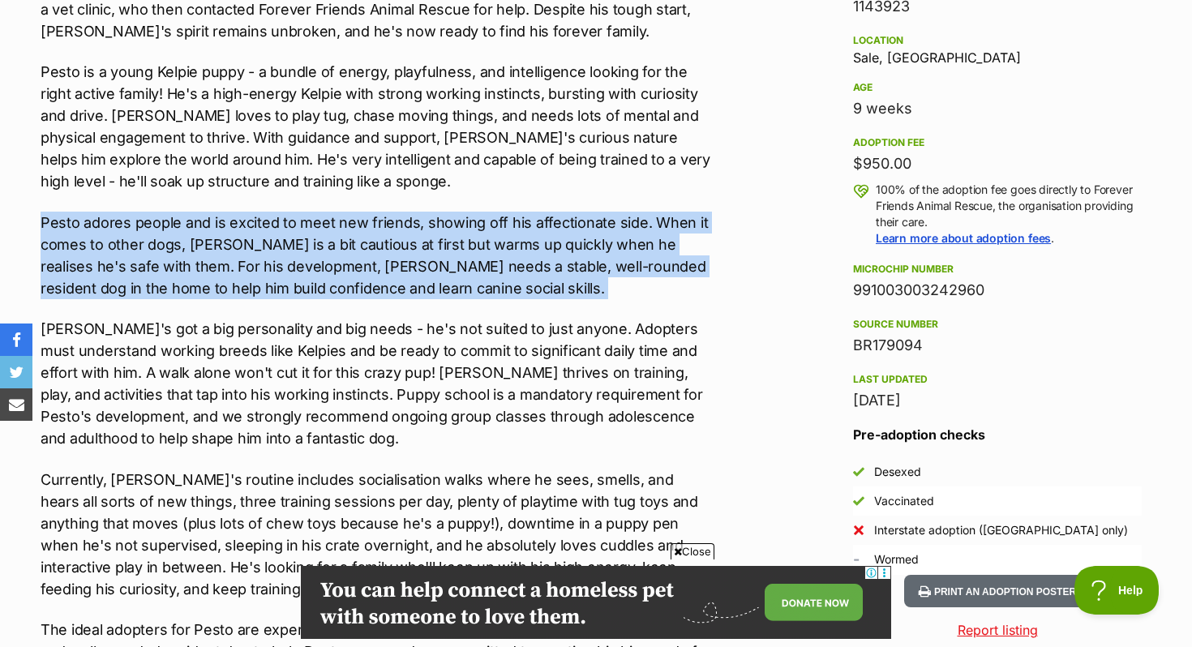
click at [324, 256] on p "Pesto adores people and is excited to meet new friends, showing off his affecti…" at bounding box center [376, 256] width 670 height 88
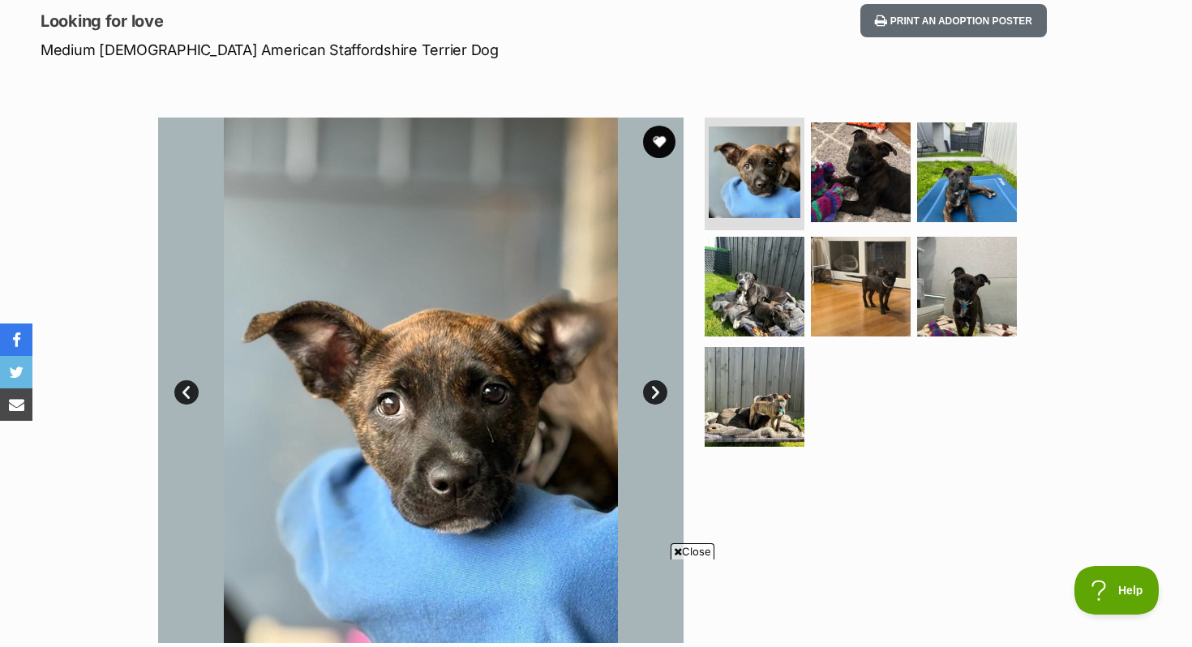
scroll to position [160, 0]
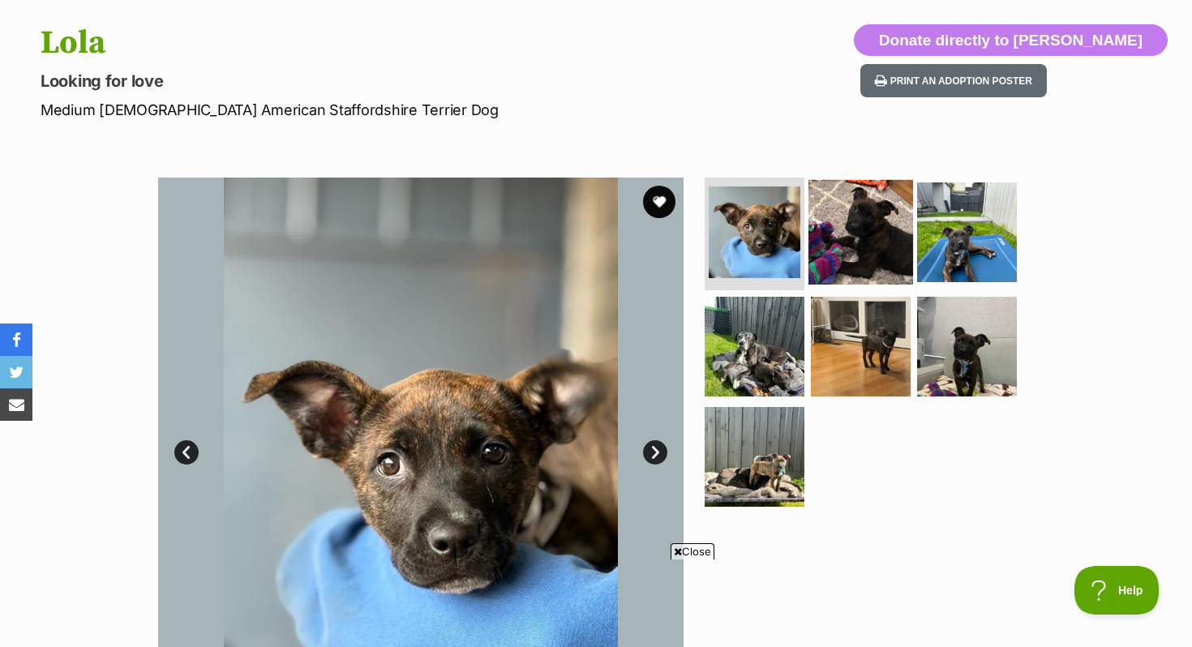
click at [870, 258] on img at bounding box center [861, 231] width 105 height 105
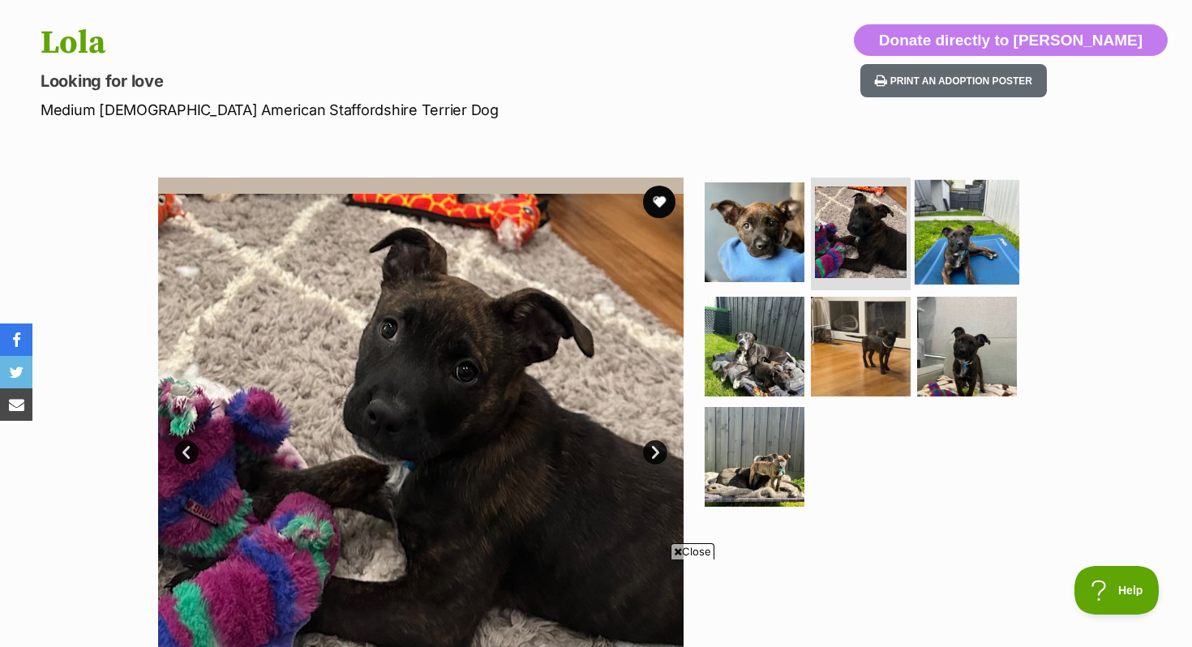
click at [942, 253] on img at bounding box center [967, 231] width 105 height 105
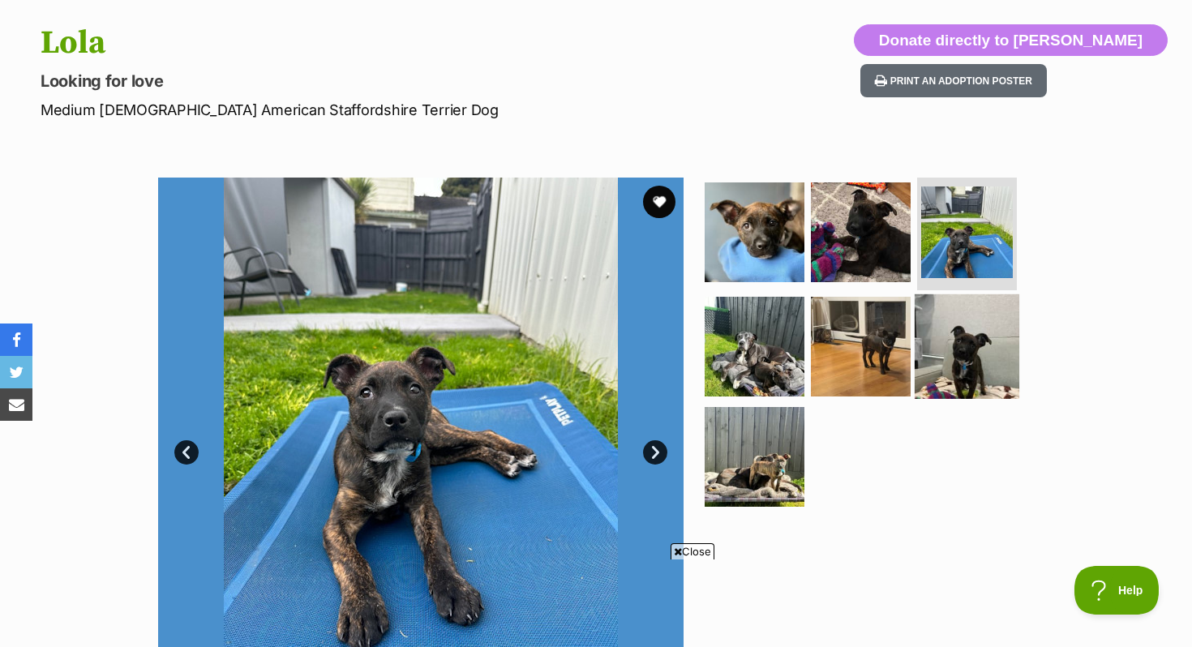
click at [946, 371] on img at bounding box center [967, 346] width 105 height 105
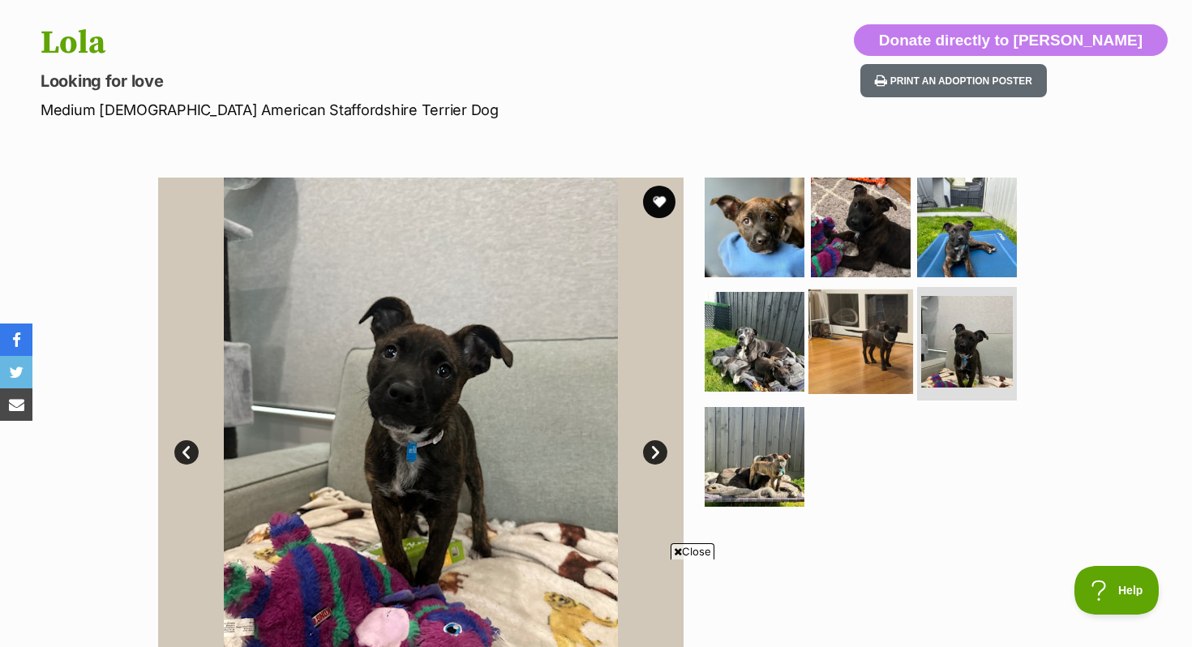
click at [856, 360] on img at bounding box center [861, 342] width 105 height 105
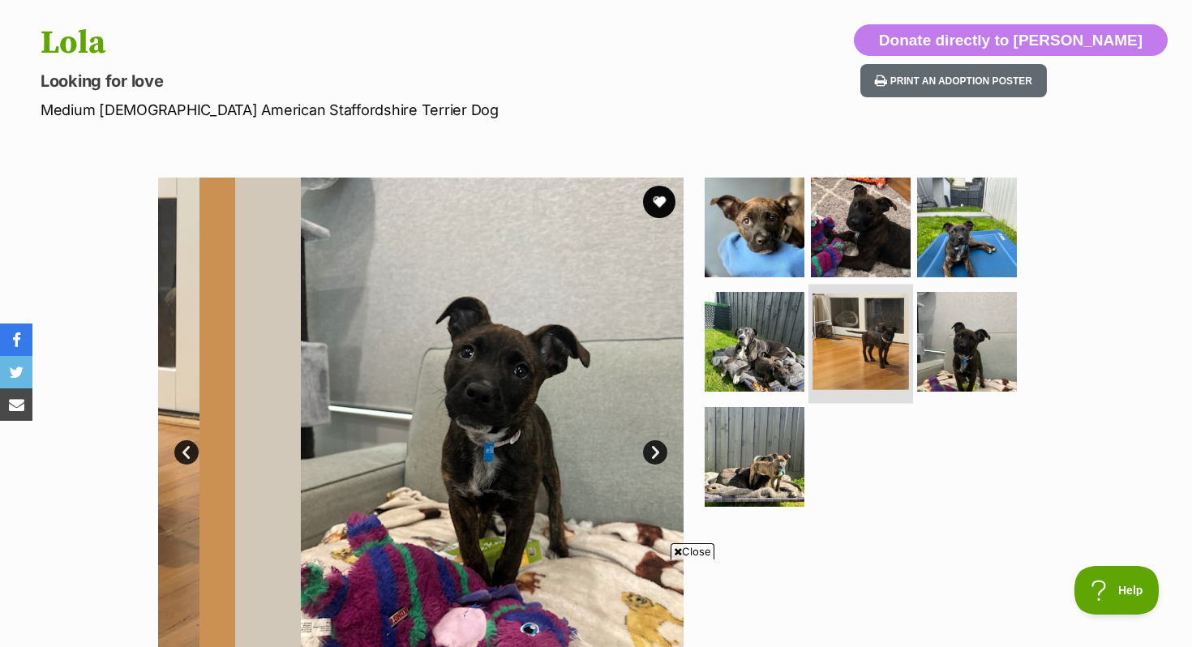
scroll to position [0, 0]
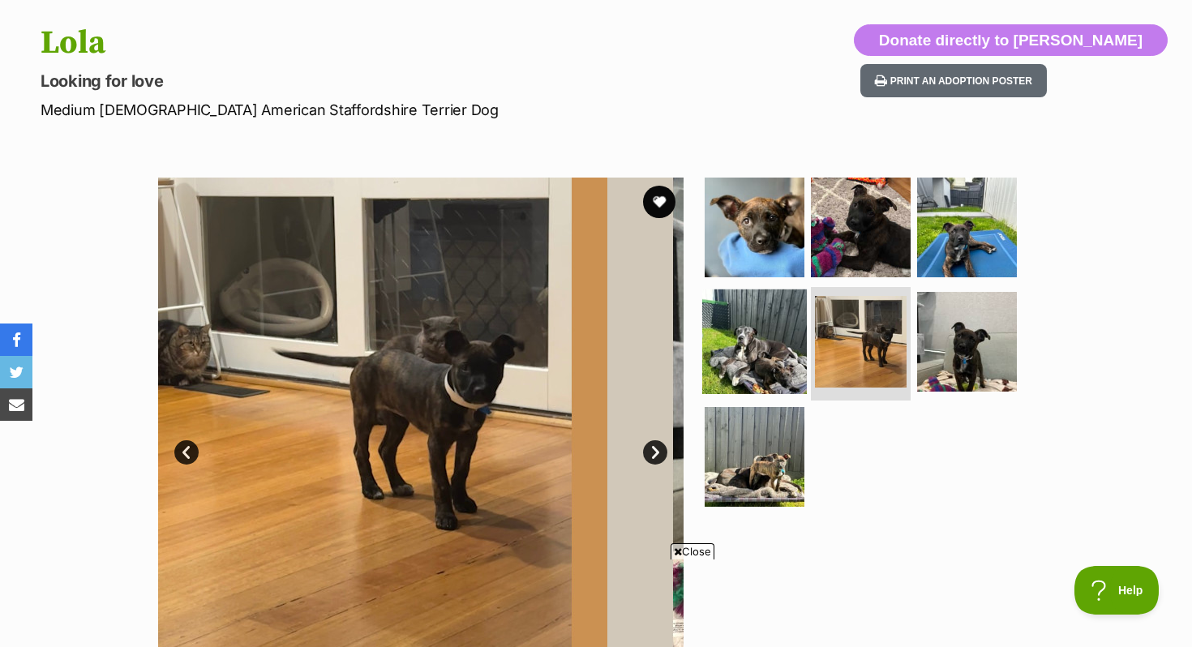
click at [757, 358] on img at bounding box center [754, 342] width 105 height 105
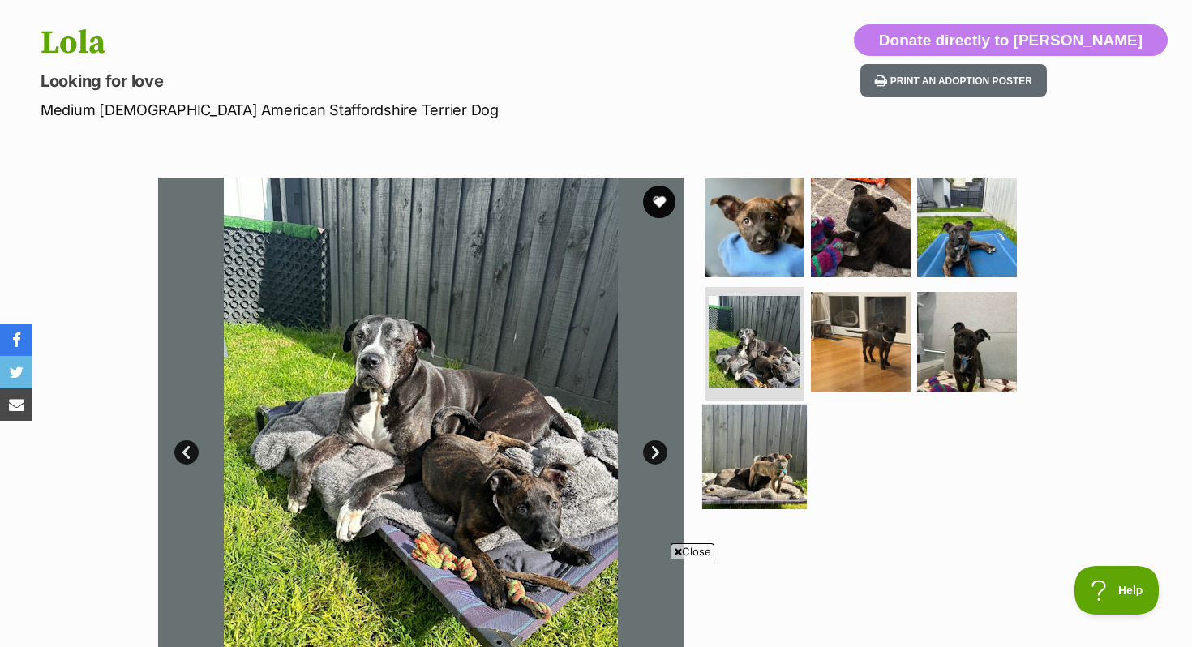
click at [757, 462] on img at bounding box center [754, 457] width 105 height 105
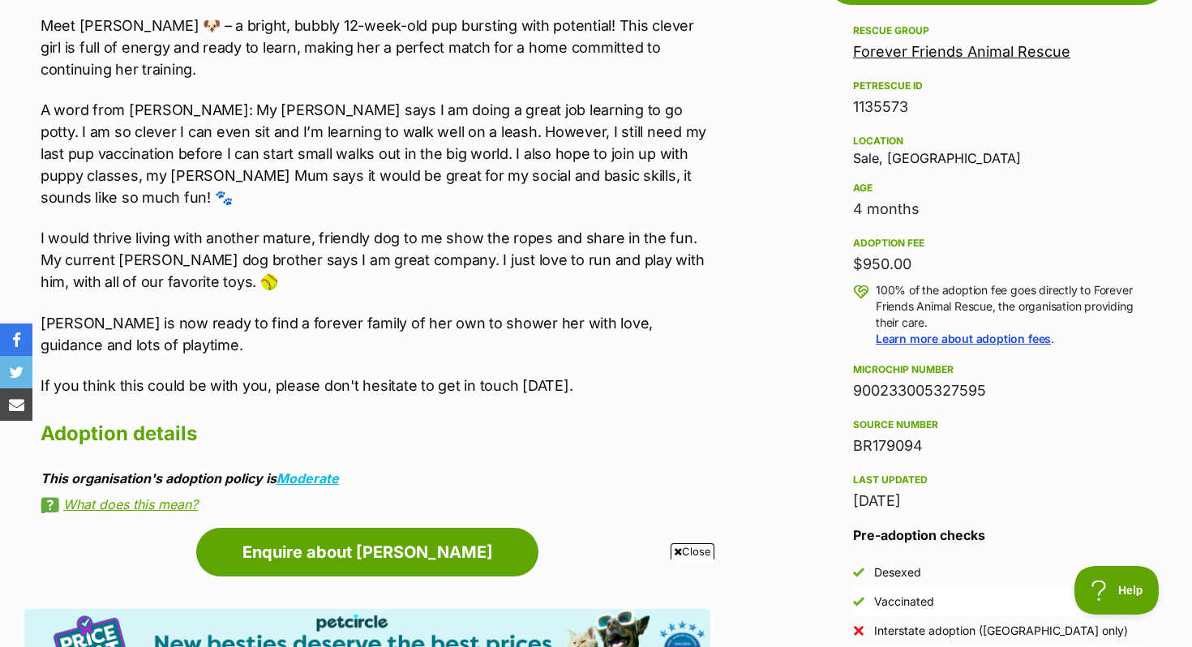
scroll to position [957, 0]
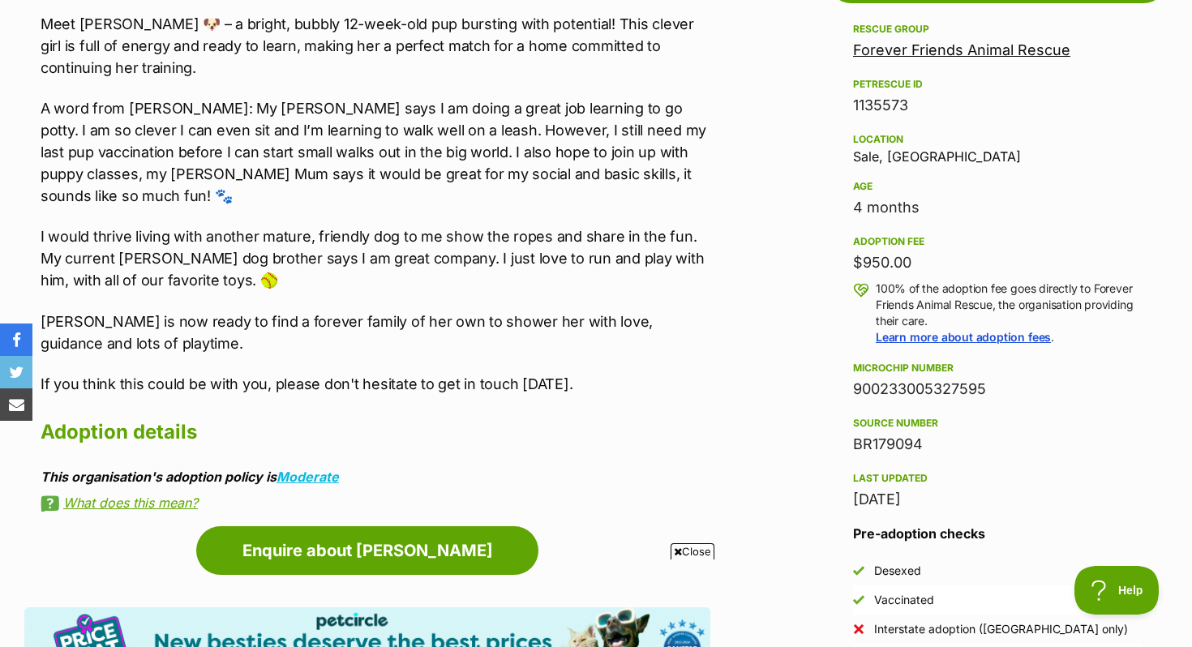
click at [558, 328] on p "Lola is now ready to find a forever family of her own to shower her with love, …" at bounding box center [376, 333] width 670 height 44
click at [557, 311] on p "Lola is now ready to find a forever family of her own to shower her with love, …" at bounding box center [376, 333] width 670 height 44
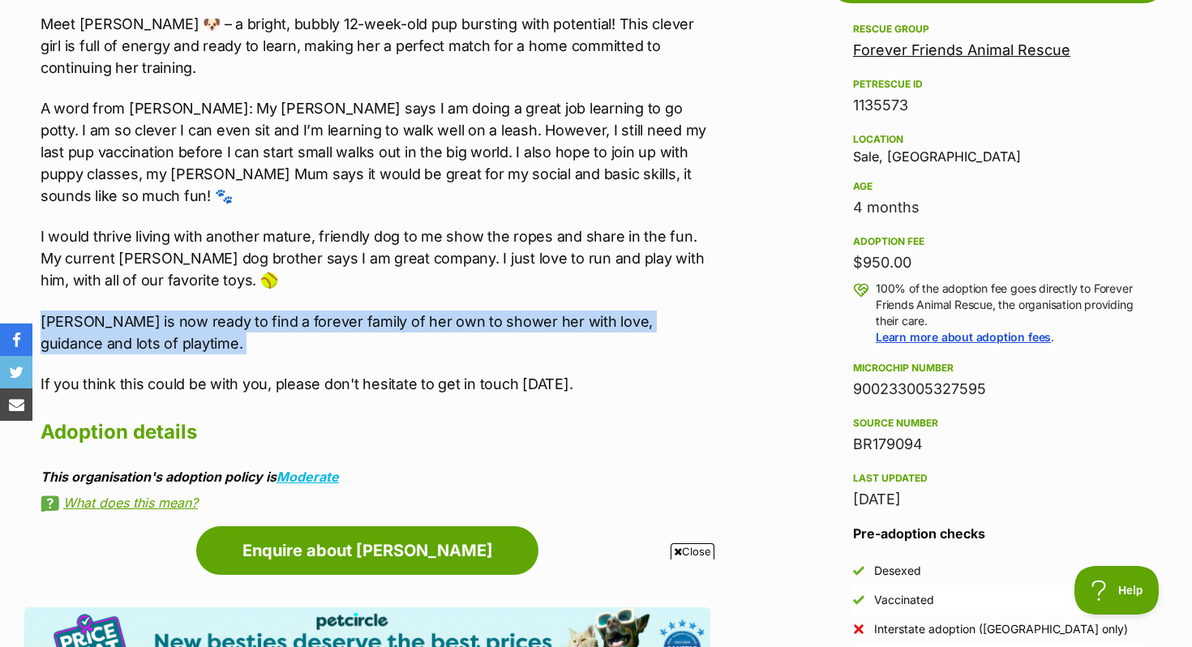
click at [557, 311] on p "Lola is now ready to find a forever family of her own to shower her with love, …" at bounding box center [376, 333] width 670 height 44
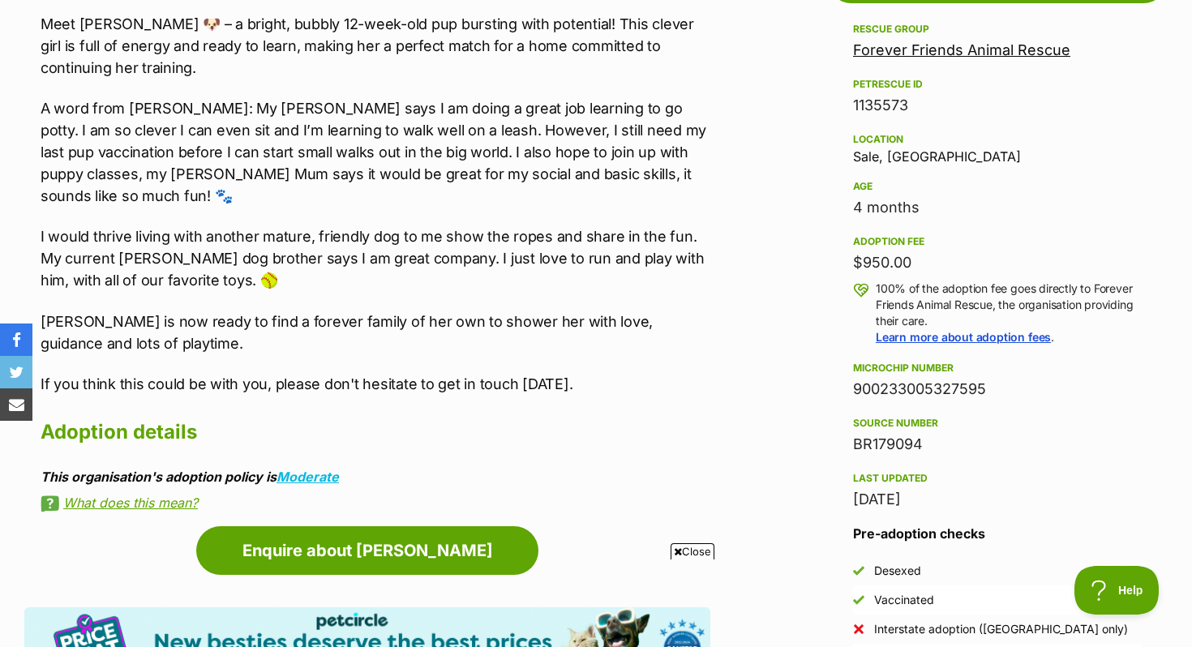
click at [556, 252] on p "I would thrive living with another mature, friendly dog to me show the ropes an…" at bounding box center [376, 258] width 670 height 66
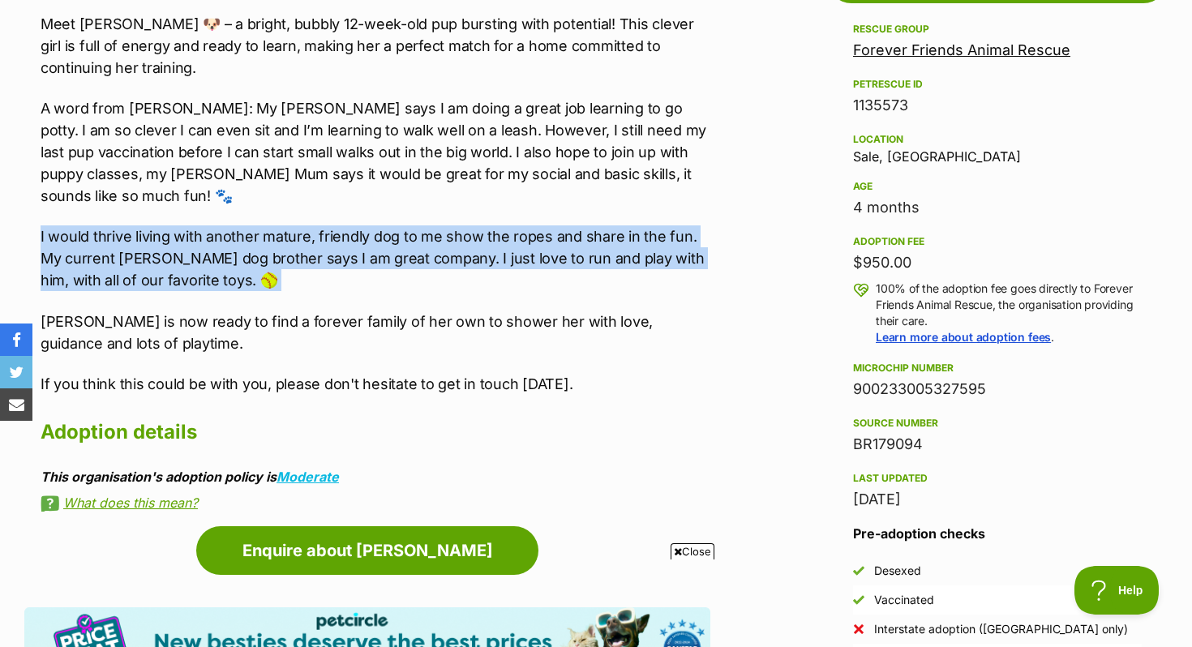
click at [556, 252] on p "I would thrive living with another mature, friendly dog to me show the ropes an…" at bounding box center [376, 258] width 670 height 66
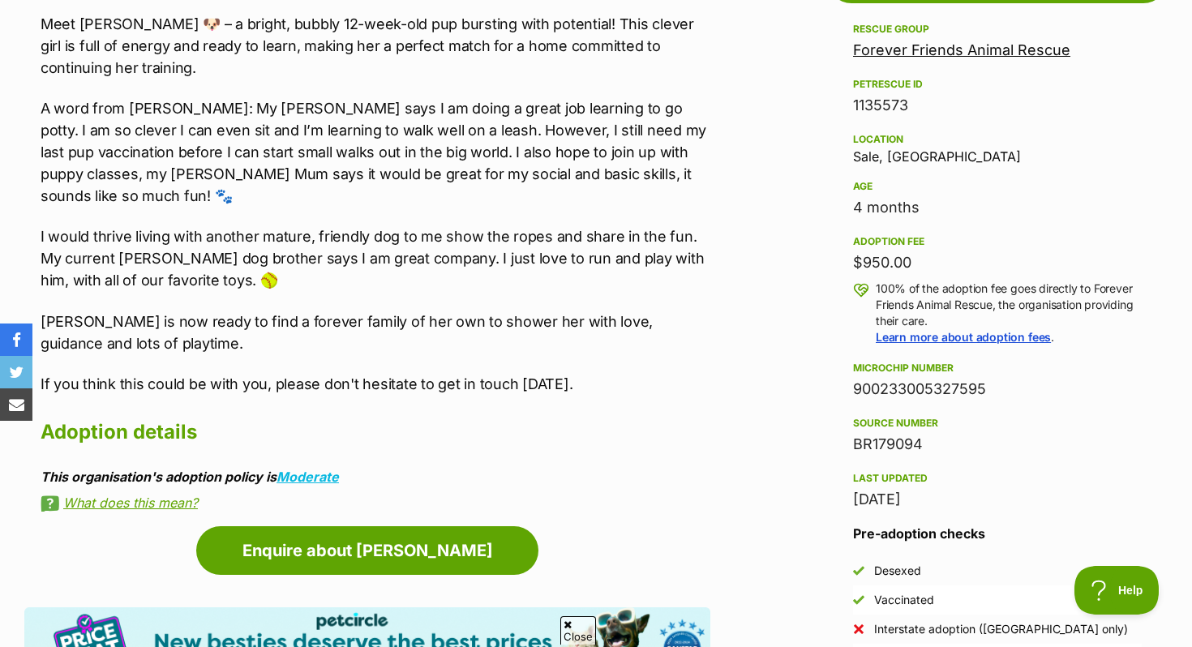
click at [528, 145] on p "A word from Lola: My Foster Mum says I am doing a great job learning to go pott…" at bounding box center [376, 151] width 670 height 109
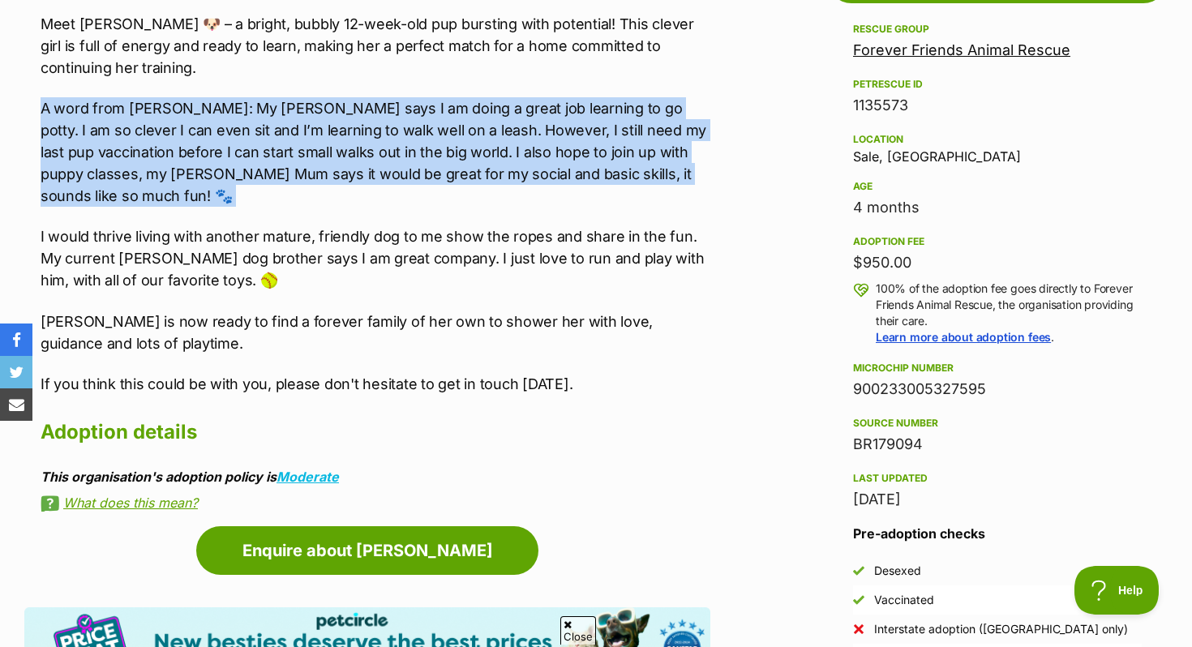
click at [528, 145] on p "A word from Lola: My Foster Mum says I am doing a great job learning to go pott…" at bounding box center [376, 151] width 670 height 109
